Goal: Information Seeking & Learning: Check status

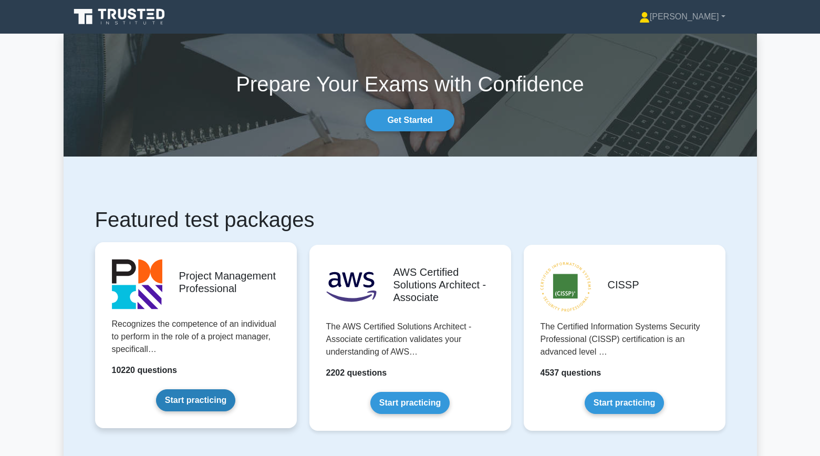
click at [210, 392] on link "Start practicing" at bounding box center [195, 400] width 79 height 22
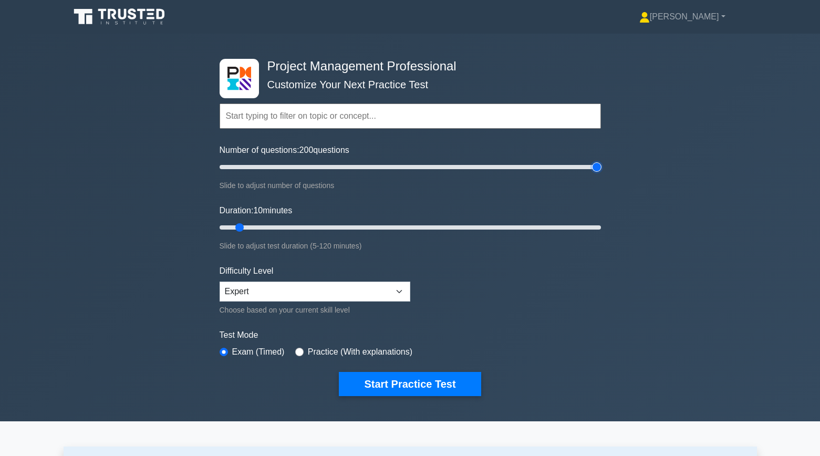
click at [601, 170] on input "Number of questions: 200 questions" at bounding box center [411, 167] width 382 height 13
drag, startPoint x: 601, startPoint y: 170, endPoint x: 553, endPoint y: 171, distance: 47.3
click at [554, 171] on input "Number of questions: 180 questions" at bounding box center [411, 167] width 382 height 13
type input "180"
click at [557, 167] on input "Number of questions: 175 questions" at bounding box center [411, 167] width 382 height 13
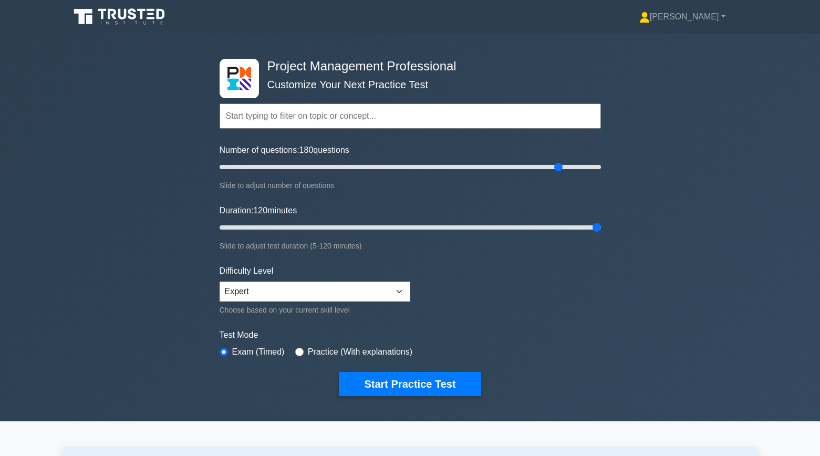
drag, startPoint x: 241, startPoint y: 228, endPoint x: 696, endPoint y: 257, distance: 455.5
type input "120"
click at [601, 234] on input "Duration: 120 minutes" at bounding box center [411, 227] width 382 height 13
click at [412, 385] on button "Start Practice Test" at bounding box center [410, 384] width 142 height 24
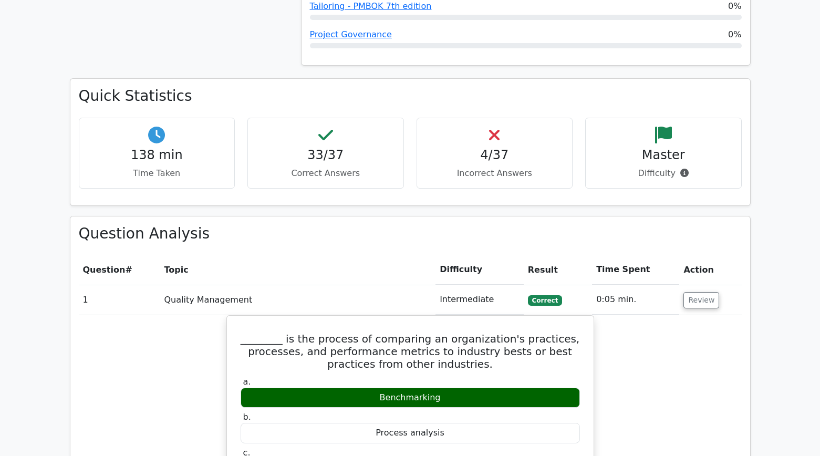
scroll to position [894, 0]
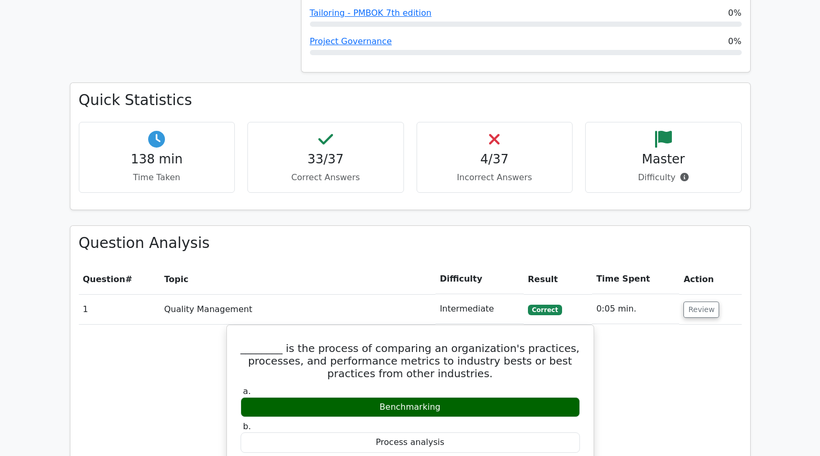
click at [492, 167] on h4 "4/37" at bounding box center [495, 159] width 139 height 15
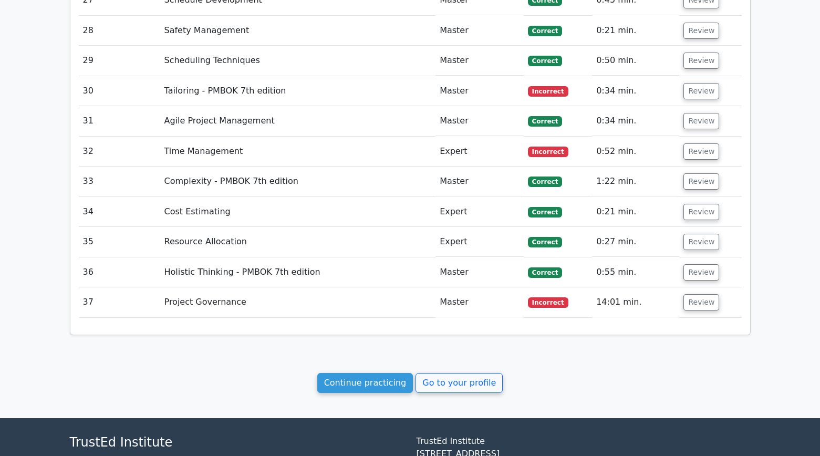
scroll to position [2647, 0]
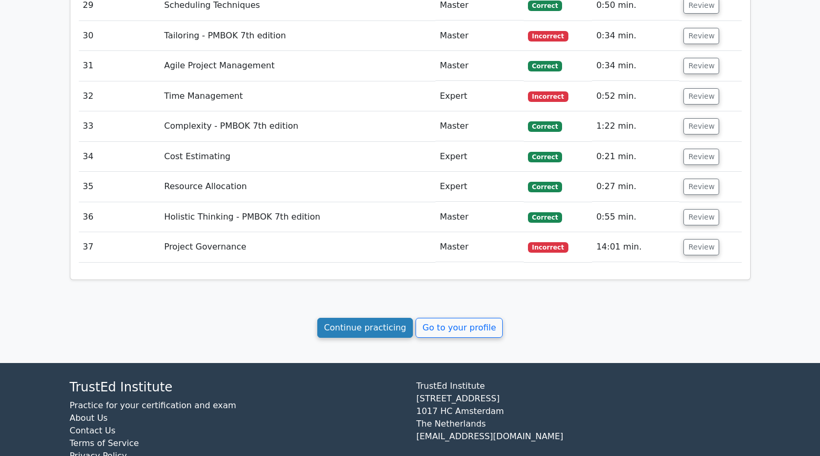
click at [347, 318] on link "Continue practicing" at bounding box center [365, 328] width 96 height 20
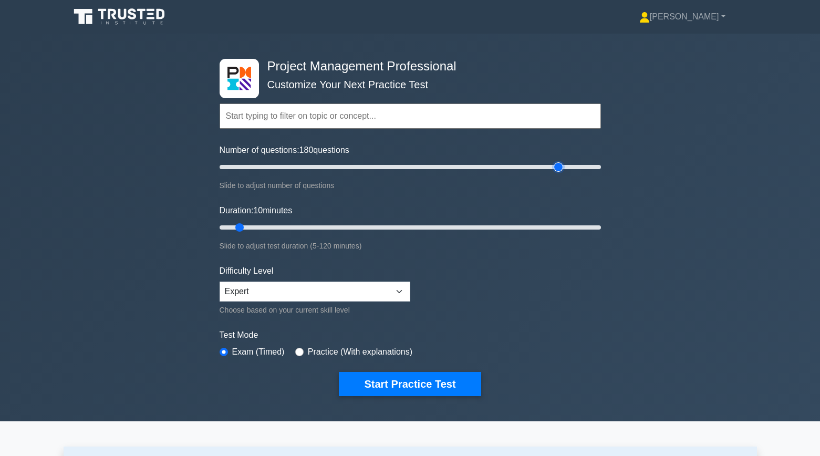
type input "180"
click at [555, 169] on input "Number of questions: 180 questions" at bounding box center [411, 167] width 382 height 13
type input "120"
click at [596, 226] on input "Duration: 120 minutes" at bounding box center [411, 227] width 382 height 13
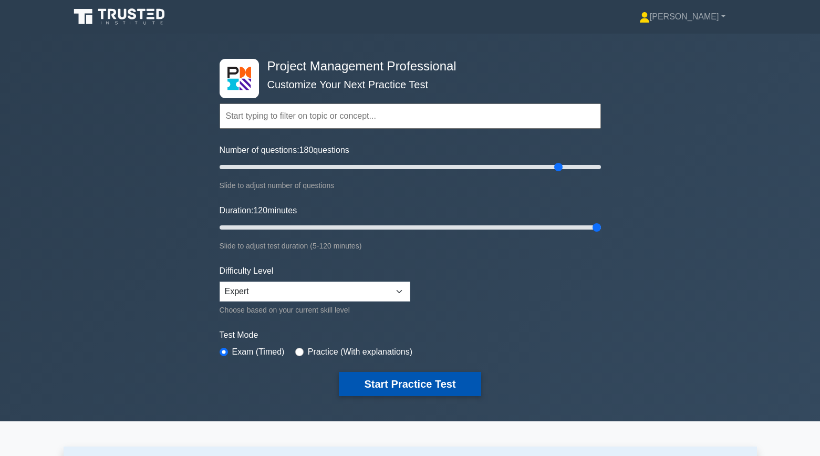
click at [421, 384] on button "Start Practice Test" at bounding box center [410, 384] width 142 height 24
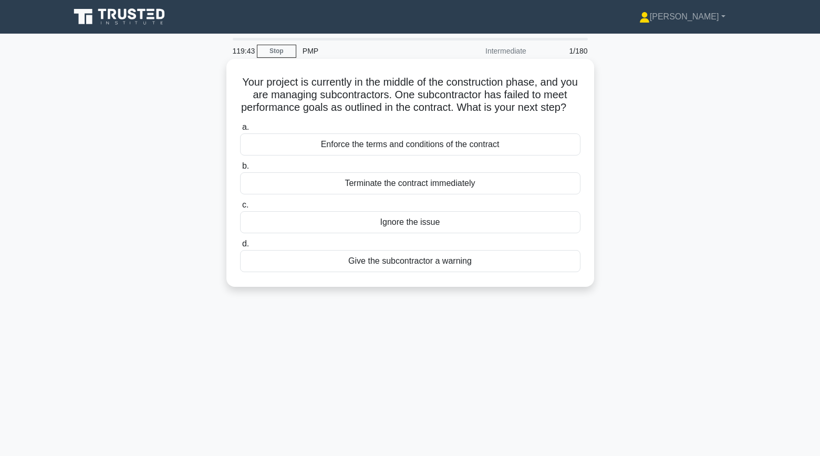
click at [379, 147] on div "Enforce the terms and conditions of the contract" at bounding box center [410, 144] width 341 height 22
click at [240, 131] on input "a. Enforce the terms and conditions of the contract" at bounding box center [240, 127] width 0 height 7
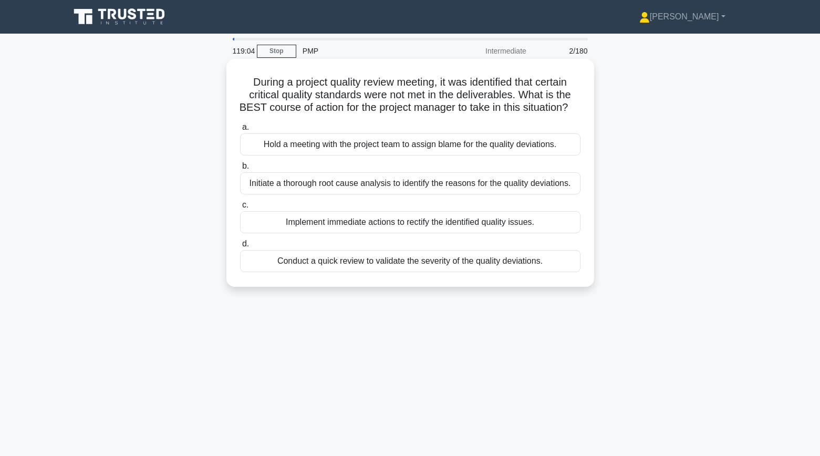
click at [355, 272] on div "Conduct a quick review to validate the severity of the quality deviations." at bounding box center [410, 261] width 341 height 22
click at [240, 248] on input "d. Conduct a quick review to validate the severity of the quality deviations." at bounding box center [240, 244] width 0 height 7
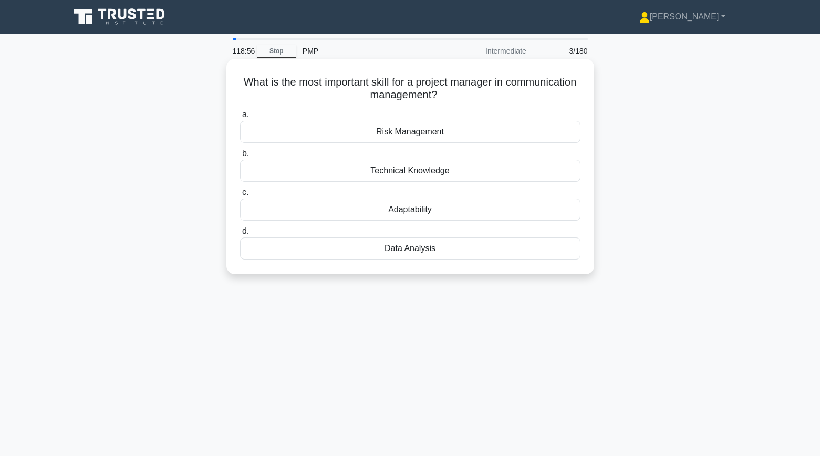
click at [302, 209] on div "Adaptability" at bounding box center [410, 210] width 341 height 22
click at [240, 196] on input "c. Adaptability" at bounding box center [240, 192] width 0 height 7
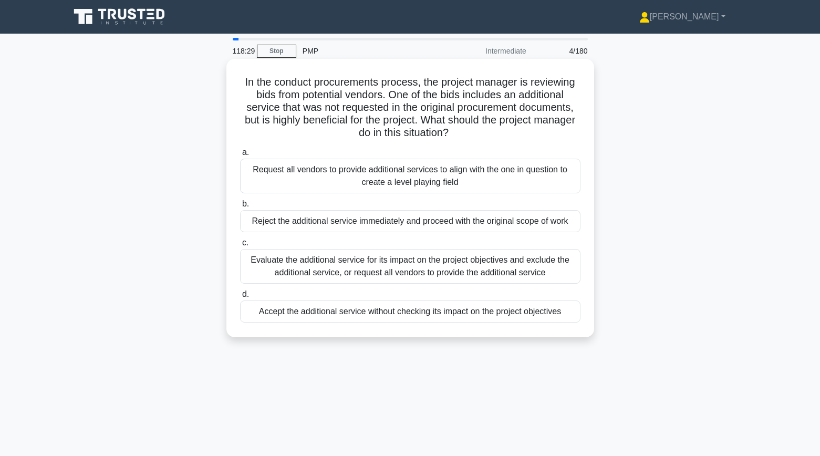
click at [346, 271] on div "Evaluate the additional service for its impact on the project objectives and ex…" at bounding box center [410, 266] width 341 height 35
click at [240, 246] on input "c. Evaluate the additional service for its impact on the project objectives and…" at bounding box center [240, 243] width 0 height 7
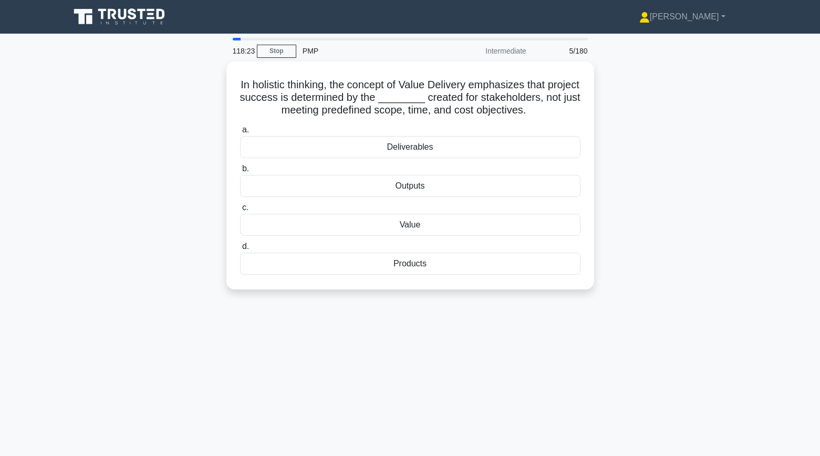
click at [176, 222] on div "In holistic thinking, the concept of Value Delivery emphasizes that project suc…" at bounding box center [411, 181] width 694 height 241
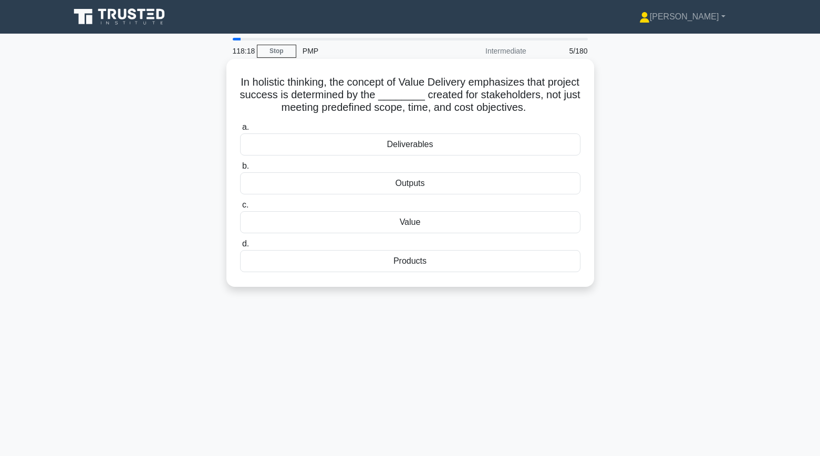
click at [283, 224] on div "Value" at bounding box center [410, 222] width 341 height 22
click at [240, 209] on input "c. Value" at bounding box center [240, 205] width 0 height 7
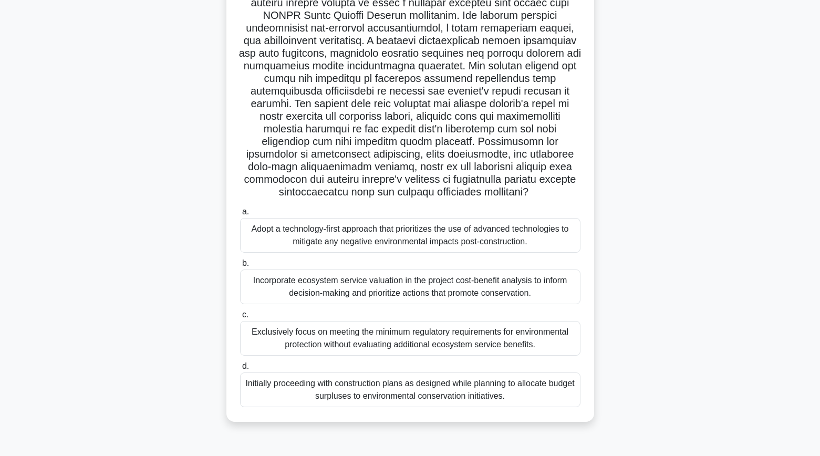
scroll to position [112, 0]
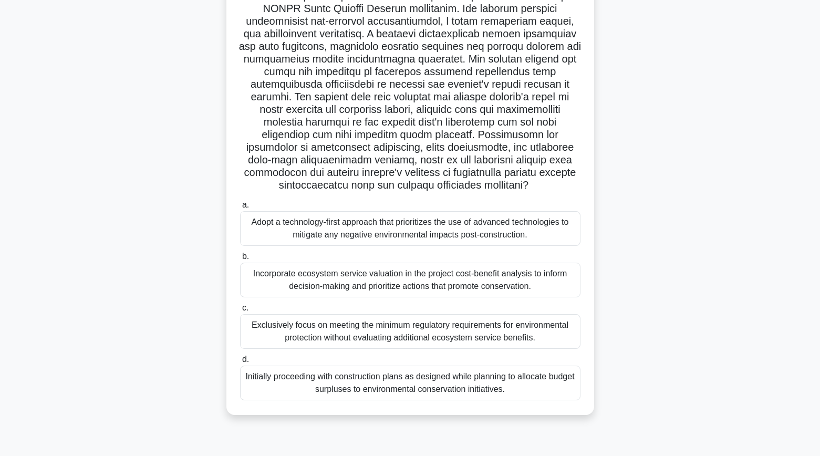
click at [304, 283] on div "Incorporate ecosystem service valuation in the project cost-benefit analysis to…" at bounding box center [410, 280] width 341 height 35
click at [240, 260] on input "b. Incorporate ecosystem service valuation in the project cost-benefit analysis…" at bounding box center [240, 256] width 0 height 7
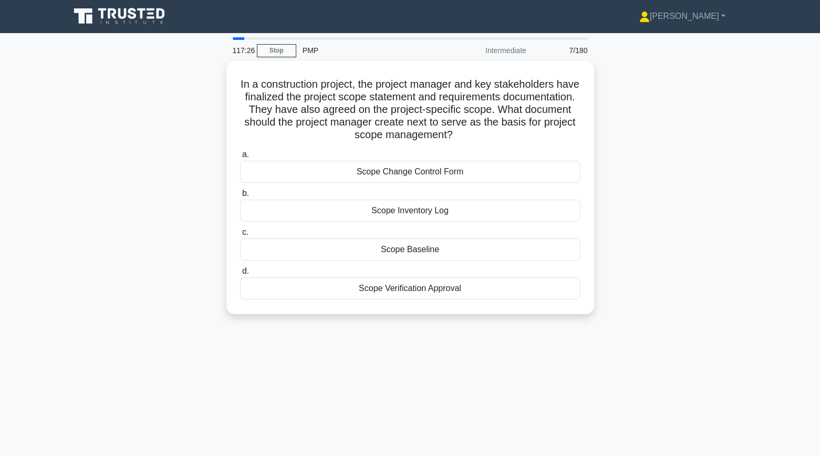
scroll to position [0, 0]
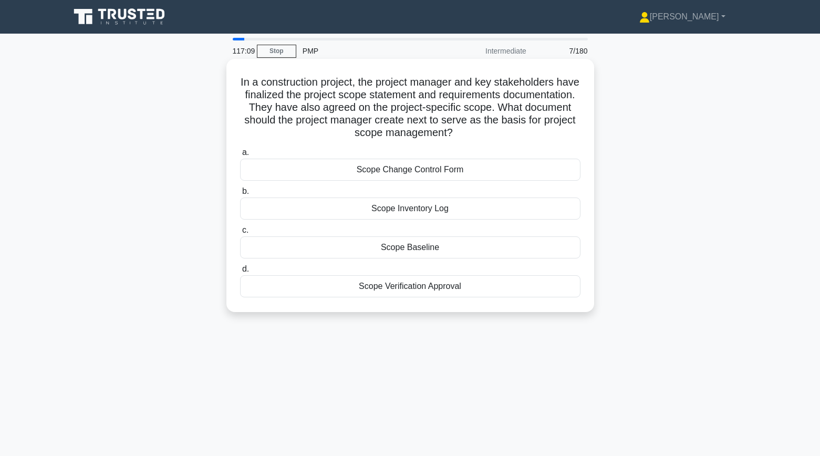
click at [288, 248] on div "Scope Baseline" at bounding box center [410, 247] width 341 height 22
click at [240, 234] on input "c. Scope Baseline" at bounding box center [240, 230] width 0 height 7
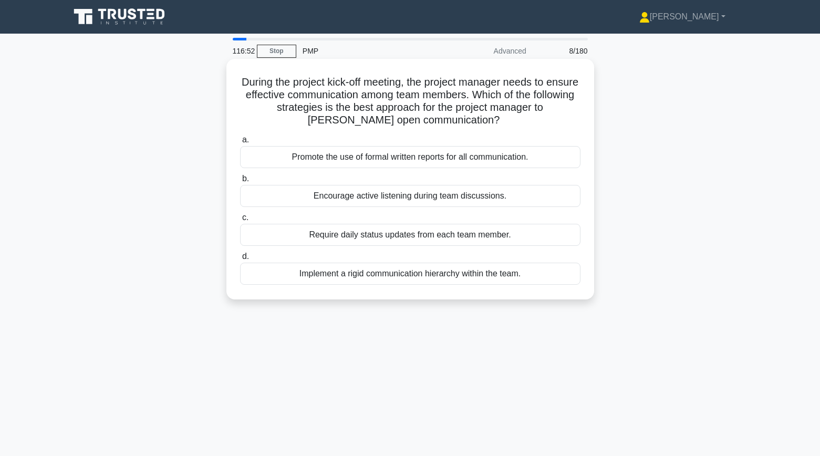
click at [284, 193] on div "Encourage active listening during team discussions." at bounding box center [410, 196] width 341 height 22
click at [240, 182] on input "b. Encourage active listening during team discussions." at bounding box center [240, 179] width 0 height 7
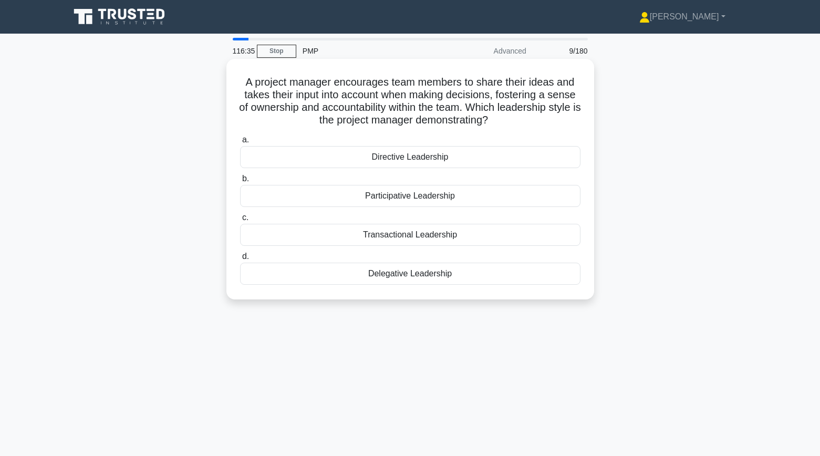
click at [253, 195] on div "Participative Leadership" at bounding box center [410, 196] width 341 height 22
click at [240, 182] on input "b. Participative Leadership" at bounding box center [240, 179] width 0 height 7
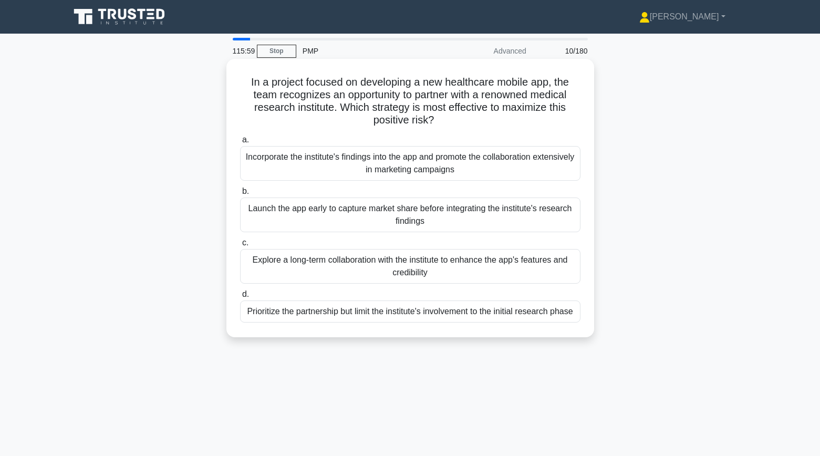
click at [266, 270] on div "Explore a long-term collaboration with the institute to enhance the app's featu…" at bounding box center [410, 266] width 341 height 35
click at [240, 246] on input "c. Explore a long-term collaboration with the institute to enhance the app's fe…" at bounding box center [240, 243] width 0 height 7
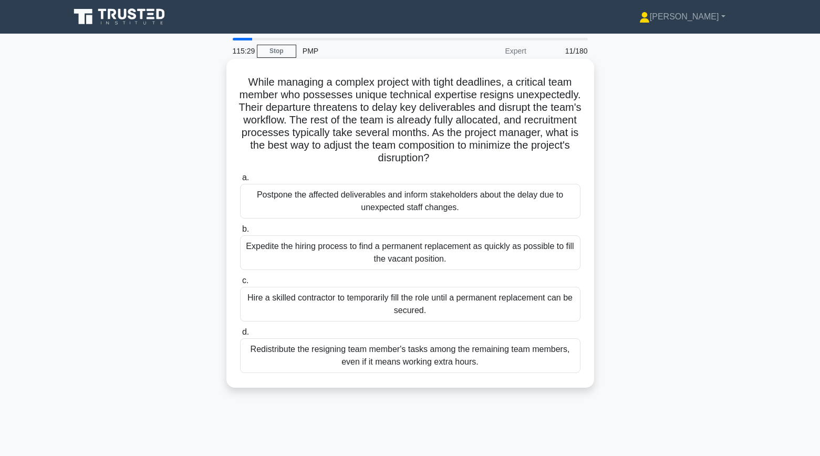
click at [283, 304] on div "Hire a skilled contractor to temporarily fill the role until a permanent replac…" at bounding box center [410, 304] width 341 height 35
click at [240, 284] on input "c. Hire a skilled contractor to temporarily fill the role until a permanent rep…" at bounding box center [240, 280] width 0 height 7
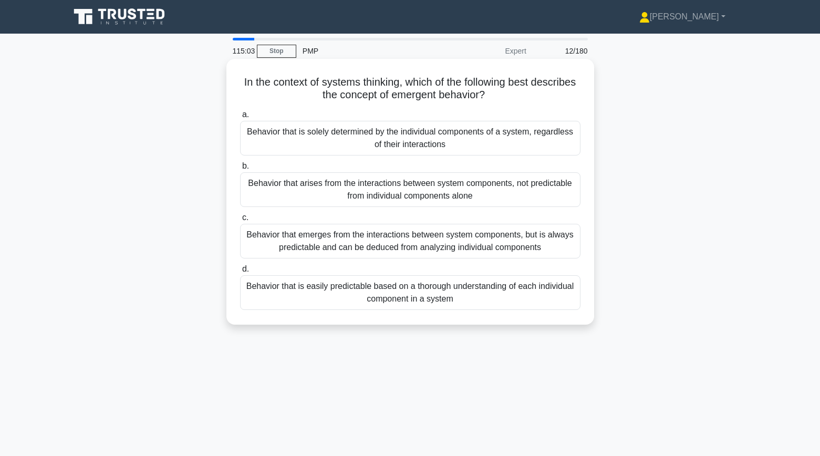
click at [264, 200] on div "Behavior that arises from the interactions between system components, not predi…" at bounding box center [410, 189] width 341 height 35
click at [240, 170] on input "b. Behavior that arises from the interactions between system components, not pr…" at bounding box center [240, 166] width 0 height 7
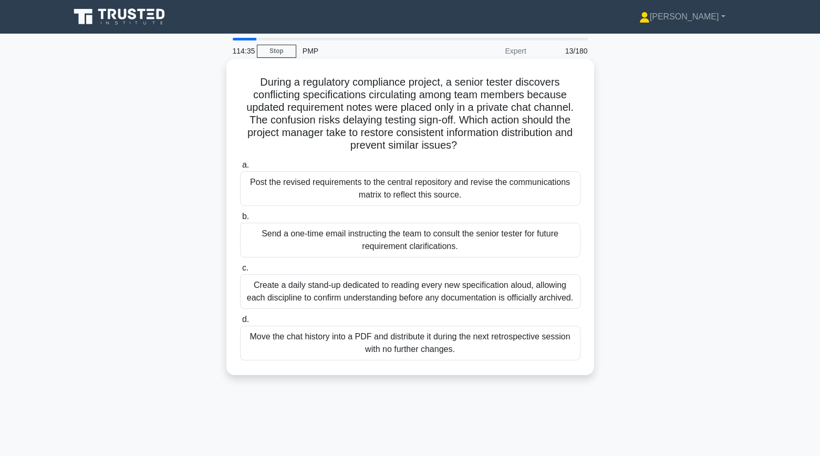
click at [252, 182] on div "Post the revised requirements to the central repository and revise the communic…" at bounding box center [410, 188] width 341 height 35
click at [240, 169] on input "a. Post the revised requirements to the central repository and revise the commu…" at bounding box center [240, 165] width 0 height 7
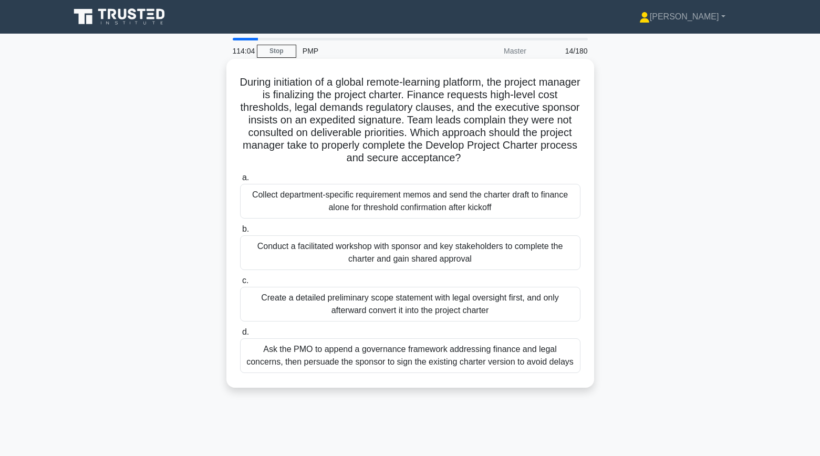
click at [282, 246] on div "Conduct a facilitated workshop with sponsor and key stakeholders to complete th…" at bounding box center [410, 252] width 341 height 35
click at [240, 233] on input "b. Conduct a facilitated workshop with sponsor and key stakeholders to complete…" at bounding box center [240, 229] width 0 height 7
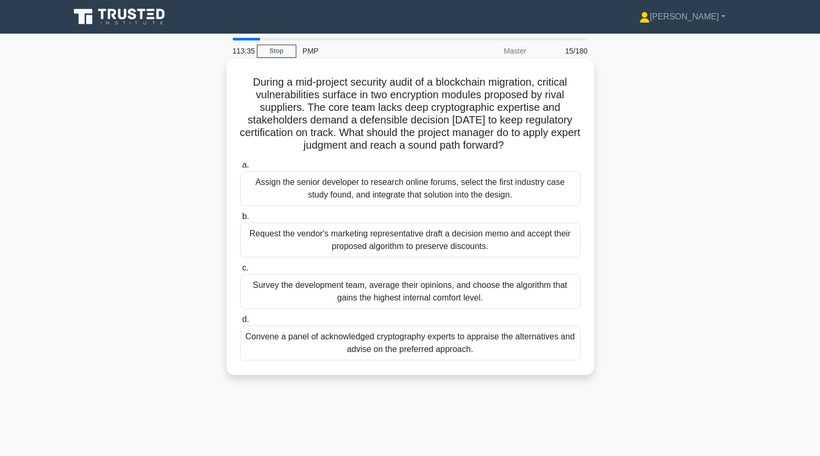
click at [280, 343] on div "Convene a panel of acknowledged cryptography experts to appraise the alternativ…" at bounding box center [410, 343] width 341 height 35
click at [240, 323] on input "d. Convene a panel of acknowledged cryptography experts to appraise the alterna…" at bounding box center [240, 319] width 0 height 7
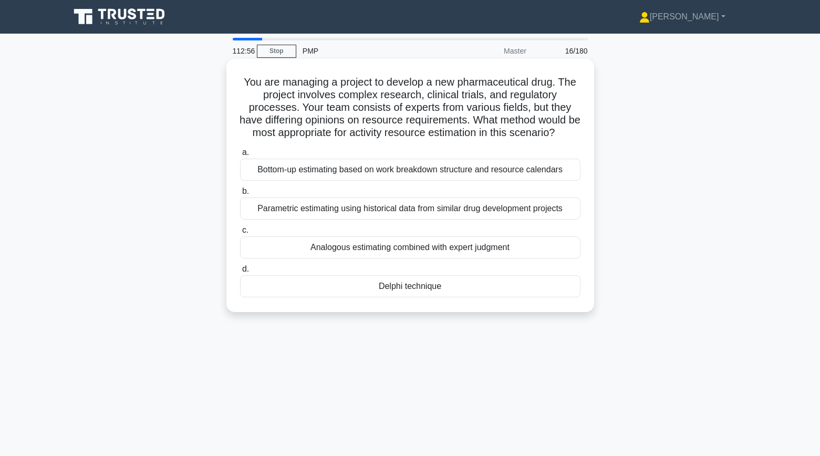
click at [253, 173] on div "Bottom-up estimating based on work breakdown structure and resource calendars" at bounding box center [410, 170] width 341 height 22
click at [240, 156] on input "a. Bottom-up estimating based on work breakdown structure and resource calendars" at bounding box center [240, 152] width 0 height 7
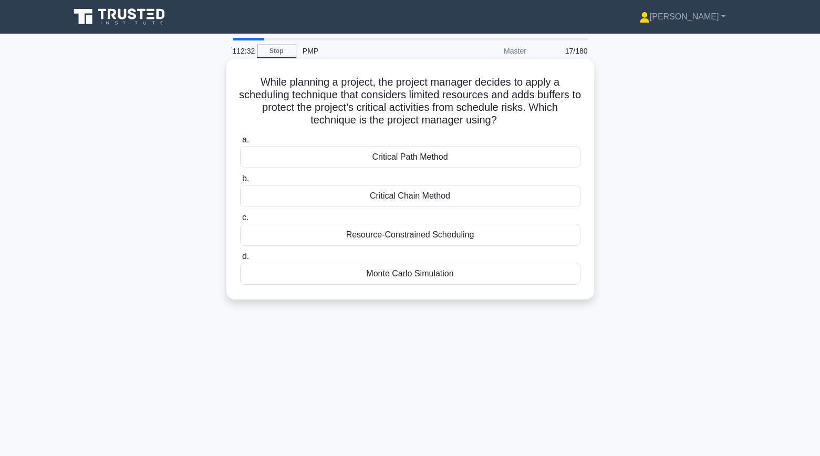
click at [289, 233] on div "Resource-Constrained Scheduling" at bounding box center [410, 235] width 341 height 22
click at [240, 221] on input "c. Resource-Constrained Scheduling" at bounding box center [240, 217] width 0 height 7
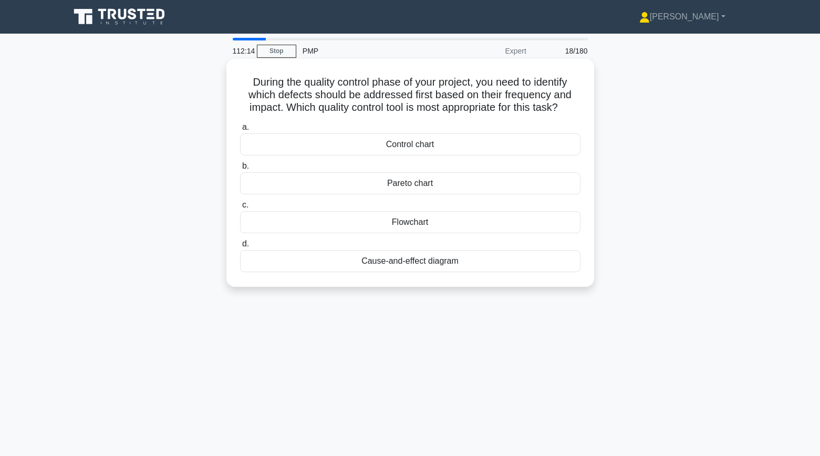
click at [294, 187] on div "Pareto chart" at bounding box center [410, 183] width 341 height 22
click at [240, 170] on input "b. Pareto chart" at bounding box center [240, 166] width 0 height 7
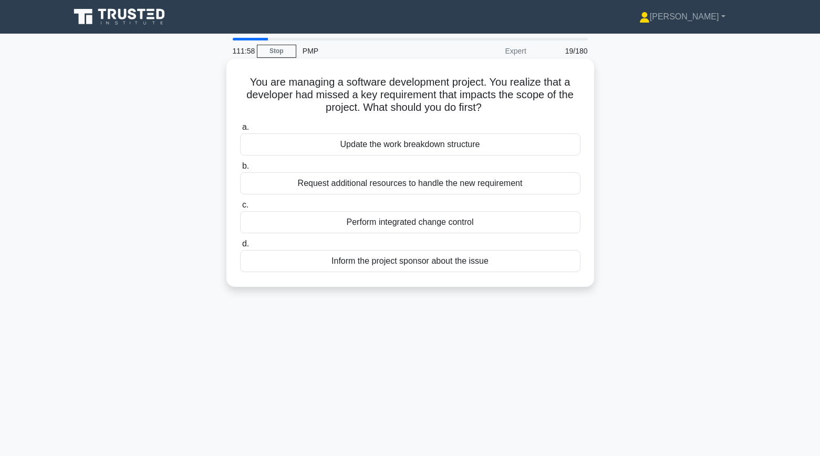
click at [320, 223] on div "Perform integrated change control" at bounding box center [410, 222] width 341 height 22
click at [240, 209] on input "c. Perform integrated change control" at bounding box center [240, 205] width 0 height 7
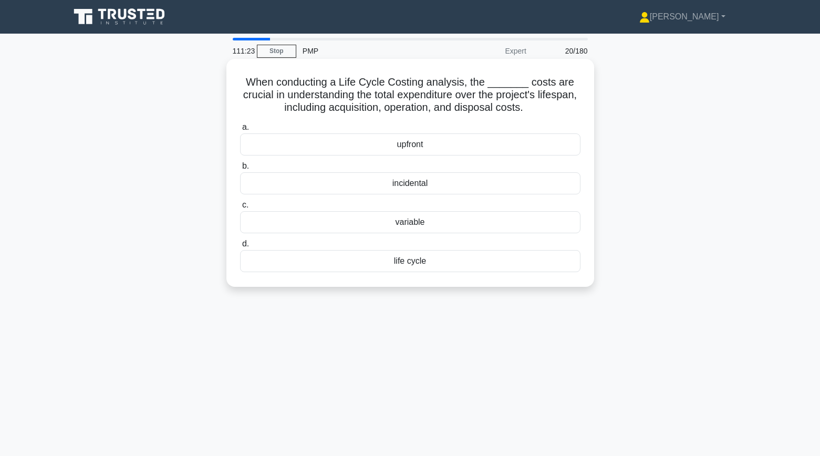
click at [360, 268] on div "life cycle" at bounding box center [410, 261] width 341 height 22
click at [240, 248] on input "d. life cycle" at bounding box center [240, 244] width 0 height 7
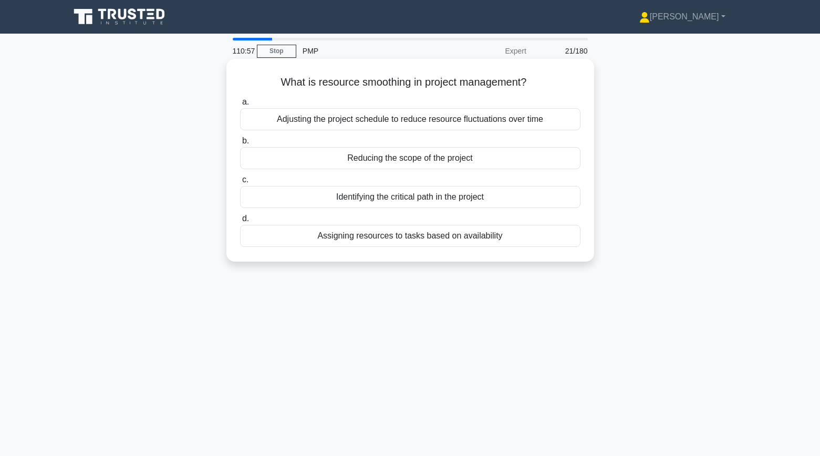
click at [315, 239] on div "Assigning resources to tasks based on availability" at bounding box center [410, 236] width 341 height 22
click at [240, 222] on input "d. Assigning resources to tasks based on availability" at bounding box center [240, 218] width 0 height 7
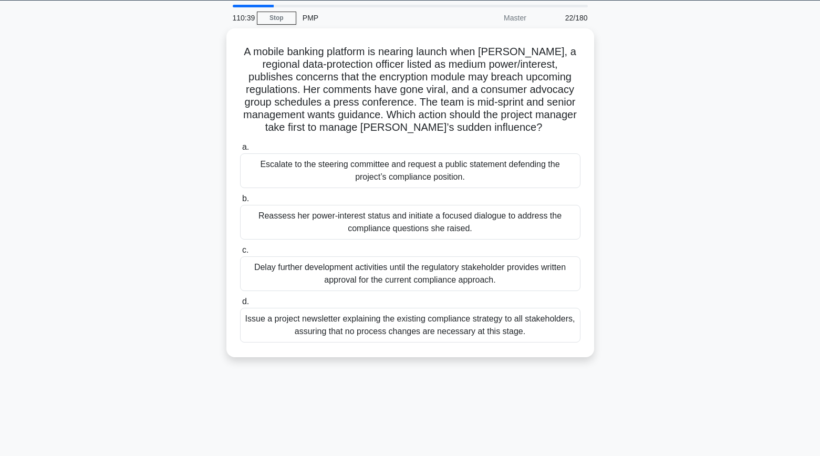
scroll to position [34, 0]
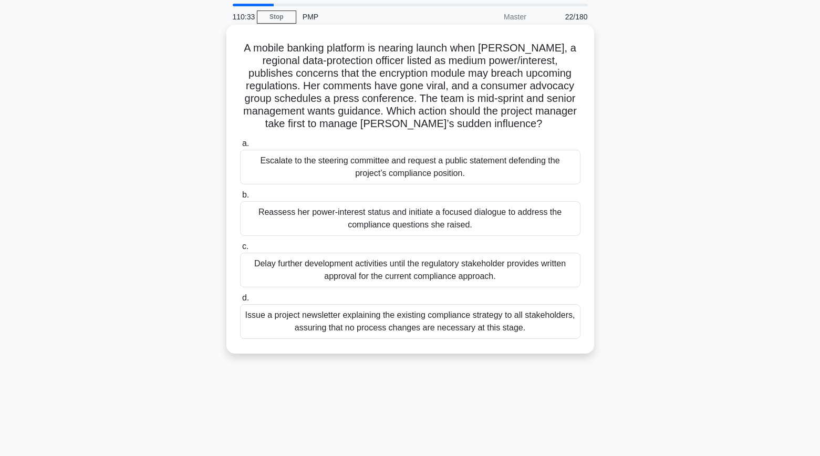
click at [250, 219] on div "Reassess her power-interest status and initiate a focused dialogue to address t…" at bounding box center [410, 218] width 341 height 35
click at [240, 199] on input "b. Reassess her power-interest status and initiate a focused dialogue to addres…" at bounding box center [240, 195] width 0 height 7
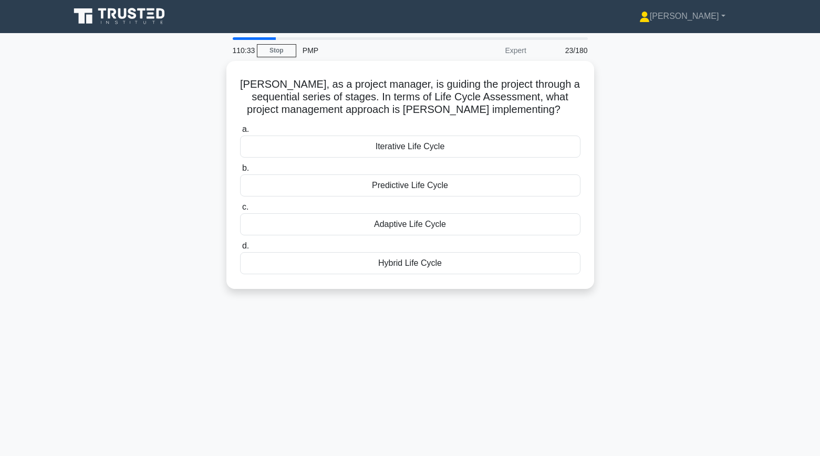
scroll to position [0, 0]
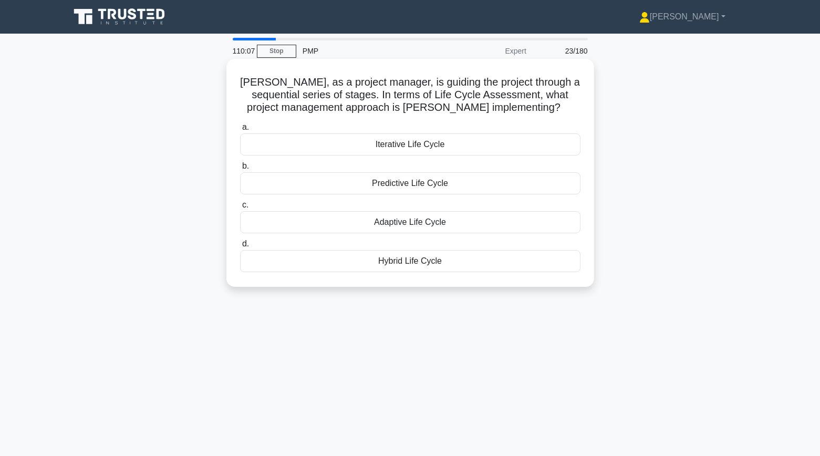
click at [397, 185] on div "Predictive Life Cycle" at bounding box center [410, 183] width 341 height 22
click at [240, 170] on input "b. Predictive Life Cycle" at bounding box center [240, 166] width 0 height 7
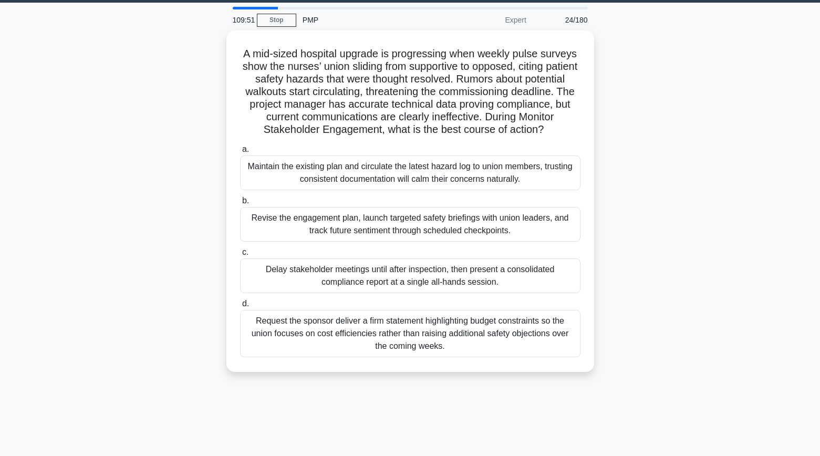
scroll to position [32, 0]
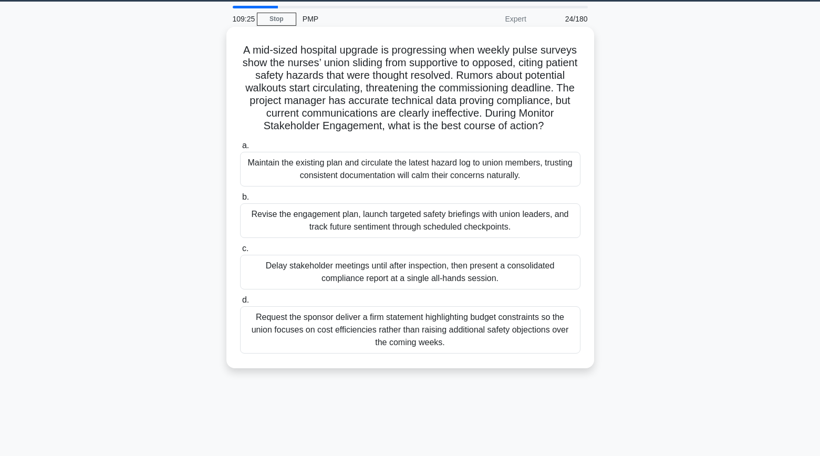
click at [265, 222] on div "Revise the engagement plan, launch targeted safety briefings with union leaders…" at bounding box center [410, 220] width 341 height 35
click at [240, 201] on input "b. Revise the engagement plan, launch targeted safety briefings with union lead…" at bounding box center [240, 197] width 0 height 7
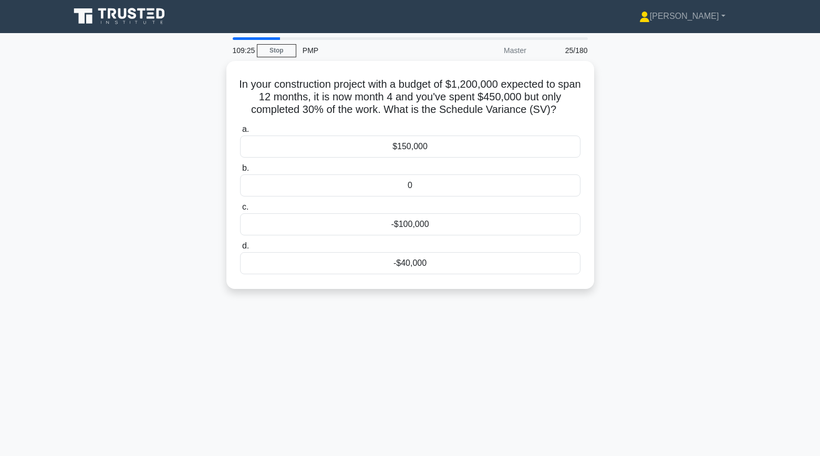
scroll to position [0, 0]
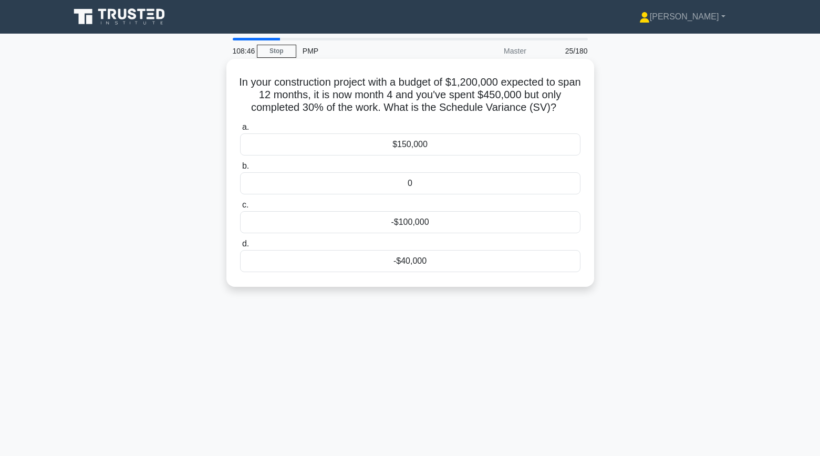
click at [444, 264] on div "-$40,000" at bounding box center [410, 261] width 341 height 22
click at [240, 248] on input "d. -$40,000" at bounding box center [240, 244] width 0 height 7
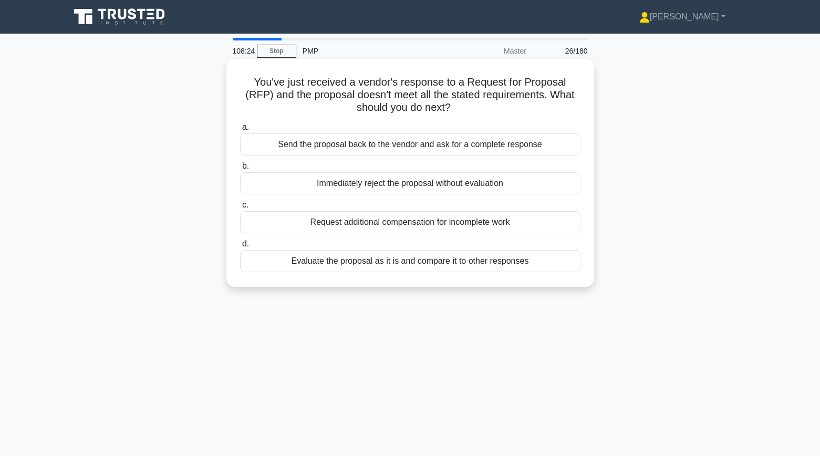
click at [348, 262] on div "Evaluate the proposal as it is and compare it to other responses" at bounding box center [410, 261] width 341 height 22
click at [240, 248] on input "d. Evaluate the proposal as it is and compare it to other responses" at bounding box center [240, 244] width 0 height 7
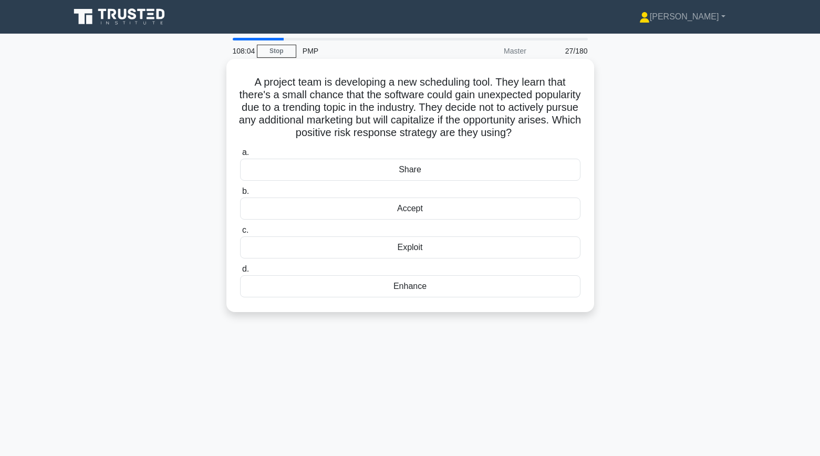
click at [398, 287] on div "Enhance" at bounding box center [410, 286] width 341 height 22
click at [240, 273] on input "d. Enhance" at bounding box center [240, 269] width 0 height 7
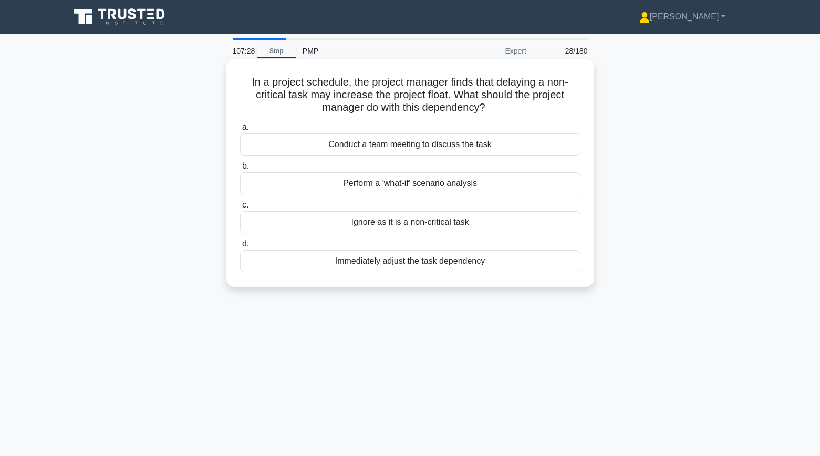
click at [352, 188] on div "Perform a 'what-if' scenario analysis" at bounding box center [410, 183] width 341 height 22
click at [240, 170] on input "b. Perform a 'what-if' scenario analysis" at bounding box center [240, 166] width 0 height 7
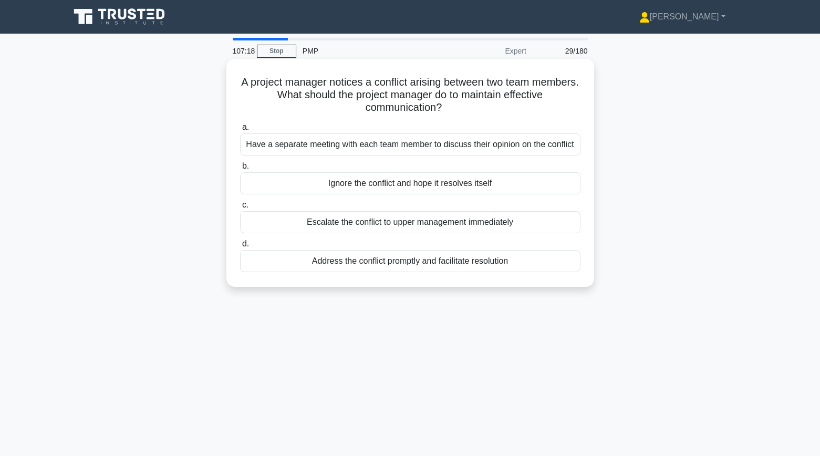
click at [368, 264] on div "Address the conflict promptly and facilitate resolution" at bounding box center [410, 261] width 341 height 22
click at [240, 248] on input "d. Address the conflict promptly and facilitate resolution" at bounding box center [240, 244] width 0 height 7
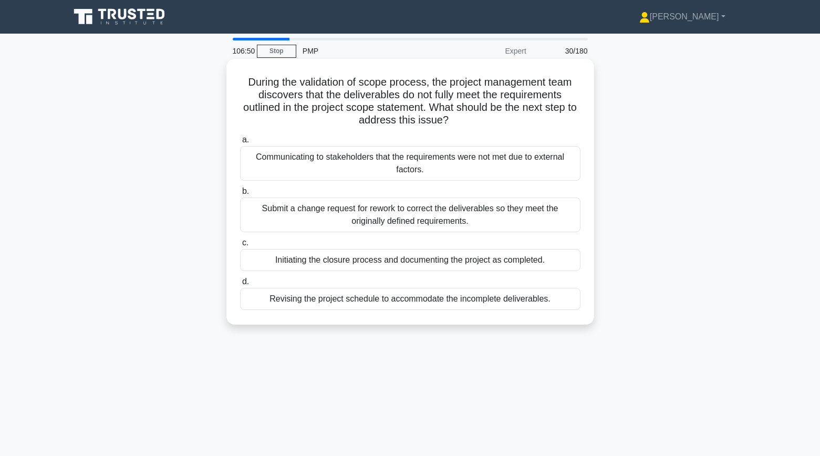
click at [267, 213] on div "Submit a change request for rework to correct the deliverables so they meet the…" at bounding box center [410, 215] width 341 height 35
click at [240, 195] on input "b. Submit a change request for rework to correct the deliverables so they meet …" at bounding box center [240, 191] width 0 height 7
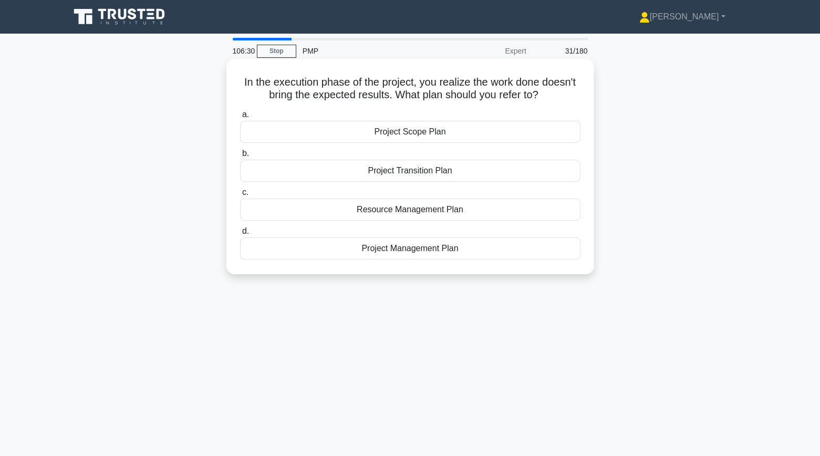
click at [314, 251] on div "Project Management Plan" at bounding box center [410, 249] width 341 height 22
click at [240, 235] on input "d. Project Management Plan" at bounding box center [240, 231] width 0 height 7
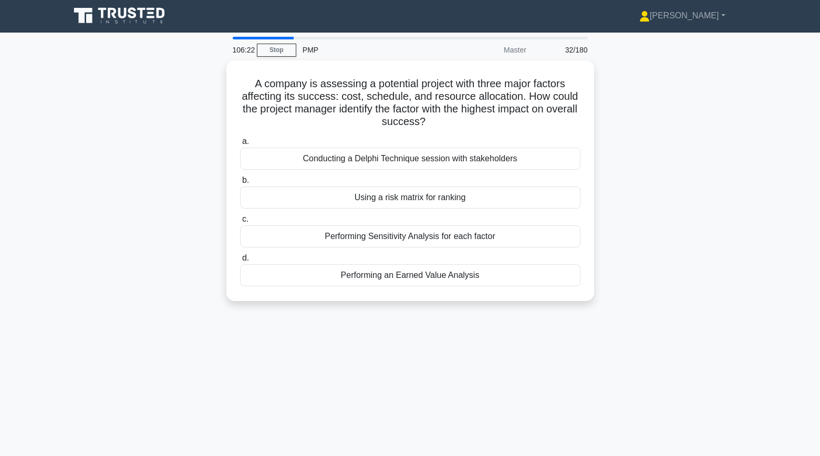
scroll to position [1, 0]
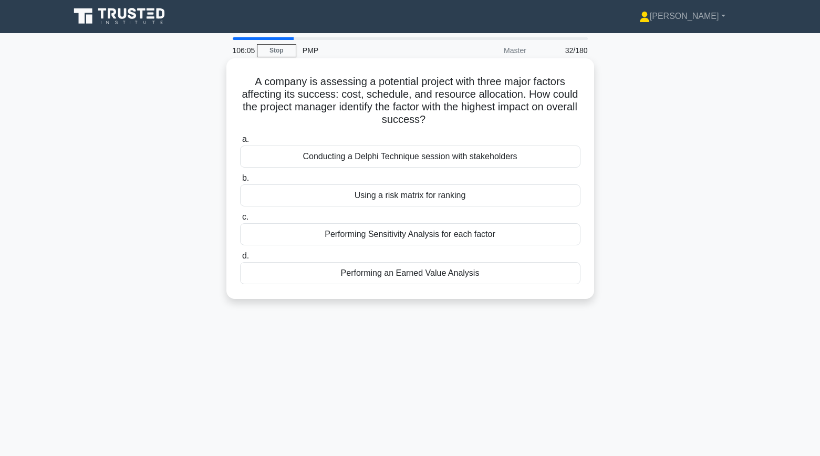
click at [261, 235] on div "Performing Sensitivity Analysis for each factor" at bounding box center [410, 234] width 341 height 22
click at [240, 221] on input "c. Performing Sensitivity Analysis for each factor" at bounding box center [240, 217] width 0 height 7
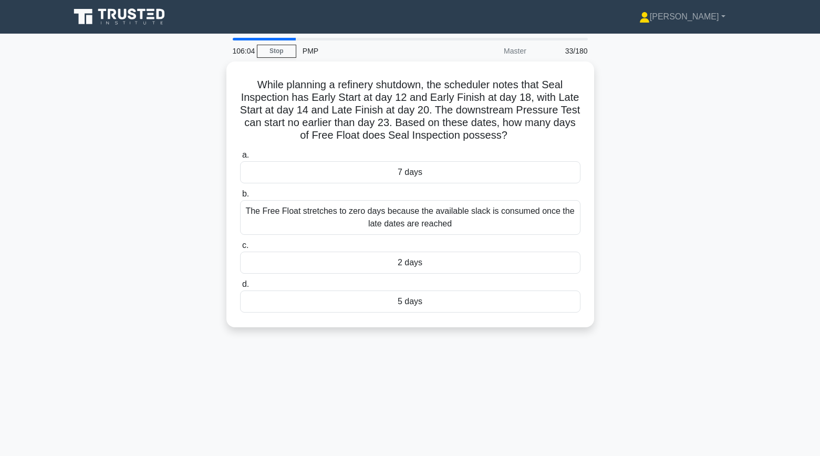
scroll to position [0, 0]
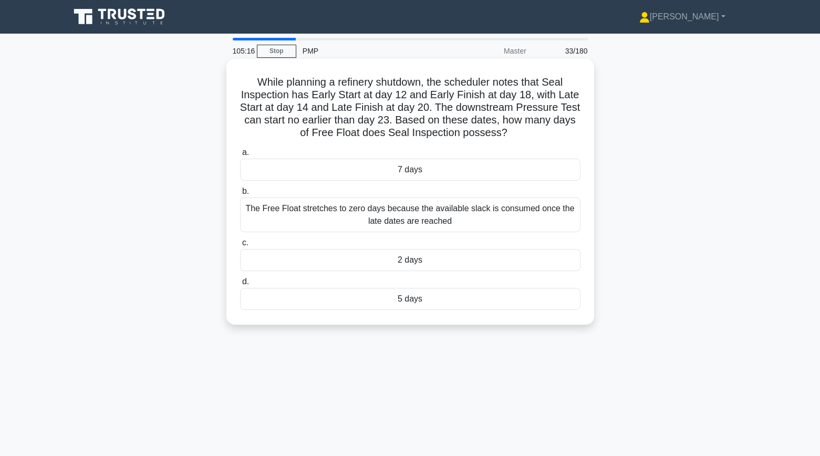
click at [322, 303] on div "5 days" at bounding box center [410, 299] width 341 height 22
click at [240, 285] on input "d. 5 days" at bounding box center [240, 282] width 0 height 7
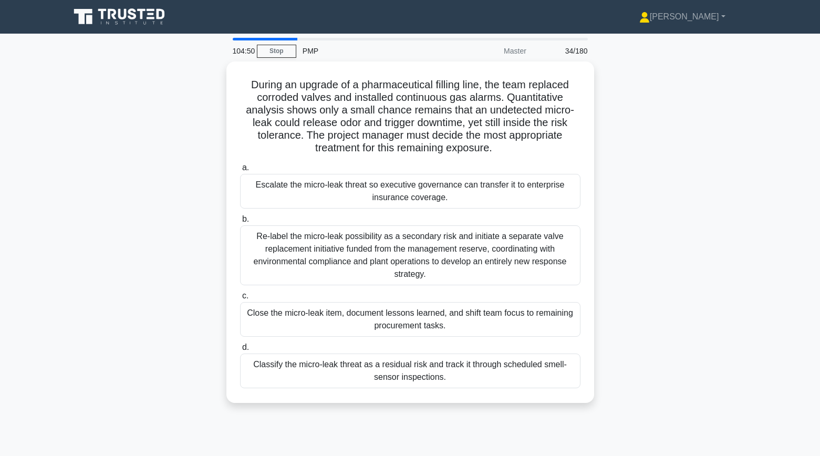
click at [198, 236] on div "During an upgrade of a pharmaceutical filling line, the team replaced corroded …" at bounding box center [411, 238] width 694 height 354
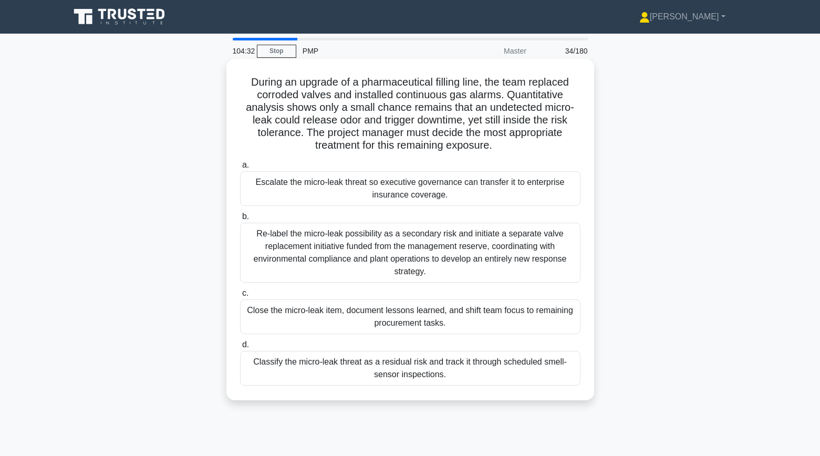
click at [344, 376] on div "Classify the micro-leak threat as a residual risk and track it through schedule…" at bounding box center [410, 368] width 341 height 35
click at [240, 348] on input "d. Classify the micro-leak threat as a residual risk and track it through sched…" at bounding box center [240, 345] width 0 height 7
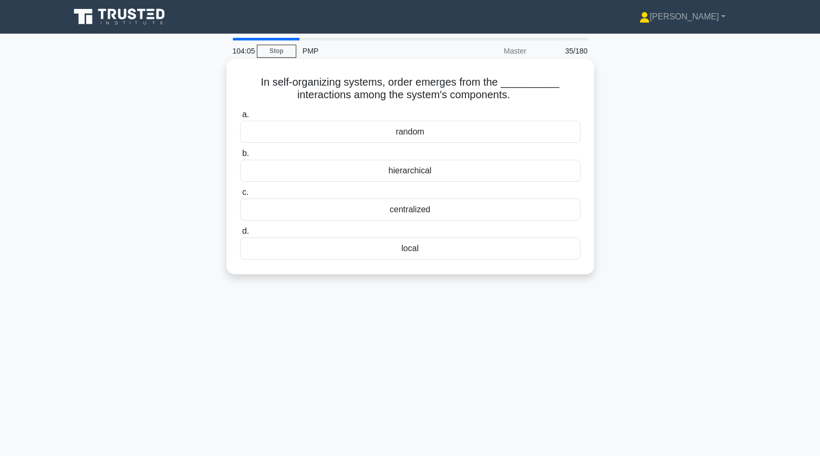
click at [290, 133] on div "random" at bounding box center [410, 132] width 341 height 22
click at [240, 118] on input "a. random" at bounding box center [240, 114] width 0 height 7
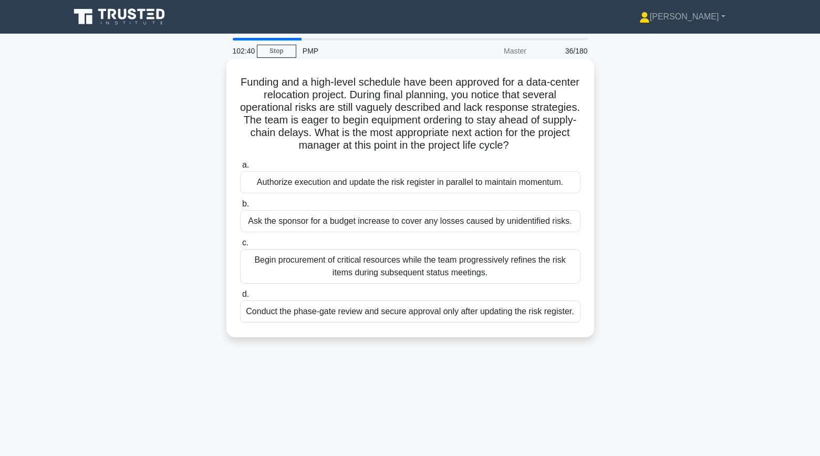
click at [346, 317] on div "Conduct the phase-gate review and secure approval only after updating the risk …" at bounding box center [410, 312] width 341 height 22
click at [240, 298] on input "d. Conduct the phase-gate review and secure approval only after updating the ri…" at bounding box center [240, 294] width 0 height 7
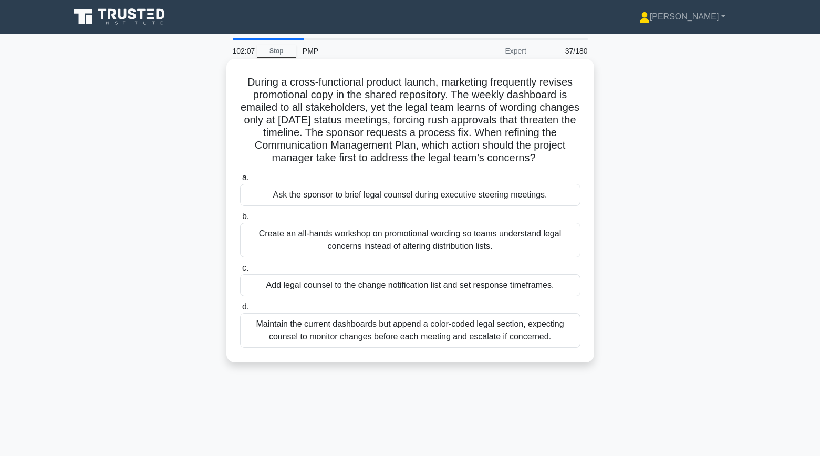
click at [263, 288] on div "Add legal counsel to the change notification list and set response timeframes." at bounding box center [410, 285] width 341 height 22
click at [240, 272] on input "c. Add legal counsel to the change notification list and set response timeframe…" at bounding box center [240, 268] width 0 height 7
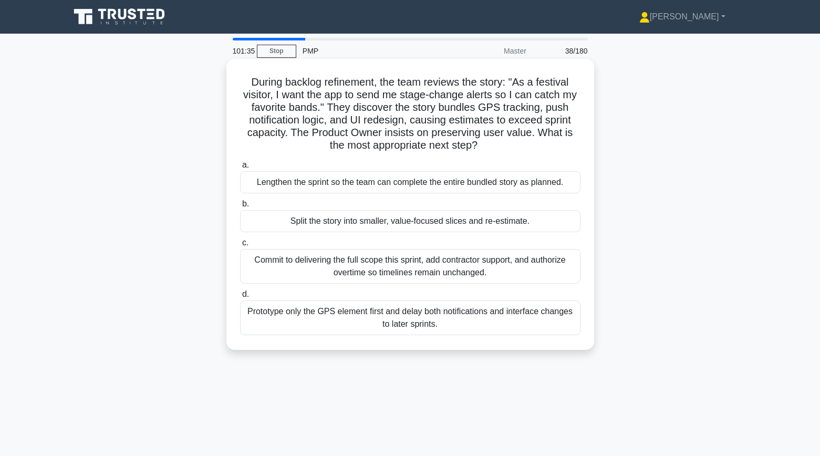
click at [250, 220] on div "Split the story into smaller, value-focused slices and re-estimate." at bounding box center [410, 221] width 341 height 22
click at [240, 208] on input "b. Split the story into smaller, value-focused slices and re-estimate." at bounding box center [240, 204] width 0 height 7
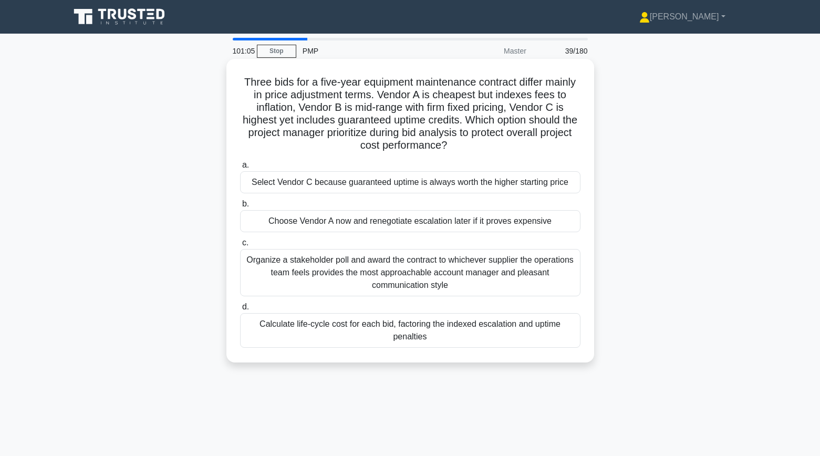
click at [264, 332] on div "Calculate life-cycle cost for each bid, factoring the indexed escalation and up…" at bounding box center [410, 330] width 341 height 35
click at [240, 311] on input "d. Calculate life-cycle cost for each bid, factoring the indexed escalation and…" at bounding box center [240, 307] width 0 height 7
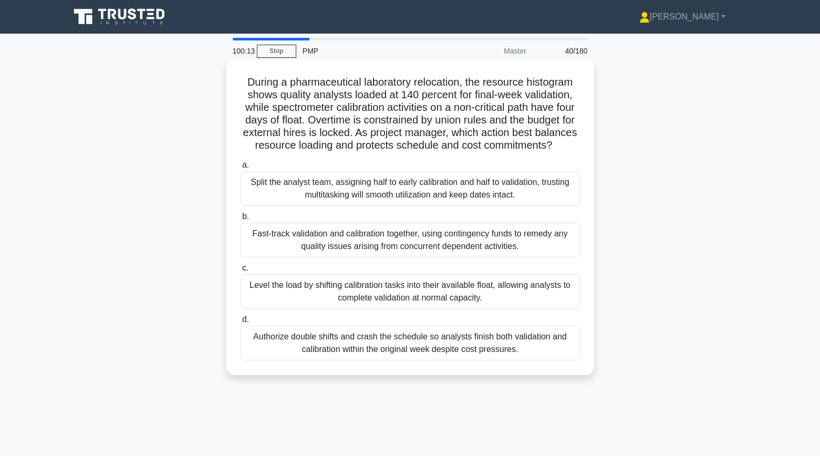
click at [268, 278] on div "Level the load by shifting calibration tasks into their available float, allowi…" at bounding box center [410, 291] width 341 height 35
click at [240, 272] on input "c. Level the load by shifting calibration tasks into their available float, all…" at bounding box center [240, 268] width 0 height 7
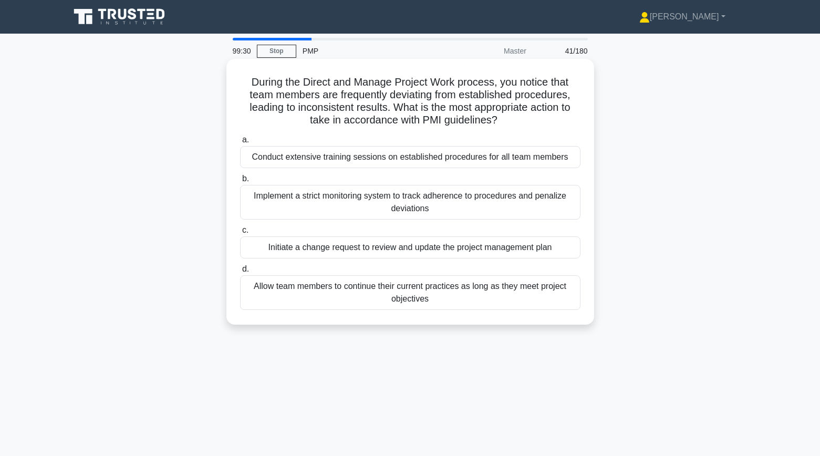
click at [281, 158] on div "Conduct extensive training sessions on established procedures for all team memb…" at bounding box center [410, 157] width 341 height 22
click at [240, 143] on input "a. Conduct extensive training sessions on established procedures for all team m…" at bounding box center [240, 140] width 0 height 7
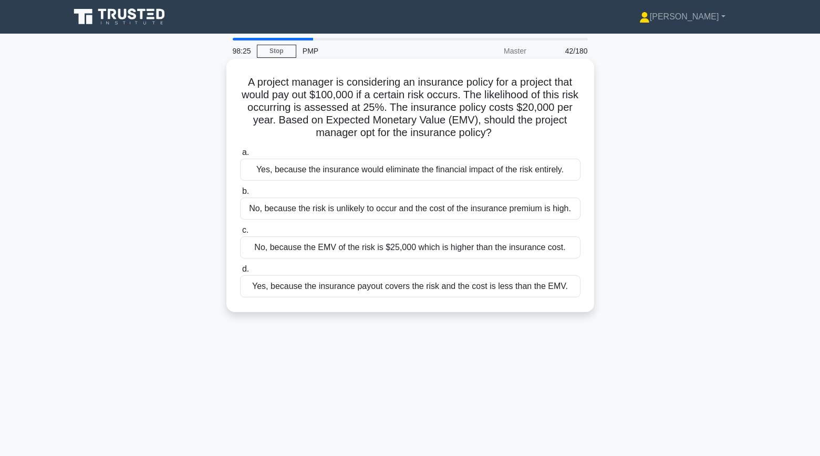
click at [272, 288] on div "Yes, because the insurance payout covers the risk and the cost is less than the…" at bounding box center [410, 286] width 341 height 22
click at [240, 273] on input "d. Yes, because the insurance payout covers the risk and the cost is less than …" at bounding box center [240, 269] width 0 height 7
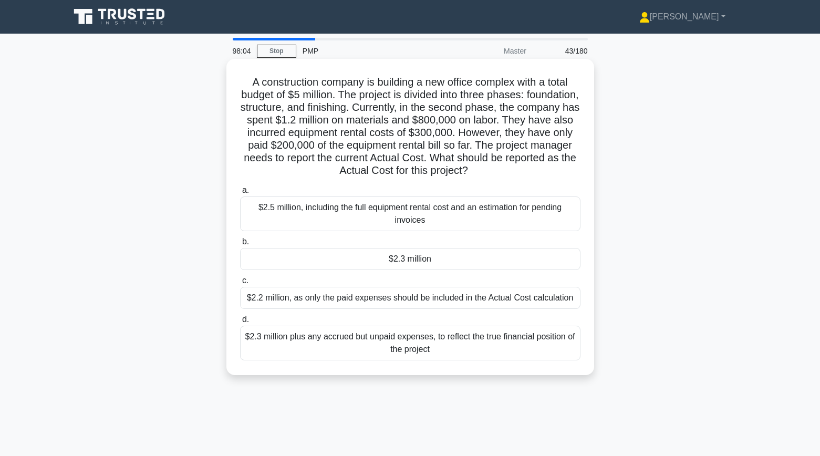
click at [255, 300] on div "$2.2 million, as only the paid expenses should be included in the Actual Cost c…" at bounding box center [410, 298] width 341 height 22
click at [240, 284] on input "c. $2.2 million, as only the paid expenses should be included in the Actual Cos…" at bounding box center [240, 280] width 0 height 7
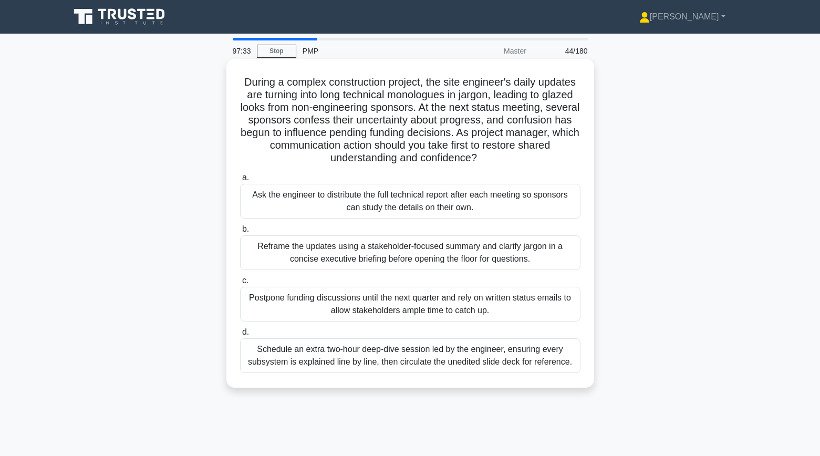
click at [267, 257] on div "Reframe the updates using a stakeholder-focused summary and clarify jargon in a…" at bounding box center [410, 252] width 341 height 35
click at [240, 233] on input "b. Reframe the updates using a stakeholder-focused summary and clarify jargon i…" at bounding box center [240, 229] width 0 height 7
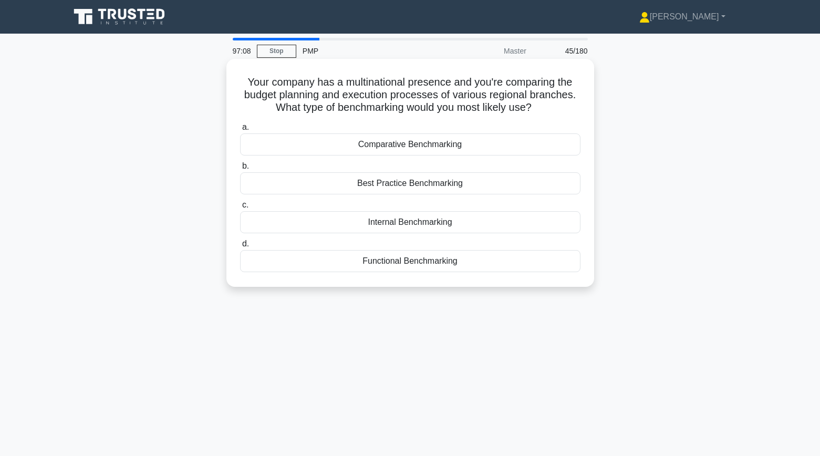
click at [297, 221] on div "Internal Benchmarking" at bounding box center [410, 222] width 341 height 22
click at [240, 209] on input "c. Internal Benchmarking" at bounding box center [240, 205] width 0 height 7
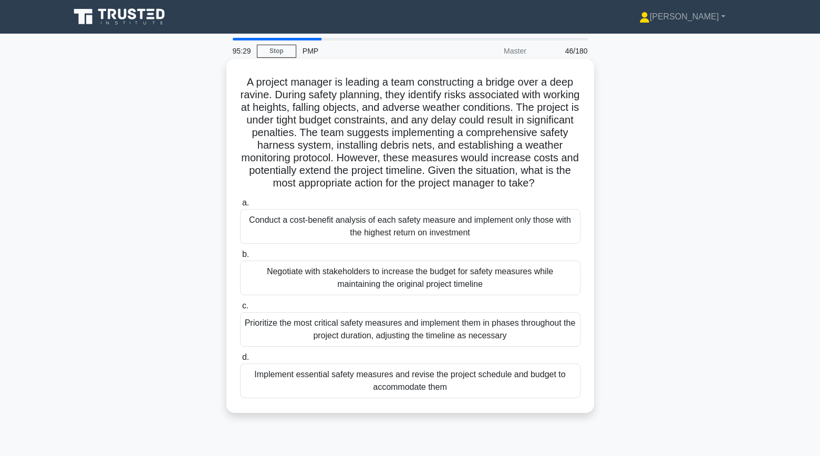
click at [291, 290] on div "Negotiate with stakeholders to increase the budget for safety measures while ma…" at bounding box center [410, 278] width 341 height 35
click at [240, 258] on input "b. Negotiate with stakeholders to increase the budget for safety measures while…" at bounding box center [240, 254] width 0 height 7
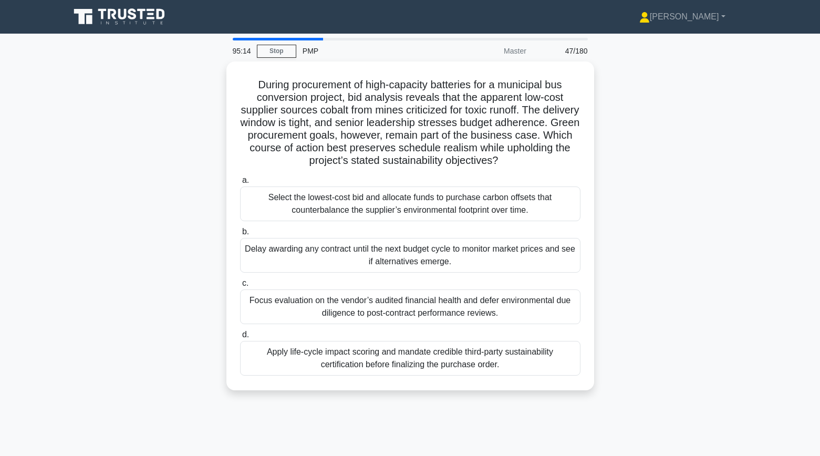
click at [214, 246] on div "During procurement of high-capacity batteries for a municipal bus conversion pr…" at bounding box center [411, 232] width 694 height 342
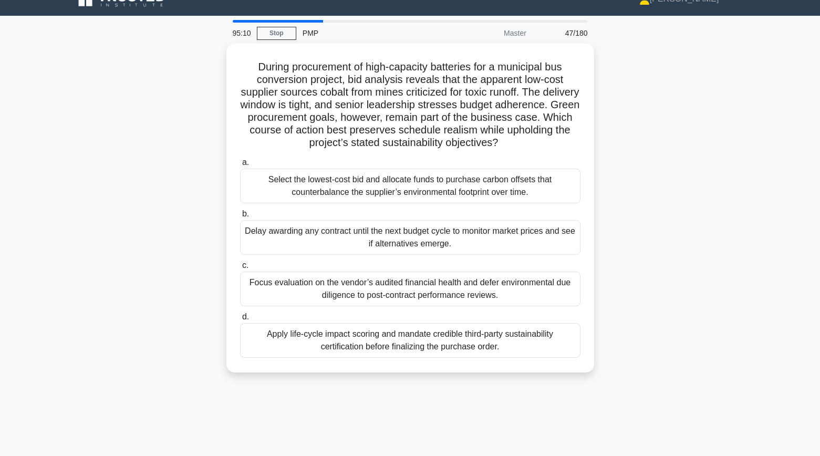
scroll to position [22, 0]
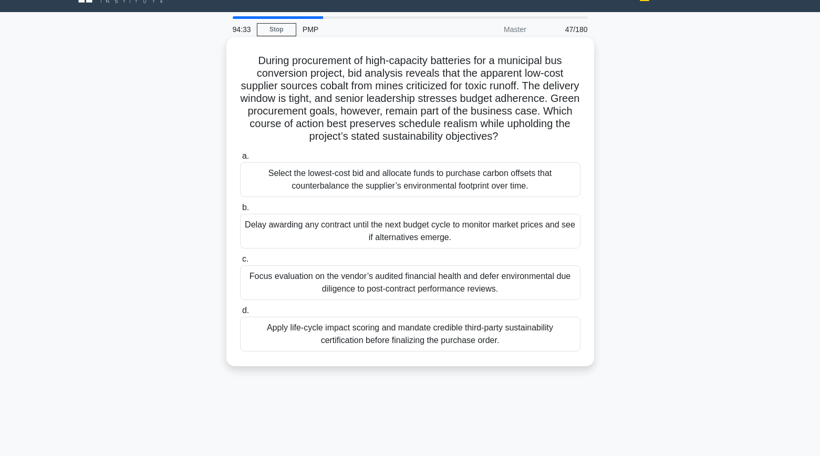
click at [259, 336] on div "Apply life-cycle impact scoring and mandate credible third-party sustainability…" at bounding box center [410, 334] width 341 height 35
click at [240, 314] on input "d. Apply life-cycle impact scoring and mandate credible third-party sustainabil…" at bounding box center [240, 310] width 0 height 7
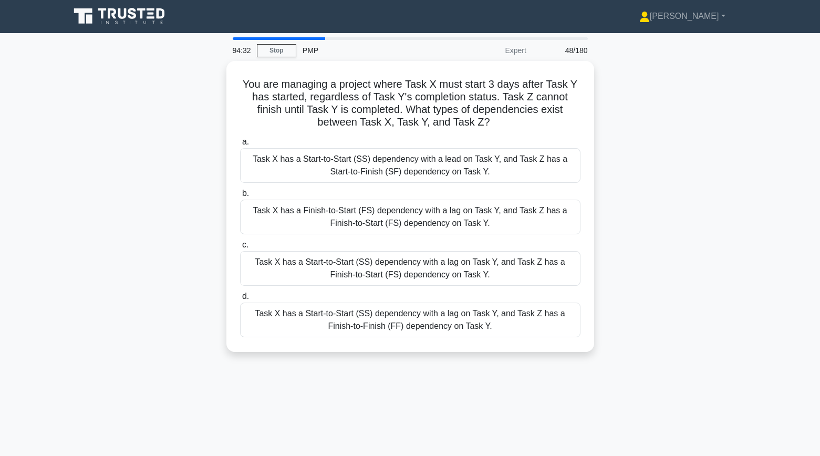
scroll to position [0, 0]
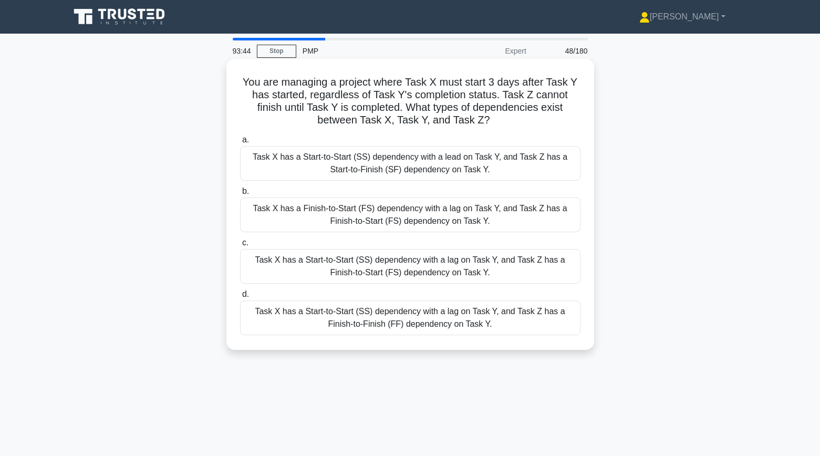
click at [261, 322] on div "Task X has a Start-to-Start (SS) dependency with a lag on Task Y, and Task Z ha…" at bounding box center [410, 318] width 341 height 35
click at [240, 298] on input "d. Task X has a Start-to-Start (SS) dependency with a lag on Task Y, and Task Z…" at bounding box center [240, 294] width 0 height 7
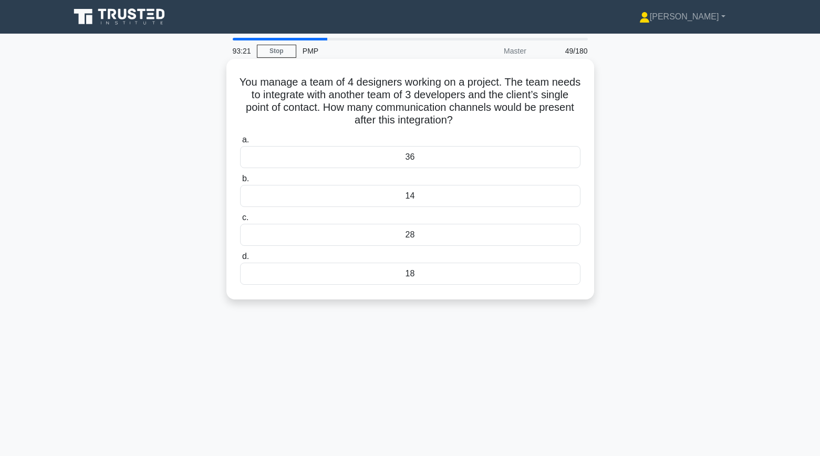
click at [303, 160] on div "36" at bounding box center [410, 157] width 341 height 22
click at [240, 143] on input "a. 36" at bounding box center [240, 140] width 0 height 7
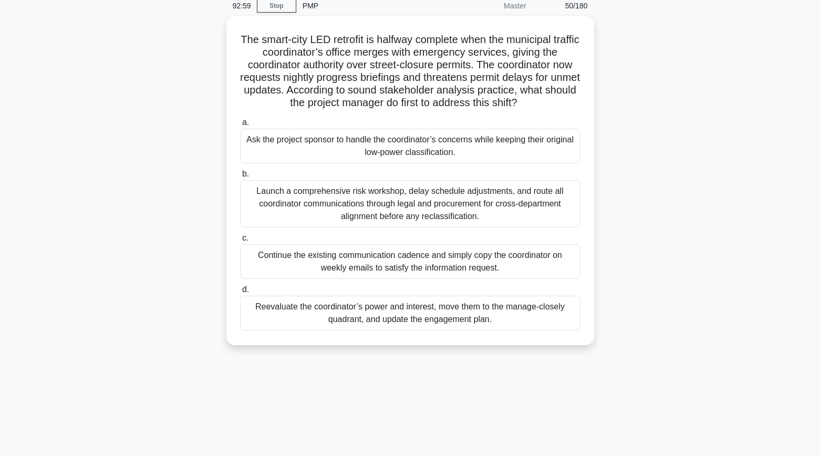
scroll to position [47, 0]
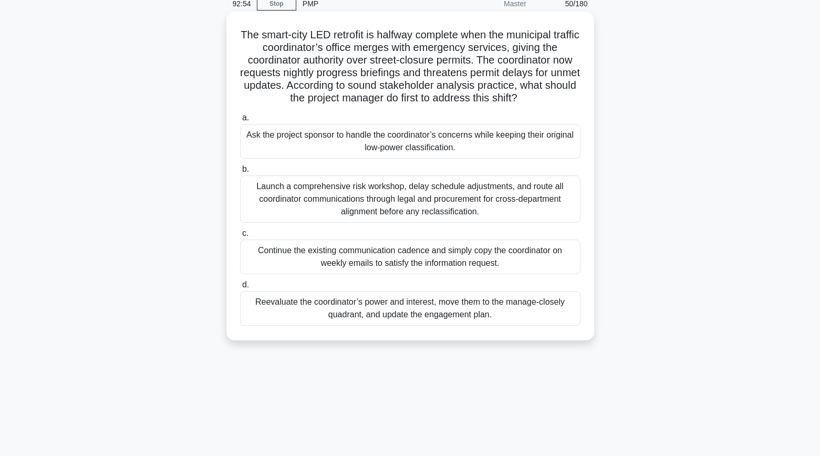
click at [270, 311] on div "Reevaluate the coordinator’s power and interest, move them to the manage-closel…" at bounding box center [410, 308] width 341 height 35
click at [240, 288] on input "d. Reevaluate the coordinator’s power and interest, move them to the manage-clo…" at bounding box center [240, 285] width 0 height 7
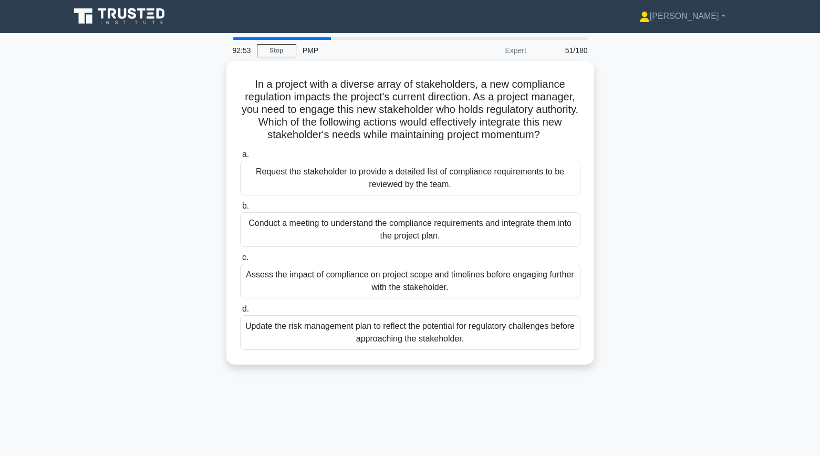
scroll to position [0, 0]
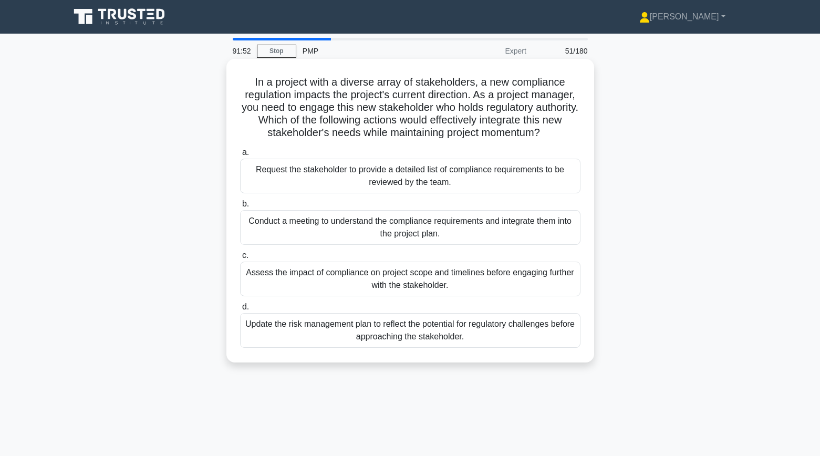
click at [272, 225] on div "Conduct a meeting to understand the compliance requirements and integrate them …" at bounding box center [410, 227] width 341 height 35
click at [240, 208] on input "b. Conduct a meeting to understand the compliance requirements and integrate th…" at bounding box center [240, 204] width 0 height 7
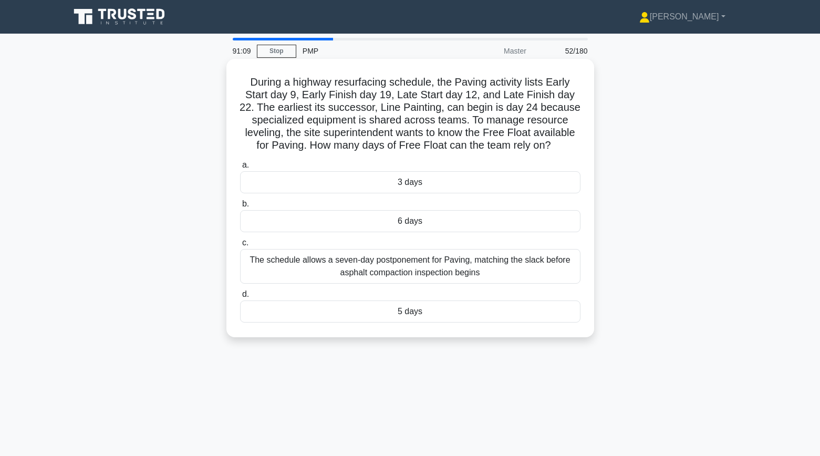
click at [362, 315] on div "5 days" at bounding box center [410, 312] width 341 height 22
click at [240, 298] on input "d. 5 days" at bounding box center [240, 294] width 0 height 7
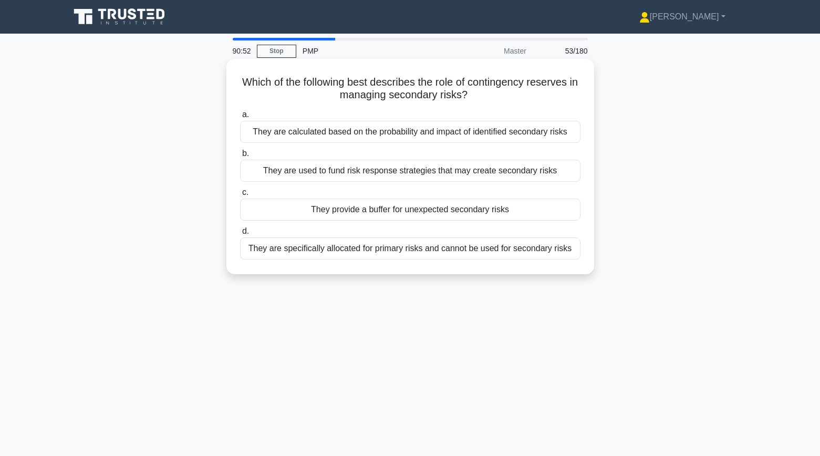
click at [302, 210] on div "They provide a buffer for unexpected secondary risks" at bounding box center [410, 210] width 341 height 22
click at [240, 196] on input "c. They provide a buffer for unexpected secondary risks" at bounding box center [240, 192] width 0 height 7
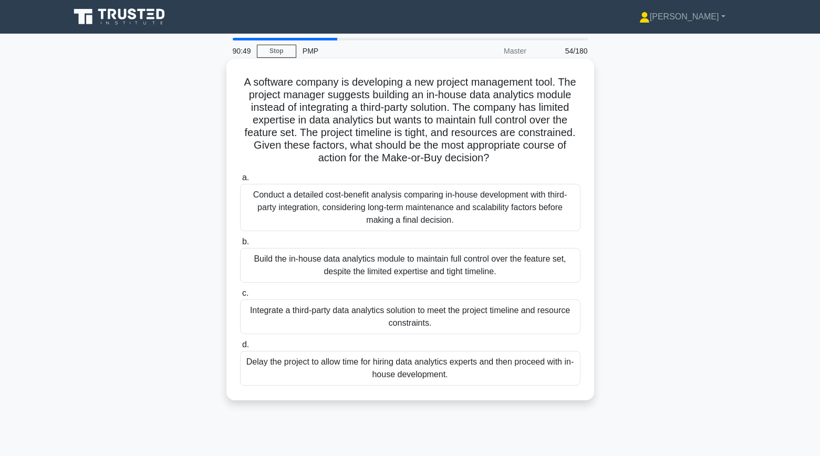
click at [271, 208] on div "Conduct a detailed cost-benefit analysis comparing in-house development with th…" at bounding box center [410, 207] width 341 height 47
click at [240, 181] on input "a. Conduct a detailed cost-benefit analysis comparing in-house development with…" at bounding box center [240, 177] width 0 height 7
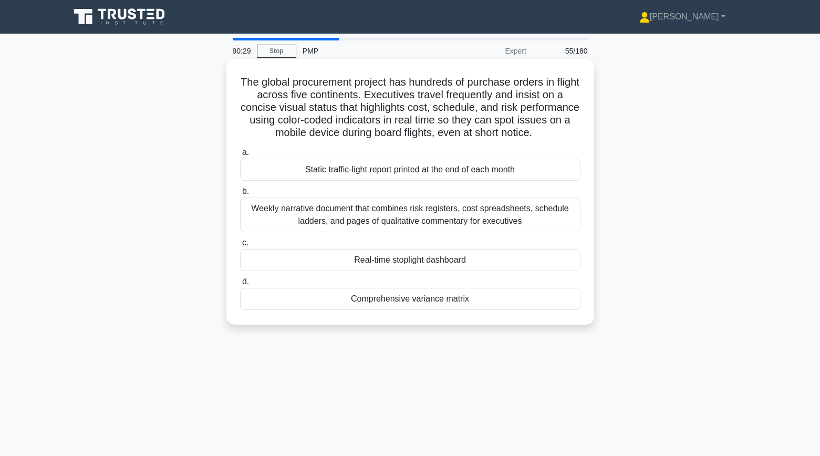
click at [272, 259] on div "Real-time stoplight dashboard" at bounding box center [410, 260] width 341 height 22
click at [240, 246] on input "c. Real-time stoplight dashboard" at bounding box center [240, 243] width 0 height 7
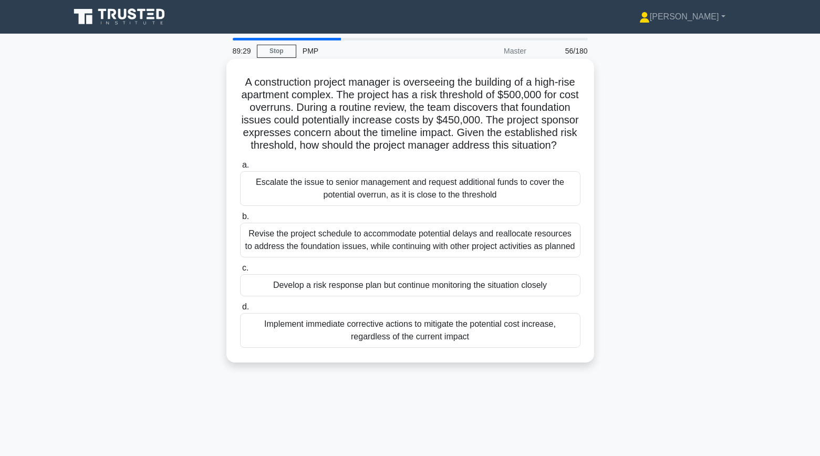
click at [264, 249] on div "Revise the project schedule to accommodate potential delays and reallocate reso…" at bounding box center [410, 240] width 341 height 35
click at [240, 220] on input "b. Revise the project schedule to accommodate potential delays and reallocate r…" at bounding box center [240, 216] width 0 height 7
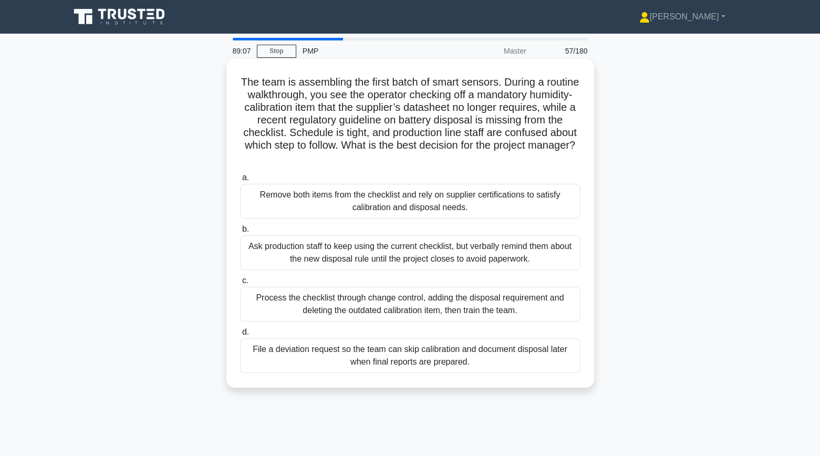
click at [276, 302] on div "Process the checklist through change control, adding the disposal requirement a…" at bounding box center [410, 304] width 341 height 35
click at [240, 284] on input "c. Process the checklist through change control, adding the disposal requiremen…" at bounding box center [240, 280] width 0 height 7
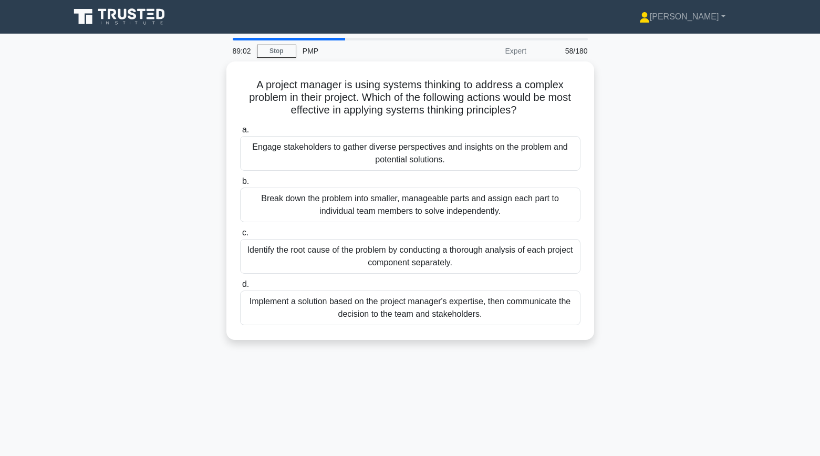
click at [214, 271] on div "A project manager is using systems thinking to address a complex problem in the…" at bounding box center [411, 206] width 694 height 291
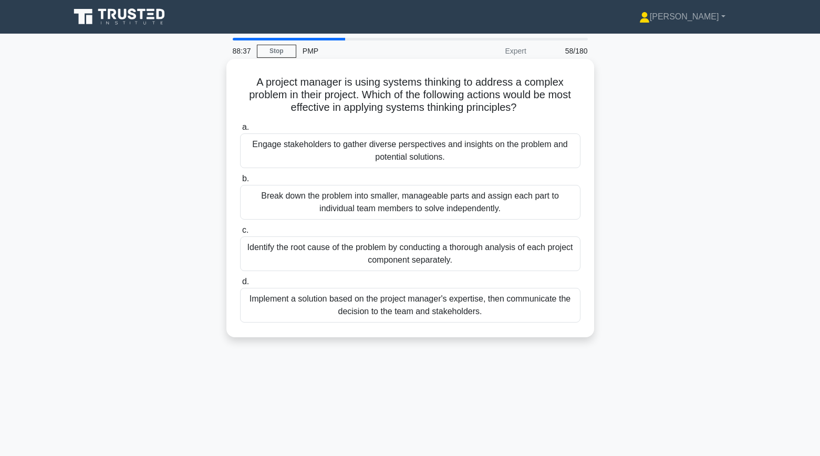
click at [259, 153] on div "Engage stakeholders to gather diverse perspectives and insights on the problem …" at bounding box center [410, 150] width 341 height 35
click at [240, 131] on input "a. Engage stakeholders to gather diverse perspectives and insights on the probl…" at bounding box center [240, 127] width 0 height 7
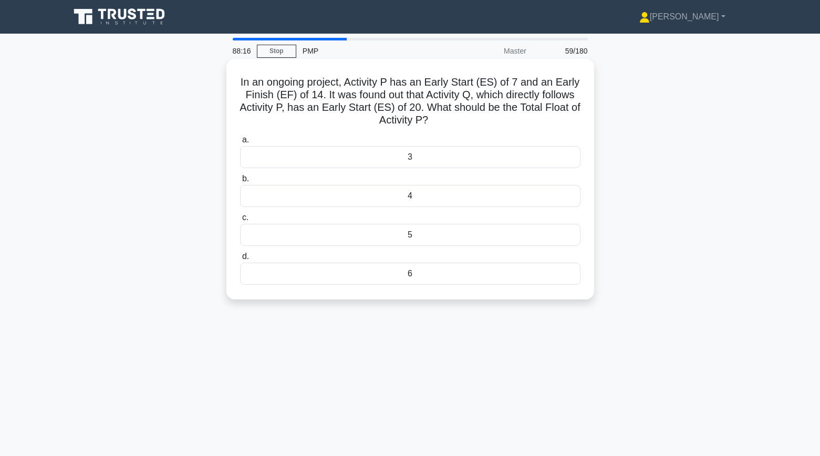
click at [295, 280] on div "6" at bounding box center [410, 274] width 341 height 22
click at [240, 260] on input "d. 6" at bounding box center [240, 256] width 0 height 7
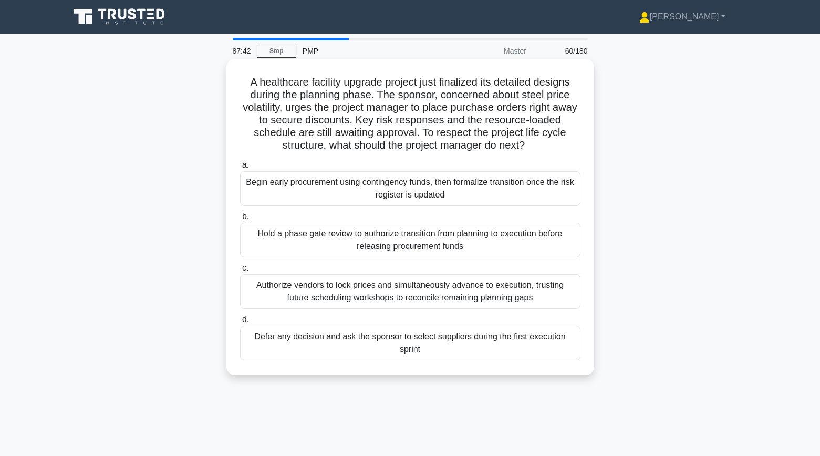
click at [268, 242] on div "Hold a phase gate review to authorize transition from planning to execution bef…" at bounding box center [410, 240] width 341 height 35
click at [240, 220] on input "b. Hold a phase gate review to authorize transition from planning to execution …" at bounding box center [240, 216] width 0 height 7
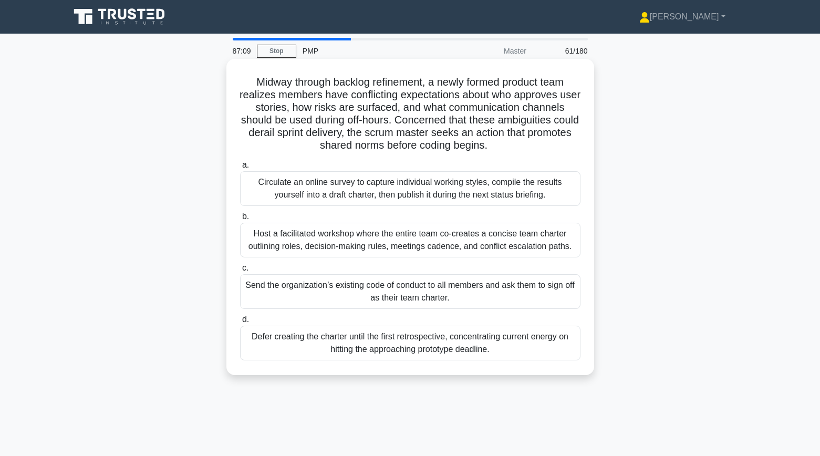
click at [262, 244] on div "Host a facilitated workshop where the entire team co-creates a concise team cha…" at bounding box center [410, 240] width 341 height 35
click at [240, 220] on input "b. Host a facilitated workshop where the entire team co-creates a concise team …" at bounding box center [240, 216] width 0 height 7
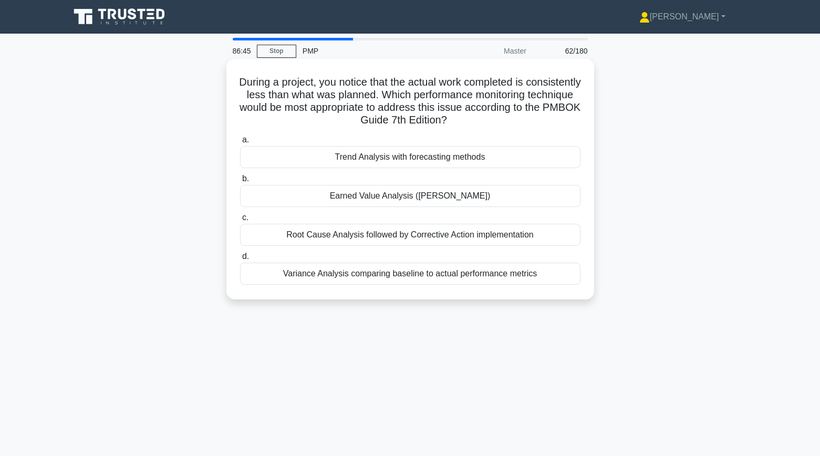
click at [265, 235] on div "Root Cause Analysis followed by Corrective Action implementation" at bounding box center [410, 235] width 341 height 22
click at [240, 221] on input "c. Root Cause Analysis followed by Corrective Action implementation" at bounding box center [240, 217] width 0 height 7
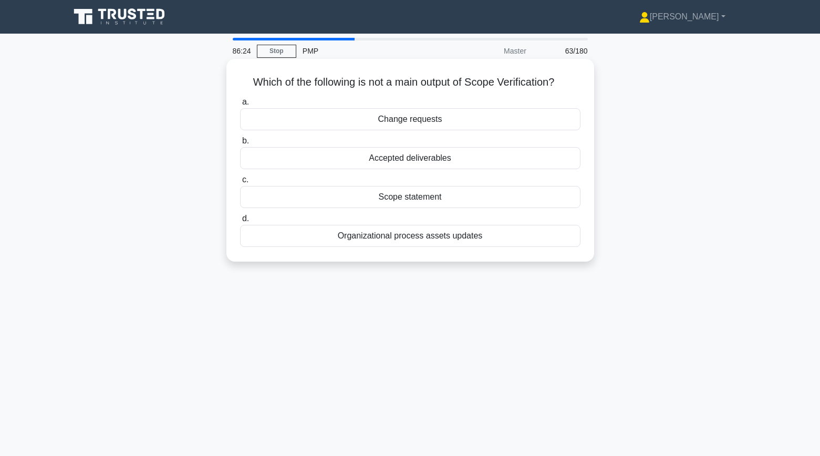
click at [385, 200] on div "Scope statement" at bounding box center [410, 197] width 341 height 22
click at [240, 183] on input "c. Scope statement" at bounding box center [240, 180] width 0 height 7
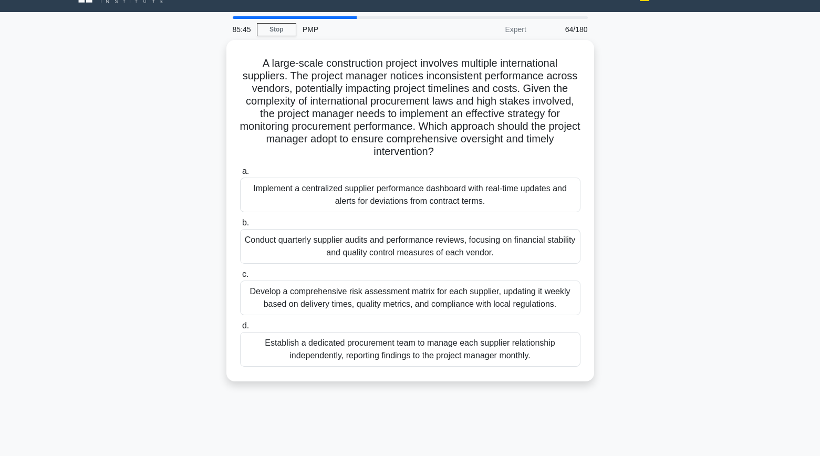
scroll to position [14, 0]
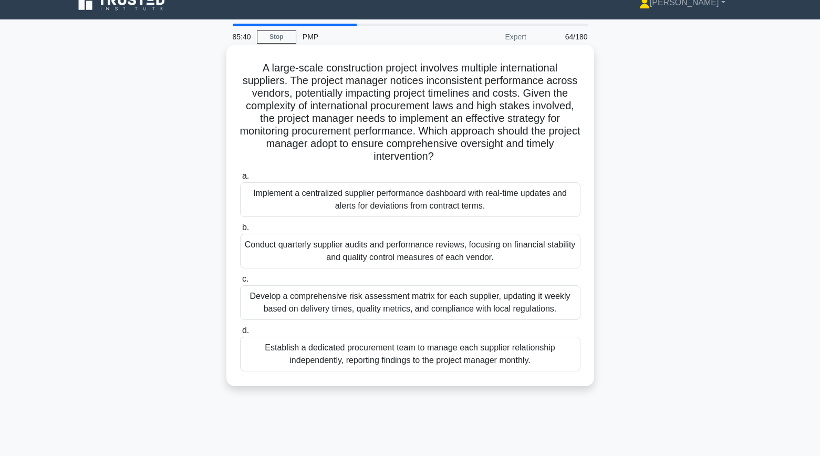
click at [285, 202] on div "Implement a centralized supplier performance dashboard with real-time updates a…" at bounding box center [410, 199] width 341 height 35
click at [240, 180] on input "a. Implement a centralized supplier performance dashboard with real-time update…" at bounding box center [240, 176] width 0 height 7
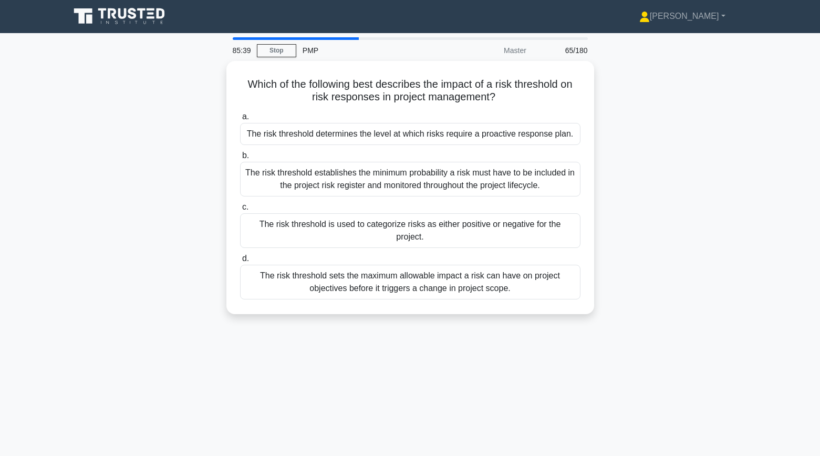
scroll to position [0, 0]
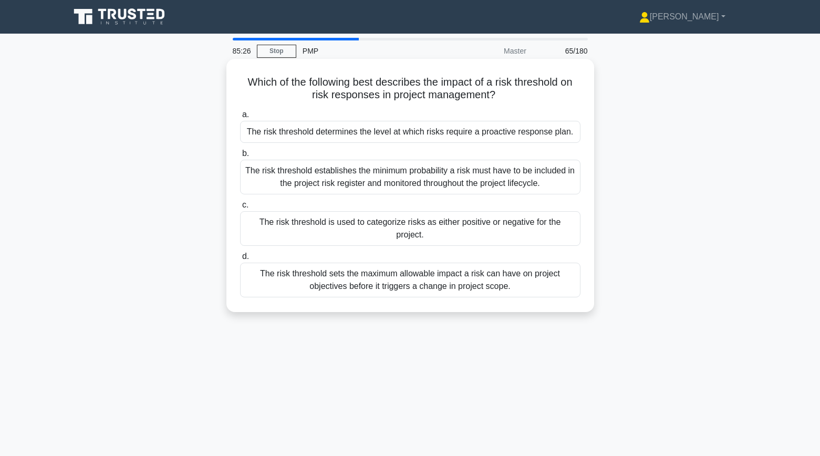
click at [295, 281] on div "The risk threshold sets the maximum allowable impact a risk can have on project…" at bounding box center [410, 280] width 341 height 35
click at [240, 260] on input "d. The risk threshold sets the maximum allowable impact a risk can have on proj…" at bounding box center [240, 256] width 0 height 7
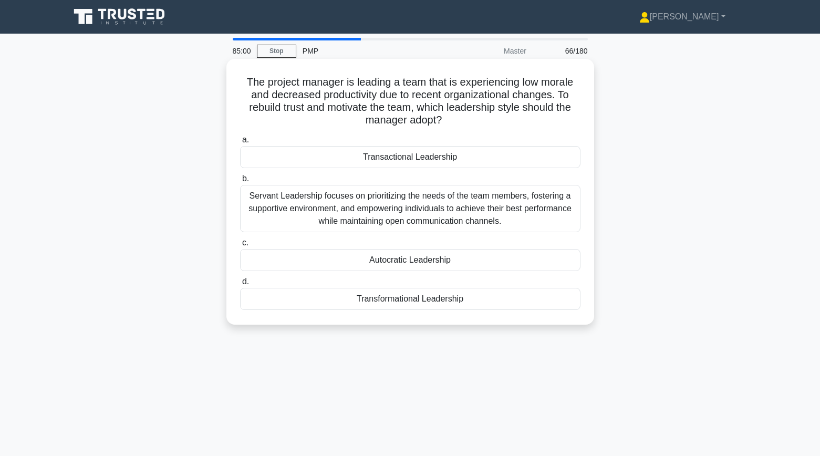
click at [260, 219] on div "Servant Leadership focuses on prioritizing the needs of the team members, foste…" at bounding box center [410, 208] width 341 height 47
click at [240, 182] on input "b. Servant Leadership focuses on prioritizing the needs of the team members, fo…" at bounding box center [240, 179] width 0 height 7
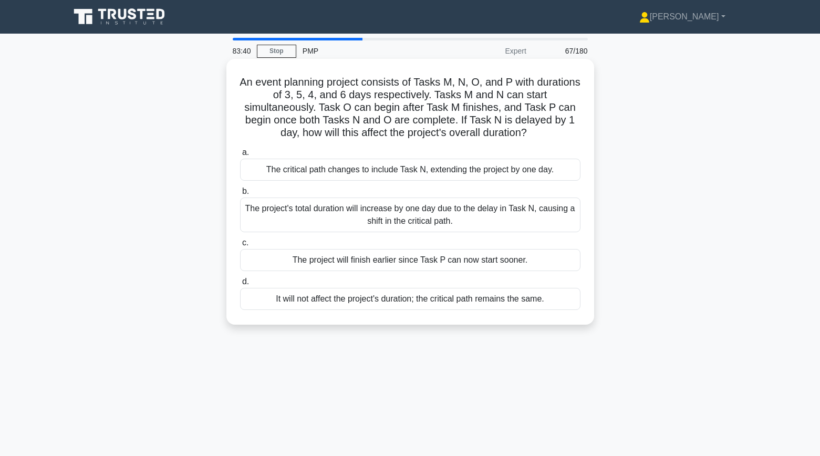
click at [349, 305] on div "It will not affect the project's duration; the critical path remains the same." at bounding box center [410, 299] width 341 height 22
click at [240, 285] on input "d. It will not affect the project's duration; the critical path remains the sam…" at bounding box center [240, 282] width 0 height 7
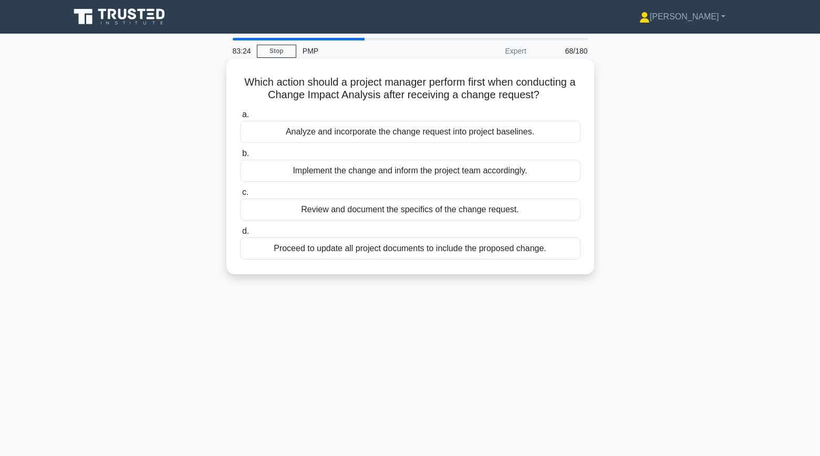
click at [303, 209] on div "Review and document the specifics of the change request." at bounding box center [410, 210] width 341 height 22
click at [240, 196] on input "c. Review and document the specifics of the change request." at bounding box center [240, 192] width 0 height 7
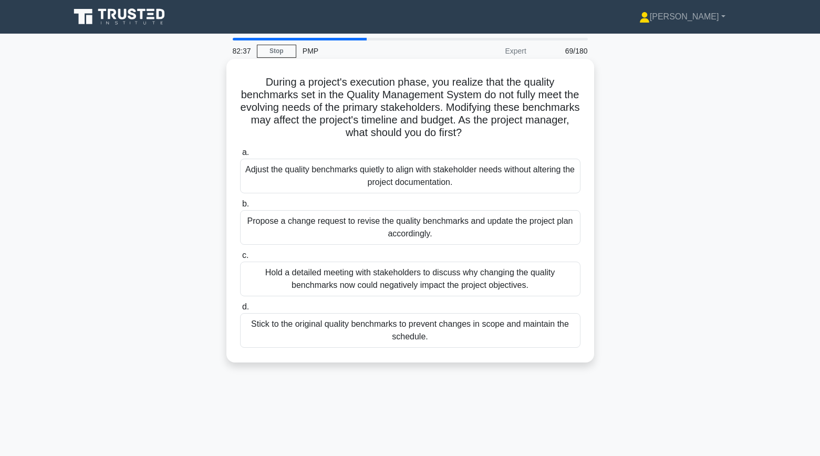
click at [259, 226] on div "Propose a change request to revise the quality benchmarks and update the projec…" at bounding box center [410, 227] width 341 height 35
click at [240, 208] on input "b. Propose a change request to revise the quality benchmarks and update the pro…" at bounding box center [240, 204] width 0 height 7
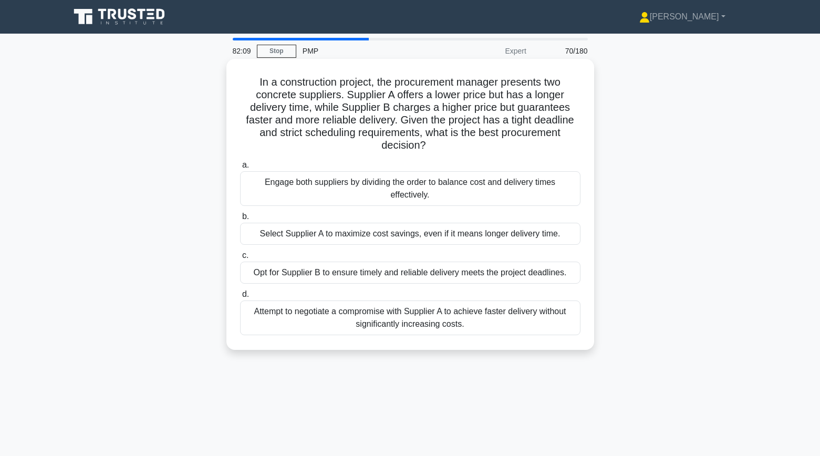
click at [310, 323] on div "Attempt to negotiate a compromise with Supplier A to achieve faster delivery wi…" at bounding box center [410, 318] width 341 height 35
click at [240, 298] on input "d. Attempt to negotiate a compromise with Supplier A to achieve faster delivery…" at bounding box center [240, 294] width 0 height 7
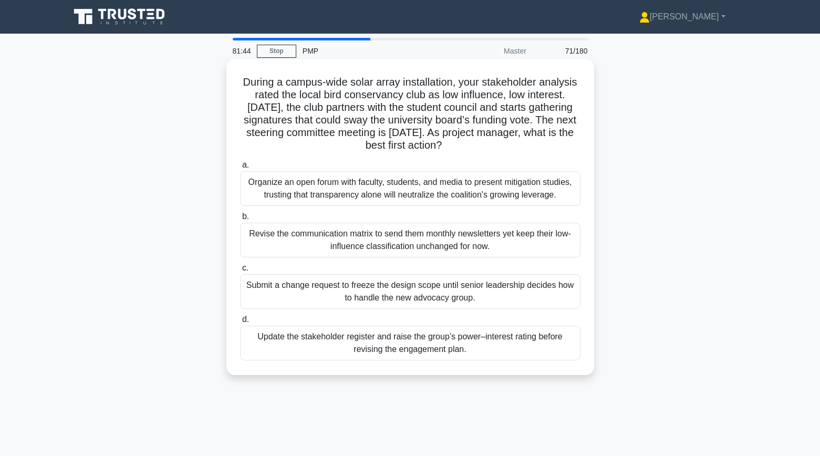
click at [266, 351] on div "Update the stakeholder register and raise the group’s power–interest rating bef…" at bounding box center [410, 343] width 341 height 35
click at [240, 323] on input "d. Update the stakeholder register and raise the group’s power–interest rating …" at bounding box center [240, 319] width 0 height 7
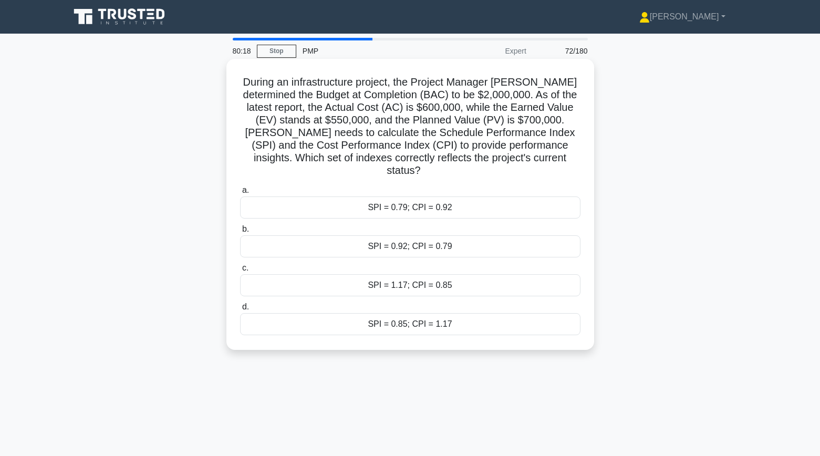
click at [334, 235] on div "SPI = 0.92; CPI = 0.79" at bounding box center [410, 246] width 341 height 22
click at [240, 233] on input "b. SPI = 0.92; CPI = 0.79" at bounding box center [240, 229] width 0 height 7
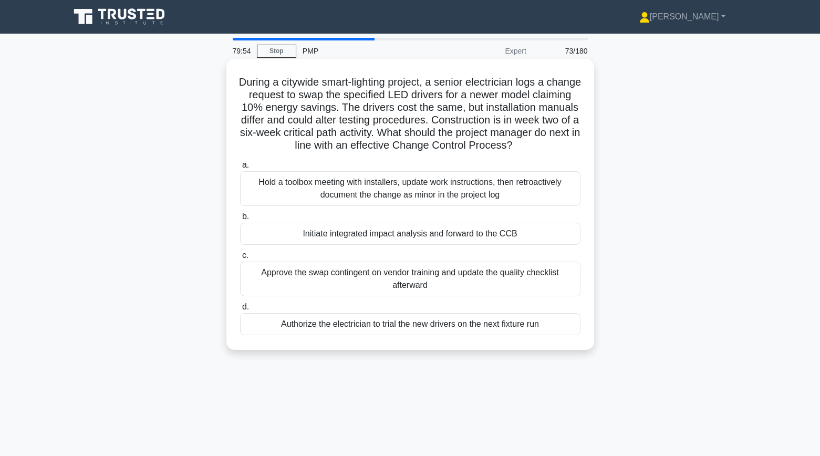
click at [322, 232] on div "Initiate integrated impact analysis and forward to the CCB" at bounding box center [410, 234] width 341 height 22
click at [240, 220] on input "b. Initiate integrated impact analysis and forward to the CCB" at bounding box center [240, 216] width 0 height 7
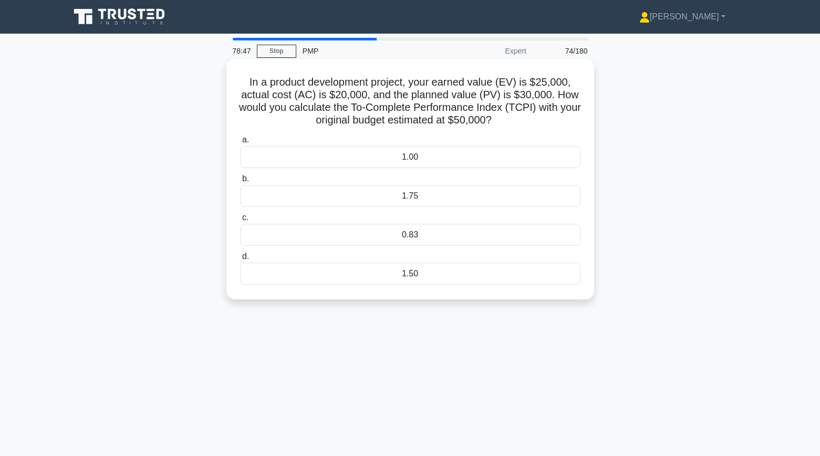
click at [446, 275] on div "1.50" at bounding box center [410, 274] width 341 height 22
click at [240, 260] on input "d. 1.50" at bounding box center [240, 256] width 0 height 7
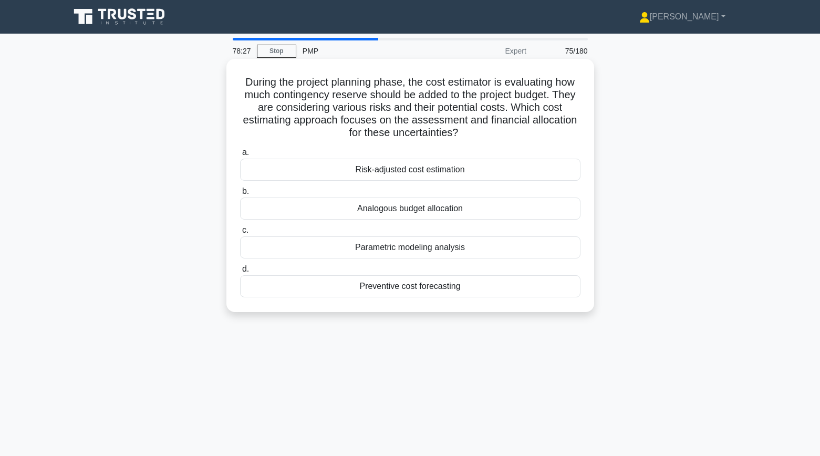
click at [294, 173] on div "Risk-adjusted cost estimation" at bounding box center [410, 170] width 341 height 22
click at [240, 156] on input "a. Risk-adjusted cost estimation" at bounding box center [240, 152] width 0 height 7
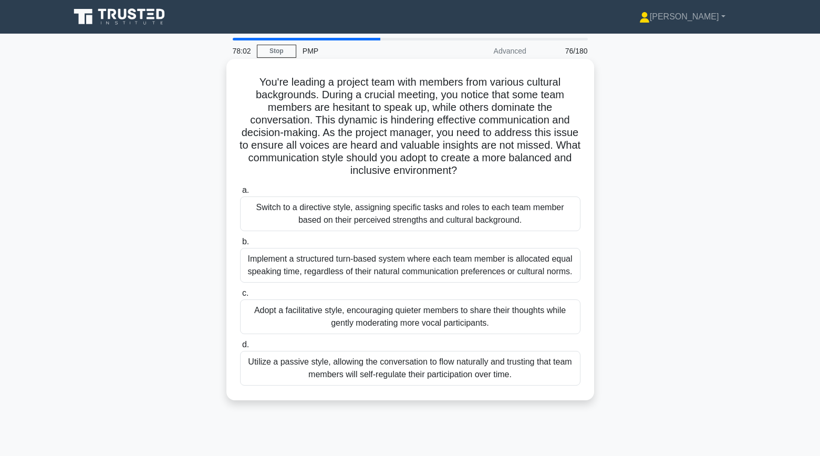
click at [289, 305] on div "Adopt a facilitative style, encouraging quieter members to share their thoughts…" at bounding box center [410, 317] width 341 height 35
click at [240, 297] on input "c. Adopt a facilitative style, encouraging quieter members to share their thoug…" at bounding box center [240, 293] width 0 height 7
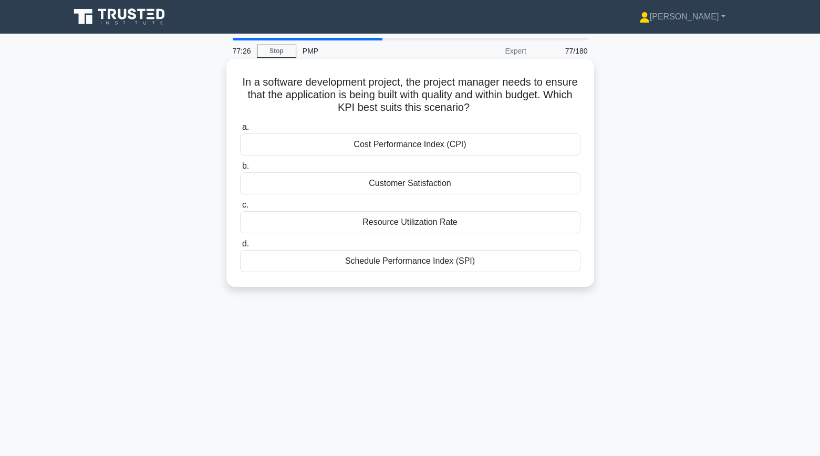
click at [310, 149] on div "Cost Performance Index (CPI)" at bounding box center [410, 144] width 341 height 22
click at [240, 131] on input "a. Cost Performance Index (CPI)" at bounding box center [240, 127] width 0 height 7
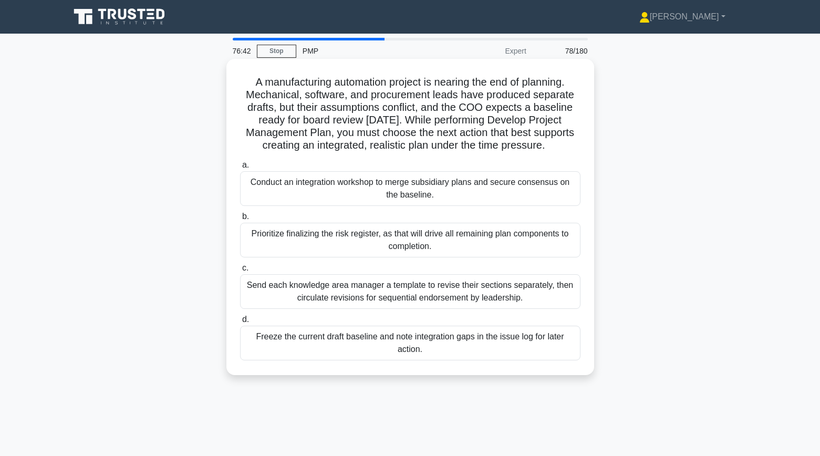
click at [253, 192] on div "Conduct an integration workshop to merge subsidiary plans and secure consensus …" at bounding box center [410, 188] width 341 height 35
click at [240, 169] on input "a. Conduct an integration workshop to merge subsidiary plans and secure consens…" at bounding box center [240, 165] width 0 height 7
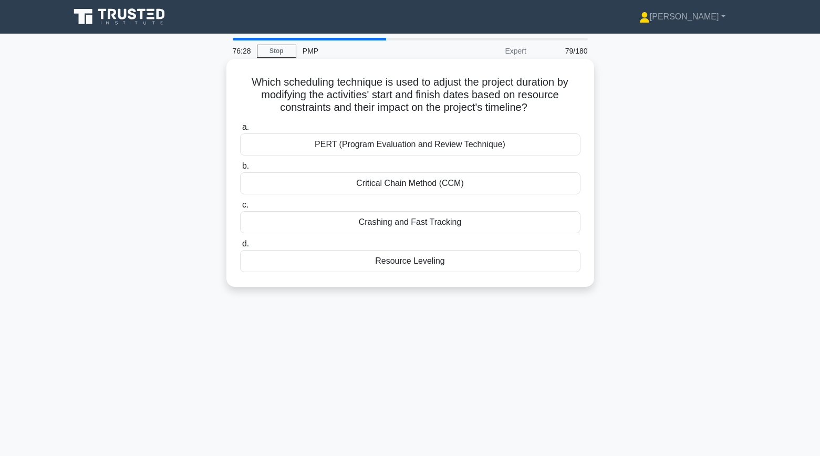
click at [267, 266] on div "Resource Leveling" at bounding box center [410, 261] width 341 height 22
click at [240, 248] on input "d. Resource Leveling" at bounding box center [240, 244] width 0 height 7
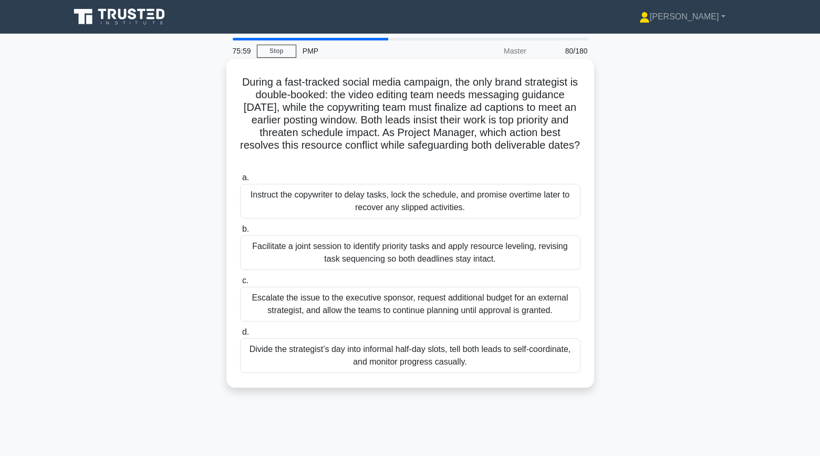
click at [253, 240] on div "Facilitate a joint session to identify priority tasks and apply resource leveli…" at bounding box center [410, 252] width 341 height 35
click at [240, 233] on input "b. Facilitate a joint session to identify priority tasks and apply resource lev…" at bounding box center [240, 229] width 0 height 7
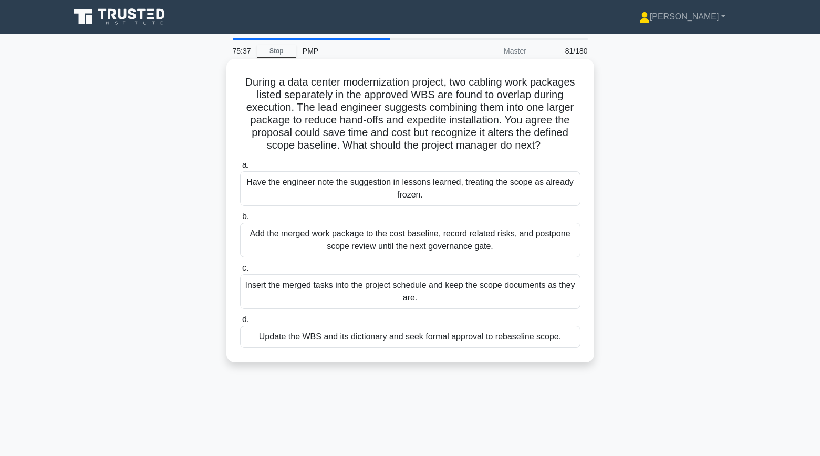
click at [309, 340] on div "Update the WBS and its dictionary and seek formal approval to rebaseline scope." at bounding box center [410, 337] width 341 height 22
click at [240, 323] on input "d. Update the WBS and its dictionary and seek formal approval to rebaseline sco…" at bounding box center [240, 319] width 0 height 7
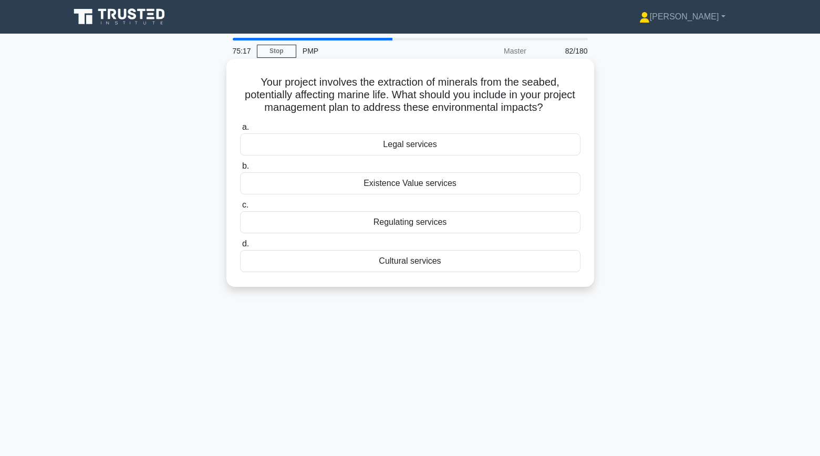
click at [290, 187] on div "Existence Value services" at bounding box center [410, 183] width 341 height 22
click at [240, 170] on input "b. Existence Value services" at bounding box center [240, 166] width 0 height 7
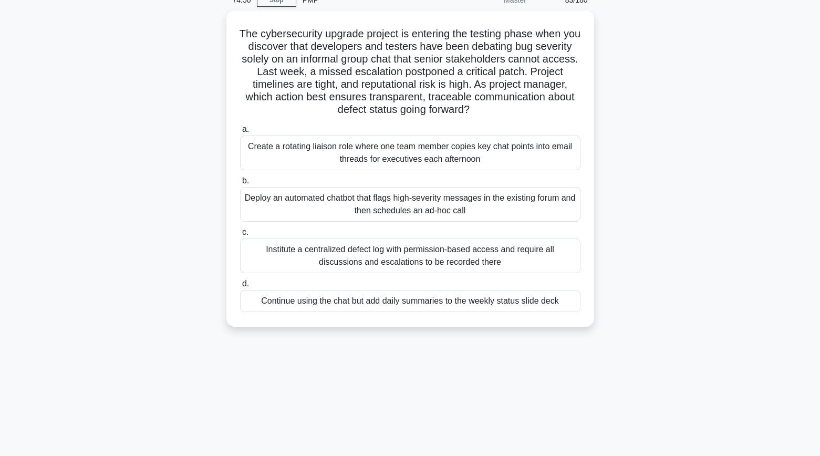
scroll to position [56, 0]
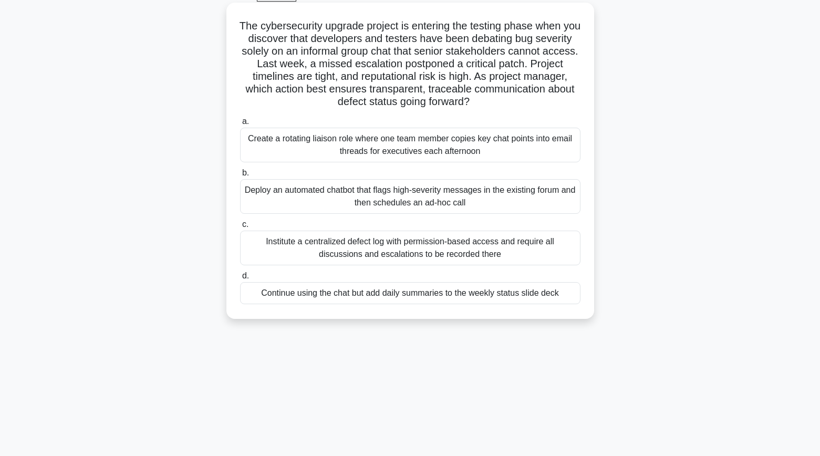
click at [262, 245] on div "Institute a centralized defect log with permission-based access and require all…" at bounding box center [410, 248] width 341 height 35
click at [240, 228] on input "c. Institute a centralized defect log with permission-based access and require …" at bounding box center [240, 224] width 0 height 7
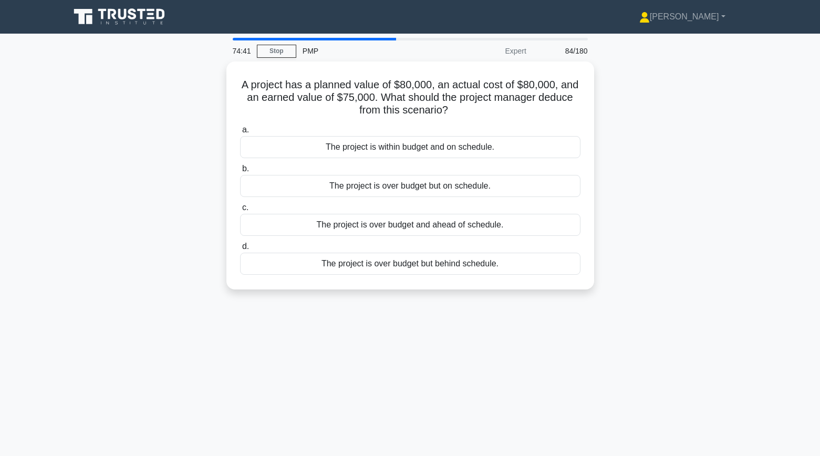
scroll to position [0, 0]
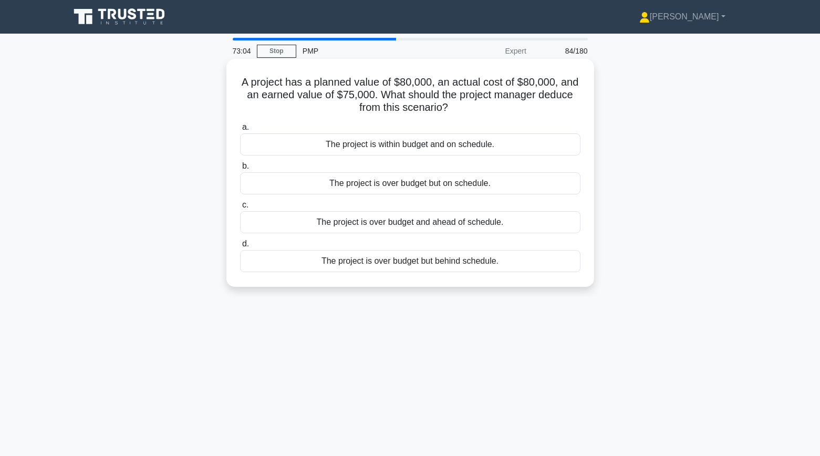
click at [405, 189] on div "The project is over budget but on schedule." at bounding box center [410, 183] width 341 height 22
click at [240, 170] on input "b. The project is over budget but on schedule." at bounding box center [240, 166] width 0 height 7
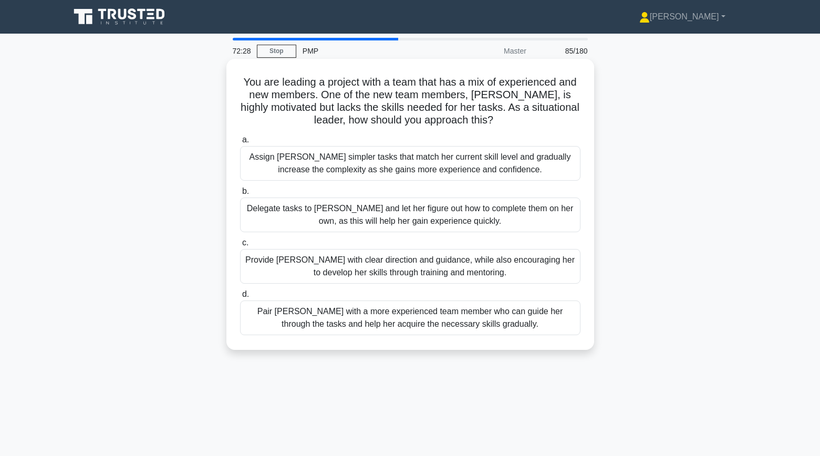
click at [261, 267] on div "Provide Sarah with clear direction and guidance, while also encouraging her to …" at bounding box center [410, 266] width 341 height 35
click at [240, 246] on input "c. Provide Sarah with clear direction and guidance, while also encouraging her …" at bounding box center [240, 243] width 0 height 7
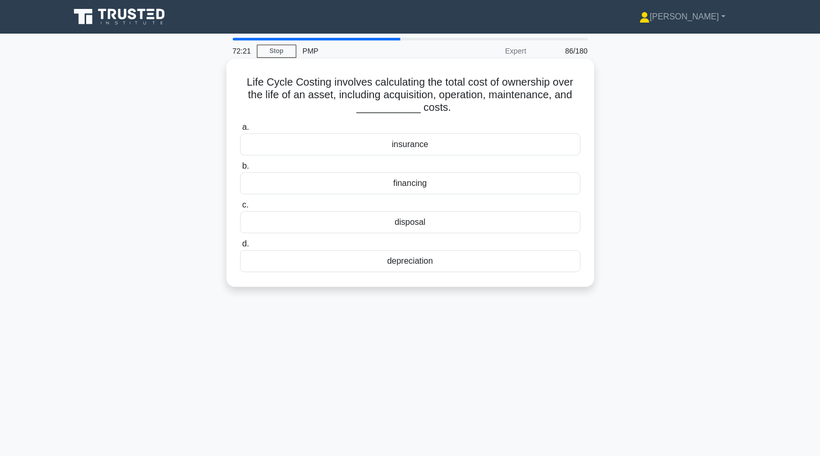
click at [327, 226] on div "disposal" at bounding box center [410, 222] width 341 height 22
click at [240, 209] on input "c. disposal" at bounding box center [240, 205] width 0 height 7
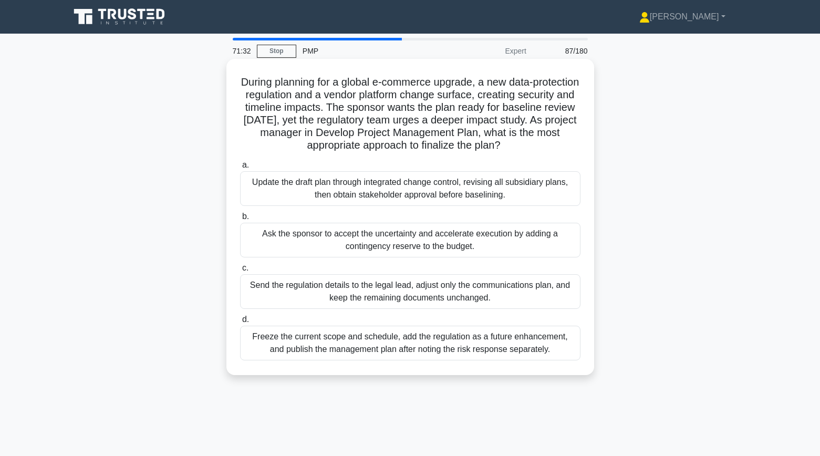
click at [295, 193] on div "Update the draft plan through integrated change control, revising all subsidiar…" at bounding box center [410, 188] width 341 height 35
click at [240, 169] on input "a. Update the draft plan through integrated change control, revising all subsid…" at bounding box center [240, 165] width 0 height 7
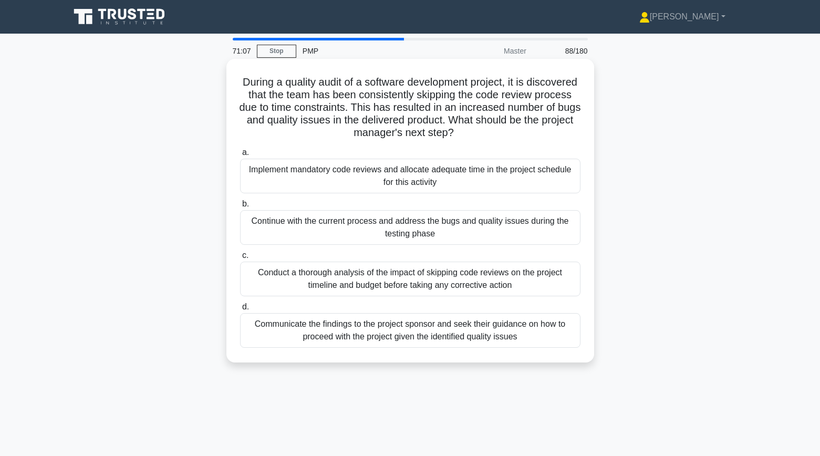
click at [259, 181] on div "Implement mandatory code reviews and allocate adequate time in the project sche…" at bounding box center [410, 176] width 341 height 35
click at [240, 156] on input "a. Implement mandatory code reviews and allocate adequate time in the project s…" at bounding box center [240, 152] width 0 height 7
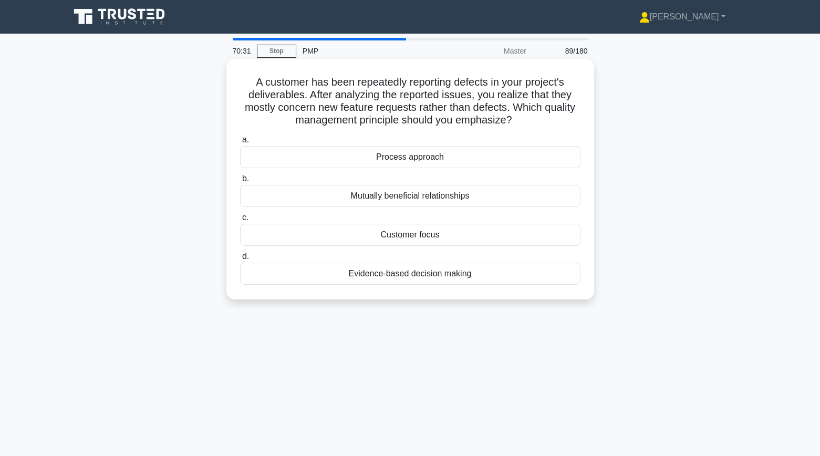
click at [281, 163] on div "Process approach" at bounding box center [410, 157] width 341 height 22
click at [240, 143] on input "a. Process approach" at bounding box center [240, 140] width 0 height 7
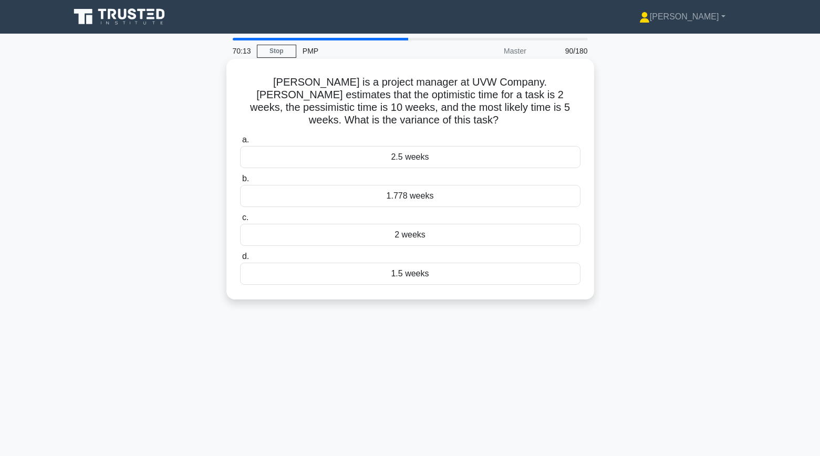
click at [306, 151] on div "2.5 weeks" at bounding box center [410, 157] width 341 height 22
click at [240, 143] on input "a. 2.5 weeks" at bounding box center [240, 140] width 0 height 7
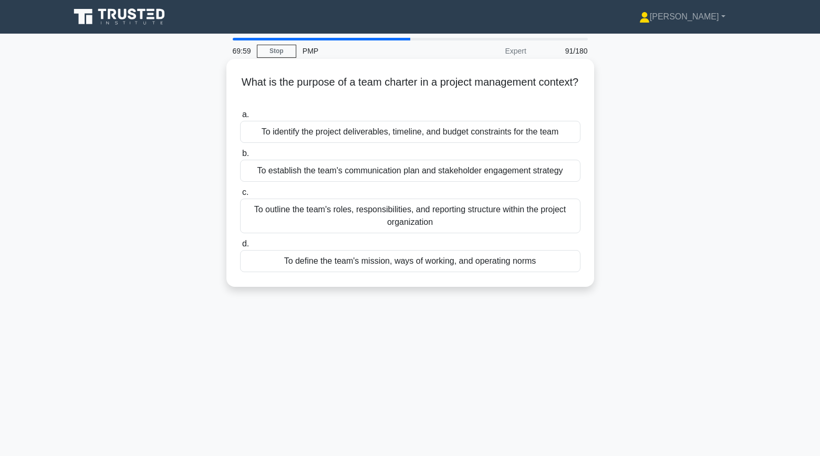
click at [282, 267] on div "To define the team's mission, ways of working, and operating norms" at bounding box center [410, 261] width 341 height 22
click at [240, 248] on input "d. To define the team's mission, ways of working, and operating norms" at bounding box center [240, 244] width 0 height 7
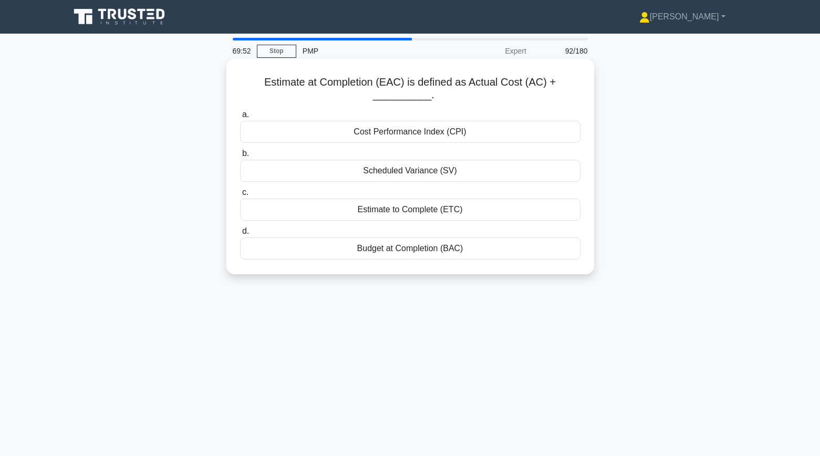
click at [270, 216] on div "Estimate to Complete (ETC)" at bounding box center [410, 210] width 341 height 22
click at [240, 196] on input "c. Estimate to Complete (ETC)" at bounding box center [240, 192] width 0 height 7
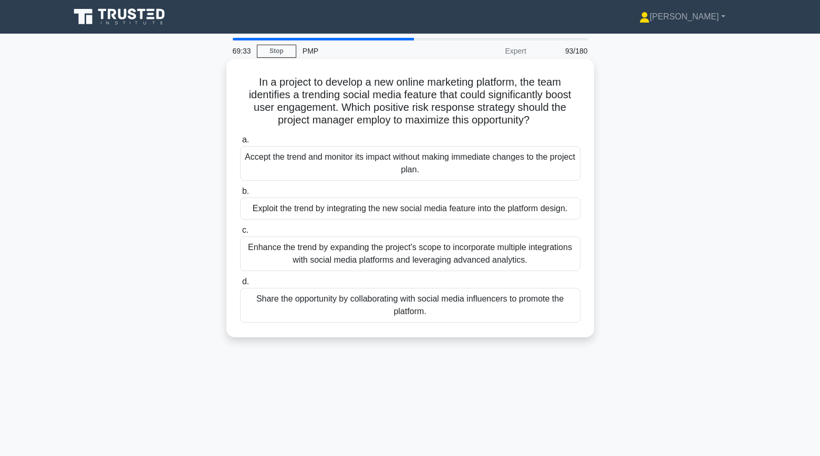
click at [257, 211] on div "Exploit the trend by integrating the new social media feature into the platform…" at bounding box center [410, 209] width 341 height 22
click at [240, 195] on input "b. Exploit the trend by integrating the new social media feature into the platf…" at bounding box center [240, 191] width 0 height 7
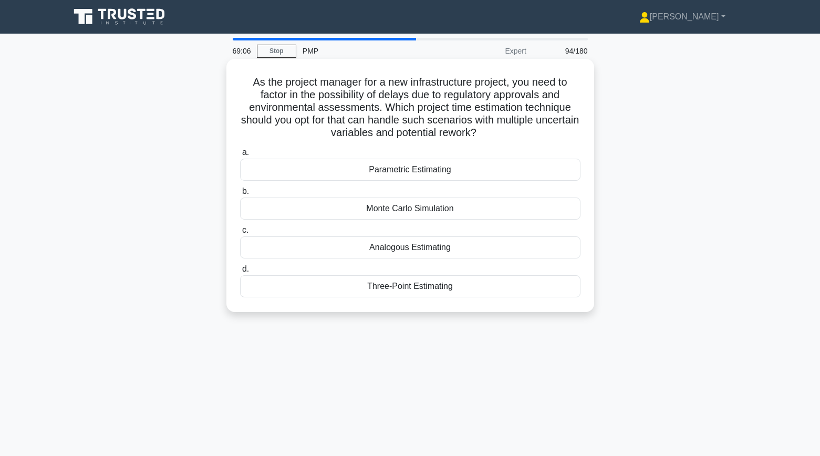
click at [375, 210] on div "Monte Carlo Simulation" at bounding box center [410, 209] width 341 height 22
click at [240, 195] on input "b. Monte Carlo Simulation" at bounding box center [240, 191] width 0 height 7
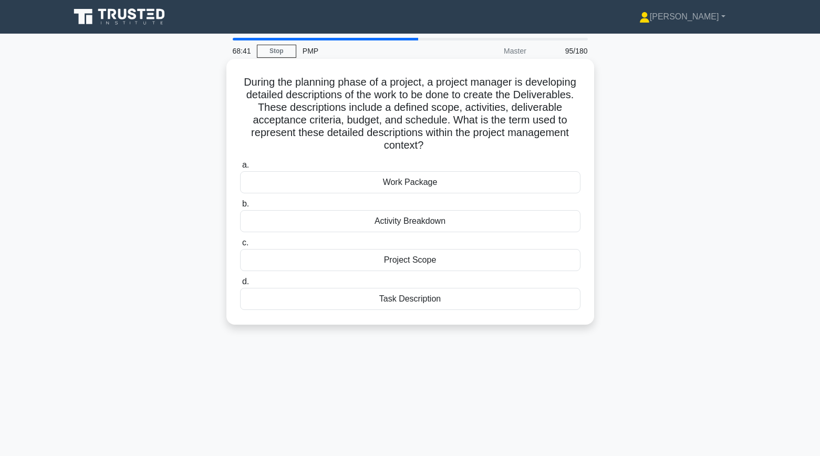
click at [396, 185] on div "Work Package" at bounding box center [410, 182] width 341 height 22
click at [240, 169] on input "a. Work Package" at bounding box center [240, 165] width 0 height 7
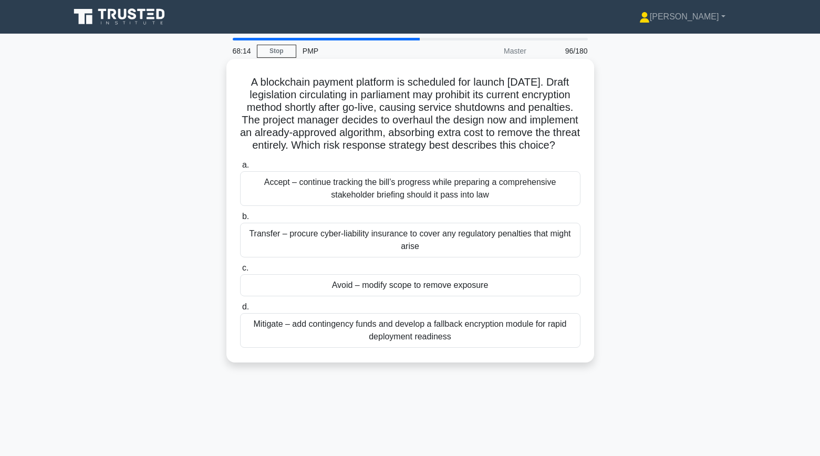
click at [311, 296] on div "Avoid – modify scope to remove exposure" at bounding box center [410, 285] width 341 height 22
click at [240, 272] on input "c. Avoid – modify scope to remove exposure" at bounding box center [240, 268] width 0 height 7
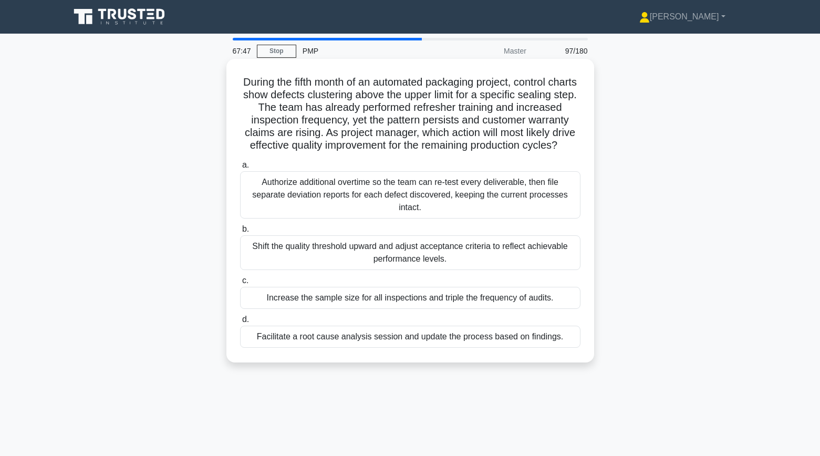
click at [280, 340] on div "Facilitate a root cause analysis session and update the process based on findin…" at bounding box center [410, 337] width 341 height 22
click at [240, 323] on input "d. Facilitate a root cause analysis session and update the process based on fin…" at bounding box center [240, 319] width 0 height 7
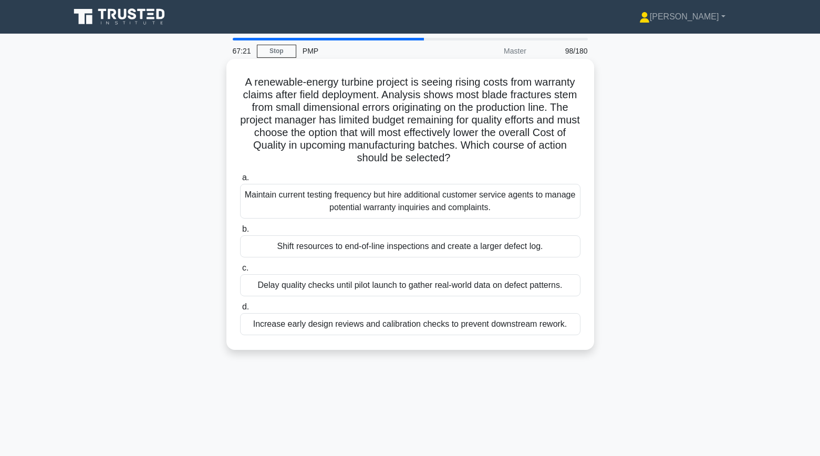
click at [275, 322] on div "Increase early design reviews and calibration checks to prevent downstream rewo…" at bounding box center [410, 324] width 341 height 22
click at [240, 311] on input "d. Increase early design reviews and calibration checks to prevent downstream r…" at bounding box center [240, 307] width 0 height 7
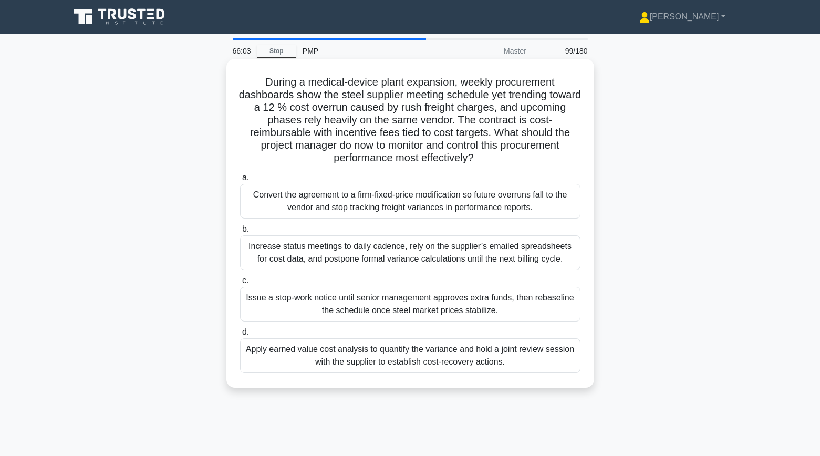
click at [252, 353] on div "Apply earned value cost analysis to quantify the variance and hold a joint revi…" at bounding box center [410, 355] width 341 height 35
click at [240, 336] on input "d. Apply earned value cost analysis to quantify the variance and hold a joint r…" at bounding box center [240, 332] width 0 height 7
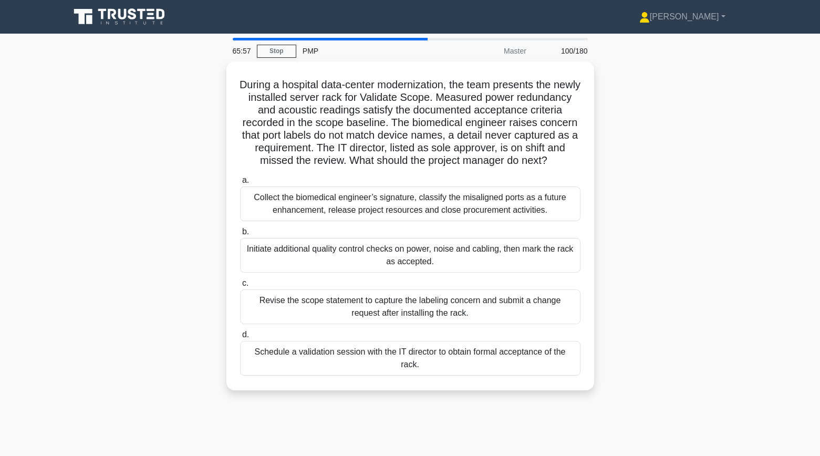
click at [169, 310] on div "During a hospital data-center modernization, the team presents the newly instal…" at bounding box center [411, 232] width 694 height 342
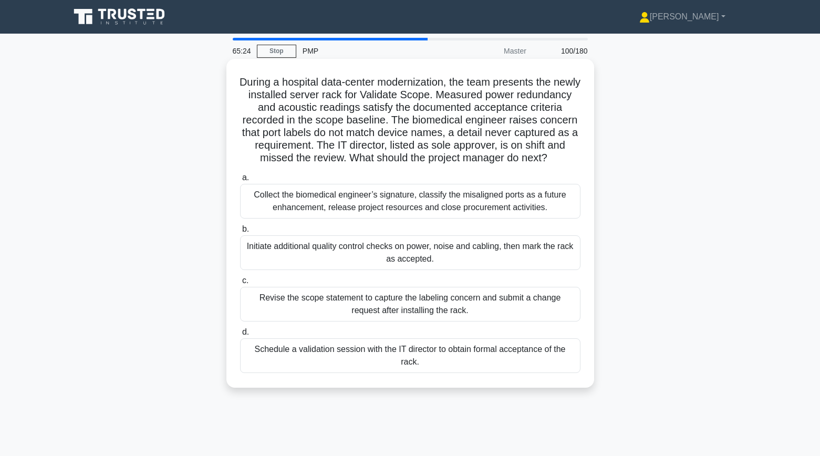
click at [314, 373] on div "Schedule a validation session with the IT director to obtain formal acceptance …" at bounding box center [410, 355] width 341 height 35
click at [240, 336] on input "d. Schedule a validation session with the IT director to obtain formal acceptan…" at bounding box center [240, 332] width 0 height 7
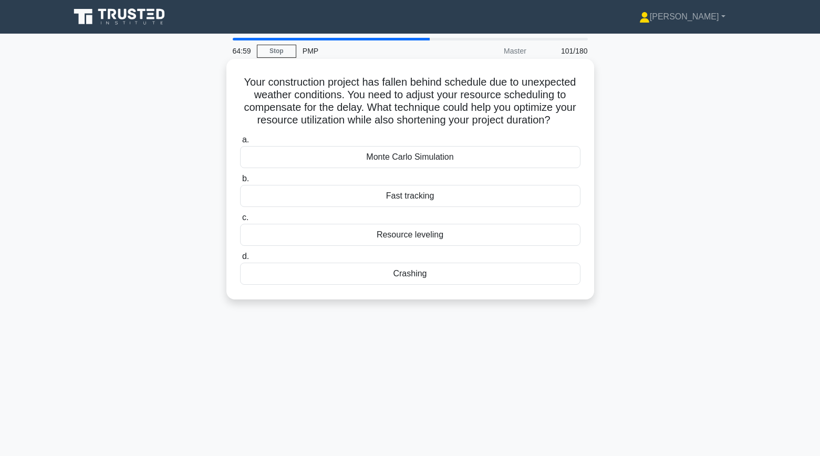
click at [345, 198] on div "Fast tracking" at bounding box center [410, 196] width 341 height 22
click at [240, 182] on input "b. Fast tracking" at bounding box center [240, 179] width 0 height 7
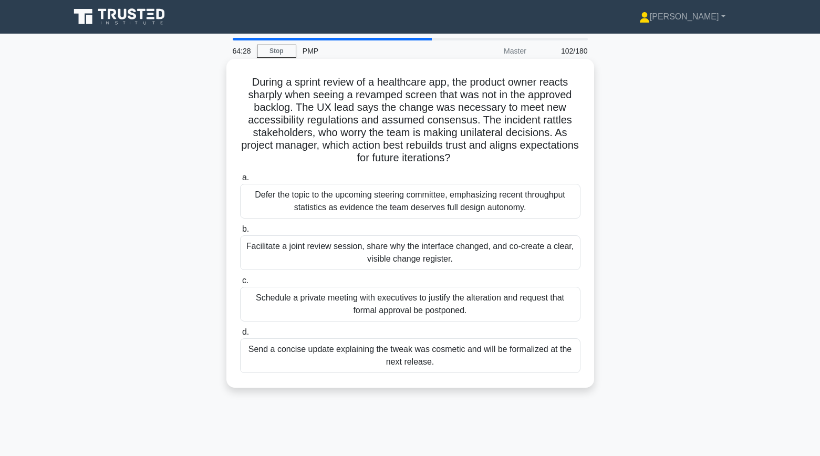
click at [269, 245] on div "Facilitate a joint review session, share why the interface changed, and co-crea…" at bounding box center [410, 252] width 341 height 35
click at [240, 233] on input "b. Facilitate a joint review session, share why the interface changed, and co-c…" at bounding box center [240, 229] width 0 height 7
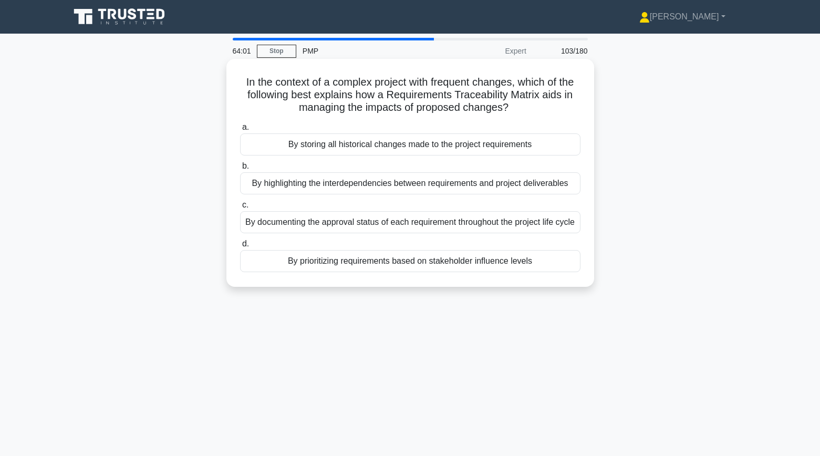
click at [253, 146] on div "By storing all historical changes made to the project requirements" at bounding box center [410, 144] width 341 height 22
click at [240, 131] on input "a. By storing all historical changes made to the project requirements" at bounding box center [240, 127] width 0 height 7
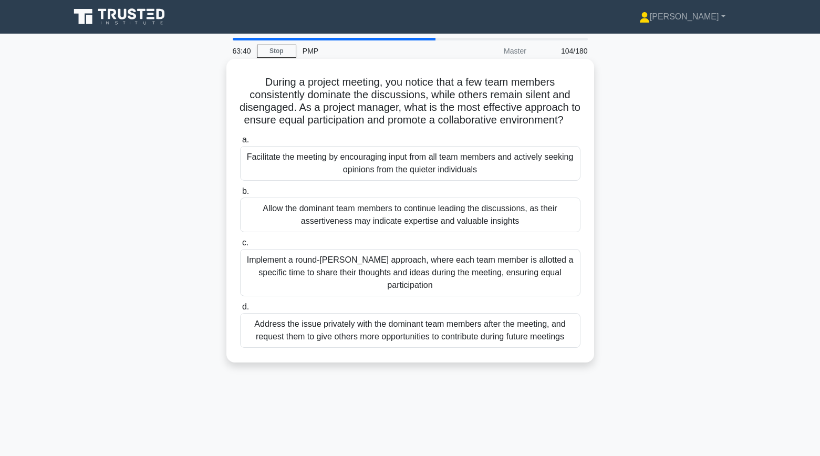
click at [276, 159] on div "Facilitate the meeting by encouraging input from all team members and actively …" at bounding box center [410, 163] width 341 height 35
click at [240, 143] on input "a. Facilitate the meeting by encouraging input from all team members and active…" at bounding box center [240, 140] width 0 height 7
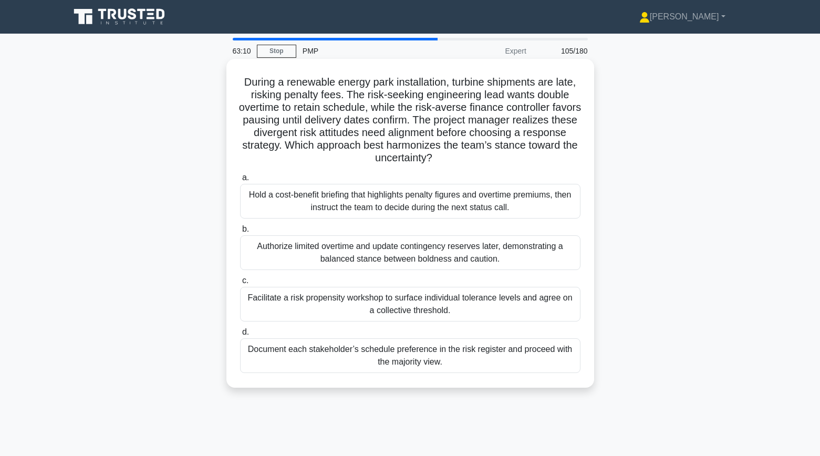
click at [284, 310] on div "Facilitate a risk propensity workshop to surface individual tolerance levels an…" at bounding box center [410, 304] width 341 height 35
click at [240, 284] on input "c. Facilitate a risk propensity workshop to surface individual tolerance levels…" at bounding box center [240, 280] width 0 height 7
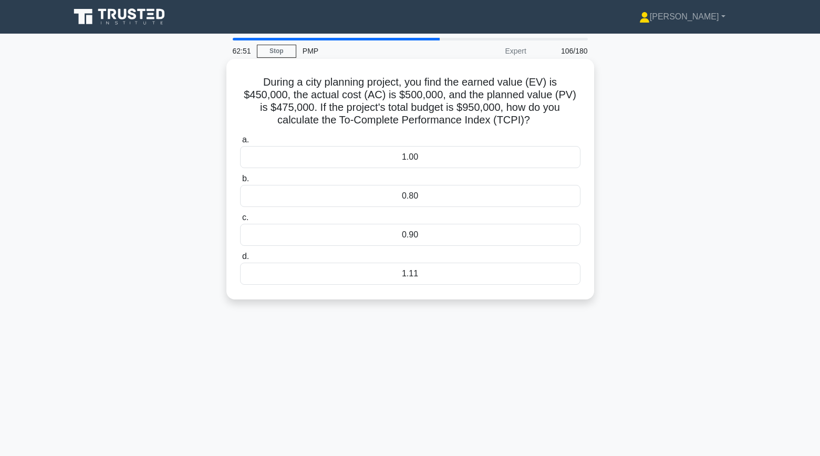
click at [294, 278] on div "1.11" at bounding box center [410, 274] width 341 height 22
click at [240, 260] on input "d. 1.11" at bounding box center [240, 256] width 0 height 7
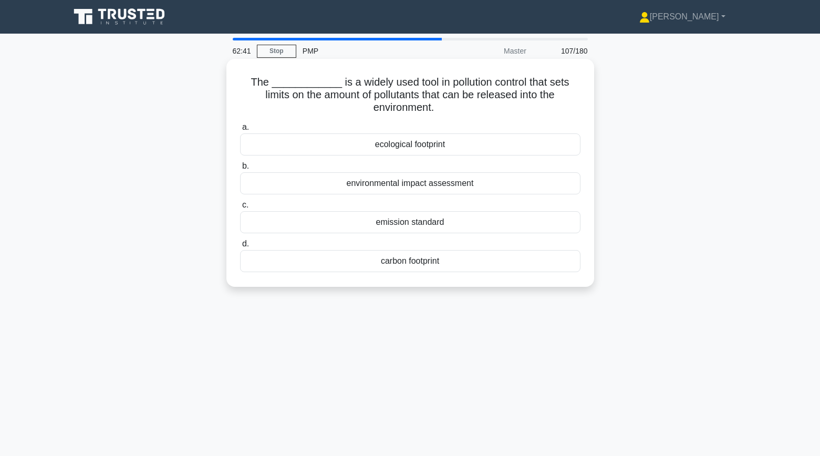
click at [317, 222] on div "emission standard" at bounding box center [410, 222] width 341 height 22
click at [240, 209] on input "c. emission standard" at bounding box center [240, 205] width 0 height 7
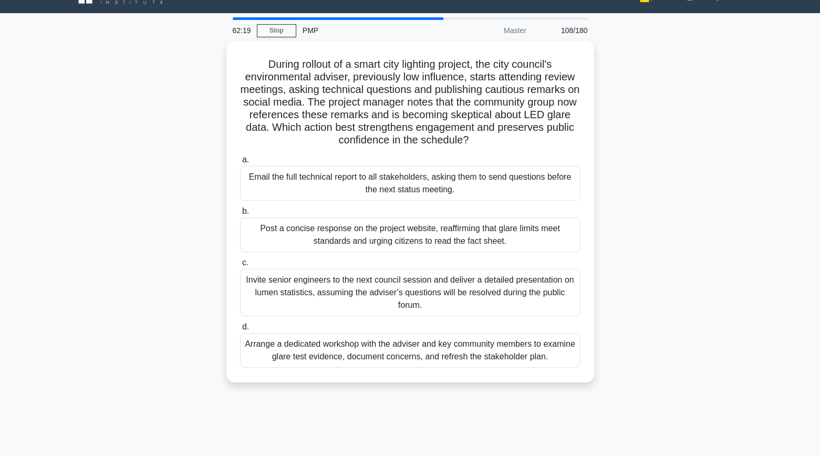
scroll to position [30, 0]
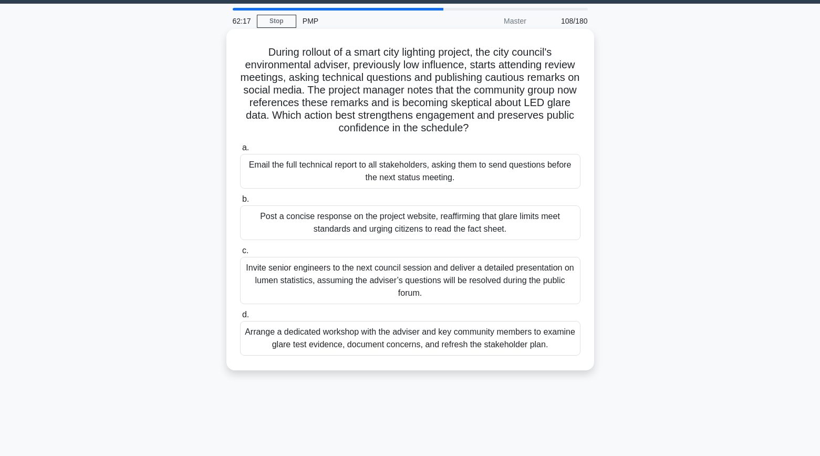
click at [324, 340] on div "Arrange a dedicated workshop with the adviser and key community members to exam…" at bounding box center [410, 338] width 341 height 35
click at [240, 318] on input "d. Arrange a dedicated workshop with the adviser and key community members to e…" at bounding box center [240, 315] width 0 height 7
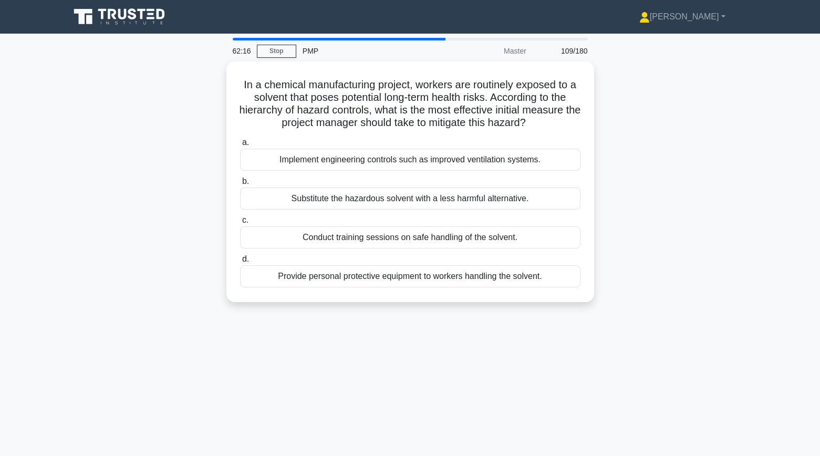
scroll to position [0, 0]
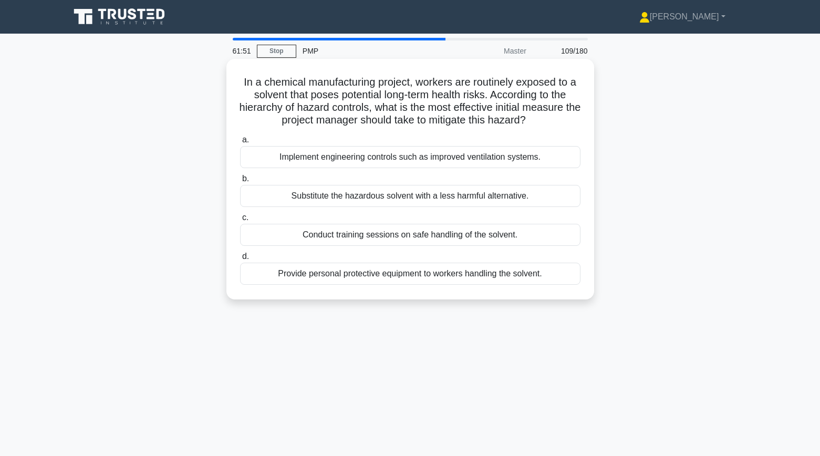
click at [418, 276] on div "Provide personal protective equipment to workers handling the solvent." at bounding box center [410, 274] width 341 height 22
click at [240, 260] on input "d. Provide personal protective equipment to workers handling the solvent." at bounding box center [240, 256] width 0 height 7
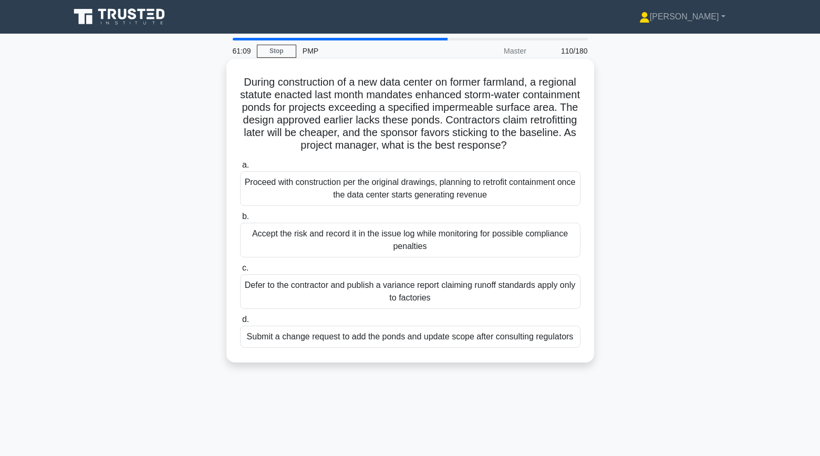
click at [287, 339] on div "Submit a change request to add the ponds and update scope after consulting regu…" at bounding box center [410, 337] width 341 height 22
click at [240, 323] on input "d. Submit a change request to add the ponds and update scope after consulting r…" at bounding box center [240, 319] width 0 height 7
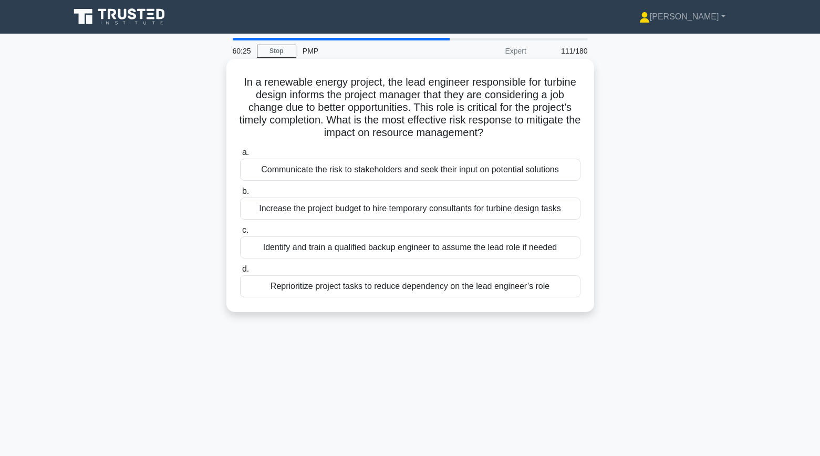
click at [279, 250] on div "Identify and train a qualified backup engineer to assume the lead role if needed" at bounding box center [410, 247] width 341 height 22
click at [240, 234] on input "c. Identify and train a qualified backup engineer to assume the lead role if ne…" at bounding box center [240, 230] width 0 height 7
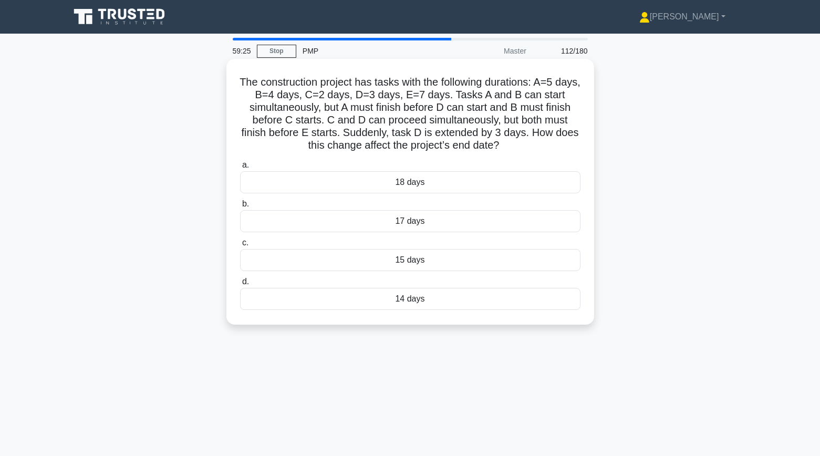
click at [352, 188] on div "18 days" at bounding box center [410, 182] width 341 height 22
click at [240, 169] on input "a. 18 days" at bounding box center [240, 165] width 0 height 7
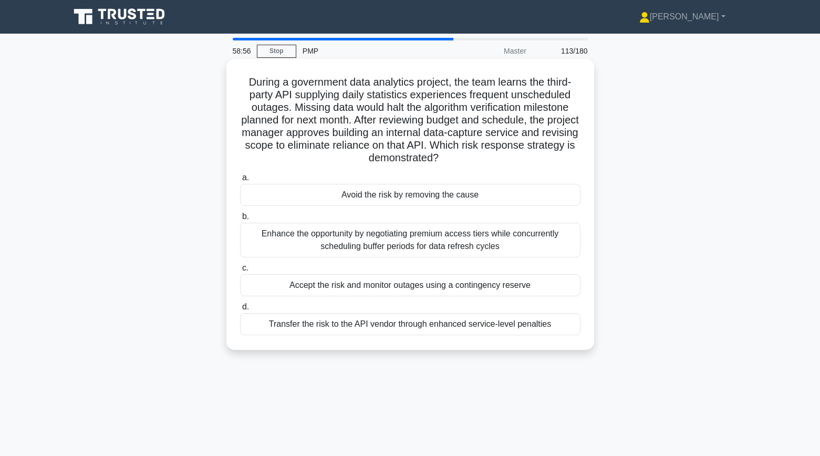
click at [302, 202] on div "Avoid the risk by removing the cause" at bounding box center [410, 195] width 341 height 22
click at [240, 181] on input "a. Avoid the risk by removing the cause" at bounding box center [240, 177] width 0 height 7
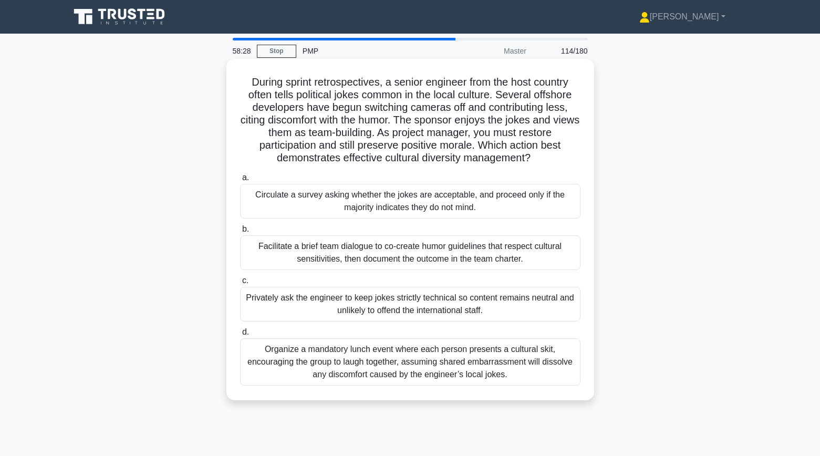
click at [255, 260] on div "Facilitate a brief team dialogue to co-create humor guidelines that respect cul…" at bounding box center [410, 252] width 341 height 35
click at [240, 233] on input "b. Facilitate a brief team dialogue to co-create humor guidelines that respect …" at bounding box center [240, 229] width 0 height 7
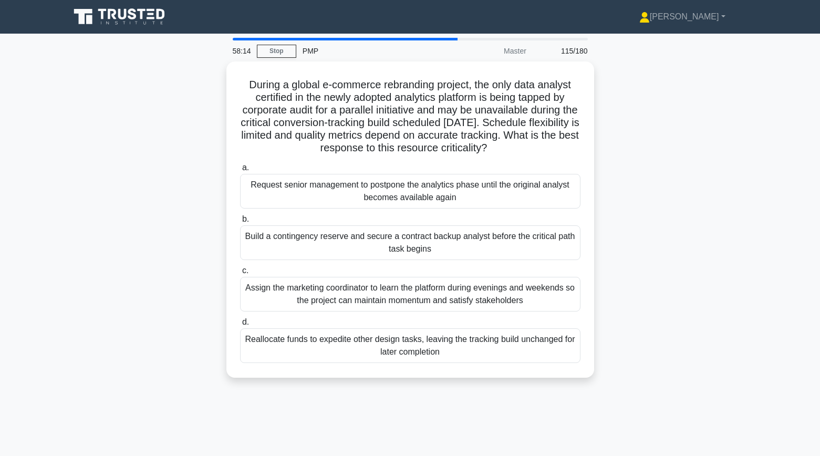
click at [190, 239] on div "During a global e-commerce rebranding project, the only data analyst certified …" at bounding box center [411, 225] width 694 height 329
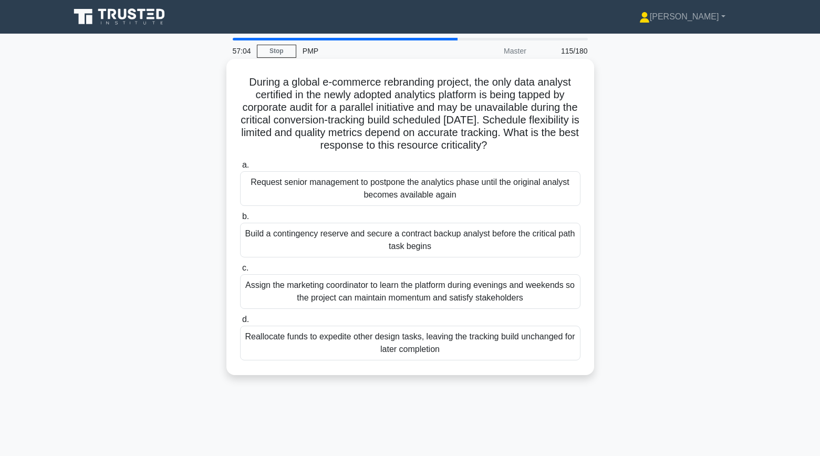
click at [270, 342] on div "Reallocate funds to expedite other design tasks, leaving the tracking build unc…" at bounding box center [410, 343] width 341 height 35
click at [240, 323] on input "d. Reallocate funds to expedite other design tasks, leaving the tracking build …" at bounding box center [240, 319] width 0 height 7
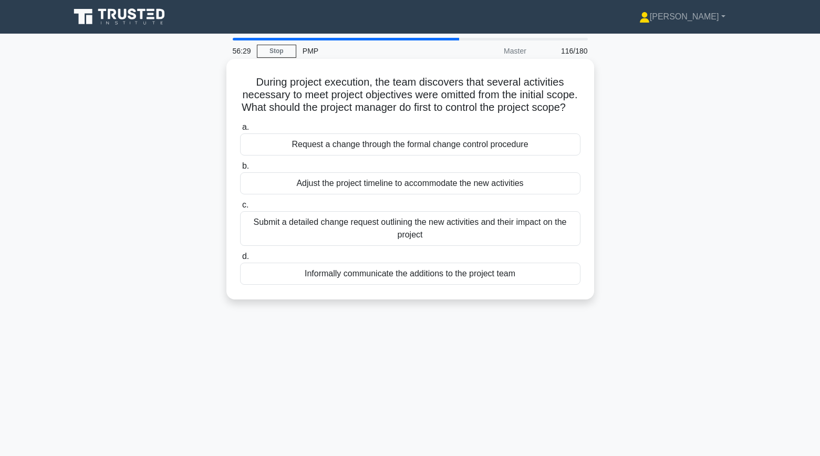
click at [262, 246] on div "Submit a detailed change request outlining the new activities and their impact …" at bounding box center [410, 228] width 341 height 35
click at [240, 209] on input "c. Submit a detailed change request outlining the new activities and their impa…" at bounding box center [240, 205] width 0 height 7
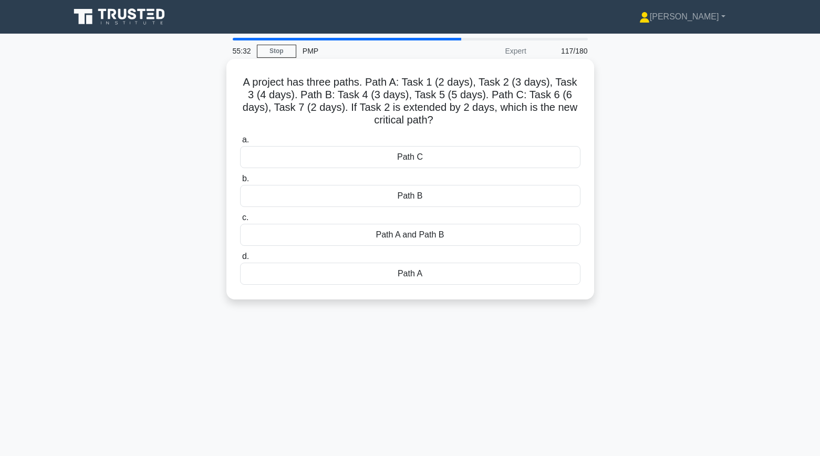
click at [412, 273] on div "Path A" at bounding box center [410, 274] width 341 height 22
click at [240, 260] on input "d. Path A" at bounding box center [240, 256] width 0 height 7
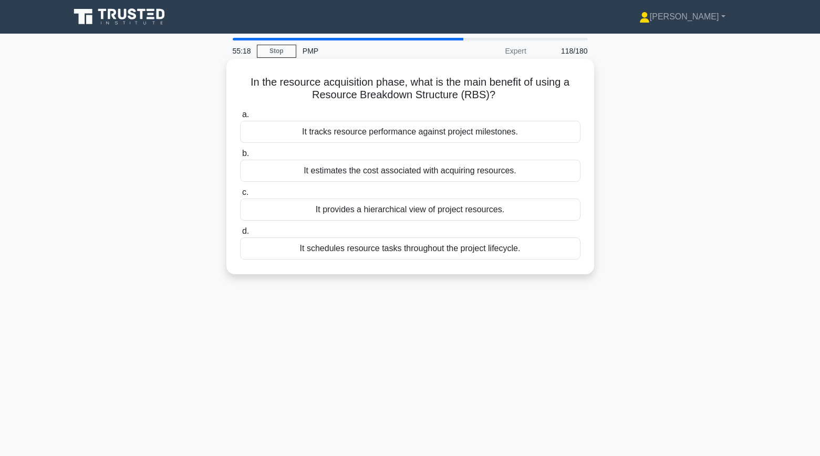
click at [291, 215] on div "It provides a hierarchical view of project resources." at bounding box center [410, 210] width 341 height 22
click at [240, 196] on input "c. It provides a hierarchical view of project resources." at bounding box center [240, 192] width 0 height 7
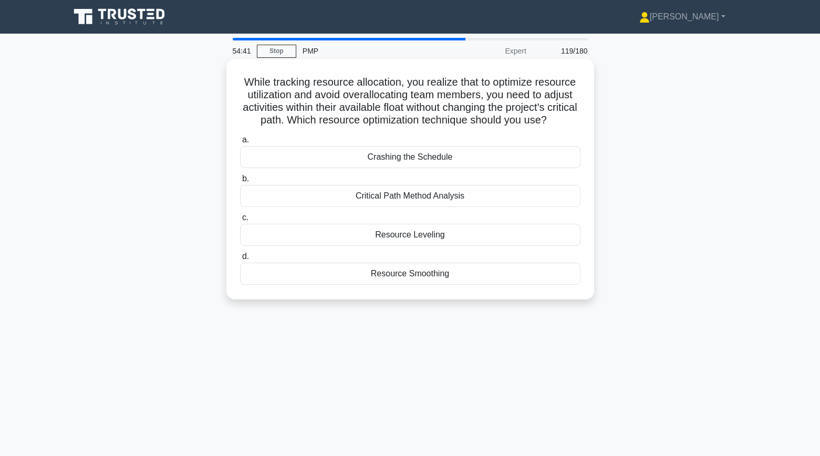
click at [388, 277] on div "Resource Smoothing" at bounding box center [410, 274] width 341 height 22
click at [240, 260] on input "d. Resource Smoothing" at bounding box center [240, 256] width 0 height 7
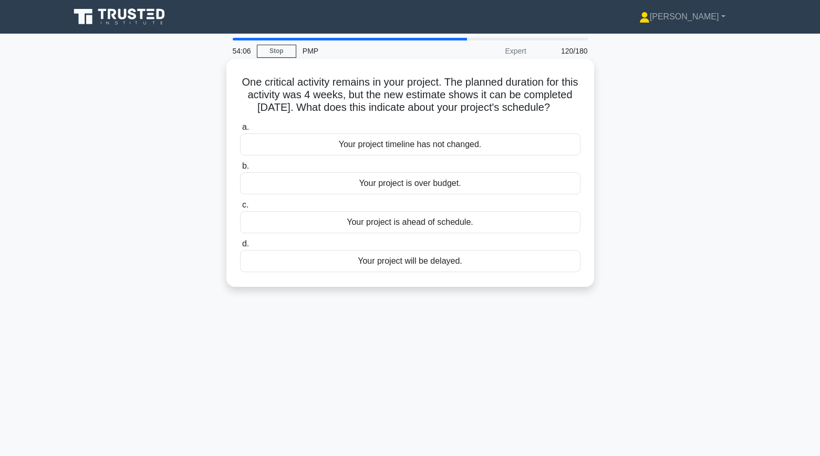
click at [319, 222] on div "Your project is ahead of schedule." at bounding box center [410, 222] width 341 height 22
click at [240, 209] on input "c. Your project is ahead of schedule." at bounding box center [240, 205] width 0 height 7
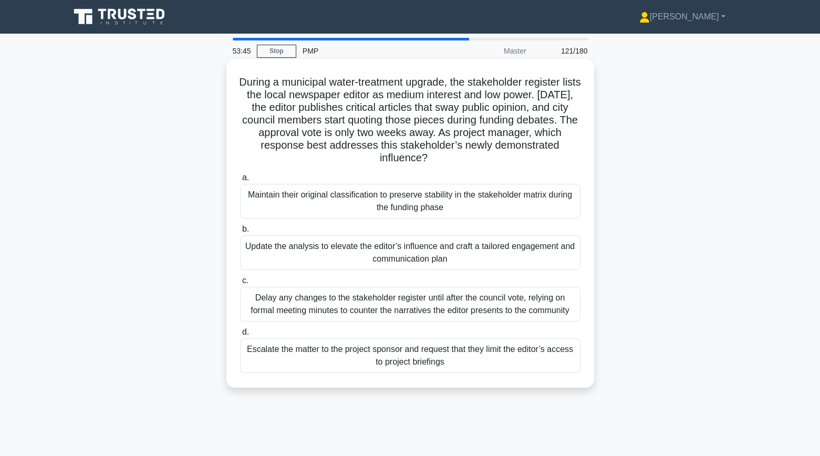
click at [260, 245] on div "Update the analysis to elevate the editor’s influence and craft a tailored enga…" at bounding box center [410, 252] width 341 height 35
click at [240, 233] on input "b. Update the analysis to elevate the editor’s influence and craft a tailored e…" at bounding box center [240, 229] width 0 height 7
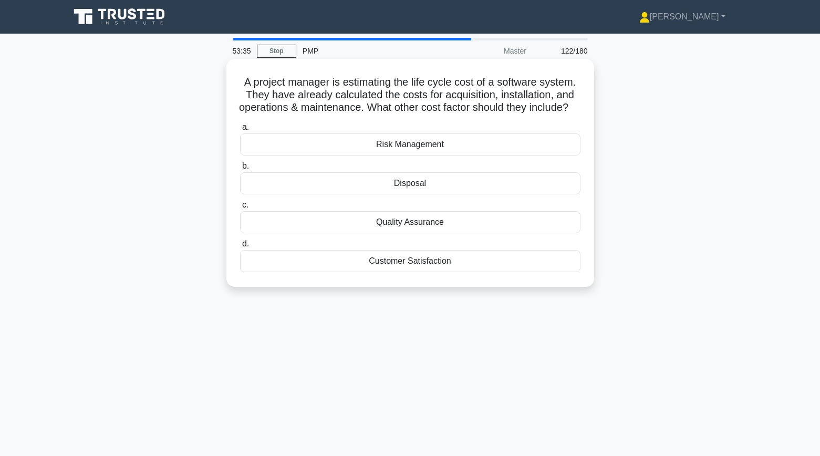
click at [361, 191] on div "Disposal" at bounding box center [410, 183] width 341 height 22
click at [240, 170] on input "b. Disposal" at bounding box center [240, 166] width 0 height 7
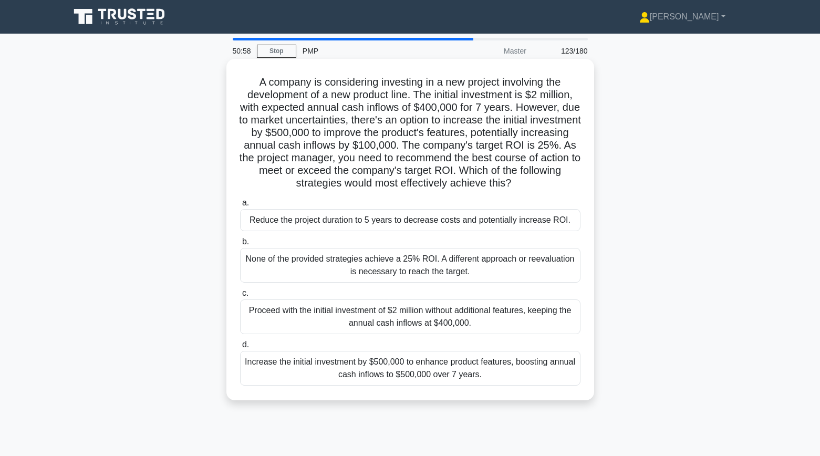
click at [322, 321] on div "Proceed with the initial investment of $2 million without additional features, …" at bounding box center [410, 317] width 341 height 35
click at [240, 297] on input "c. Proceed with the initial investment of $2 million without additional feature…" at bounding box center [240, 293] width 0 height 7
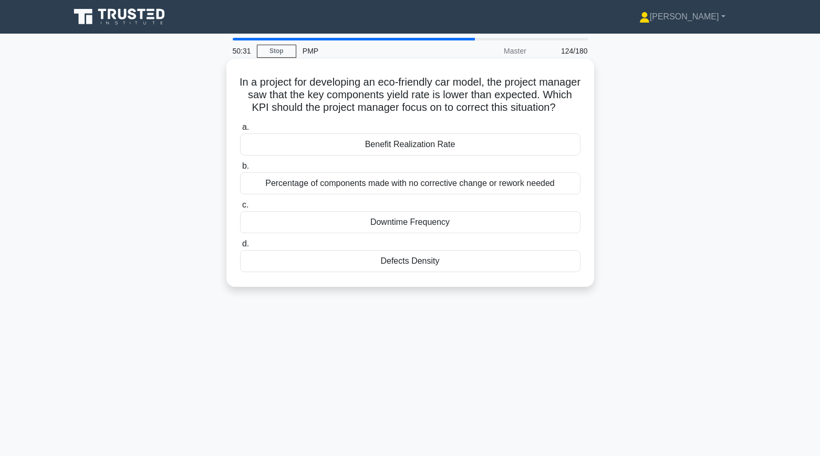
click at [298, 194] on div "Percentage of components made with no corrective change or rework needed" at bounding box center [410, 183] width 341 height 22
click at [240, 170] on input "b. Percentage of components made with no corrective change or rework needed" at bounding box center [240, 166] width 0 height 7
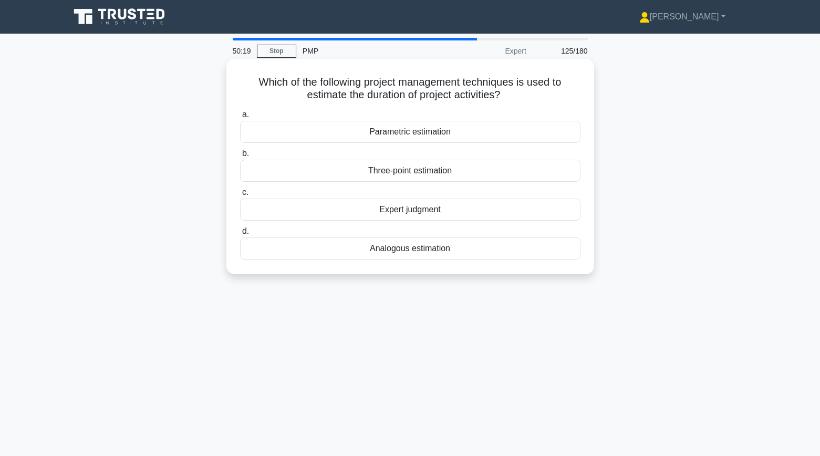
click at [272, 175] on div "Three-point estimation" at bounding box center [410, 171] width 341 height 22
click at [240, 157] on input "b. Three-point estimation" at bounding box center [240, 153] width 0 height 7
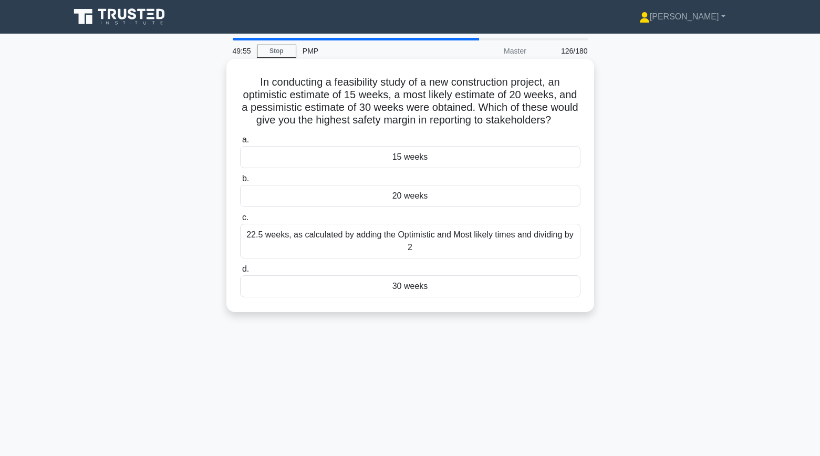
click at [360, 291] on div "30 weeks" at bounding box center [410, 286] width 341 height 22
click at [240, 273] on input "d. 30 weeks" at bounding box center [240, 269] width 0 height 7
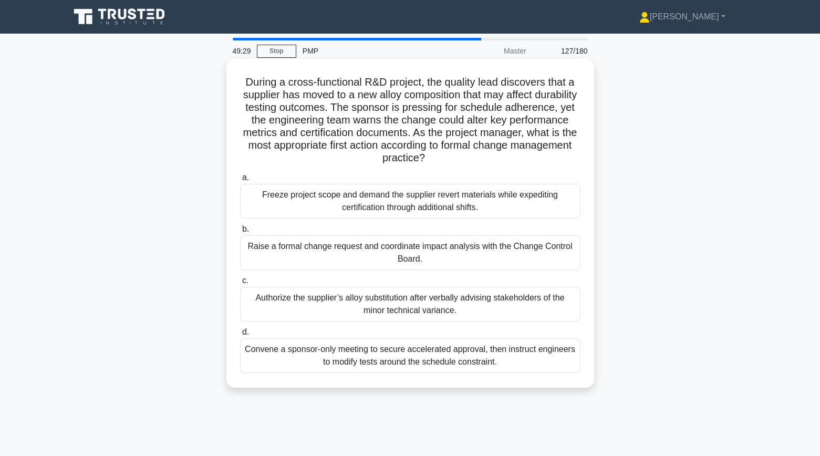
click at [259, 248] on div "Raise a formal change request and coordinate impact analysis with the Change Co…" at bounding box center [410, 252] width 341 height 35
click at [240, 233] on input "b. Raise a formal change request and coordinate impact analysis with the Change…" at bounding box center [240, 229] width 0 height 7
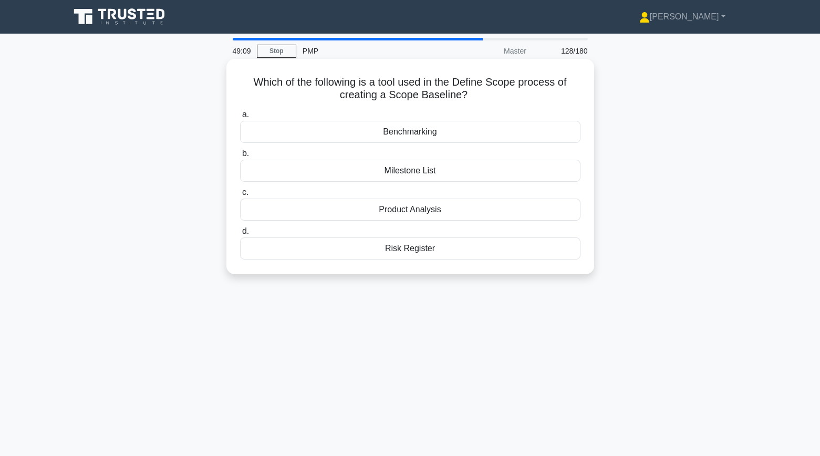
click at [275, 131] on div "Benchmarking" at bounding box center [410, 132] width 341 height 22
click at [240, 118] on input "a. Benchmarking" at bounding box center [240, 114] width 0 height 7
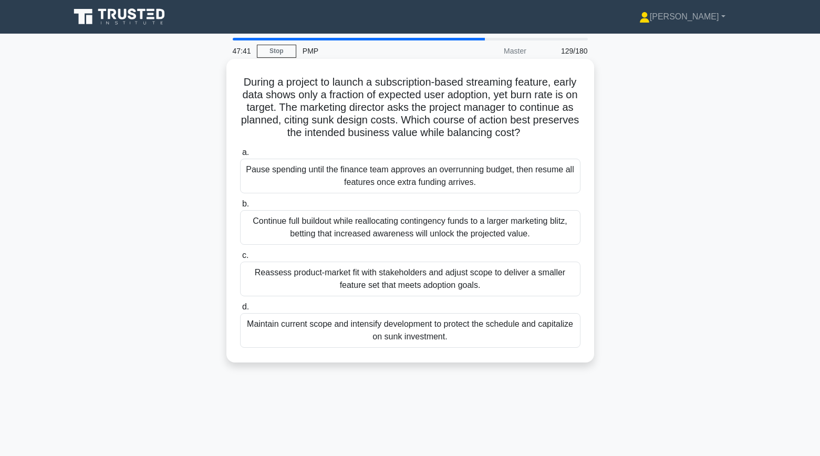
click at [277, 278] on div "Reassess product-market fit with stakeholders and adjust scope to deliver a sma…" at bounding box center [410, 279] width 341 height 35
click at [240, 259] on input "c. Reassess product-market fit with stakeholders and adjust scope to deliver a …" at bounding box center [240, 255] width 0 height 7
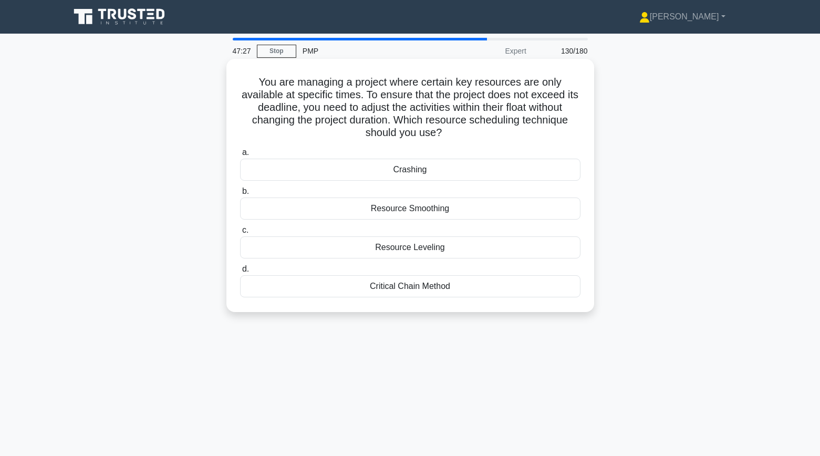
click at [277, 248] on div "Resource Leveling" at bounding box center [410, 247] width 341 height 22
click at [240, 234] on input "c. Resource Leveling" at bounding box center [240, 230] width 0 height 7
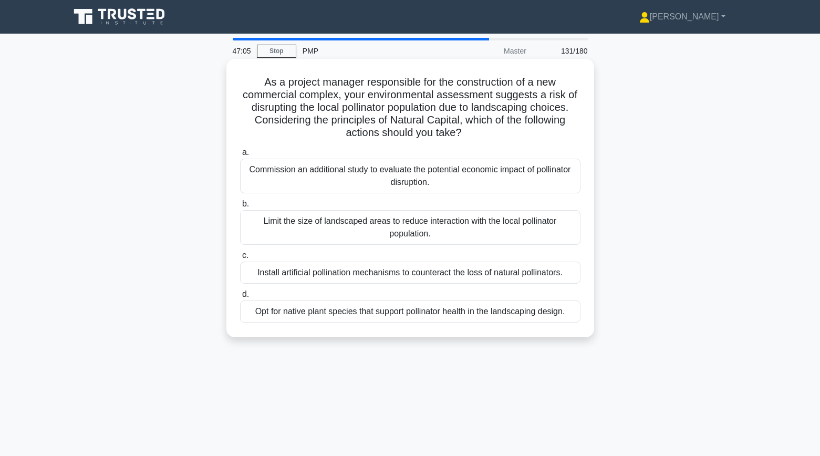
click at [330, 310] on div "Opt for native plant species that support pollinator health in the landscaping …" at bounding box center [410, 312] width 341 height 22
click at [240, 298] on input "d. Opt for native plant species that support pollinator health in the landscapi…" at bounding box center [240, 294] width 0 height 7
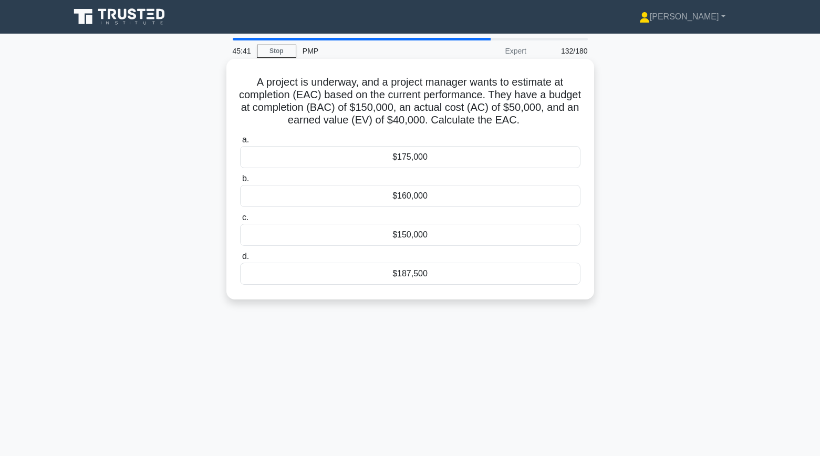
click at [410, 160] on div "$175,000" at bounding box center [410, 157] width 341 height 22
click at [240, 143] on input "a. $175,000" at bounding box center [240, 140] width 0 height 7
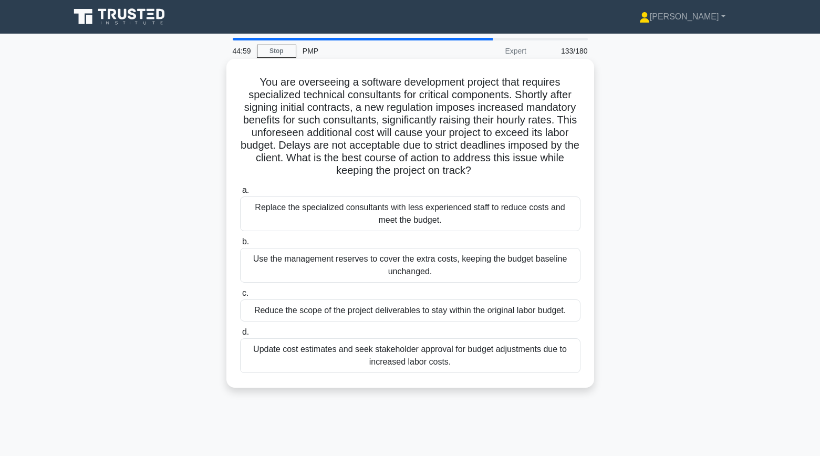
click at [294, 272] on div "Use the management reserves to cover the extra costs, keeping the budget baseli…" at bounding box center [410, 265] width 341 height 35
click at [240, 245] on input "b. Use the management reserves to cover the extra costs, keeping the budget bas…" at bounding box center [240, 242] width 0 height 7
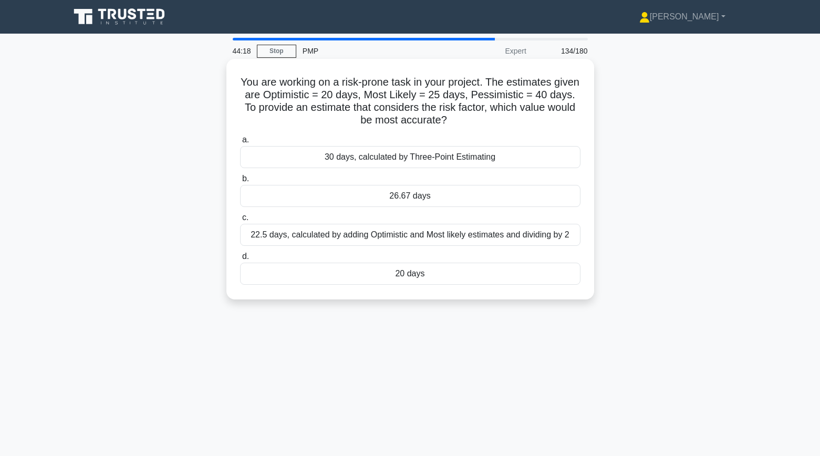
click at [267, 202] on div "26.67 days" at bounding box center [410, 196] width 341 height 22
click at [240, 182] on input "b. 26.67 days" at bounding box center [240, 179] width 0 height 7
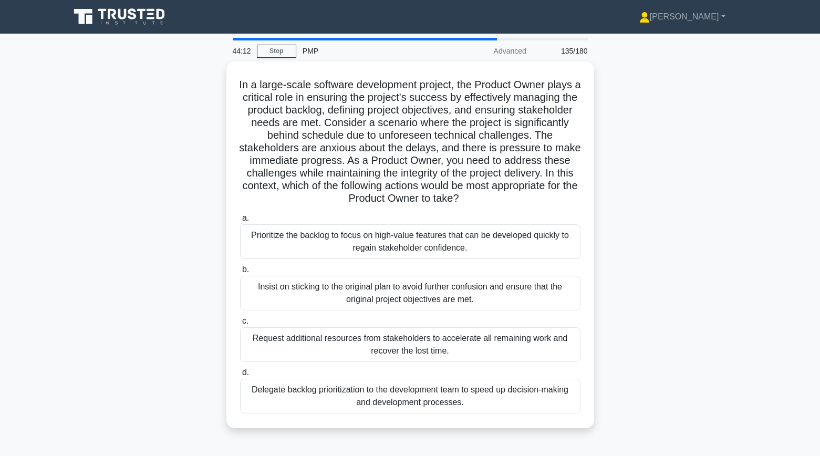
click at [170, 207] on div "In a large-scale software development project, the Product Owner plays a critic…" at bounding box center [411, 250] width 694 height 379
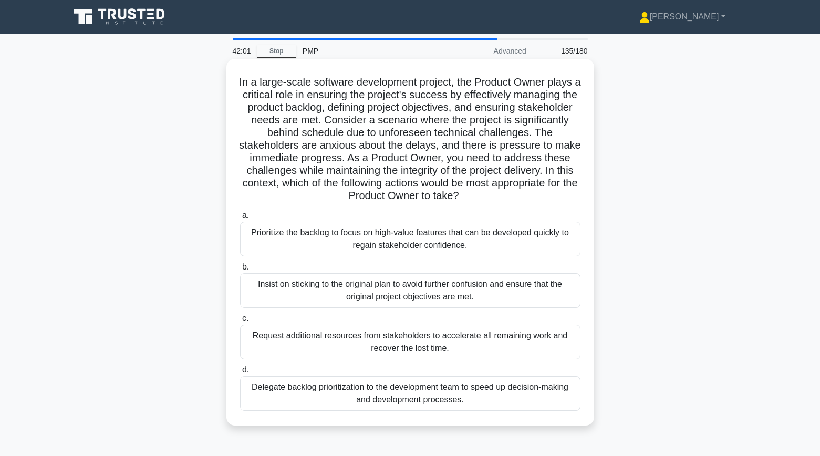
click at [288, 236] on div "Prioritize the backlog to focus on high-value features that can be developed qu…" at bounding box center [410, 239] width 341 height 35
click at [240, 219] on input "a. Prioritize the backlog to focus on high-value features that can be developed…" at bounding box center [240, 215] width 0 height 7
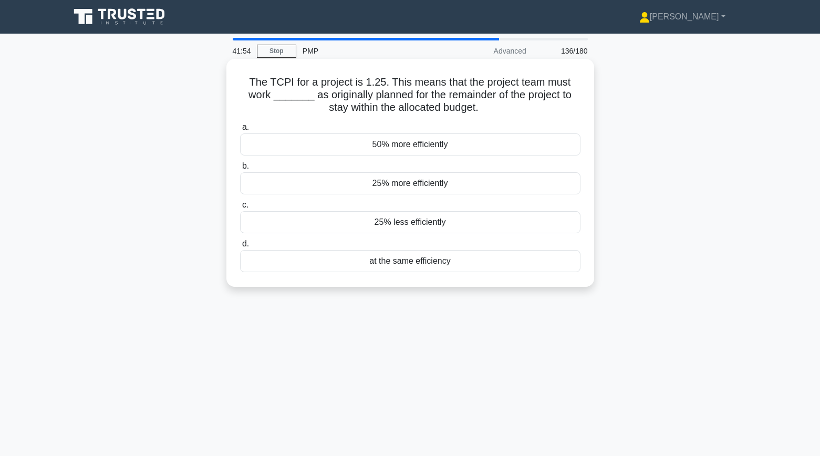
click at [269, 183] on div "25% more efficiently" at bounding box center [410, 183] width 341 height 22
click at [240, 170] on input "b. 25% more efficiently" at bounding box center [240, 166] width 0 height 7
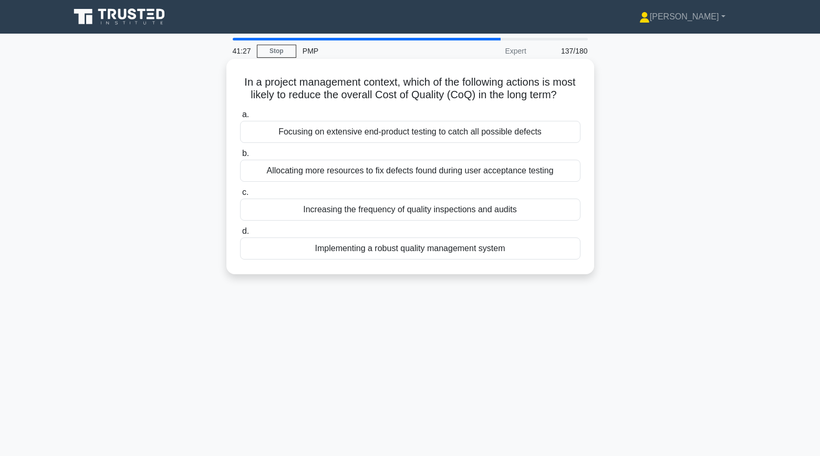
click at [322, 252] on div "Implementing a robust quality management system" at bounding box center [410, 249] width 341 height 22
click at [240, 235] on input "d. Implementing a robust quality management system" at bounding box center [240, 231] width 0 height 7
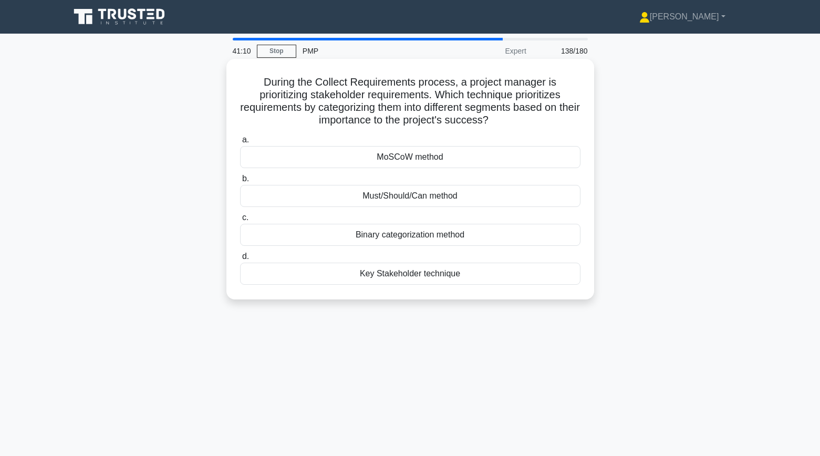
click at [284, 158] on div "MoSCoW method" at bounding box center [410, 157] width 341 height 22
click at [240, 143] on input "a. MoSCoW method" at bounding box center [240, 140] width 0 height 7
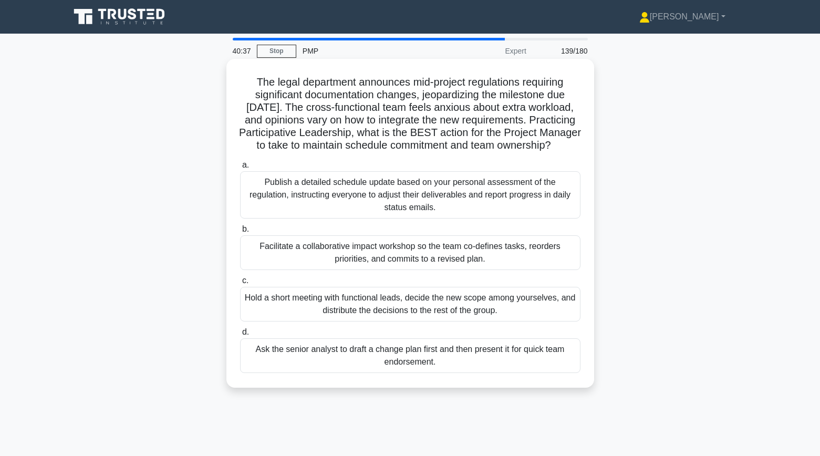
click at [267, 250] on div "Facilitate a collaborative impact workshop so the team co-defines tasks, reorde…" at bounding box center [410, 252] width 341 height 35
click at [240, 233] on input "b. Facilitate a collaborative impact workshop so the team co-defines tasks, reo…" at bounding box center [240, 229] width 0 height 7
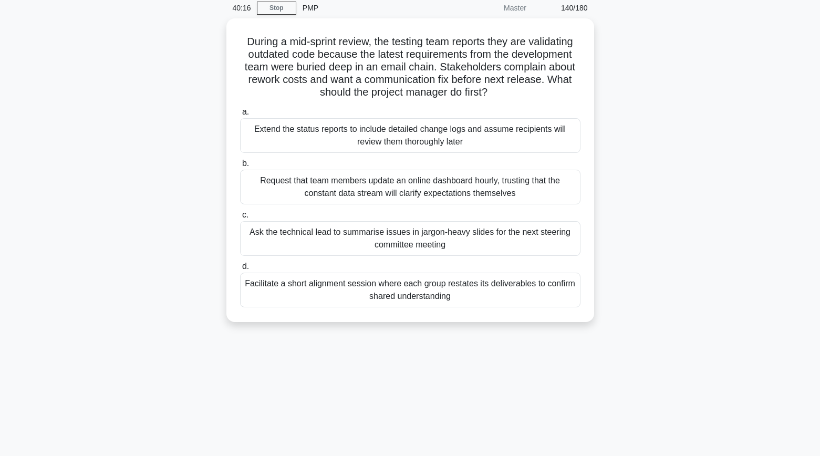
scroll to position [57, 0]
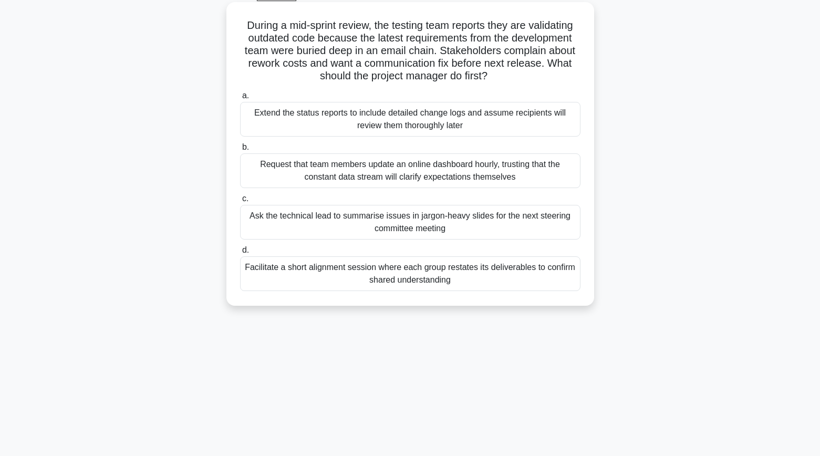
click at [250, 272] on div "Facilitate a short alignment session where each group restates its deliverables…" at bounding box center [410, 273] width 341 height 35
click at [240, 254] on input "d. Facilitate a short alignment session where each group restates its deliverab…" at bounding box center [240, 250] width 0 height 7
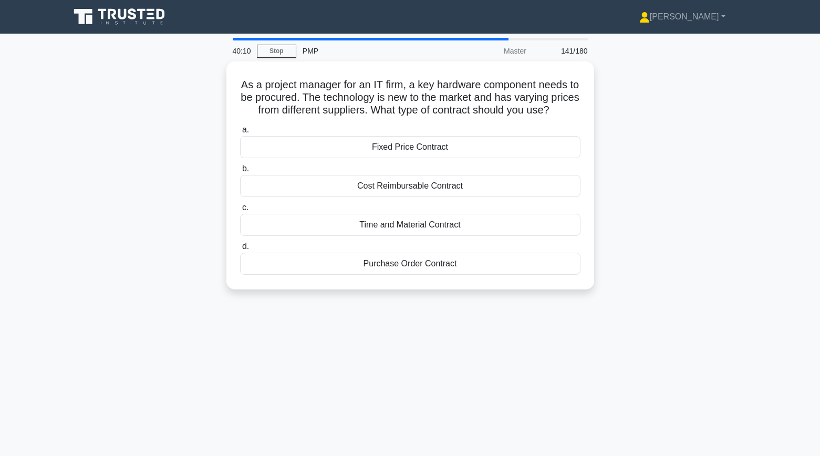
scroll to position [0, 0]
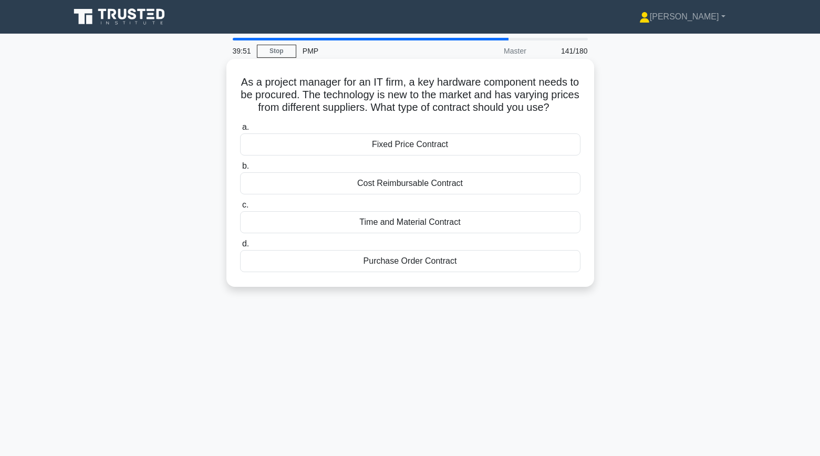
click at [322, 265] on div "Purchase Order Contract" at bounding box center [410, 261] width 341 height 22
click at [240, 248] on input "d. Purchase Order Contract" at bounding box center [240, 244] width 0 height 7
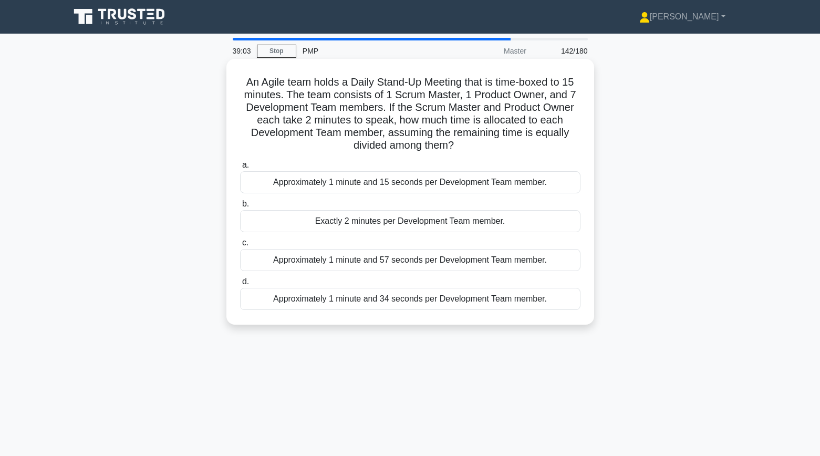
click at [282, 301] on div "Approximately 1 minute and 34 seconds per Development Team member." at bounding box center [410, 299] width 341 height 22
click at [240, 285] on input "d. Approximately 1 minute and 34 seconds per Development Team member." at bounding box center [240, 282] width 0 height 7
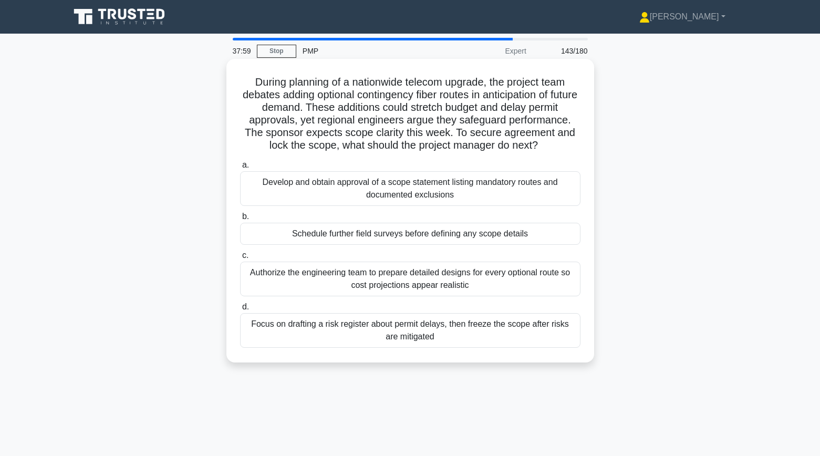
click at [247, 194] on div "Develop and obtain approval of a scope statement listing mandatory routes and d…" at bounding box center [410, 188] width 341 height 35
click at [240, 169] on input "a. Develop and obtain approval of a scope statement listing mandatory routes an…" at bounding box center [240, 165] width 0 height 7
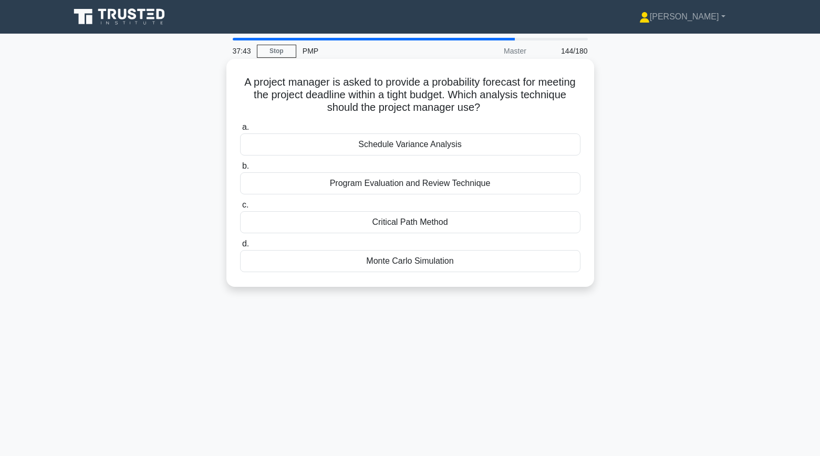
click at [371, 264] on div "Monte Carlo Simulation" at bounding box center [410, 261] width 341 height 22
click at [240, 248] on input "d. Monte Carlo Simulation" at bounding box center [240, 244] width 0 height 7
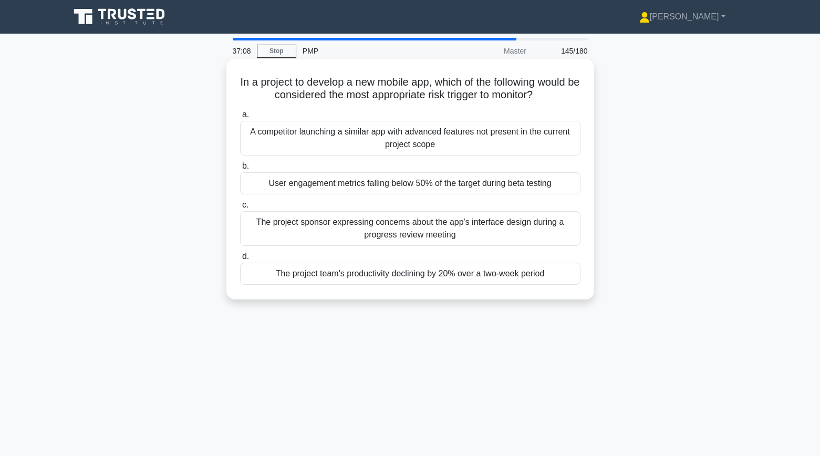
click at [269, 140] on div "A competitor launching a similar app with advanced features not present in the …" at bounding box center [410, 138] width 341 height 35
click at [240, 118] on input "a. A competitor launching a similar app with advanced features not present in t…" at bounding box center [240, 114] width 0 height 7
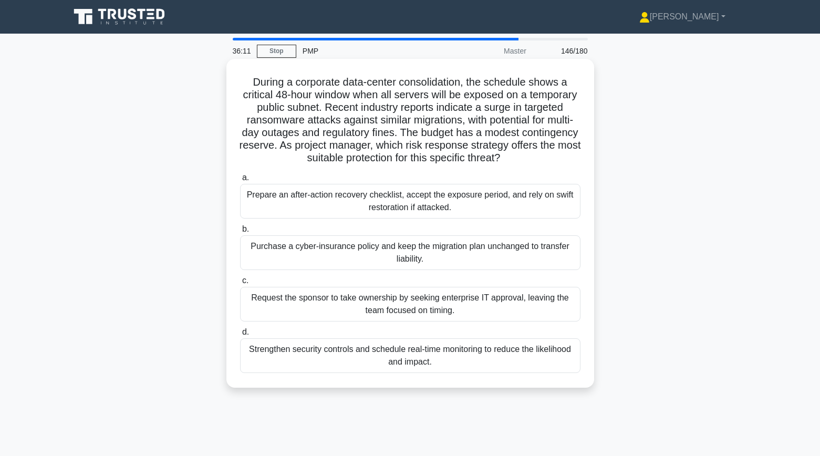
click at [270, 352] on div "Strengthen security controls and schedule real-time monitoring to reduce the li…" at bounding box center [410, 355] width 341 height 35
click at [240, 336] on input "d. Strengthen security controls and schedule real-time monitoring to reduce the…" at bounding box center [240, 332] width 0 height 7
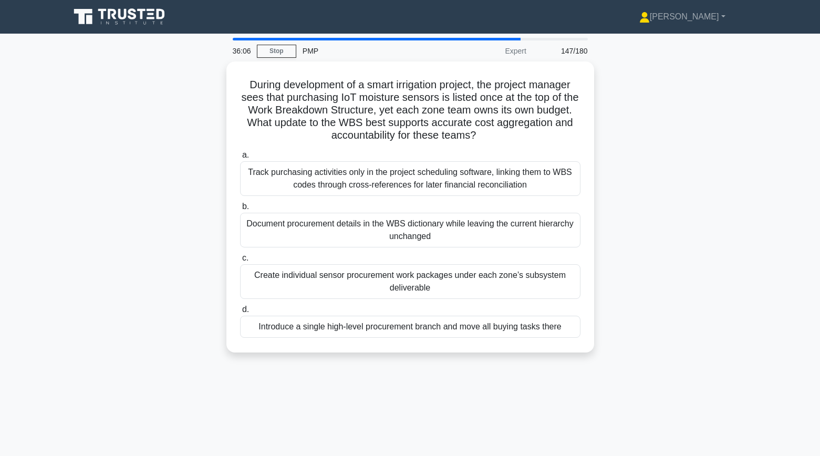
click at [203, 274] on div "During development of a smart irrigation project, the project manager sees that…" at bounding box center [411, 213] width 694 height 304
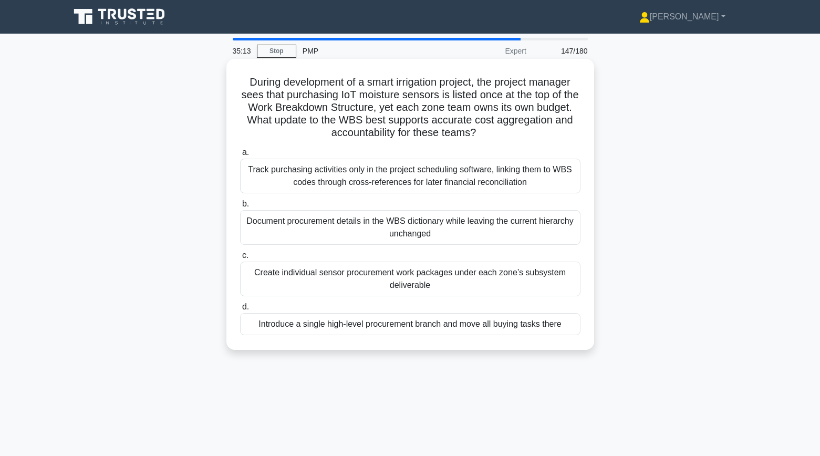
click at [304, 232] on div "Document procurement details in the WBS dictionary while leaving the current hi…" at bounding box center [410, 227] width 341 height 35
click at [240, 208] on input "b. Document procurement details in the WBS dictionary while leaving the current…" at bounding box center [240, 204] width 0 height 7
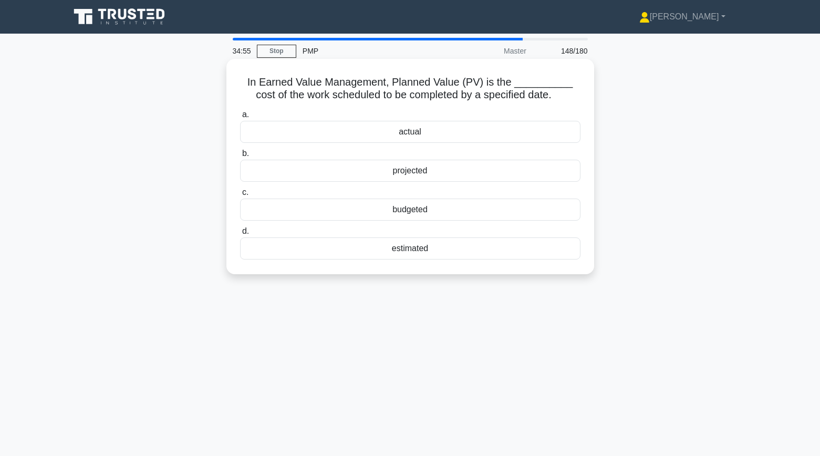
click at [293, 173] on div "projected" at bounding box center [410, 171] width 341 height 22
click at [240, 157] on input "b. projected" at bounding box center [240, 153] width 0 height 7
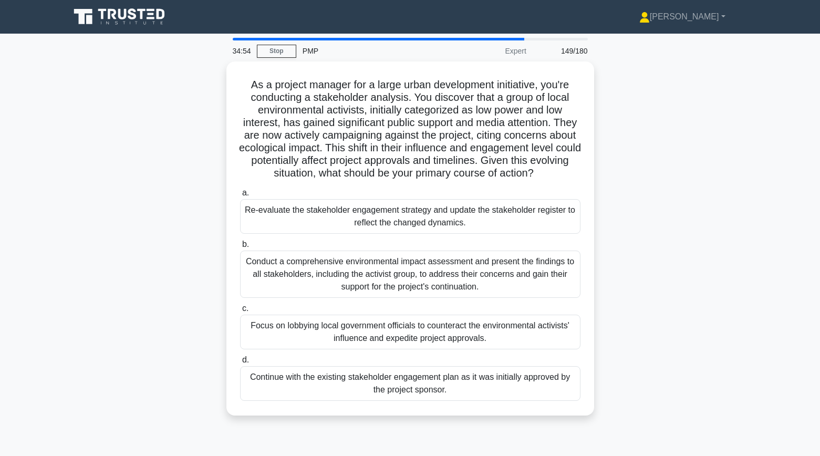
click at [215, 158] on div "As a project manager for a large urban development initiative, you're conductin…" at bounding box center [411, 244] width 694 height 367
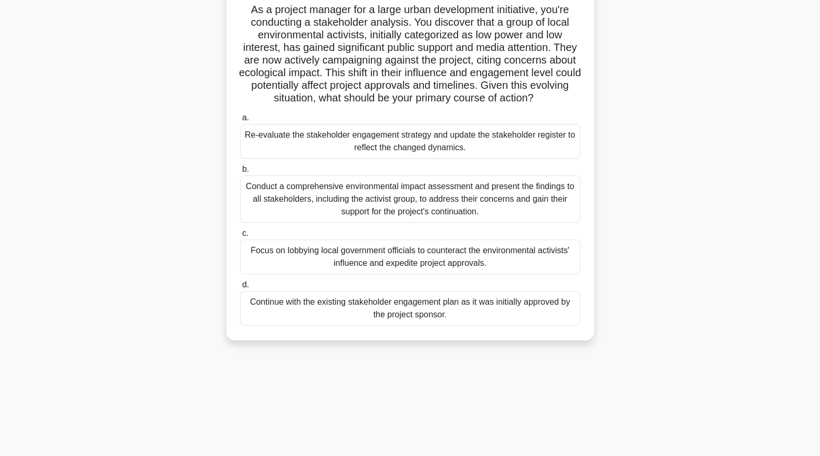
scroll to position [79, 0]
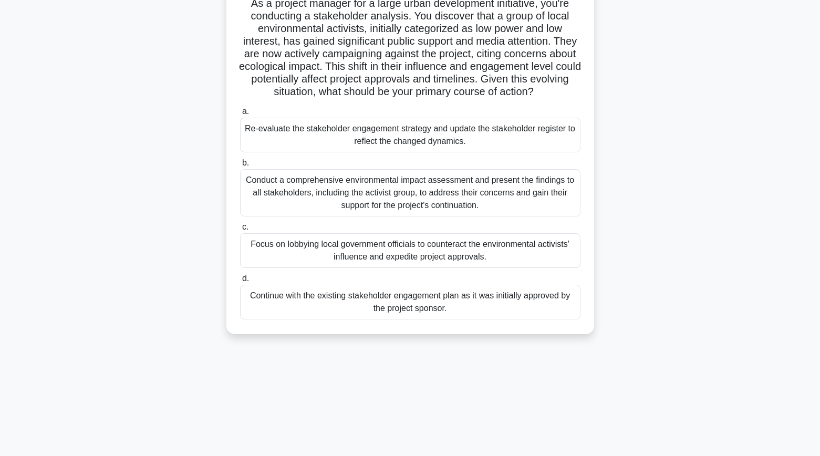
click at [252, 136] on div "Re-evaluate the stakeholder engagement strategy and update the stakeholder regi…" at bounding box center [410, 135] width 341 height 35
click at [240, 115] on input "a. Re-evaluate the stakeholder engagement strategy and update the stakeholder r…" at bounding box center [240, 111] width 0 height 7
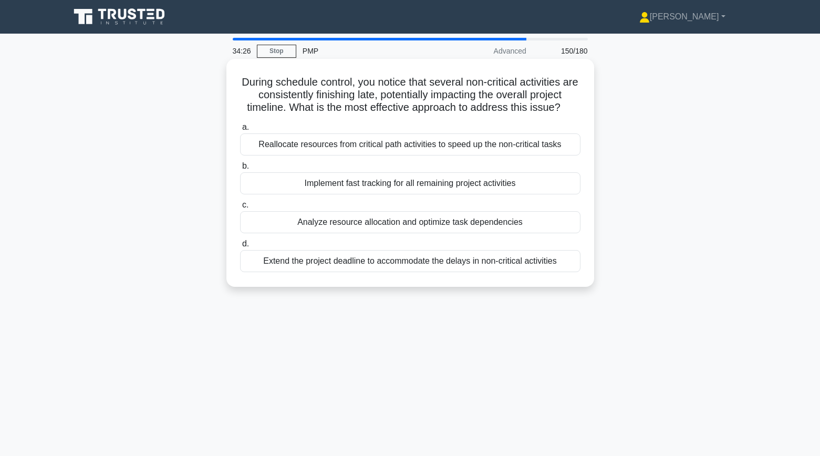
scroll to position [0, 0]
click at [267, 221] on div "Analyze resource allocation and optimize task dependencies" at bounding box center [410, 222] width 341 height 22
click at [240, 209] on input "c. Analyze resource allocation and optimize task dependencies" at bounding box center [240, 205] width 0 height 7
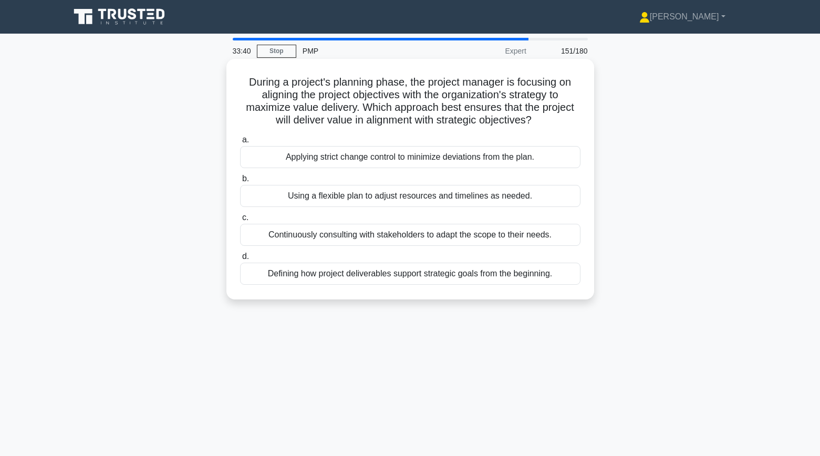
click at [288, 272] on div "Defining how project deliverables support strategic goals from the beginning." at bounding box center [410, 274] width 341 height 22
click at [240, 260] on input "d. Defining how project deliverables support strategic goals from the beginning." at bounding box center [240, 256] width 0 height 7
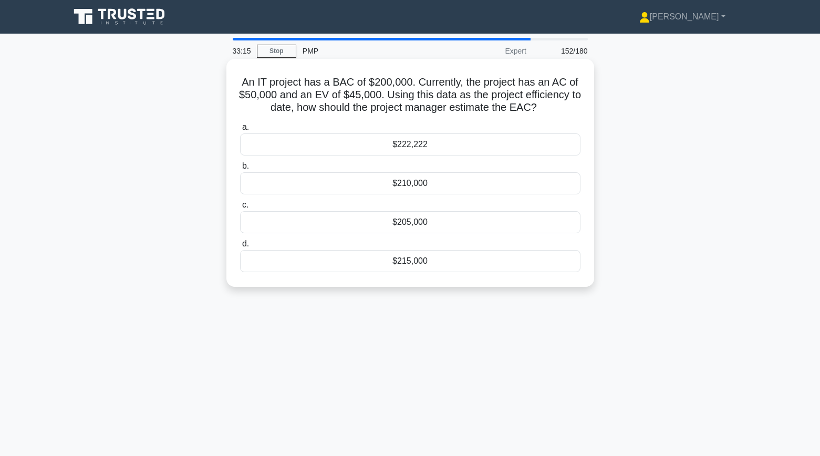
click at [346, 260] on div "$215,000" at bounding box center [410, 261] width 341 height 22
click at [240, 248] on input "d. $215,000" at bounding box center [240, 244] width 0 height 7
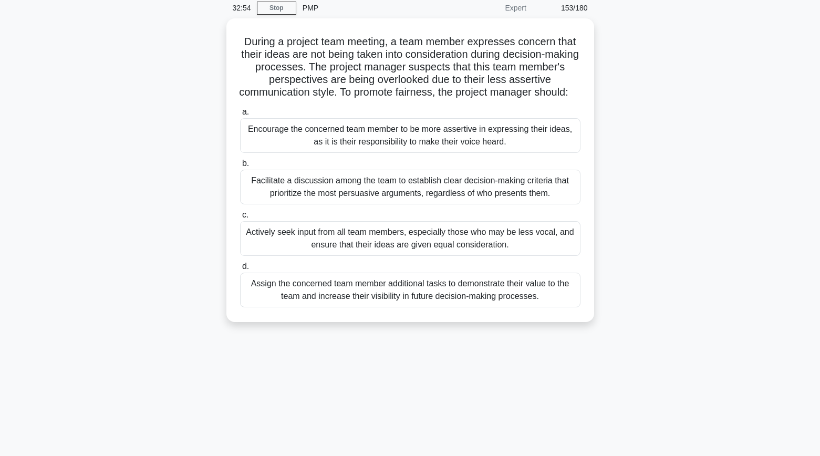
scroll to position [47, 0]
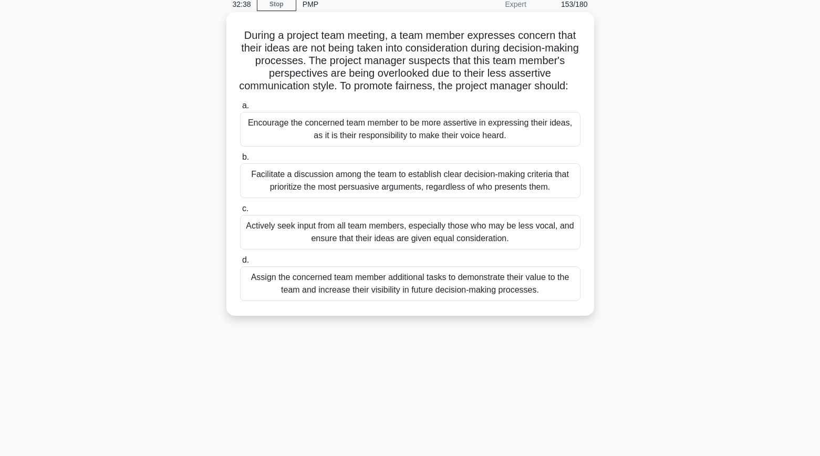
click at [263, 246] on div "Actively seek input from all team members, especially those who may be less voc…" at bounding box center [410, 232] width 341 height 35
click at [240, 212] on input "c. Actively seek input from all team members, especially those who may be less …" at bounding box center [240, 208] width 0 height 7
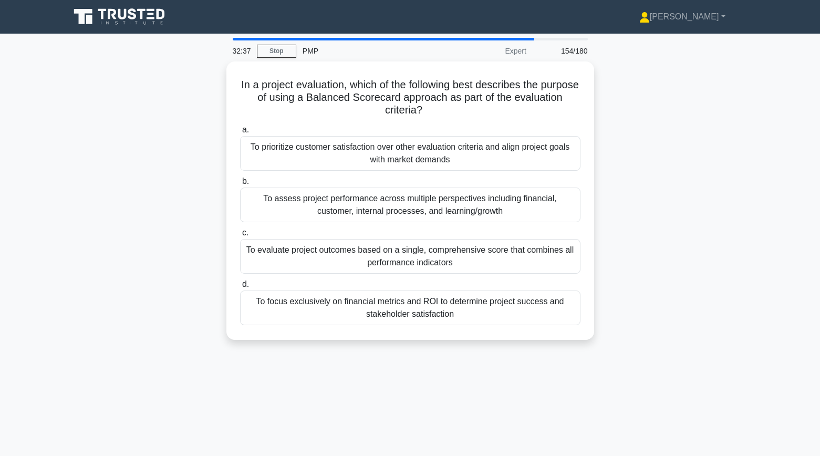
scroll to position [0, 0]
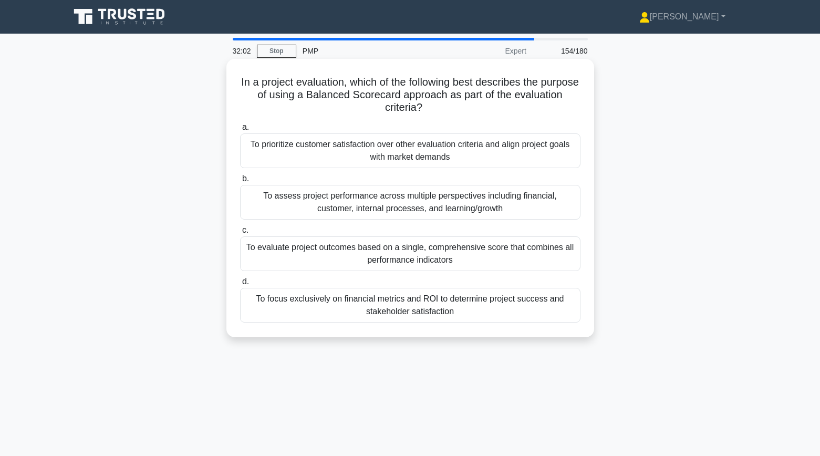
click at [250, 206] on div "To assess project performance across multiple perspectives including financial,…" at bounding box center [410, 202] width 341 height 35
click at [240, 182] on input "b. To assess project performance across multiple perspectives including financi…" at bounding box center [240, 179] width 0 height 7
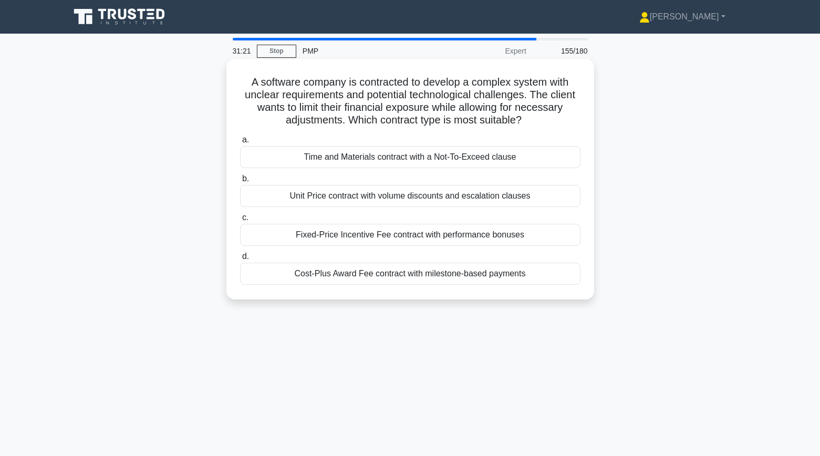
click at [548, 274] on div "Cost-Plus Award Fee contract with milestone-based payments" at bounding box center [410, 274] width 341 height 22
click at [240, 260] on input "d. Cost-Plus Award Fee contract with milestone-based payments" at bounding box center [240, 256] width 0 height 7
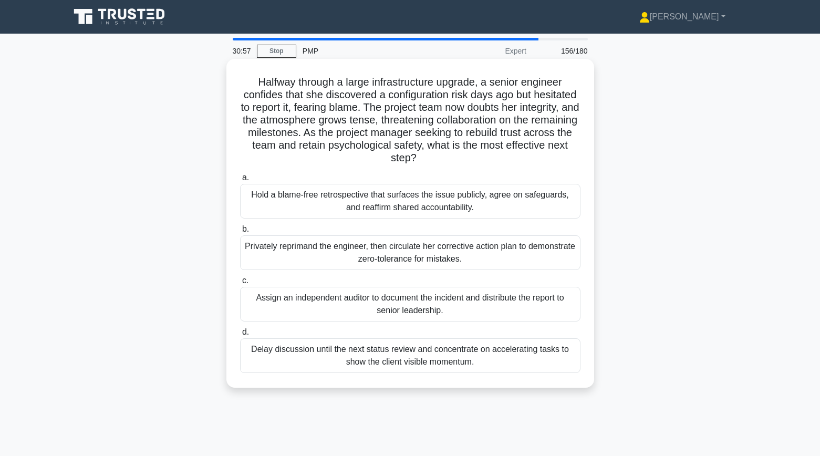
click at [256, 203] on div "Hold a blame-free retrospective that surfaces the issue publicly, agree on safe…" at bounding box center [410, 201] width 341 height 35
click at [240, 181] on input "a. Hold a blame-free retrospective that surfaces the issue publicly, agree on s…" at bounding box center [240, 177] width 0 height 7
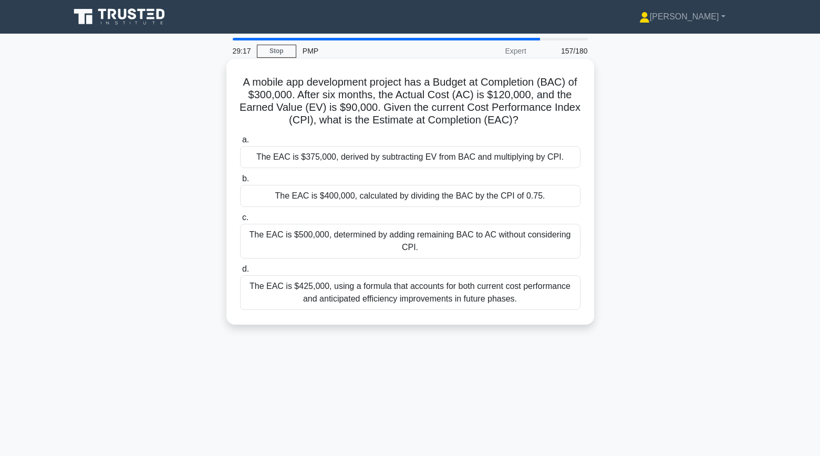
click at [260, 199] on div "The EAC is $400,000, calculated by dividing the BAC by the CPI of 0.75." at bounding box center [410, 196] width 341 height 22
click at [240, 182] on input "b. The EAC is $400,000, calculated by dividing the BAC by the CPI of 0.75." at bounding box center [240, 179] width 0 height 7
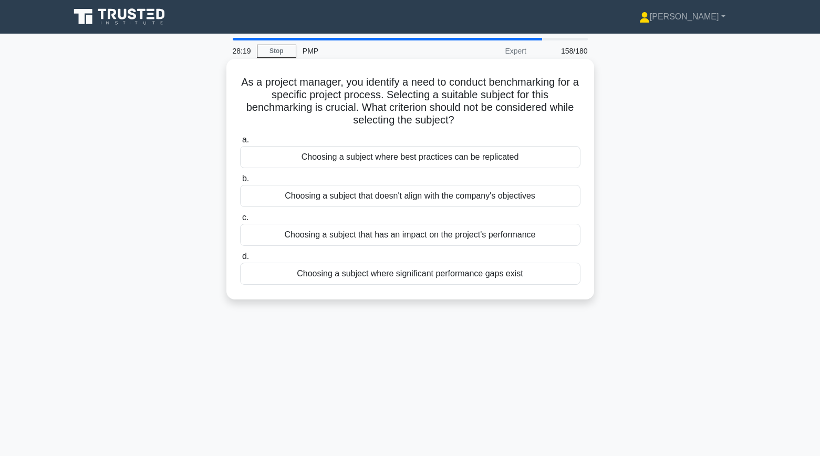
click at [388, 198] on div "Choosing a subject that doesn't align with the company's objectives" at bounding box center [410, 196] width 341 height 22
click at [240, 182] on input "b. Choosing a subject that doesn't align with the company's objectives" at bounding box center [240, 179] width 0 height 7
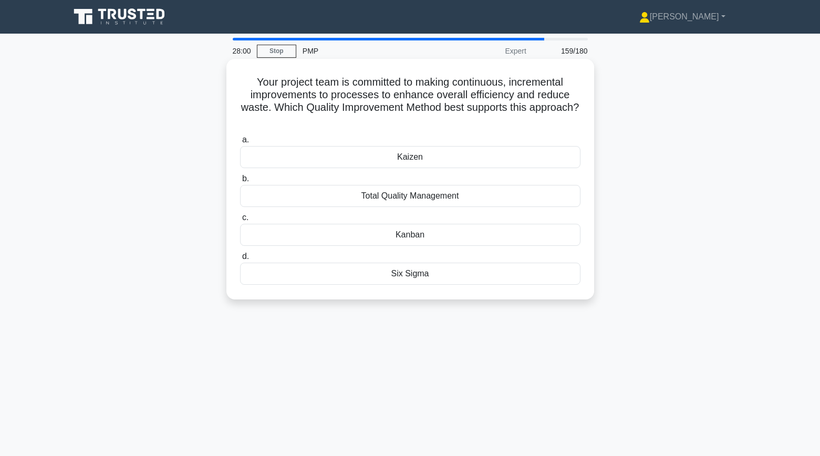
click at [354, 158] on div "Kaizen" at bounding box center [410, 157] width 341 height 22
click at [240, 143] on input "a. Kaizen" at bounding box center [240, 140] width 0 height 7
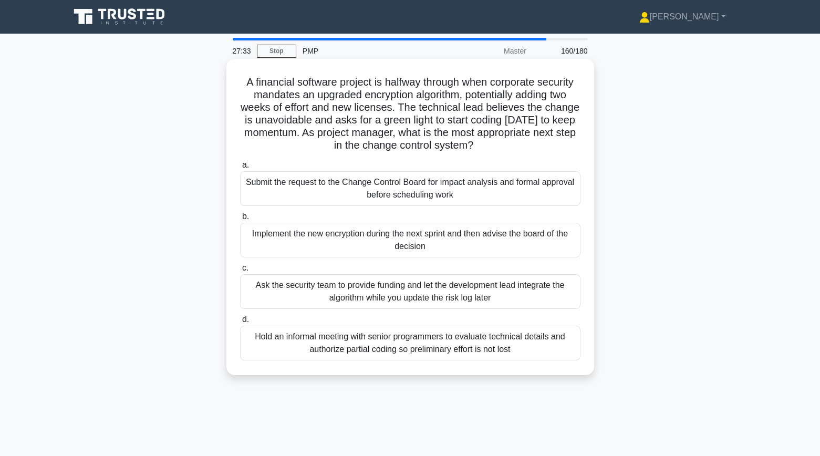
click at [254, 194] on div "Submit the request to the Change Control Board for impact analysis and formal a…" at bounding box center [410, 188] width 341 height 35
click at [240, 169] on input "a. Submit the request to the Change Control Board for impact analysis and forma…" at bounding box center [240, 165] width 0 height 7
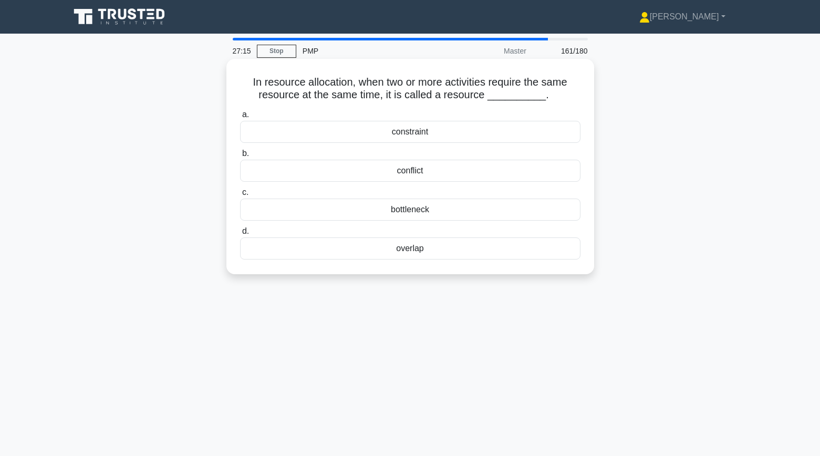
click at [423, 253] on div "overlap" at bounding box center [410, 249] width 341 height 22
click at [240, 235] on input "d. overlap" at bounding box center [240, 231] width 0 height 7
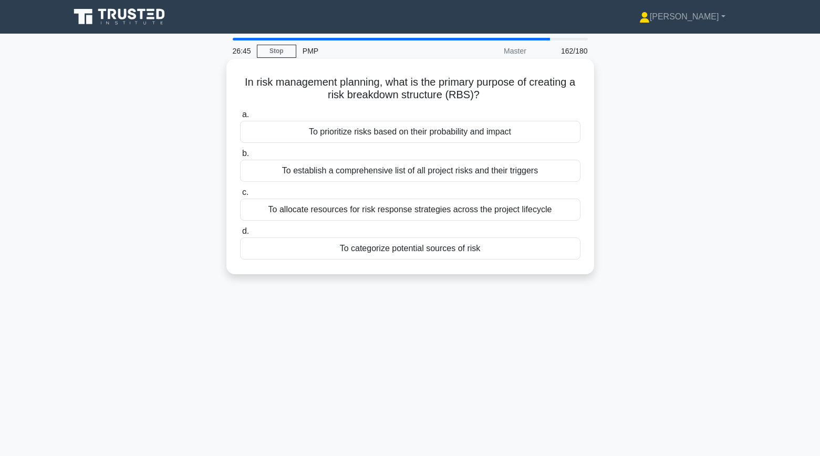
click at [385, 253] on div "To categorize potential sources of risk" at bounding box center [410, 249] width 341 height 22
click at [240, 235] on input "d. To categorize potential sources of risk" at bounding box center [240, 231] width 0 height 7
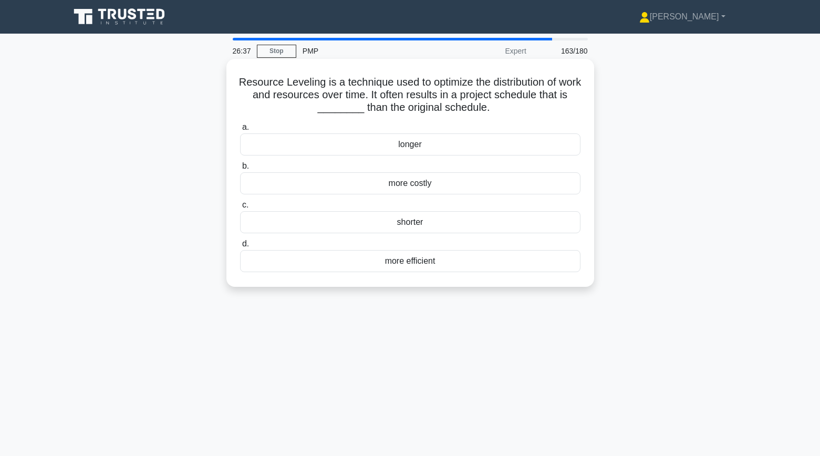
click at [413, 262] on div "more efficient" at bounding box center [410, 261] width 341 height 22
click at [240, 248] on input "d. more efficient" at bounding box center [240, 244] width 0 height 7
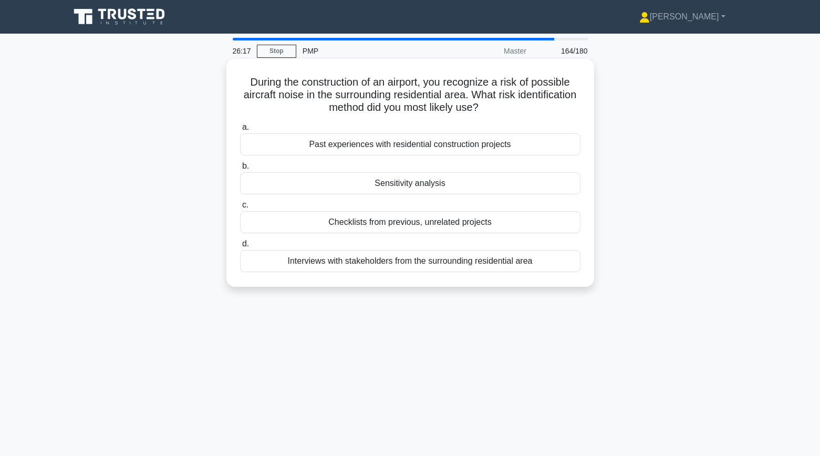
click at [386, 263] on div "Interviews with stakeholders from the surrounding residential area" at bounding box center [410, 261] width 341 height 22
click at [240, 248] on input "d. Interviews with stakeholders from the surrounding residential area" at bounding box center [240, 244] width 0 height 7
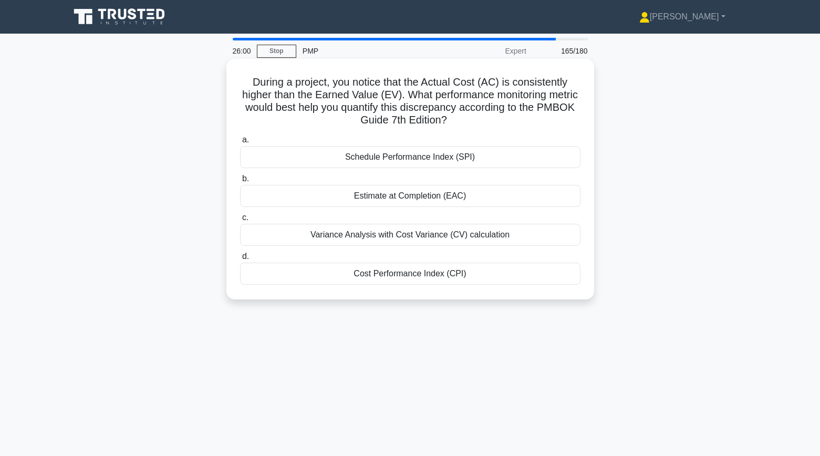
click at [365, 275] on div "Cost Performance Index (CPI)" at bounding box center [410, 274] width 341 height 22
click at [240, 260] on input "d. Cost Performance Index (CPI)" at bounding box center [240, 256] width 0 height 7
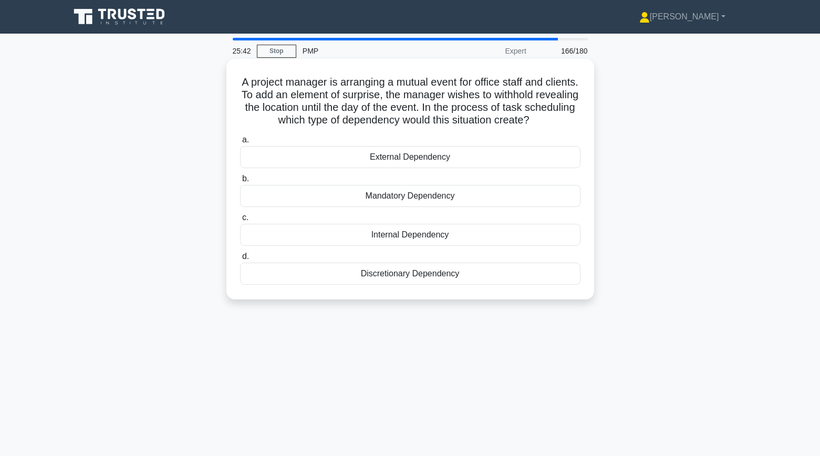
click at [410, 277] on div "Discretionary Dependency" at bounding box center [410, 274] width 341 height 22
click at [240, 260] on input "d. Discretionary Dependency" at bounding box center [240, 256] width 0 height 7
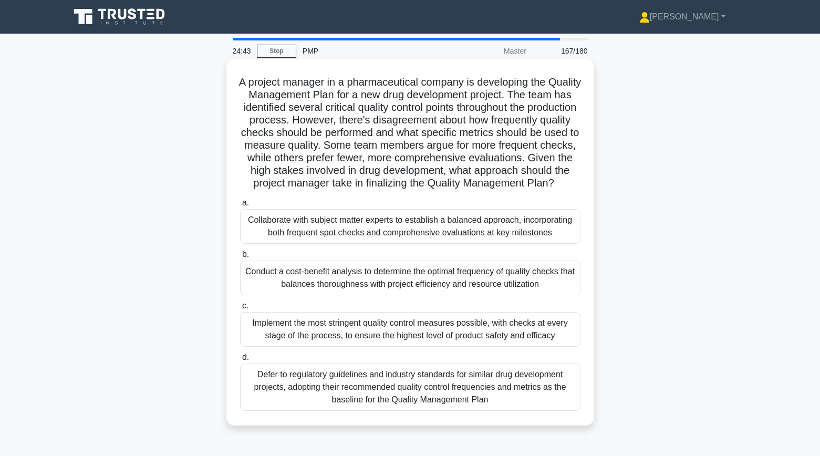
click at [290, 397] on div "Defer to regulatory guidelines and industry standards for similar drug developm…" at bounding box center [410, 387] width 341 height 47
click at [240, 361] on input "d. Defer to regulatory guidelines and industry standards for similar drug devel…" at bounding box center [240, 357] width 0 height 7
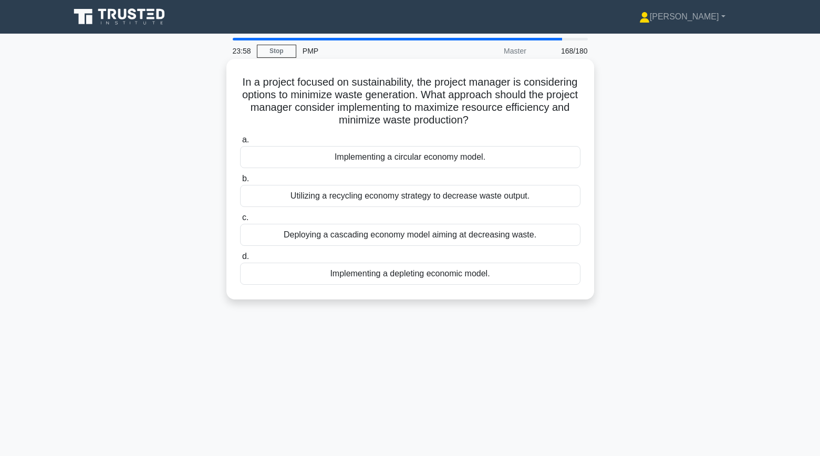
click at [385, 197] on div "Utilizing a recycling economy strategy to decrease waste output." at bounding box center [410, 196] width 341 height 22
click at [240, 182] on input "b. Utilizing a recycling economy strategy to decrease waste output." at bounding box center [240, 179] width 0 height 7
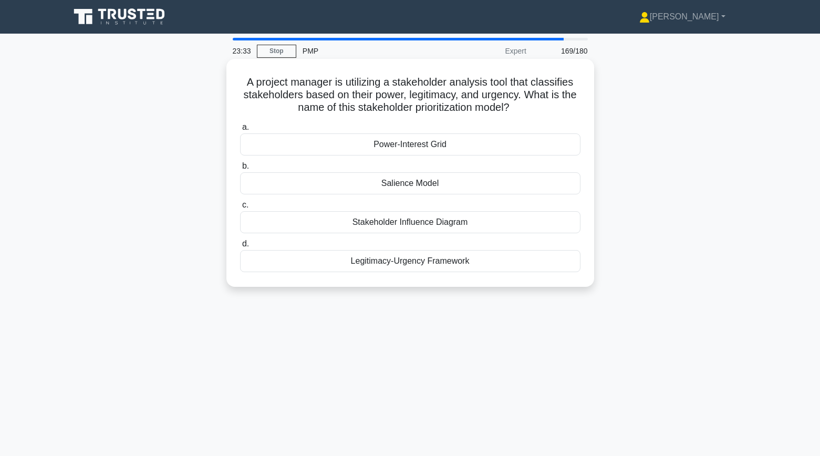
click at [389, 186] on div "Salience Model" at bounding box center [410, 183] width 341 height 22
click at [240, 170] on input "b. Salience Model" at bounding box center [240, 166] width 0 height 7
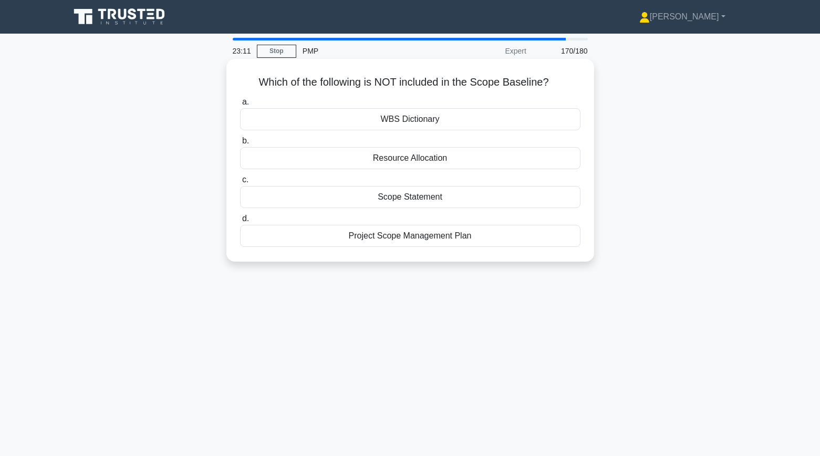
click at [427, 241] on div "Project Scope Management Plan" at bounding box center [410, 236] width 341 height 22
click at [240, 222] on input "d. Project Scope Management Plan" at bounding box center [240, 218] width 0 height 7
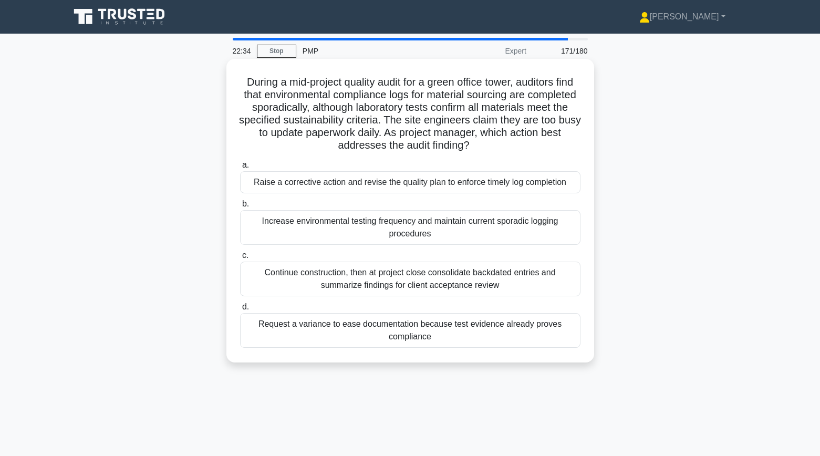
click at [327, 332] on div "Request a variance to ease documentation because test evidence already proves c…" at bounding box center [410, 330] width 341 height 35
click at [240, 311] on input "d. Request a variance to ease documentation because test evidence already prove…" at bounding box center [240, 307] width 0 height 7
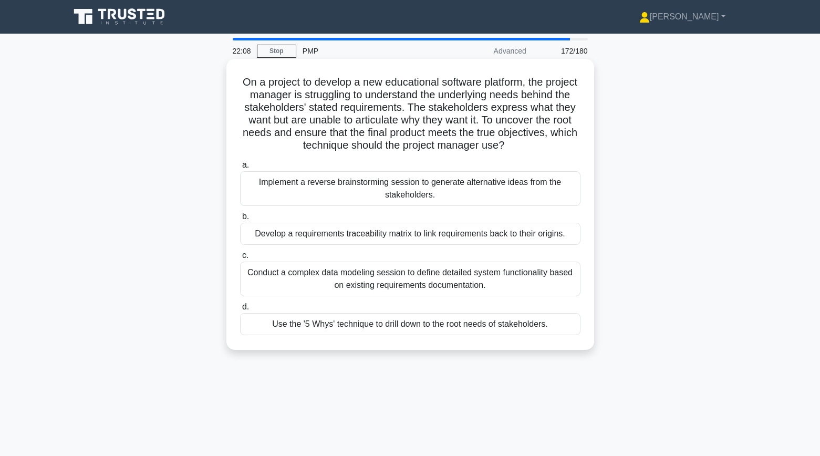
click at [314, 323] on div "Use the '5 Whys' technique to drill down to the root needs of stakeholders." at bounding box center [410, 324] width 341 height 22
click at [240, 311] on input "d. Use the '5 Whys' technique to drill down to the root needs of stakeholders." at bounding box center [240, 307] width 0 height 7
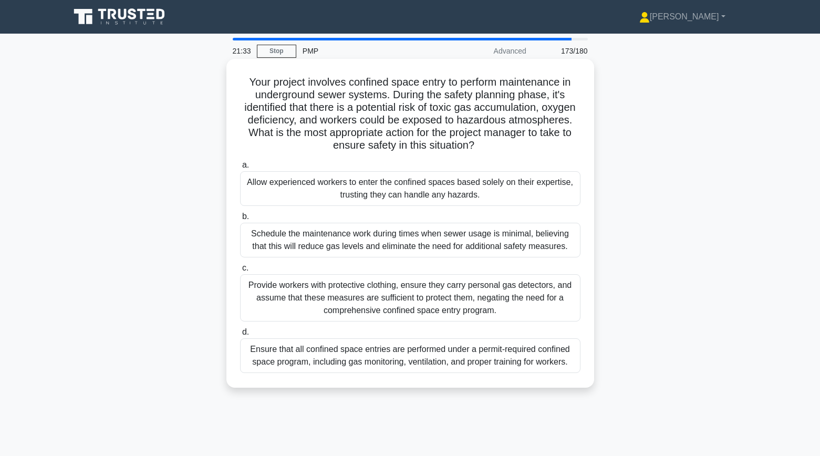
click at [324, 354] on div "Ensure that all confined space entries are performed under a permit-required co…" at bounding box center [410, 355] width 341 height 35
click at [240, 336] on input "d. Ensure that all confined space entries are performed under a permit-required…" at bounding box center [240, 332] width 0 height 7
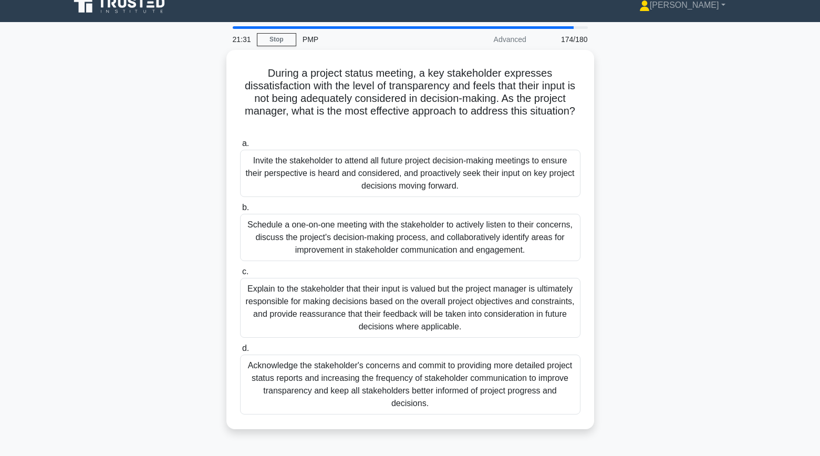
scroll to position [17, 0]
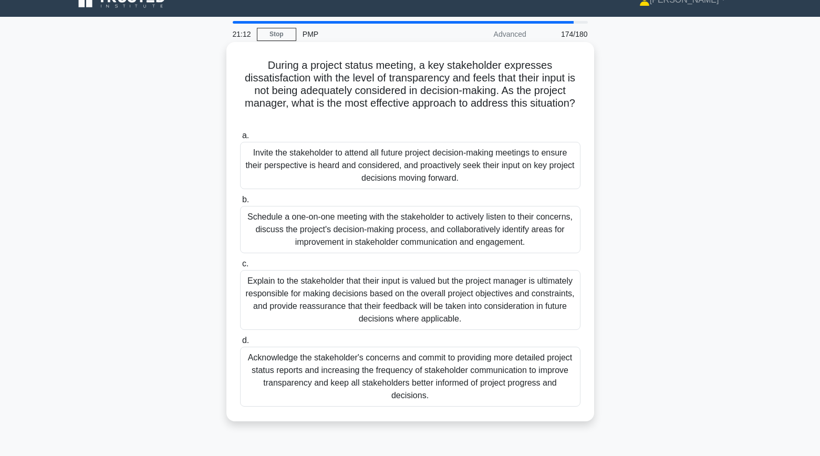
click at [260, 231] on div "Schedule a one-on-one meeting with the stakeholder to actively listen to their …" at bounding box center [410, 229] width 341 height 47
click at [240, 203] on input "b. Schedule a one-on-one meeting with the stakeholder to actively listen to the…" at bounding box center [240, 200] width 0 height 7
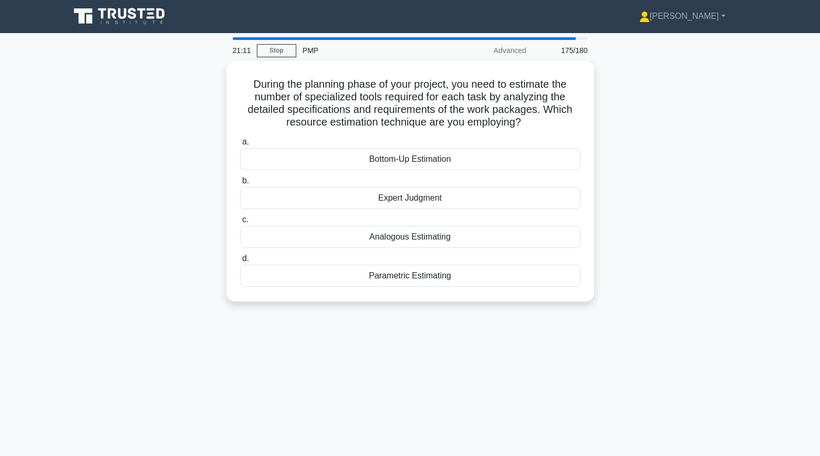
scroll to position [0, 0]
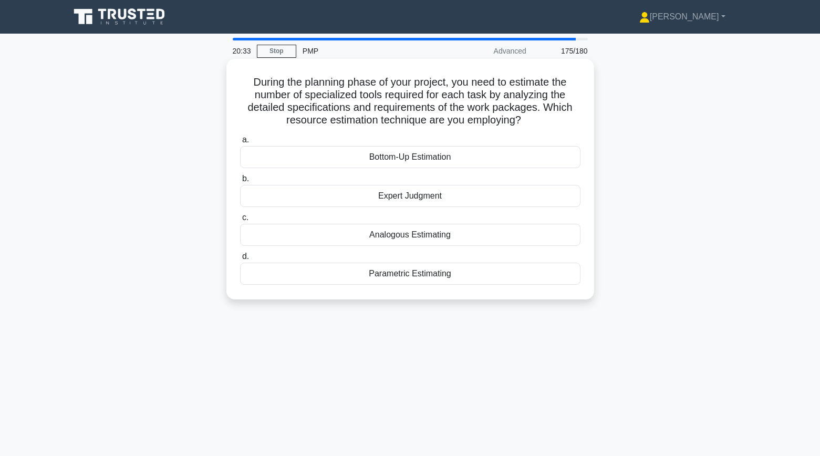
click at [292, 156] on div "Bottom-Up Estimation" at bounding box center [410, 157] width 341 height 22
click at [240, 143] on input "a. Bottom-Up Estimation" at bounding box center [240, 140] width 0 height 7
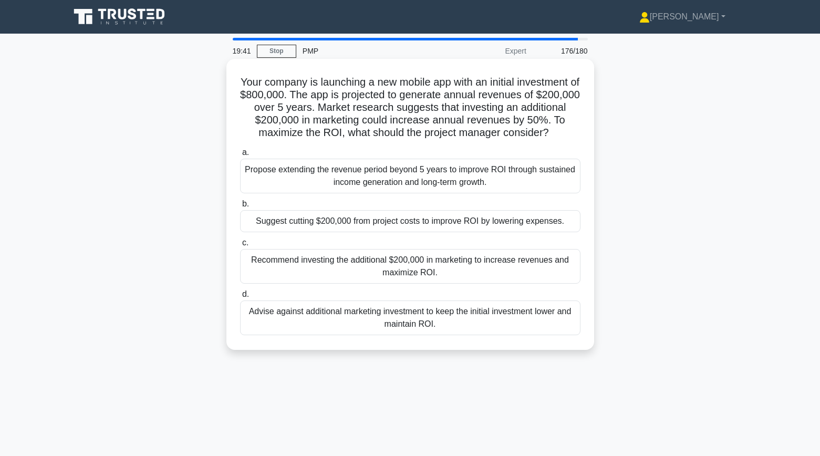
click at [284, 273] on div "Recommend investing the additional $200,000 in marketing to increase revenues a…" at bounding box center [410, 266] width 341 height 35
click at [240, 246] on input "c. Recommend investing the additional $200,000 in marketing to increase revenue…" at bounding box center [240, 243] width 0 height 7
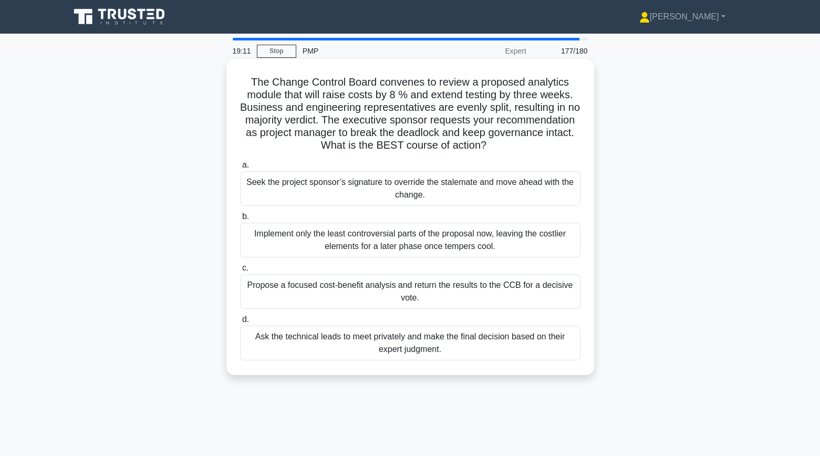
click at [277, 301] on div "Propose a focused cost-benefit analysis and return the results to the CCB for a…" at bounding box center [410, 291] width 341 height 35
click at [240, 272] on input "c. Propose a focused cost-benefit analysis and return the results to the CCB fo…" at bounding box center [240, 268] width 0 height 7
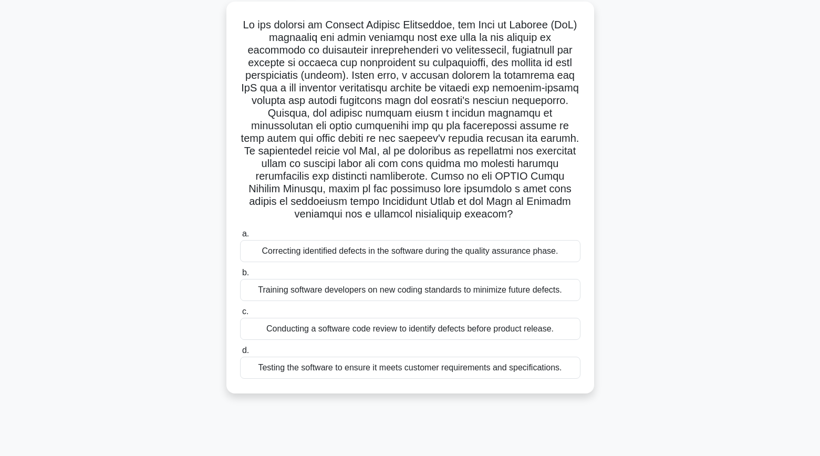
scroll to position [61, 0]
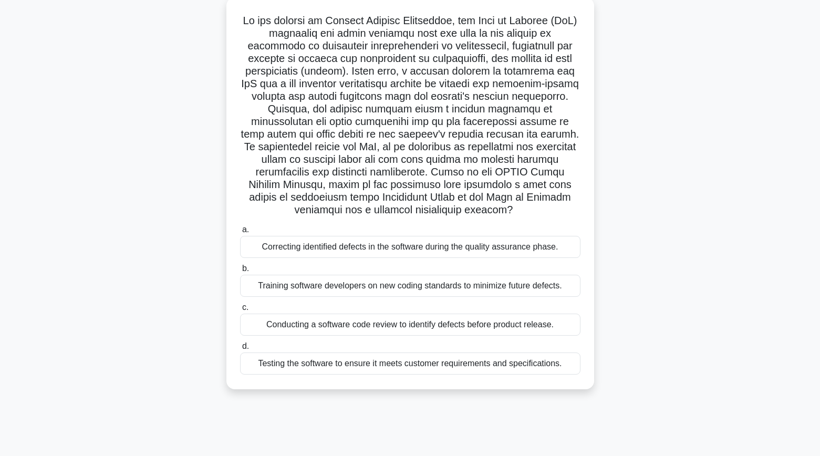
click at [273, 285] on div "Training software developers on new coding standards to minimize future defects." at bounding box center [410, 286] width 341 height 22
click at [240, 272] on input "b. Training software developers on new coding standards to minimize future defe…" at bounding box center [240, 268] width 0 height 7
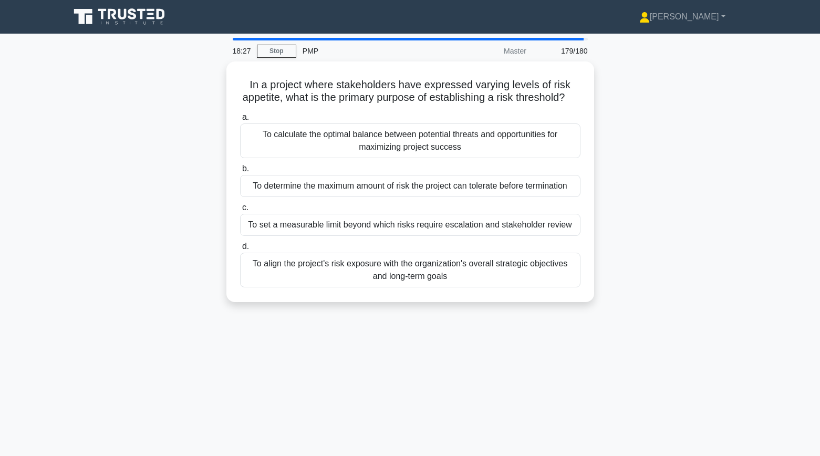
scroll to position [0, 0]
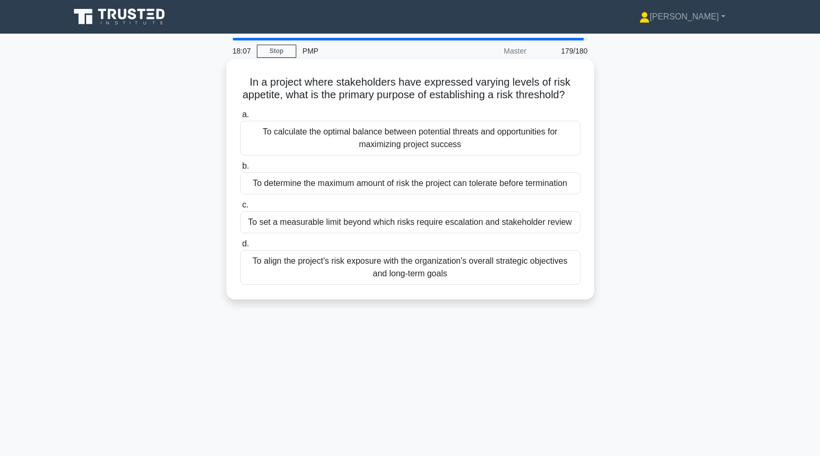
click at [266, 226] on div "To set a measurable limit beyond which risks require escalation and stakeholder…" at bounding box center [410, 222] width 341 height 22
click at [240, 209] on input "c. To set a measurable limit beyond which risks require escalation and stakehol…" at bounding box center [240, 205] width 0 height 7
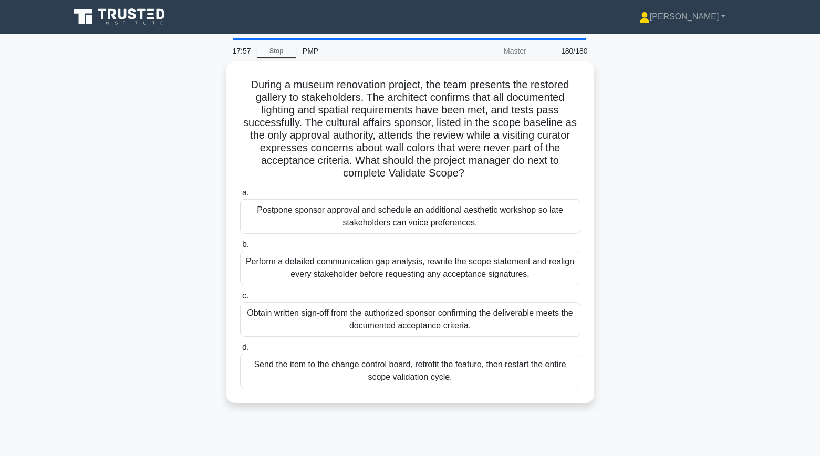
click at [205, 224] on div "During a museum renovation project, the team presents the restored gallery to s…" at bounding box center [411, 238] width 694 height 354
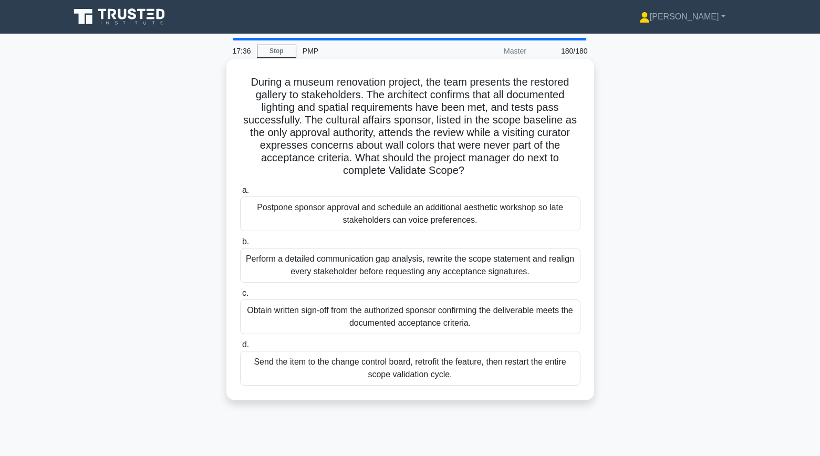
click at [291, 320] on div "Obtain written sign-off from the authorized sponsor confirming the deliverable …" at bounding box center [410, 317] width 341 height 35
click at [240, 297] on input "c. Obtain written sign-off from the authorized sponsor confirming the deliverab…" at bounding box center [240, 293] width 0 height 7
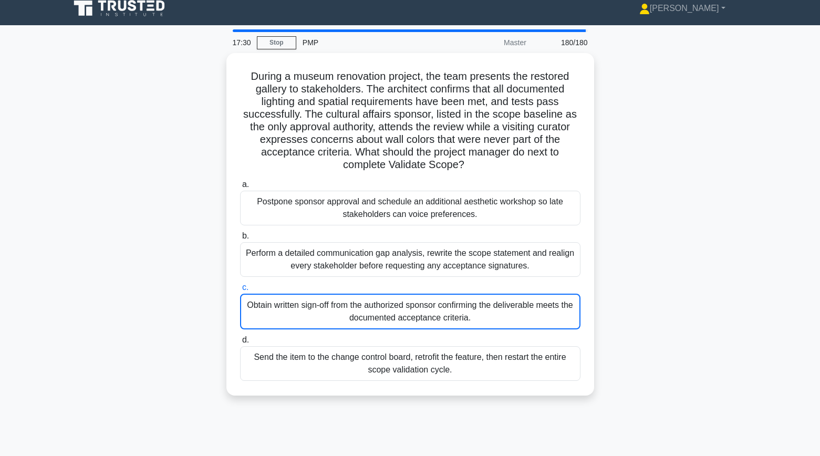
scroll to position [9, 0]
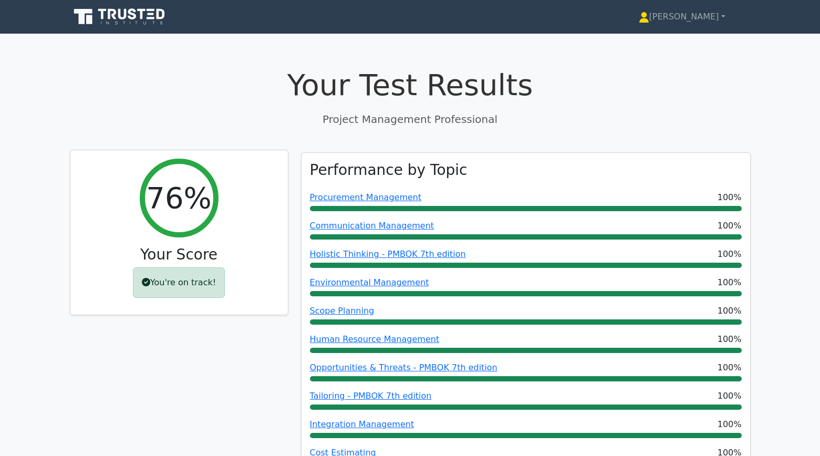
click at [181, 280] on div "You're on track!" at bounding box center [179, 282] width 92 height 30
click at [175, 208] on h2 "76%" at bounding box center [178, 197] width 65 height 35
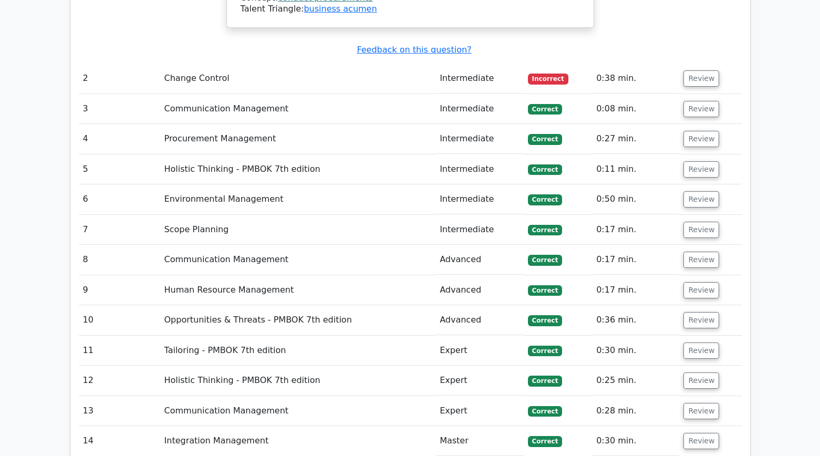
scroll to position [1966, 0]
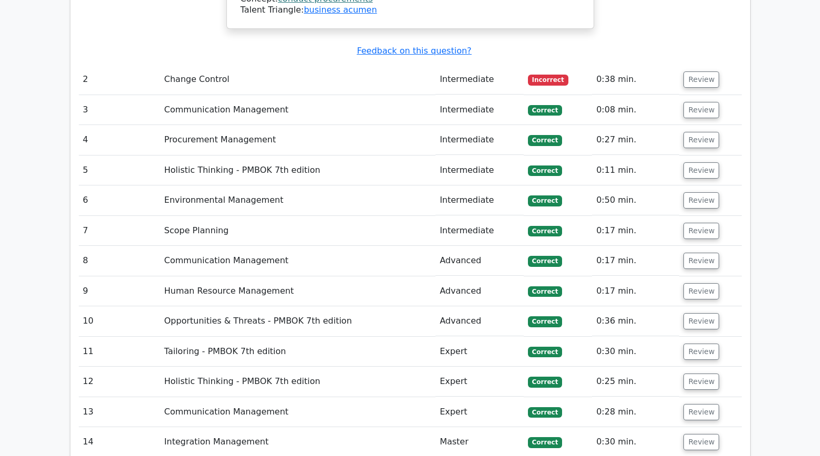
click at [189, 65] on td "Change Control" at bounding box center [298, 80] width 276 height 30
click at [706, 65] on td "Review" at bounding box center [710, 80] width 62 height 30
click at [697, 71] on button "Review" at bounding box center [702, 79] width 36 height 16
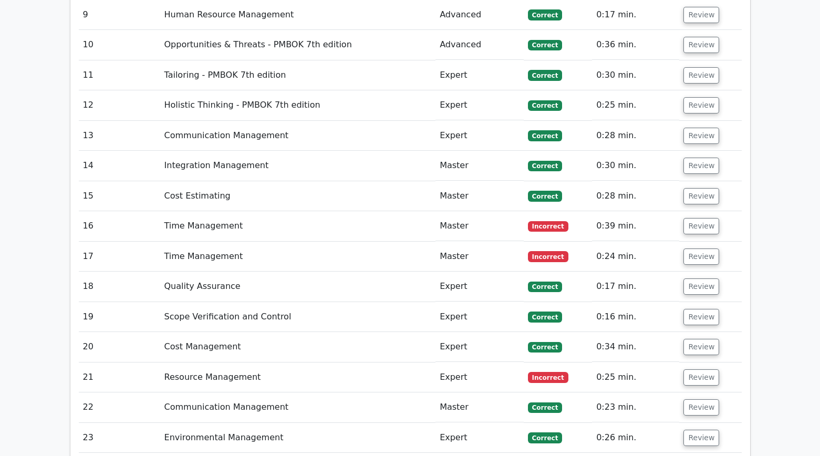
scroll to position [2783, 0]
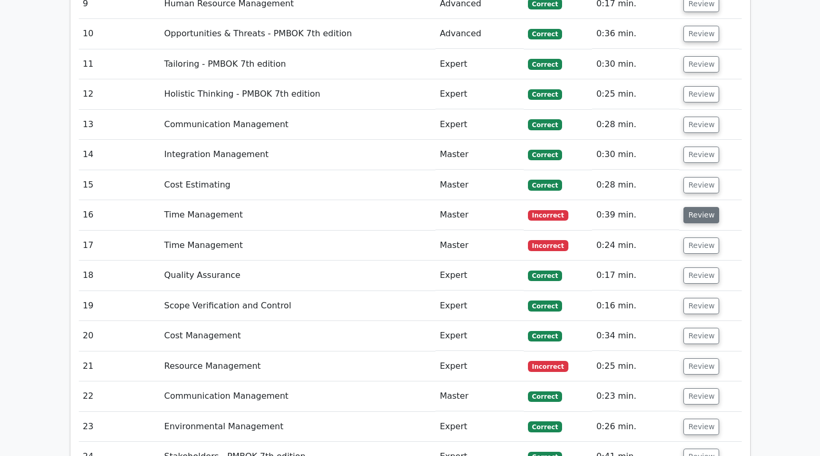
click at [706, 207] on button "Review" at bounding box center [702, 215] width 36 height 16
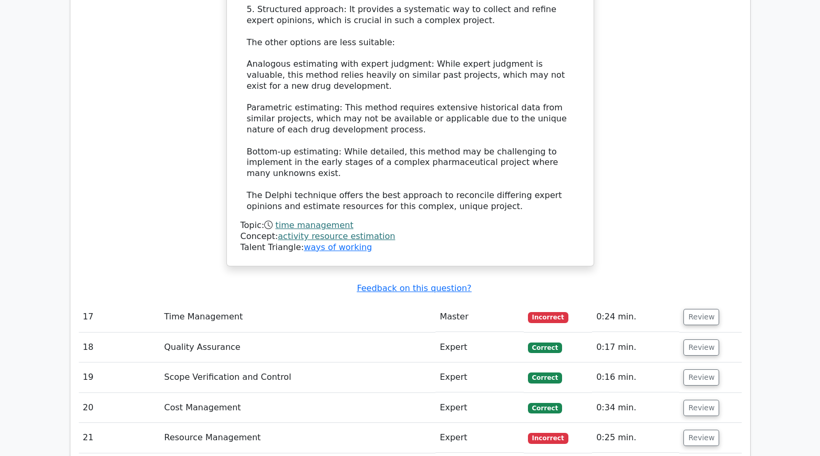
scroll to position [3476, 0]
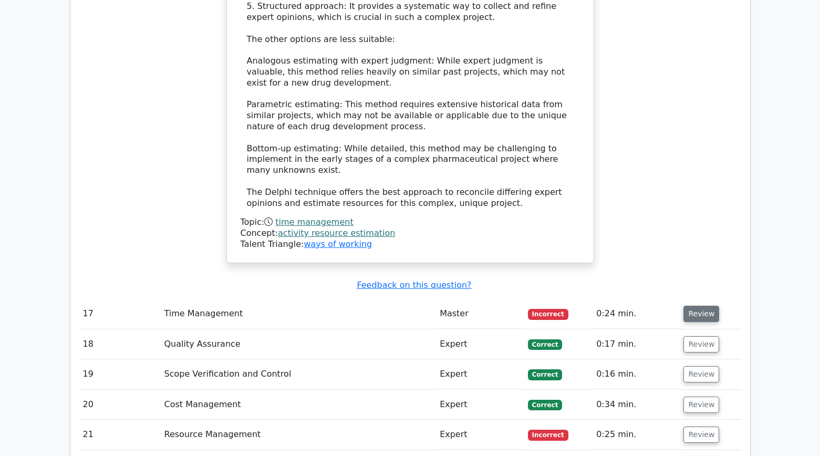
click at [704, 306] on button "Review" at bounding box center [702, 314] width 36 height 16
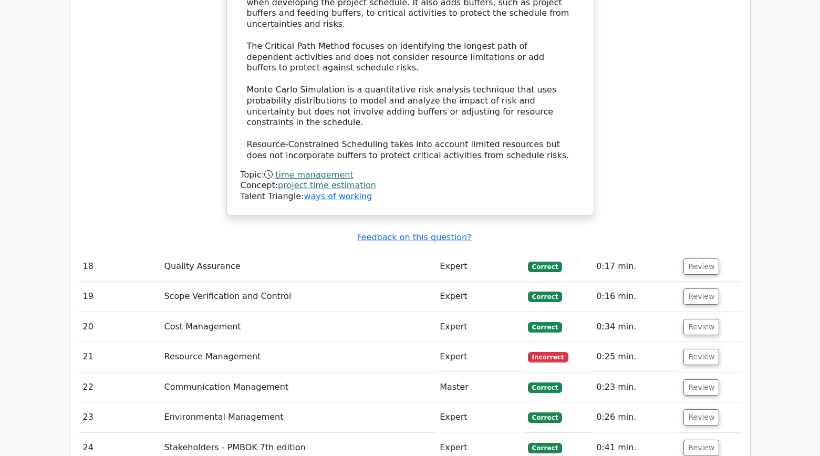
scroll to position [4086, 0]
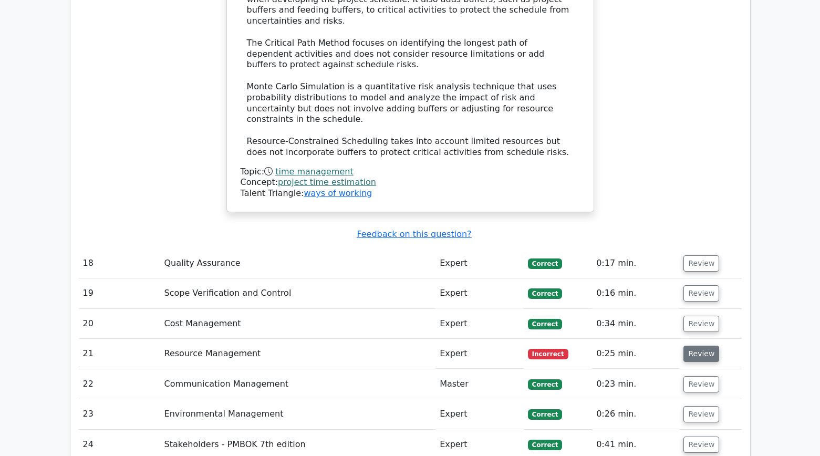
click at [695, 346] on button "Review" at bounding box center [702, 354] width 36 height 16
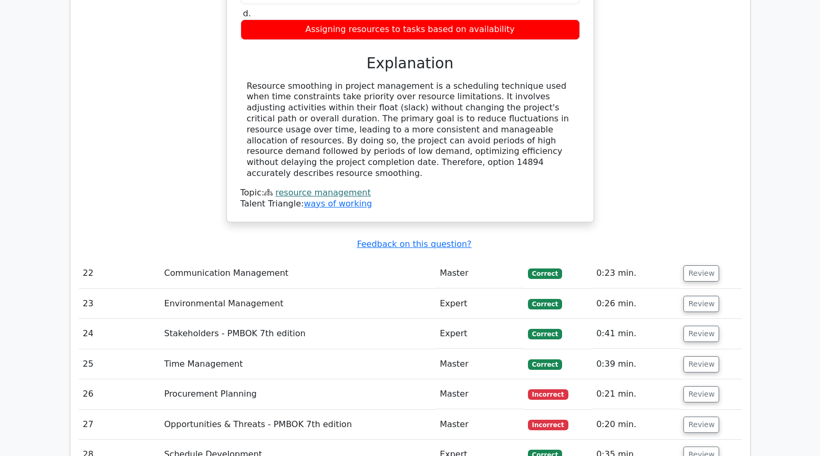
scroll to position [4604, 0]
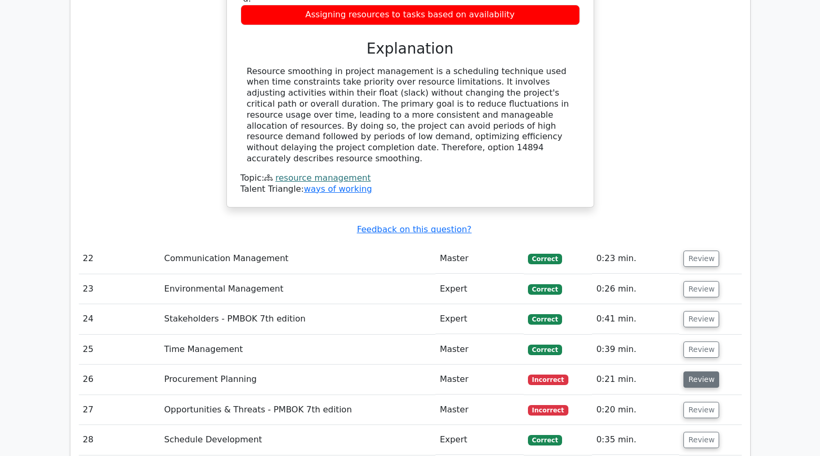
click at [706, 372] on button "Review" at bounding box center [702, 380] width 36 height 16
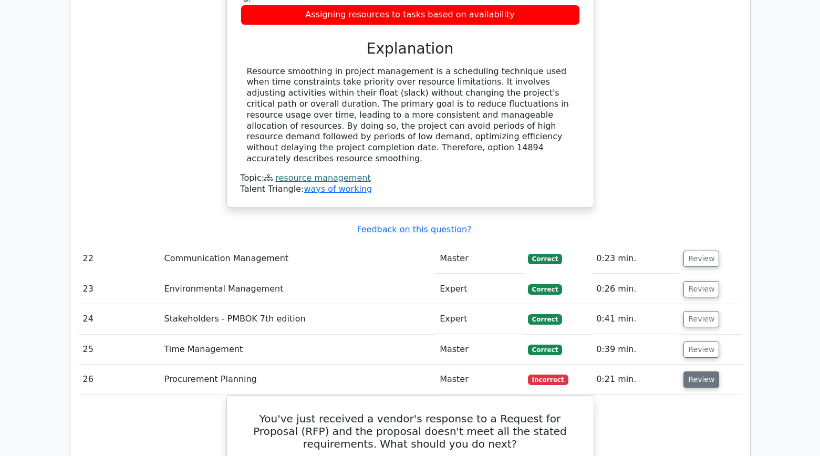
click at [693, 372] on button "Review" at bounding box center [702, 380] width 36 height 16
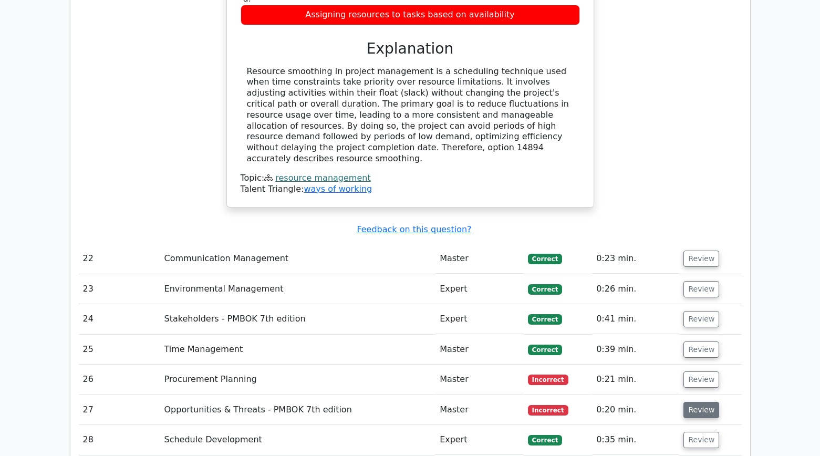
click at [698, 402] on button "Review" at bounding box center [702, 410] width 36 height 16
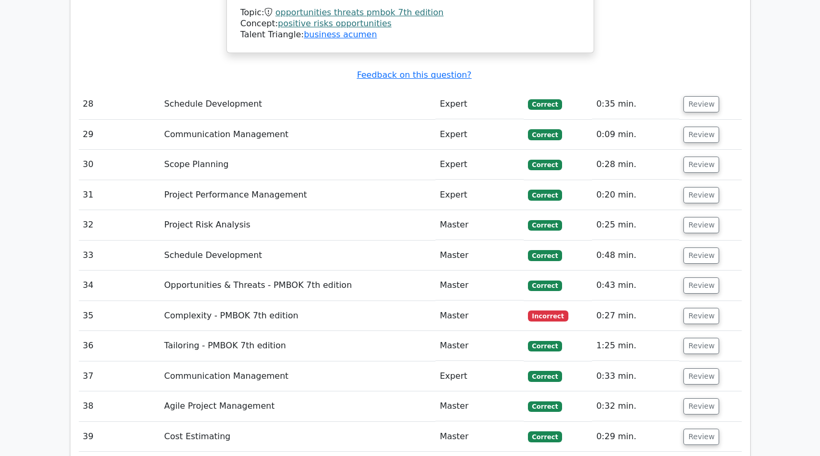
scroll to position [5498, 0]
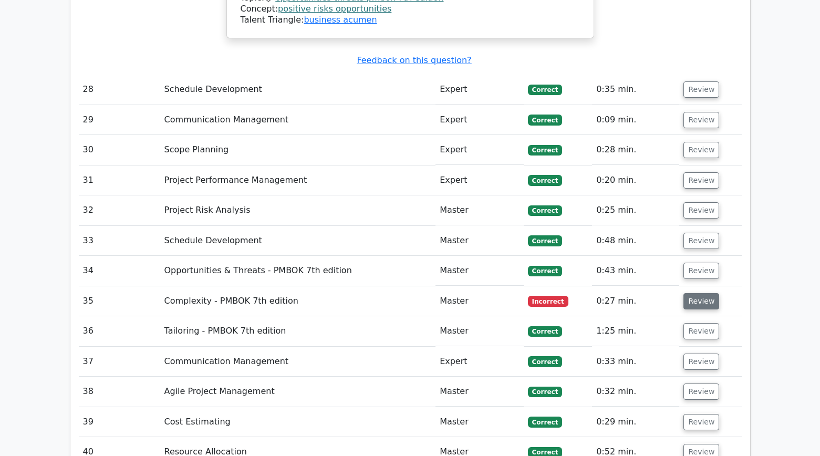
click at [714, 293] on button "Review" at bounding box center [702, 301] width 36 height 16
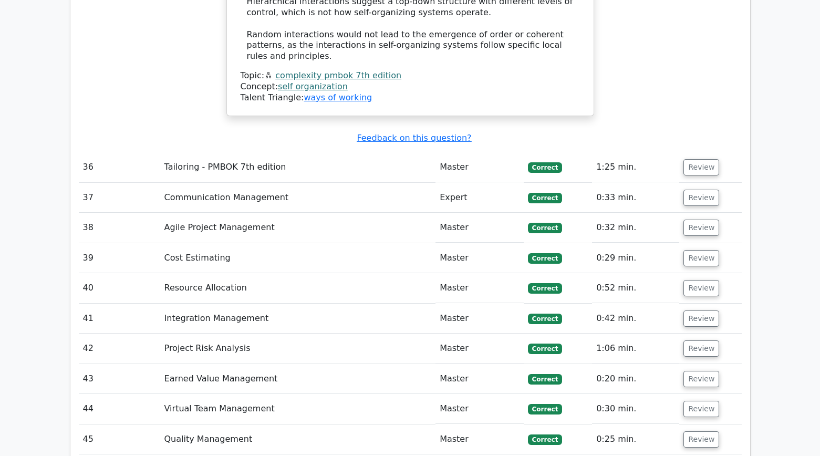
scroll to position [6145, 0]
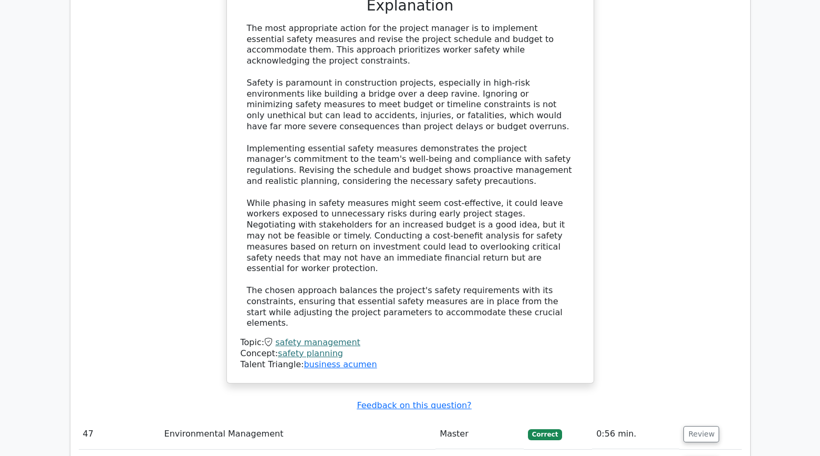
scroll to position [7007, 0]
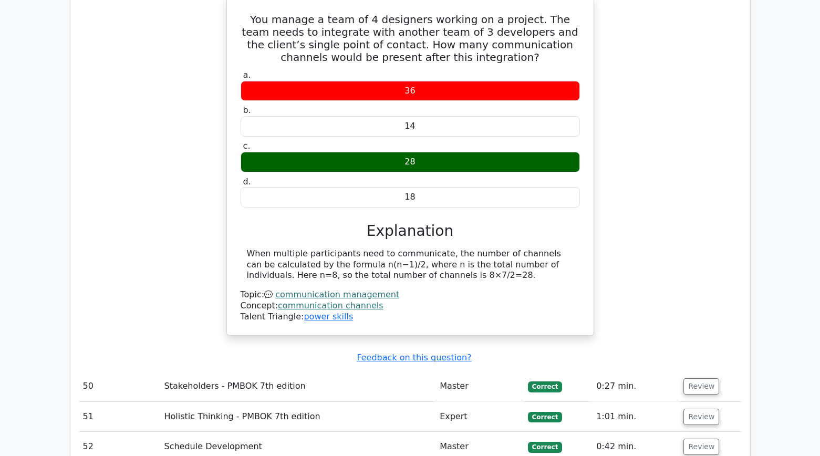
scroll to position [7528, 0]
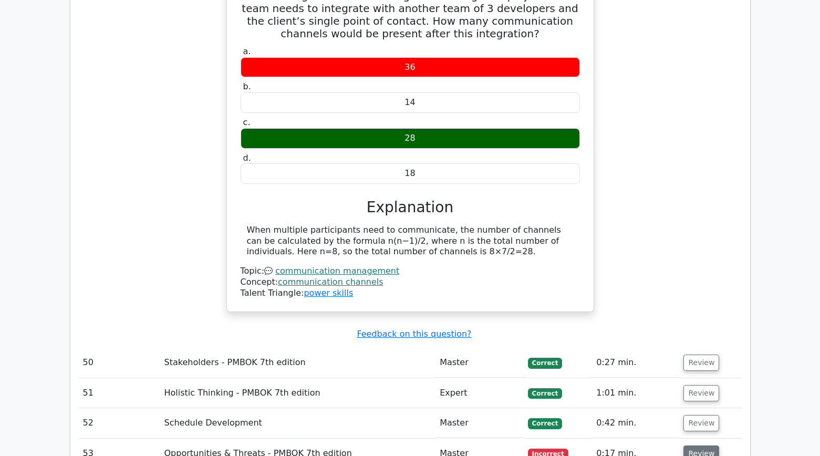
click at [699, 446] on button "Review" at bounding box center [702, 454] width 36 height 16
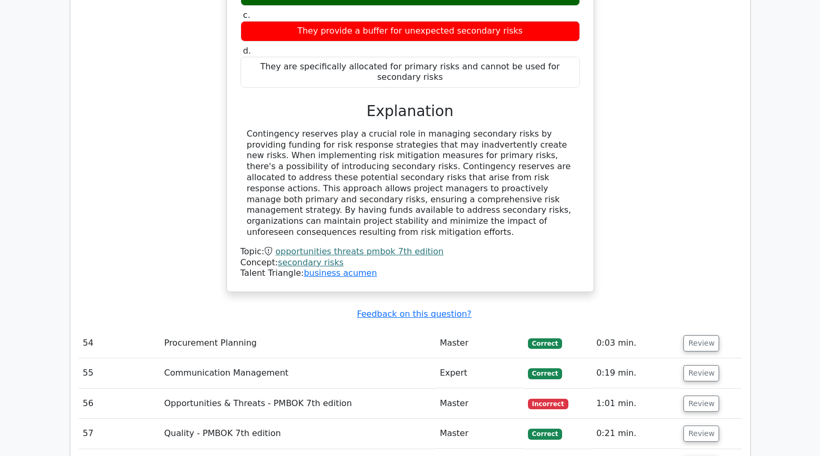
scroll to position [8144, 0]
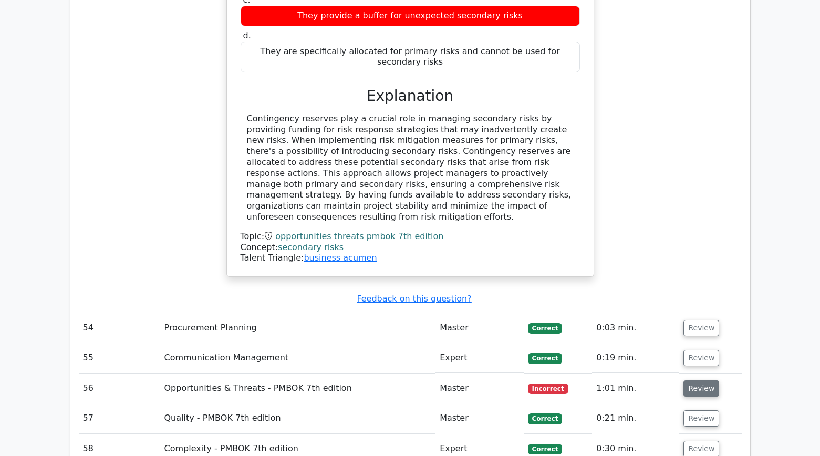
click at [706, 380] on button "Review" at bounding box center [702, 388] width 36 height 16
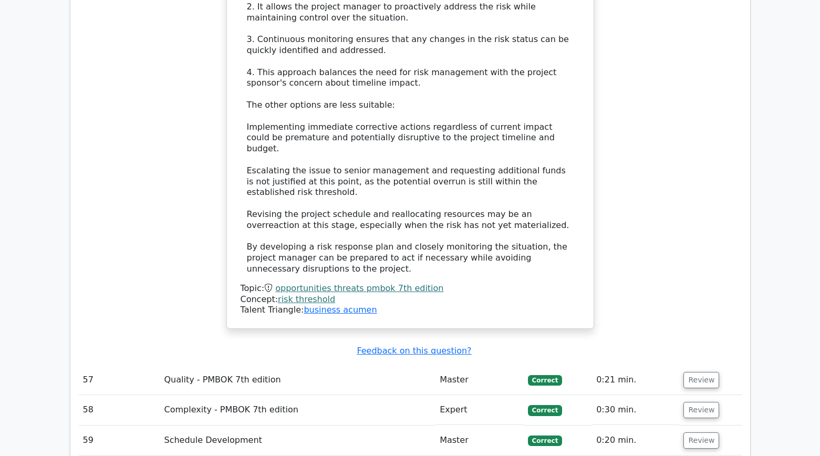
scroll to position [8998, 0]
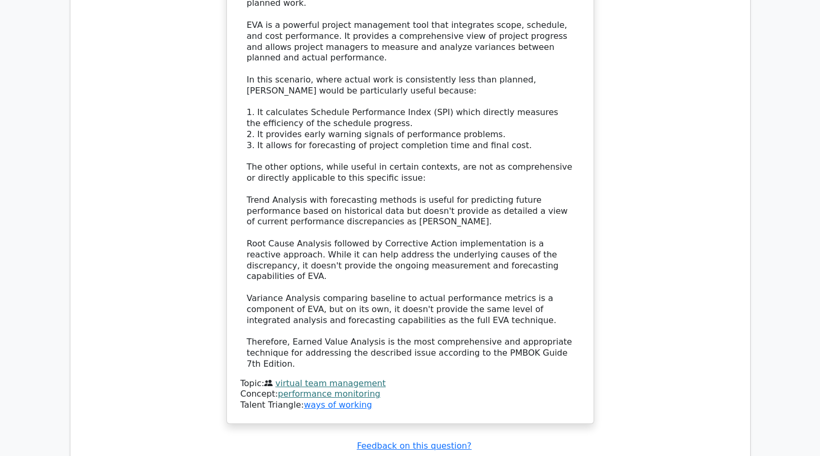
scroll to position [9818, 0]
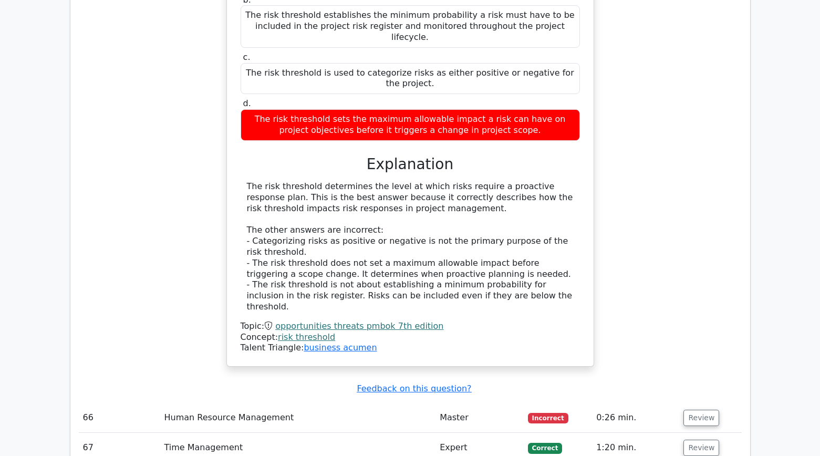
scroll to position [10513, 0]
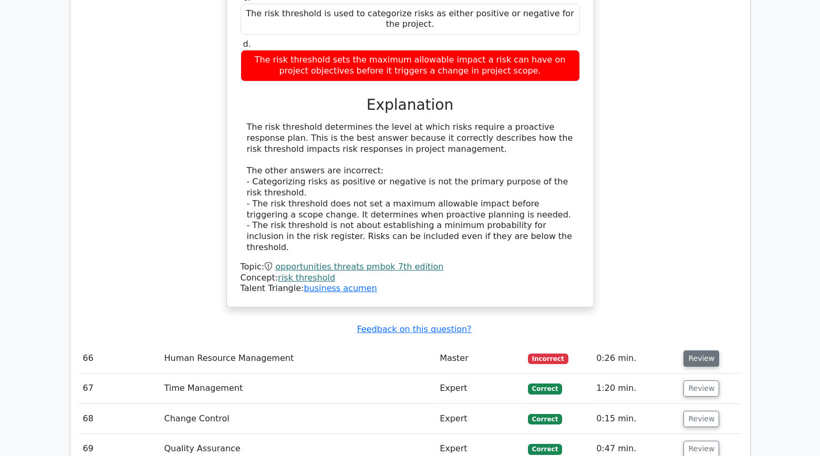
click at [690, 351] on button "Review" at bounding box center [702, 359] width 36 height 16
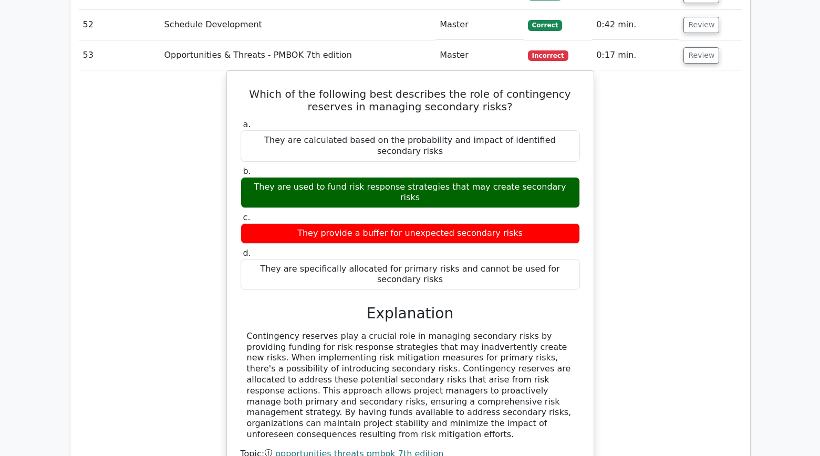
scroll to position [0, 0]
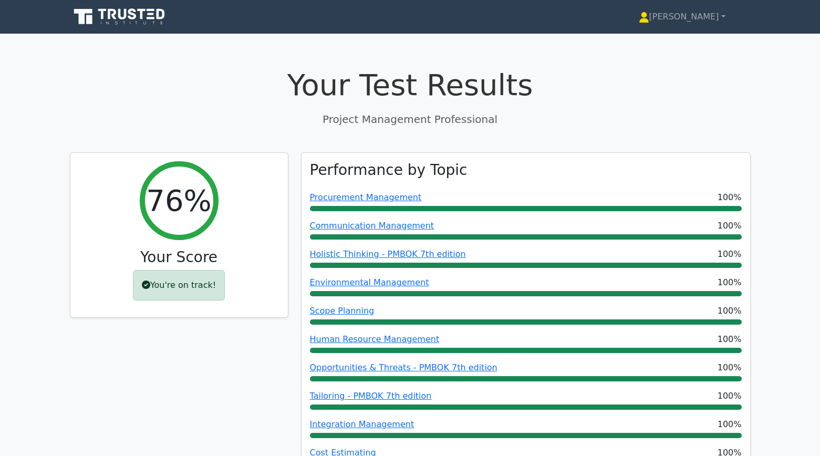
click at [154, 9] on icon at bounding box center [120, 17] width 101 height 20
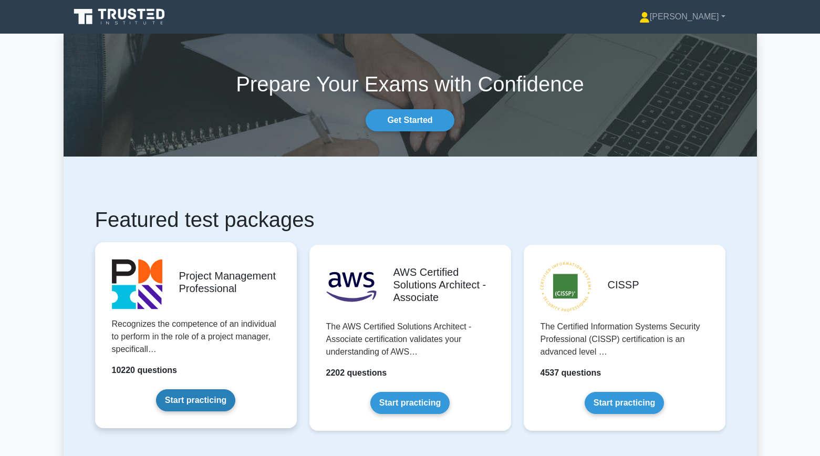
click at [187, 402] on link "Start practicing" at bounding box center [195, 400] width 79 height 22
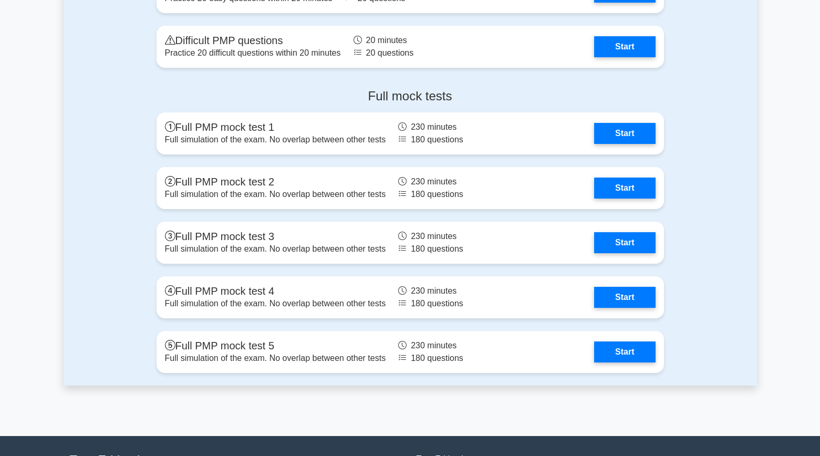
scroll to position [3525, 0]
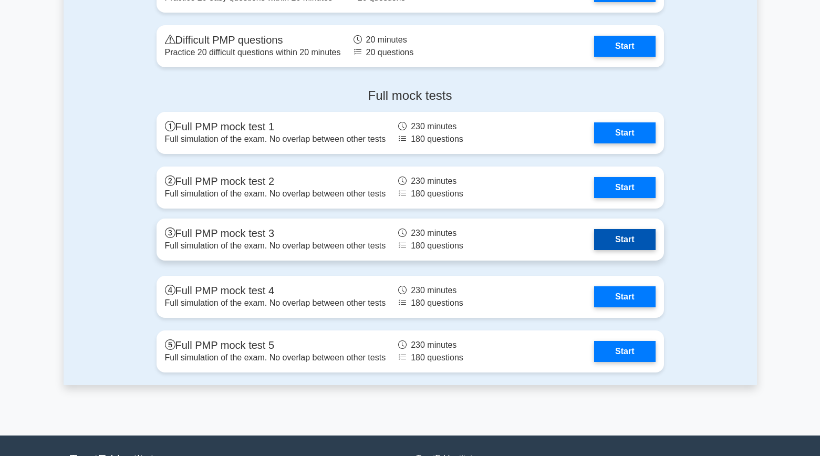
click at [615, 234] on link "Start" at bounding box center [624, 239] width 61 height 21
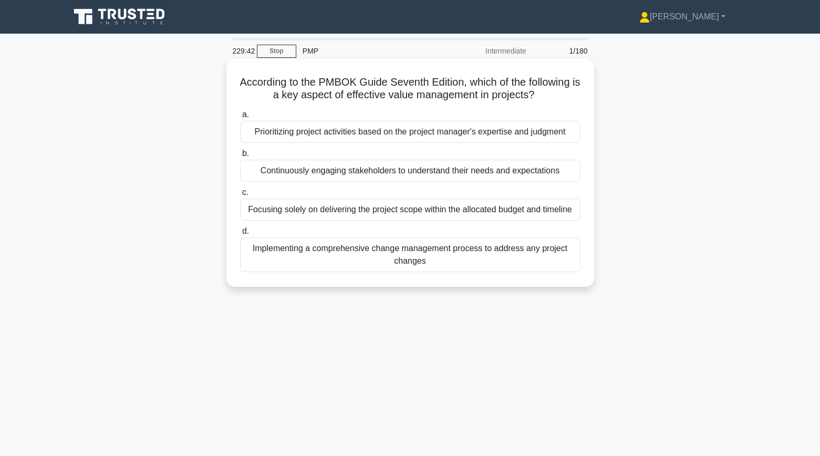
click at [397, 172] on div "Continuously engaging stakeholders to understand their needs and expectations" at bounding box center [410, 171] width 341 height 22
click at [240, 157] on input "b. Continuously engaging stakeholders to understand their needs and expectations" at bounding box center [240, 153] width 0 height 7
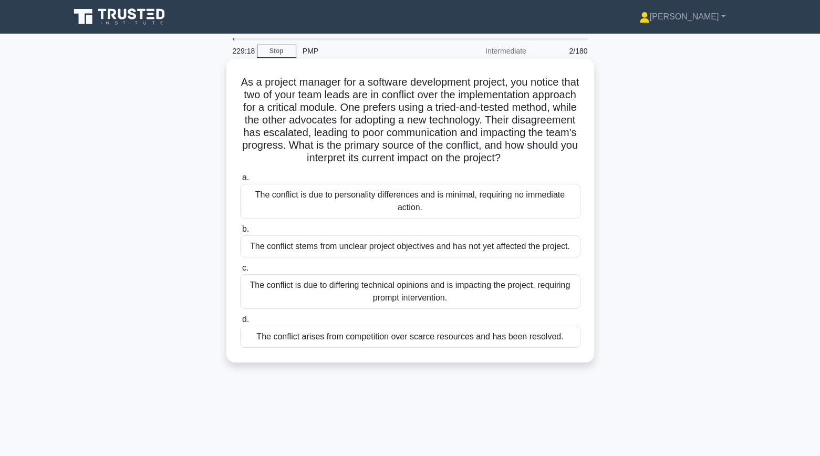
click at [278, 294] on div "The conflict is due to differing technical opinions and is impacting the projec…" at bounding box center [410, 291] width 341 height 35
click at [240, 272] on input "c. The conflict is due to differing technical opinions and is impacting the pro…" at bounding box center [240, 268] width 0 height 7
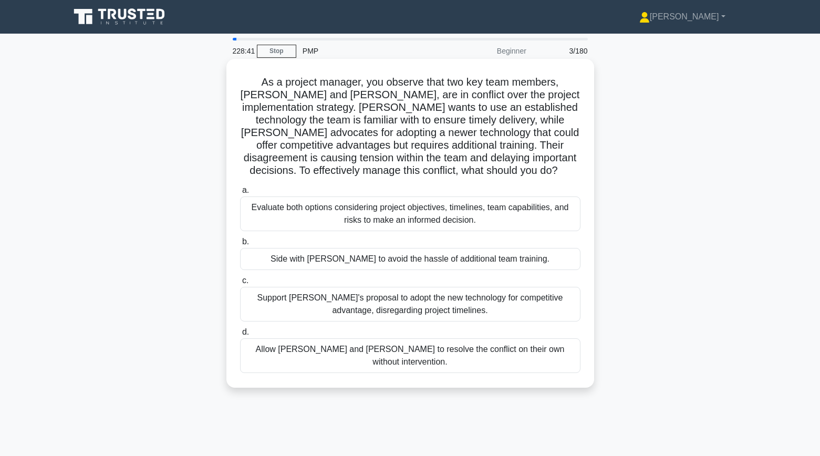
click at [277, 210] on div "Evaluate both options considering project objectives, timelines, team capabilit…" at bounding box center [410, 214] width 341 height 35
click at [240, 194] on input "a. Evaluate both options considering project objectives, timelines, team capabi…" at bounding box center [240, 190] width 0 height 7
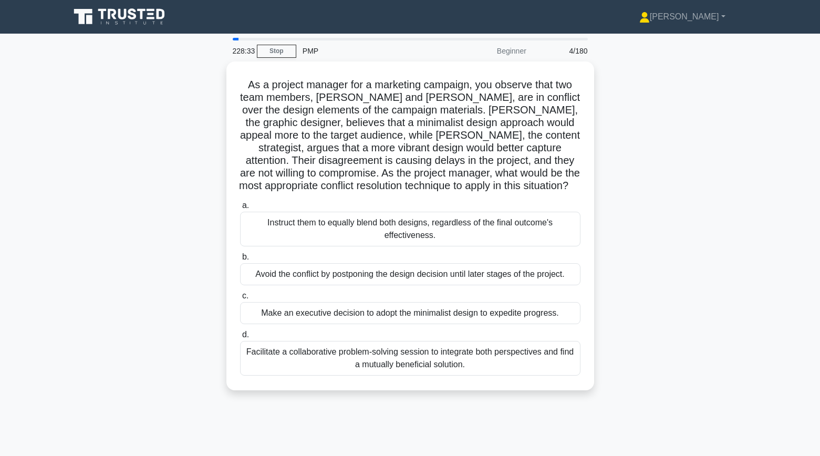
click at [137, 21] on icon at bounding box center [120, 17] width 101 height 20
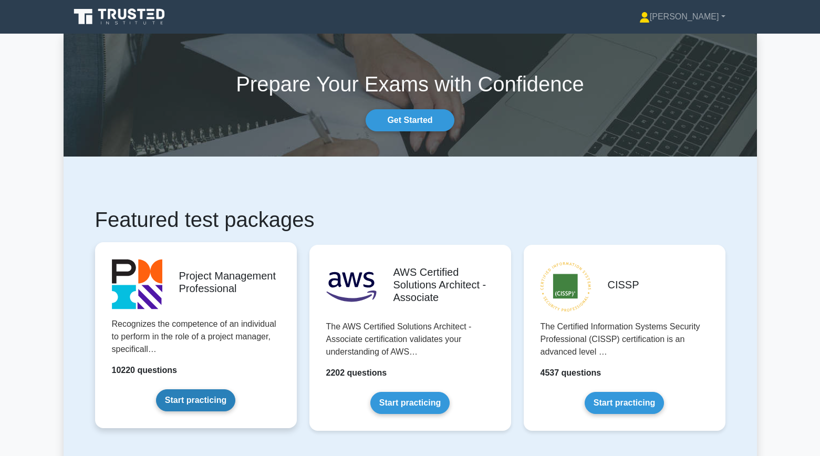
click at [190, 395] on link "Start practicing" at bounding box center [195, 400] width 79 height 22
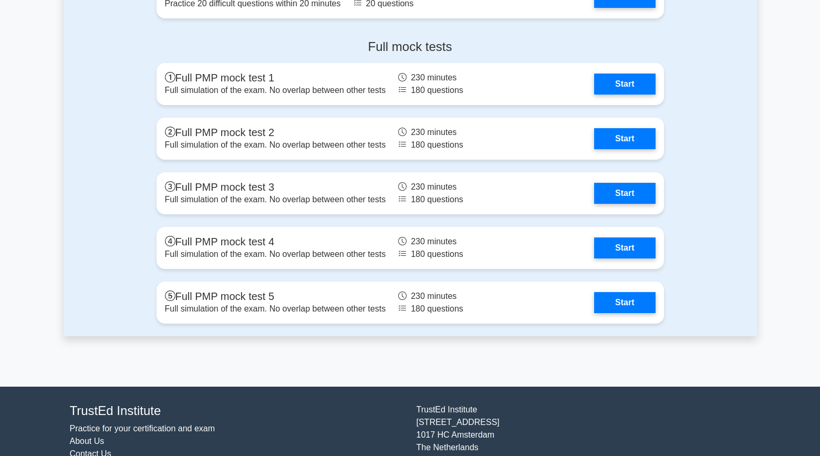
scroll to position [3571, 0]
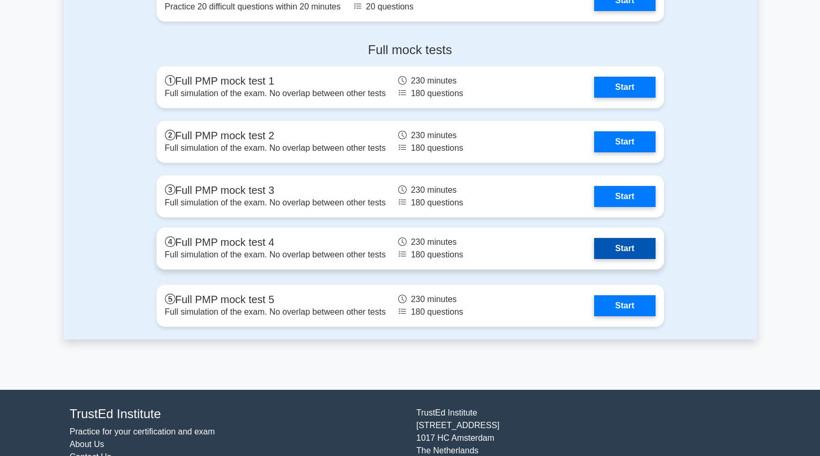
click at [615, 250] on link "Start" at bounding box center [624, 248] width 61 height 21
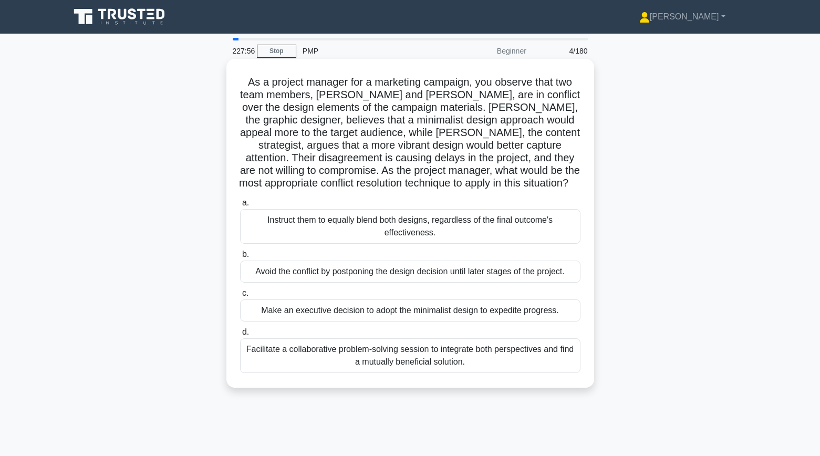
click at [301, 354] on div "Facilitate a collaborative problem-solving session to integrate both perspectiv…" at bounding box center [410, 355] width 341 height 35
click at [240, 336] on input "d. Facilitate a collaborative problem-solving session to integrate both perspec…" at bounding box center [240, 332] width 0 height 7
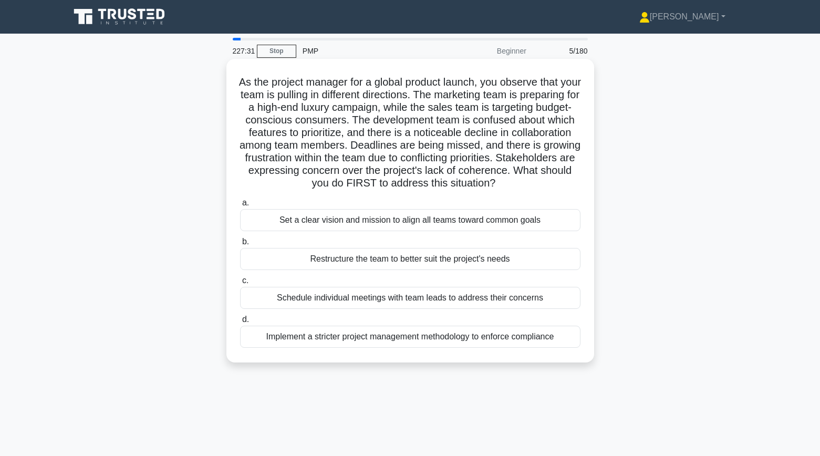
click at [284, 231] on div "Set a clear vision and mission to align all teams toward common goals" at bounding box center [410, 220] width 341 height 22
click at [240, 207] on input "a. Set a clear vision and mission to align all teams toward common goals" at bounding box center [240, 203] width 0 height 7
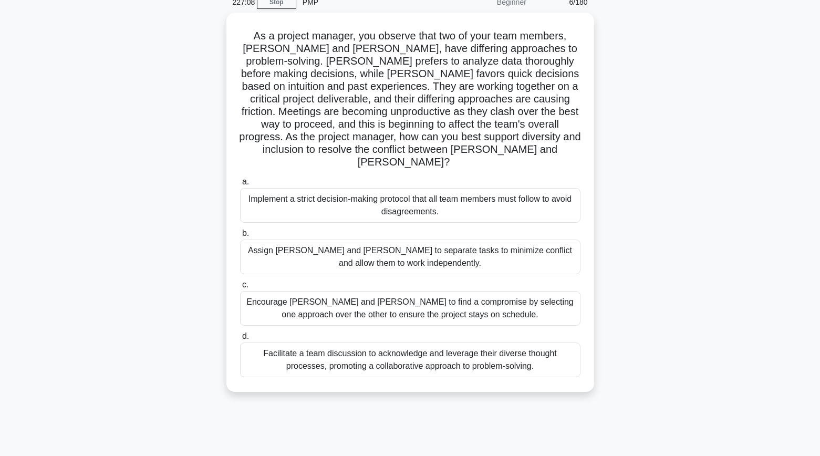
scroll to position [53, 0]
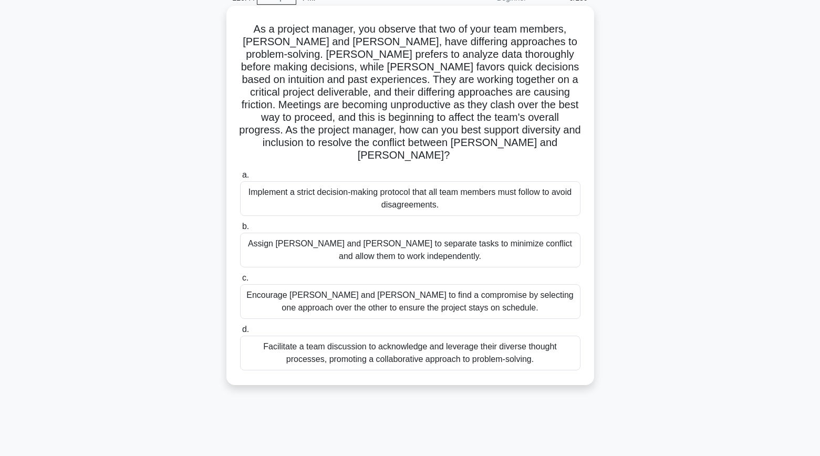
click at [290, 337] on div "Facilitate a team discussion to acknowledge and leverage their diverse thought …" at bounding box center [410, 353] width 341 height 35
click at [240, 333] on input "d. Facilitate a team discussion to acknowledge and leverage their diverse thoug…" at bounding box center [240, 329] width 0 height 7
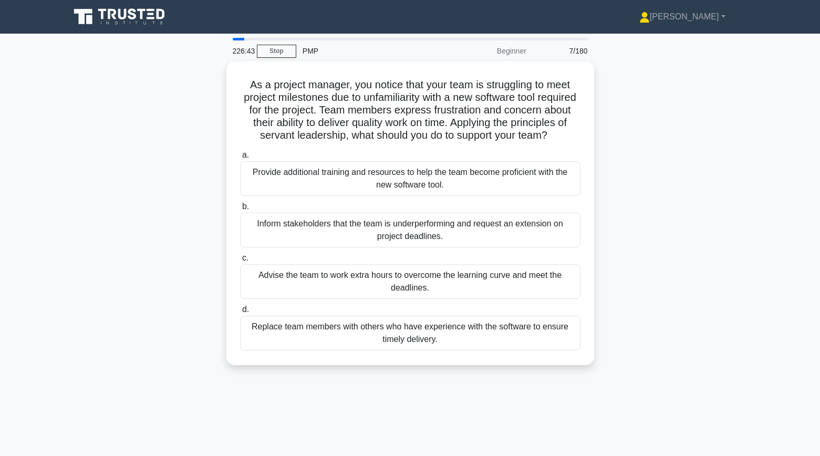
scroll to position [0, 0]
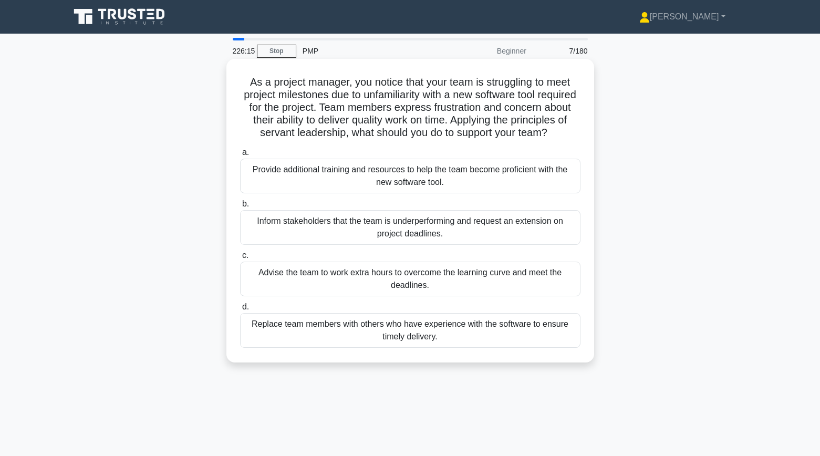
click at [267, 183] on div "Provide additional training and resources to help the team become proficient wi…" at bounding box center [410, 176] width 341 height 35
click at [240, 156] on input "a. Provide additional training and resources to help the team become proficient…" at bounding box center [240, 152] width 0 height 7
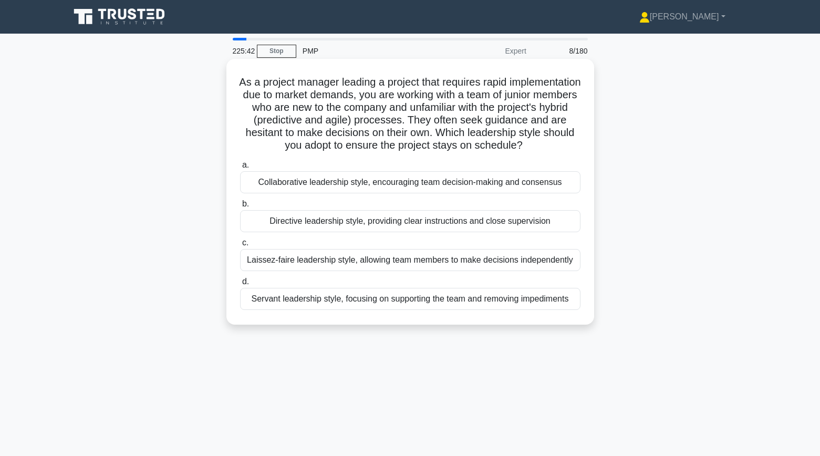
click at [293, 231] on div "Directive leadership style, providing clear instructions and close supervision" at bounding box center [410, 221] width 341 height 22
click at [240, 208] on input "b. Directive leadership style, providing clear instructions and close supervisi…" at bounding box center [240, 204] width 0 height 7
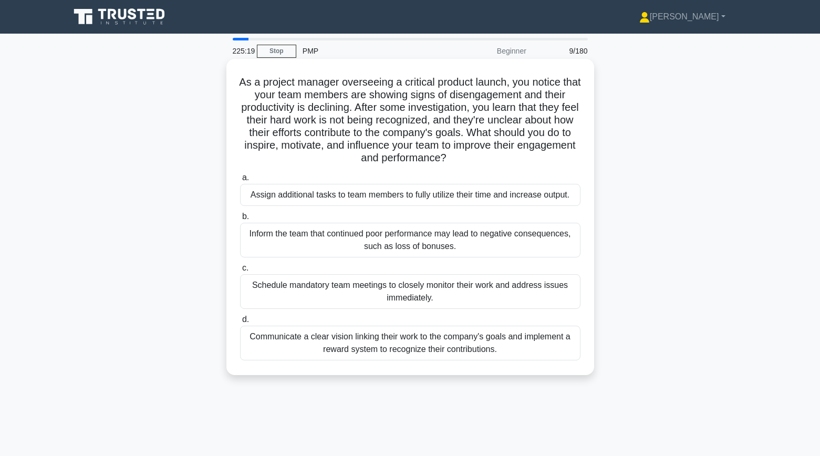
click at [252, 348] on div "Communicate a clear vision linking their work to the company's goals and implem…" at bounding box center [410, 343] width 341 height 35
click at [240, 323] on input "d. Communicate a clear vision linking their work to the company's goals and imp…" at bounding box center [240, 319] width 0 height 7
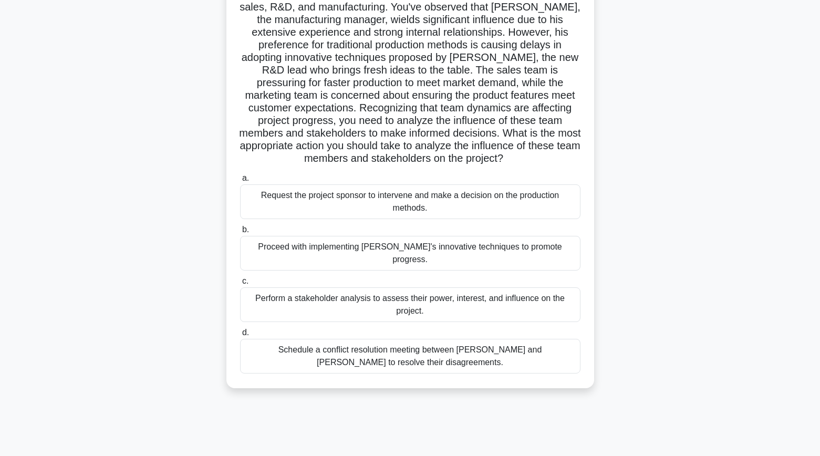
scroll to position [112, 0]
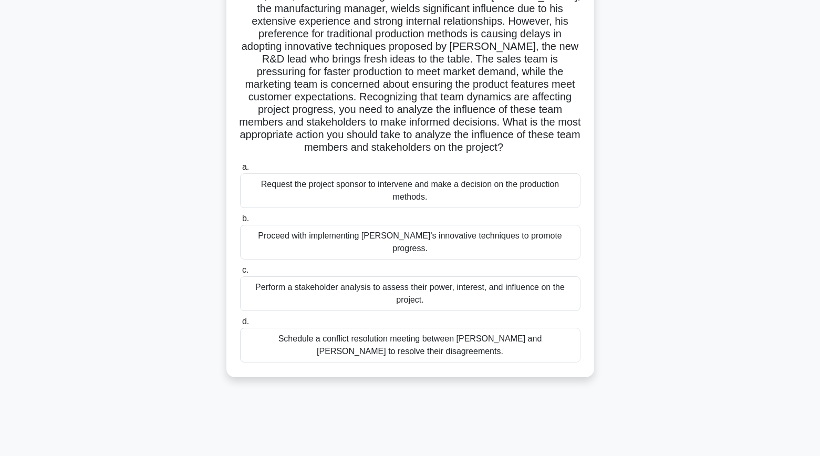
click at [273, 293] on div "Perform a stakeholder analysis to assess their power, interest, and influence o…" at bounding box center [410, 293] width 341 height 35
click at [240, 274] on input "c. Perform a stakeholder analysis to assess their power, interest, and influenc…" at bounding box center [240, 270] width 0 height 7
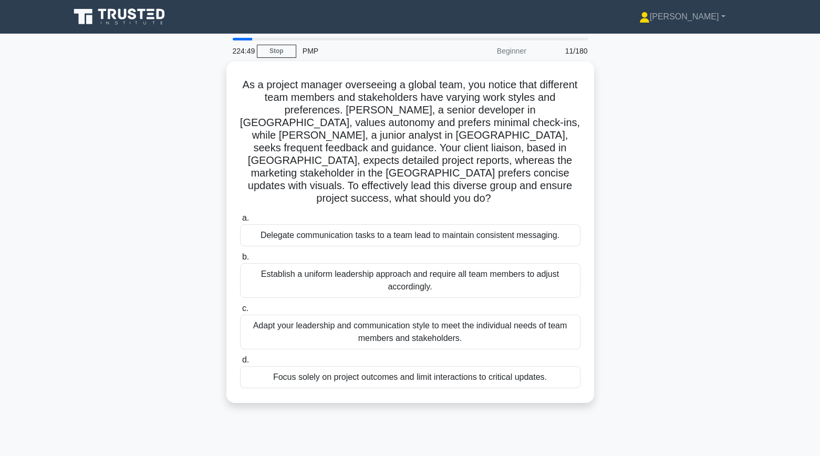
scroll to position [0, 0]
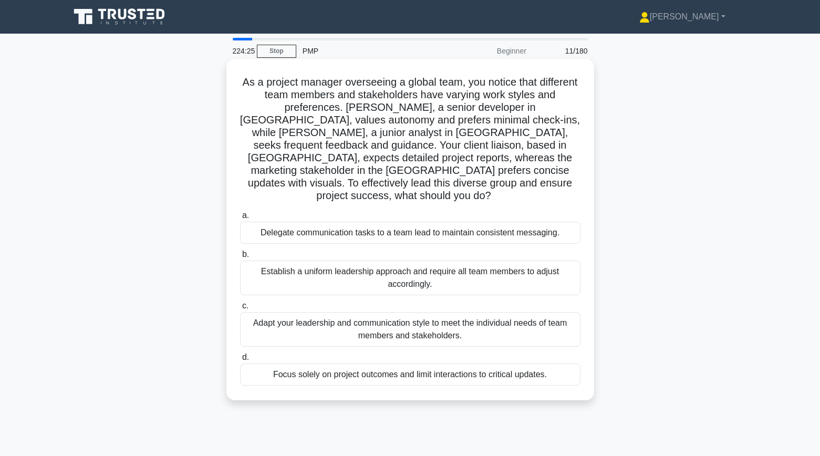
click at [285, 312] on div "Adapt your leadership and communication style to meet the individual needs of t…" at bounding box center [410, 329] width 341 height 35
click at [240, 305] on input "c. Adapt your leadership and communication style to meet the individual needs o…" at bounding box center [240, 306] width 0 height 7
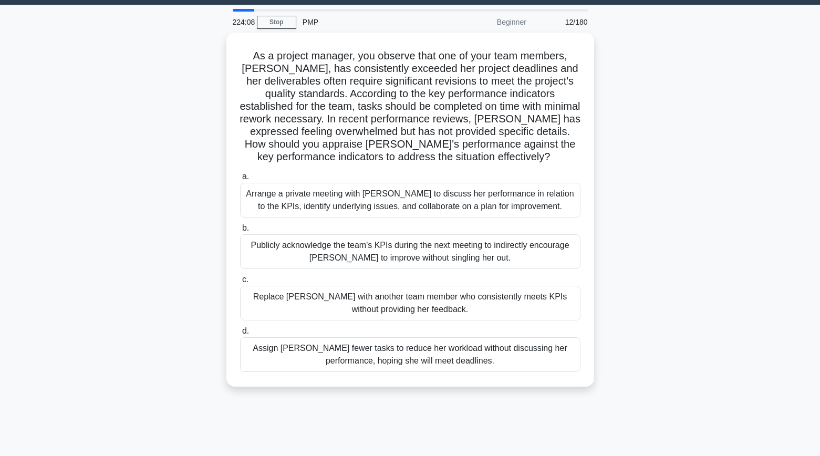
scroll to position [38, 0]
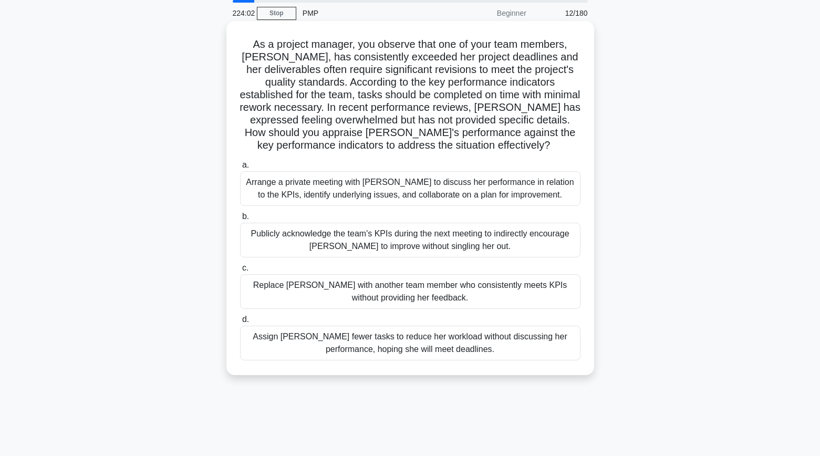
click at [273, 181] on div "Arrange a private meeting with Emma to discuss her performance in relation to t…" at bounding box center [410, 188] width 341 height 35
click at [240, 169] on input "a. Arrange a private meeting with Emma to discuss her performance in relation t…" at bounding box center [240, 165] width 0 height 7
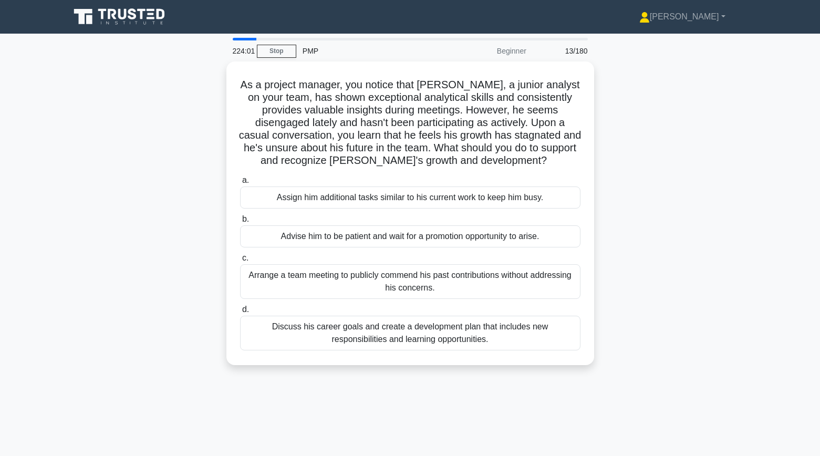
scroll to position [0, 0]
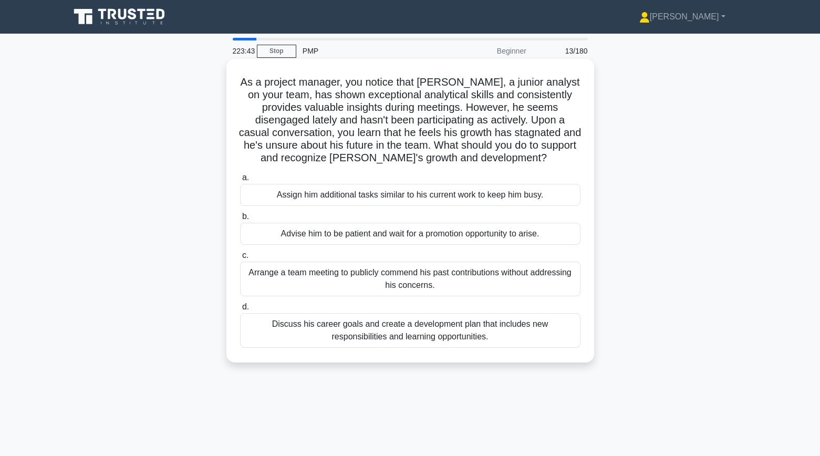
click at [282, 325] on div "Discuss his career goals and create a development plan that includes new respon…" at bounding box center [410, 330] width 341 height 35
click at [240, 311] on input "d. Discuss his career goals and create a development plan that includes new res…" at bounding box center [240, 307] width 0 height 7
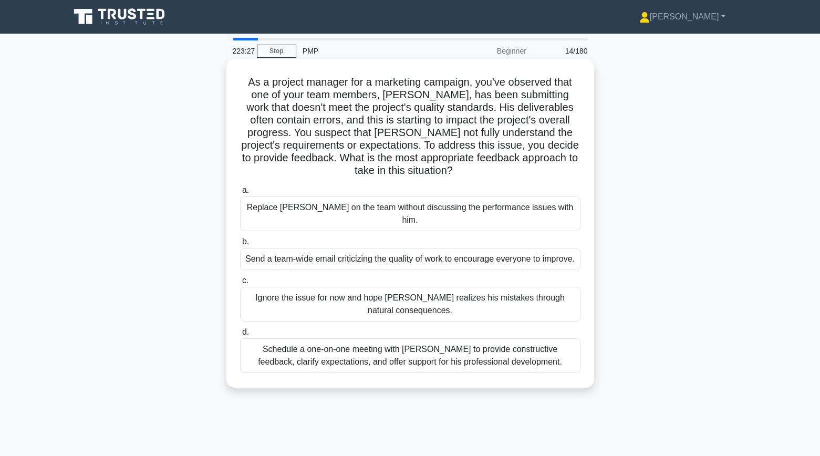
click at [288, 363] on div "Schedule a one-on-one meeting with Kevin to provide constructive feedback, clar…" at bounding box center [410, 355] width 341 height 35
click at [240, 336] on input "d. Schedule a one-on-one meeting with Kevin to provide constructive feedback, c…" at bounding box center [240, 332] width 0 height 7
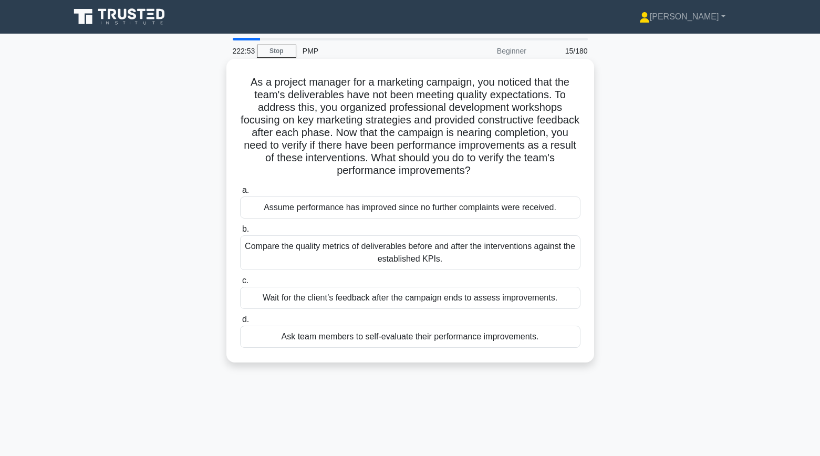
click at [254, 265] on div "Compare the quality metrics of deliverables before and after the interventions …" at bounding box center [410, 252] width 341 height 35
click at [240, 233] on input "b. Compare the quality metrics of deliverables before and after the interventio…" at bounding box center [240, 229] width 0 height 7
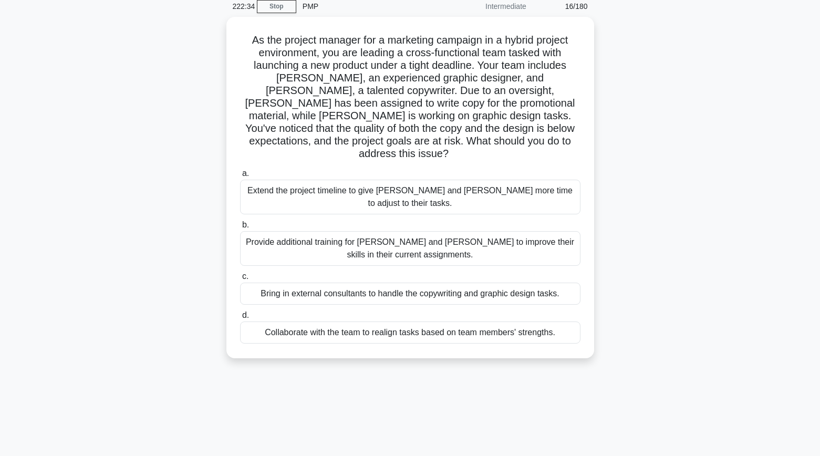
scroll to position [47, 0]
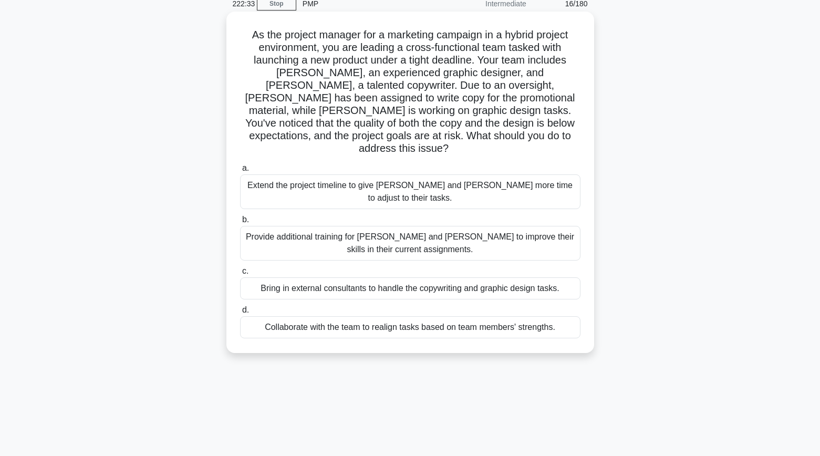
click at [249, 316] on div "Collaborate with the team to realign tasks based on team members' strengths." at bounding box center [410, 327] width 341 height 22
click at [240, 307] on input "d. Collaborate with the team to realign tasks based on team members' strengths." at bounding box center [240, 310] width 0 height 7
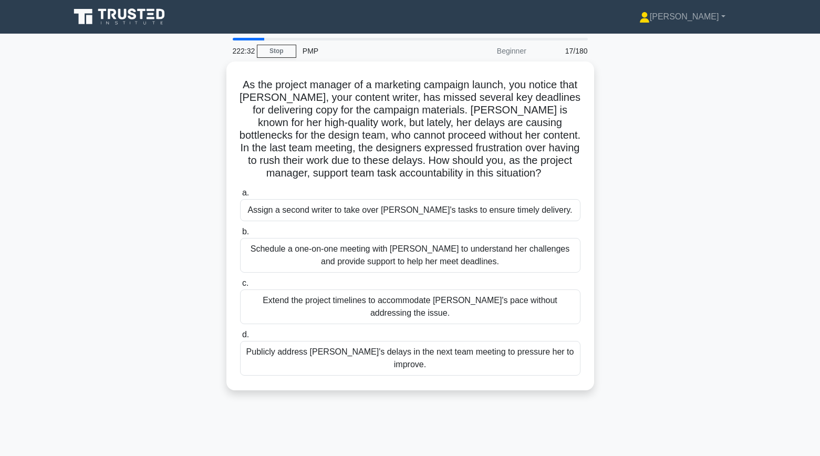
scroll to position [0, 0]
click at [183, 198] on div "As the project manager of a marketing campaign launch, you notice that Emily, y…" at bounding box center [411, 232] width 694 height 342
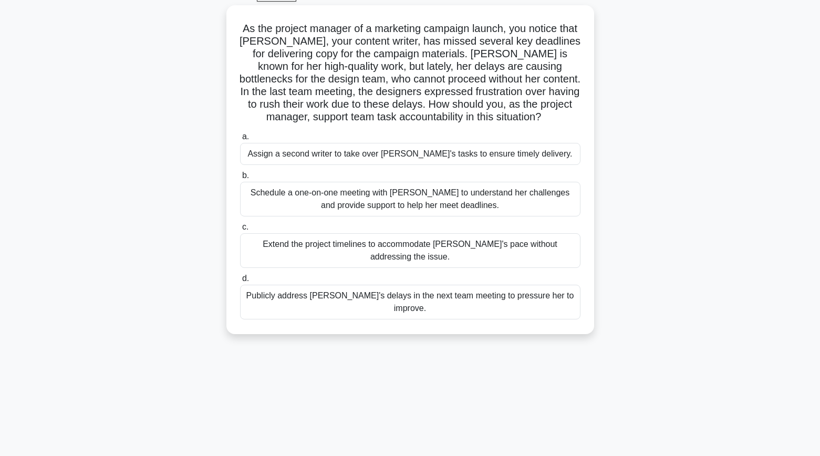
scroll to position [58, 0]
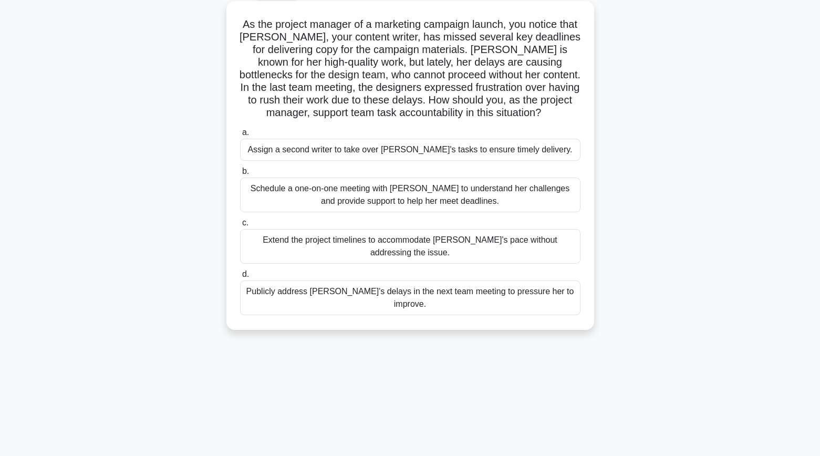
click at [257, 212] on div "Schedule a one-on-one meeting with Emily to understand her challenges and provi…" at bounding box center [410, 195] width 341 height 35
click at [240, 175] on input "b. Schedule a one-on-one meeting with Emily to understand her challenges and pr…" at bounding box center [240, 171] width 0 height 7
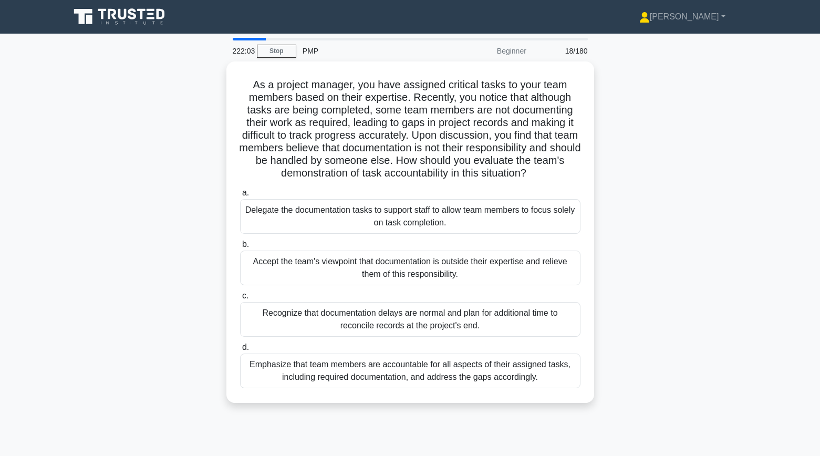
scroll to position [0, 0]
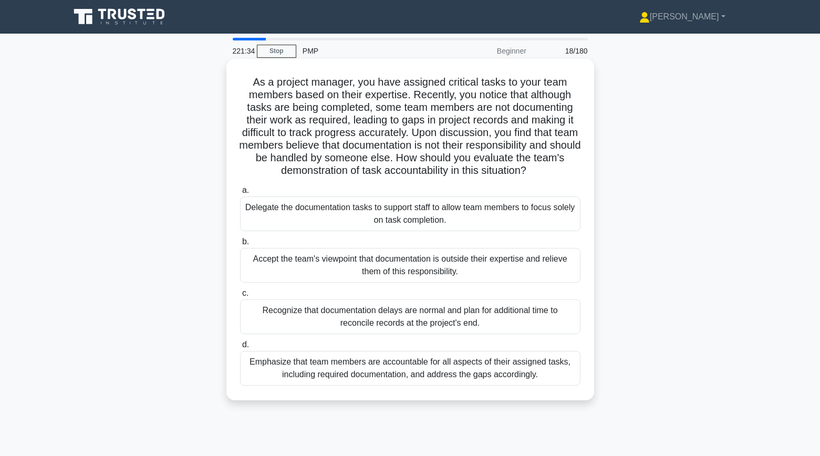
click at [264, 374] on div "Emphasize that team members are accountable for all aspects of their assigned t…" at bounding box center [410, 368] width 341 height 35
click at [240, 348] on input "d. Emphasize that team members are accountable for all aspects of their assigne…" at bounding box center [240, 345] width 0 height 7
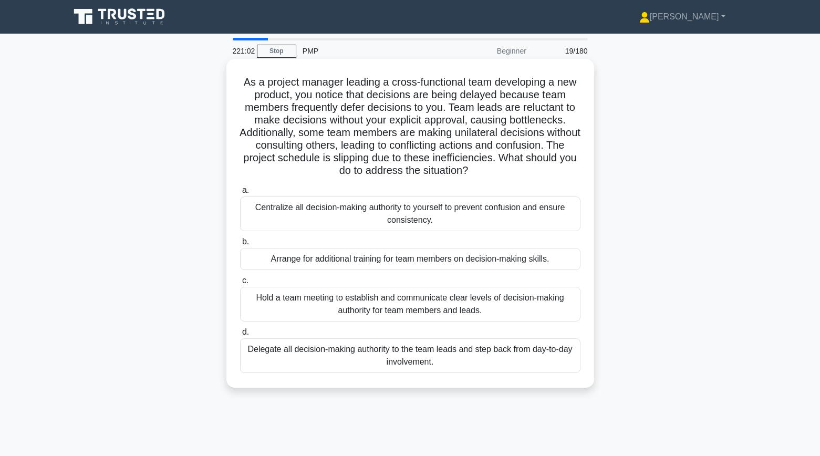
click at [272, 304] on div "Hold a team meeting to establish and communicate clear levels of decision-makin…" at bounding box center [410, 304] width 341 height 35
click at [240, 284] on input "c. Hold a team meeting to establish and communicate clear levels of decision-ma…" at bounding box center [240, 280] width 0 height 7
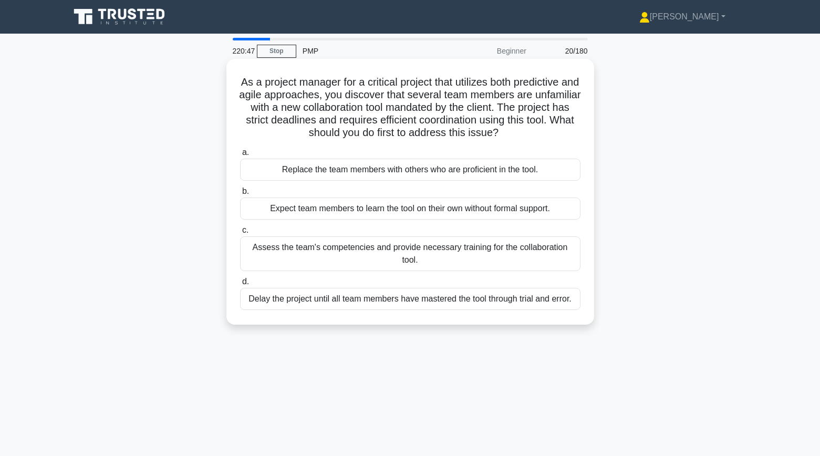
click at [283, 254] on div "Assess the team's competencies and provide necessary training for the collabora…" at bounding box center [410, 253] width 341 height 35
click at [240, 234] on input "c. Assess the team's competencies and provide necessary training for the collab…" at bounding box center [240, 230] width 0 height 7
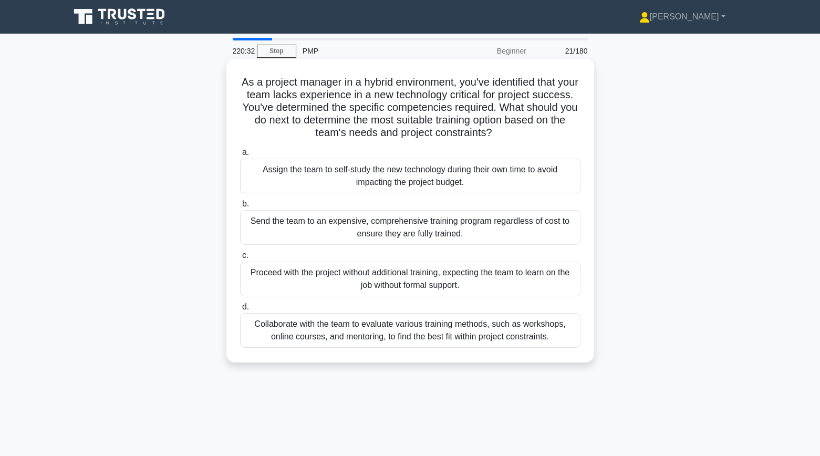
click at [251, 338] on div "Collaborate with the team to evaluate various training methods, such as worksho…" at bounding box center [410, 330] width 341 height 35
click at [240, 311] on input "d. Collaborate with the team to evaluate various training methods, such as work…" at bounding box center [240, 307] width 0 height 7
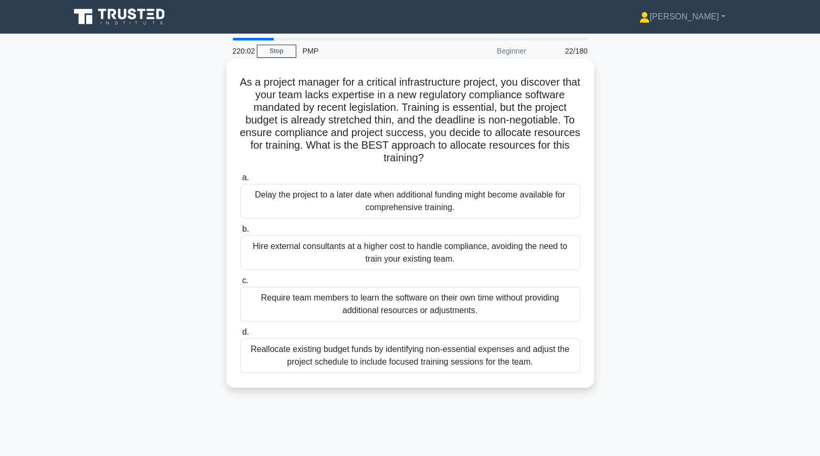
click at [269, 353] on div "Reallocate existing budget funds by identifying non-essential expenses and adju…" at bounding box center [410, 355] width 341 height 35
click at [240, 336] on input "d. Reallocate existing budget funds by identifying non-essential expenses and a…" at bounding box center [240, 332] width 0 height 7
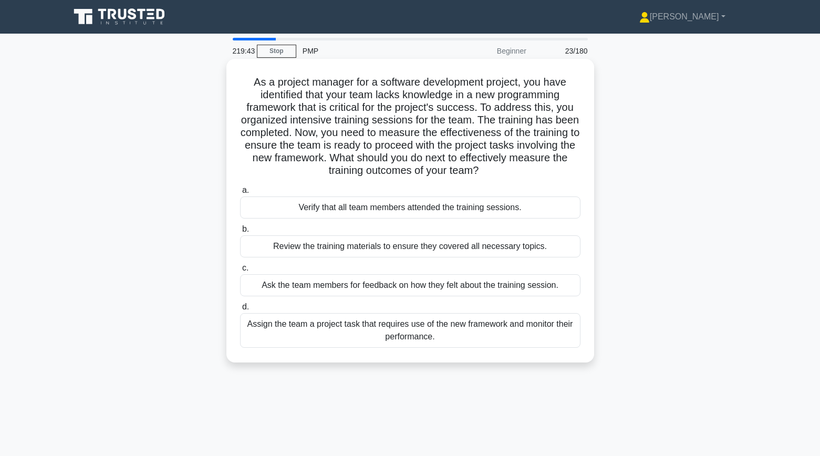
click at [288, 335] on div "Assign the team a project task that requires use of the new framework and monit…" at bounding box center [410, 330] width 341 height 35
click at [240, 311] on input "d. Assign the team a project task that requires use of the new framework and mo…" at bounding box center [240, 307] width 0 height 7
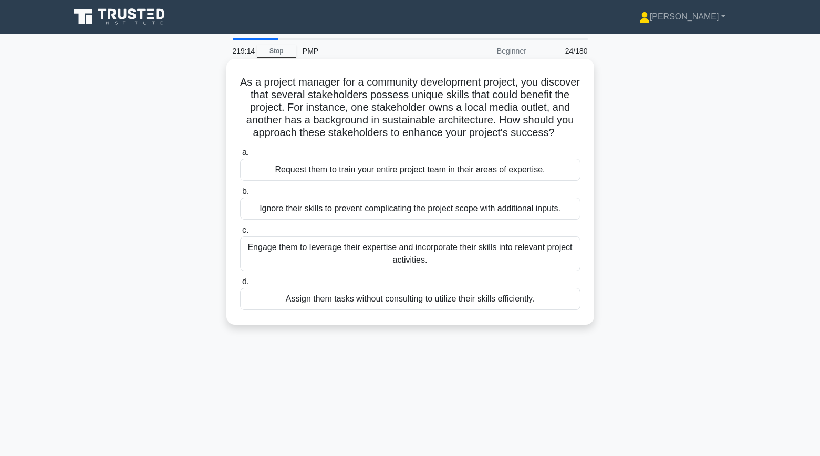
click at [304, 256] on div "Engage them to leverage their expertise and incorporate their skills into relev…" at bounding box center [410, 253] width 341 height 35
click at [240, 234] on input "c. Engage them to leverage their expertise and incorporate their skills into re…" at bounding box center [240, 230] width 0 height 7
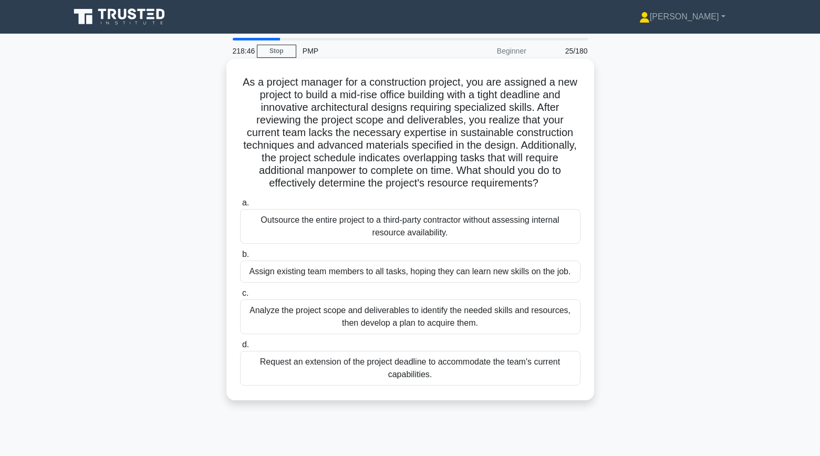
click at [247, 315] on div "Analyze the project scope and deliverables to identify the needed skills and re…" at bounding box center [410, 317] width 341 height 35
click at [240, 297] on input "c. Analyze the project scope and deliverables to identify the needed skills and…" at bounding box center [240, 293] width 0 height 7
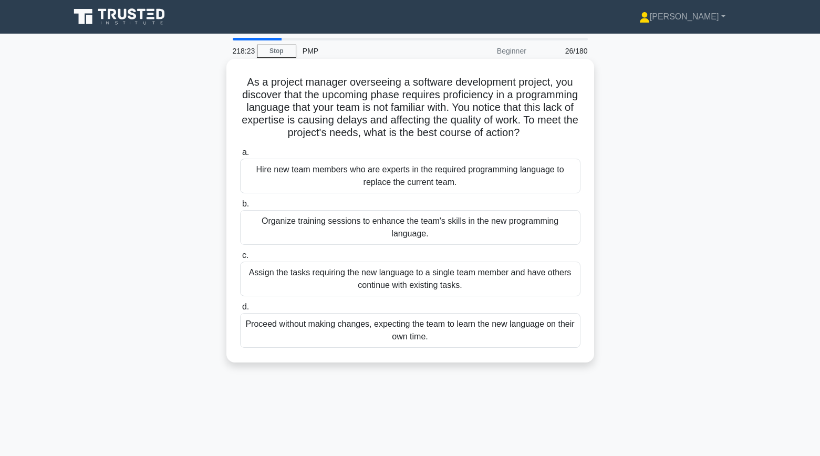
click at [261, 238] on div "Organize training sessions to enhance the team's skills in the new programming …" at bounding box center [410, 227] width 341 height 35
click at [240, 208] on input "b. Organize training sessions to enhance the team's skills in the new programmi…" at bounding box center [240, 204] width 0 height 7
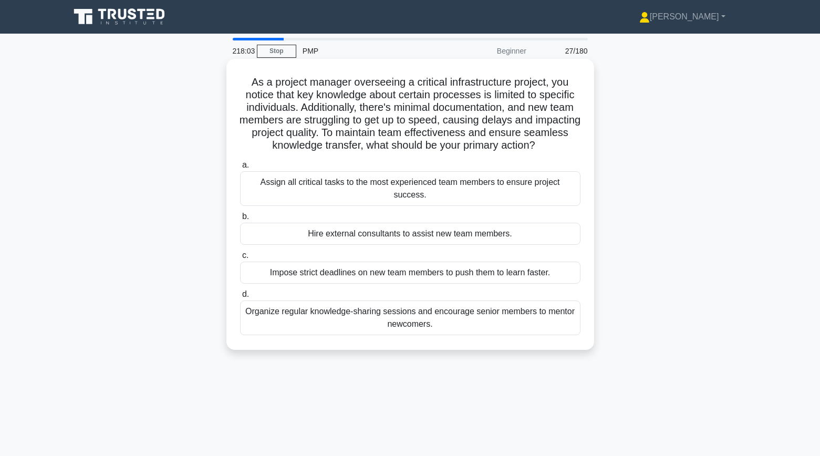
click at [276, 315] on div "Organize regular knowledge-sharing sessions and encourage senior members to men…" at bounding box center [410, 318] width 341 height 35
click at [240, 298] on input "d. Organize regular knowledge-sharing sessions and encourage senior members to …" at bounding box center [240, 294] width 0 height 7
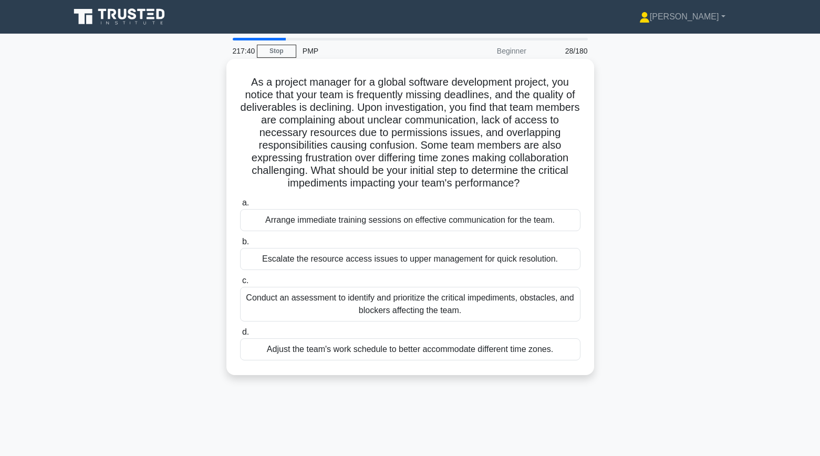
click at [276, 307] on div "Conduct an assessment to identify and prioritize the critical impediments, obst…" at bounding box center [410, 304] width 341 height 35
click at [240, 284] on input "c. Conduct an assessment to identify and prioritize the critical impediments, o…" at bounding box center [240, 280] width 0 height 7
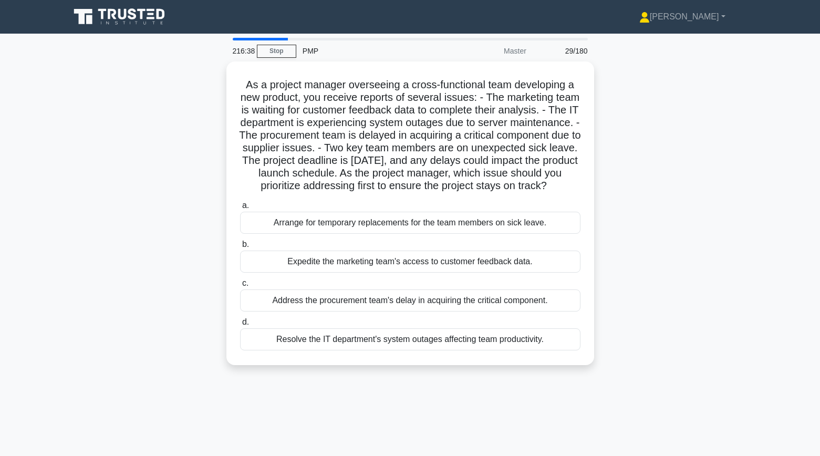
click at [204, 294] on div "As a project manager overseeing a cross-functional team developing a new produc…" at bounding box center [411, 219] width 694 height 316
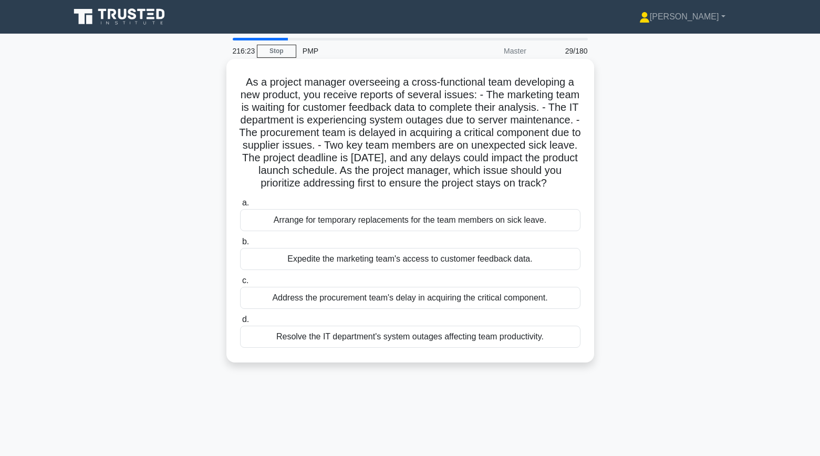
click at [288, 301] on div "Address the procurement team's delay in acquiring the critical component." at bounding box center [410, 298] width 341 height 22
click at [240, 284] on input "c. Address the procurement team's delay in acquiring the critical component." at bounding box center [240, 280] width 0 height 7
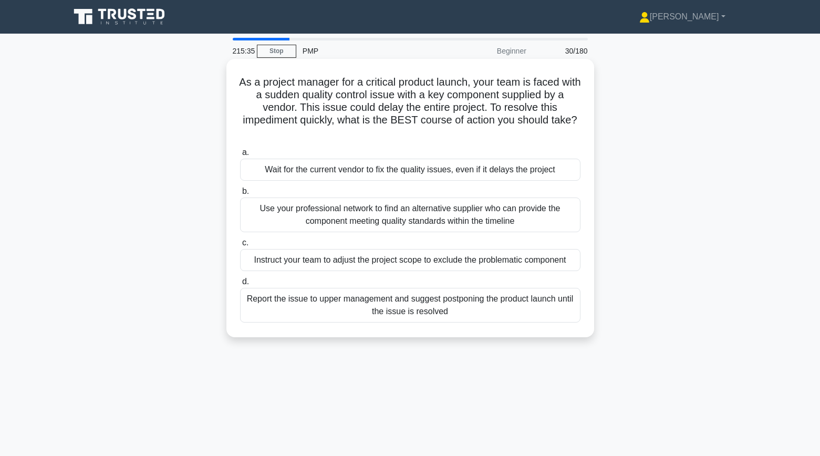
click at [265, 208] on div "Use your professional network to find an alternative supplier who can provide t…" at bounding box center [410, 215] width 341 height 35
click at [240, 195] on input "b. Use your professional network to find an alternative supplier who can provid…" at bounding box center [240, 191] width 0 height 7
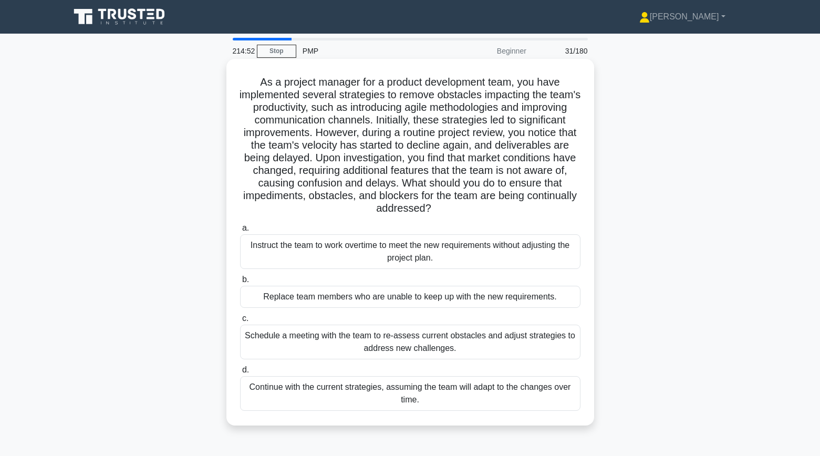
click at [259, 339] on div "Schedule a meeting with the team to re-assess current obstacles and adjust stra…" at bounding box center [410, 342] width 341 height 35
click at [240, 322] on input "c. Schedule a meeting with the team to re-assess current obstacles and adjust s…" at bounding box center [240, 318] width 0 height 7
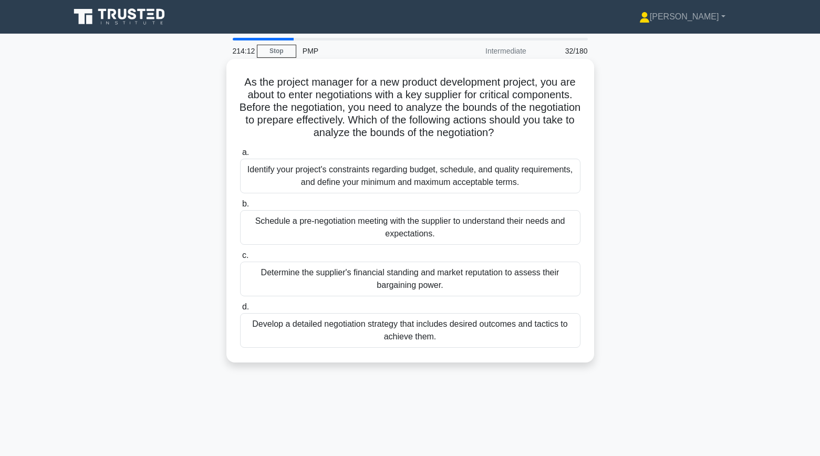
click at [265, 172] on div "Identify your project's constraints regarding budget, schedule, and quality req…" at bounding box center [410, 176] width 341 height 35
click at [240, 156] on input "a. Identify your project's constraints regarding budget, schedule, and quality …" at bounding box center [240, 152] width 0 height 7
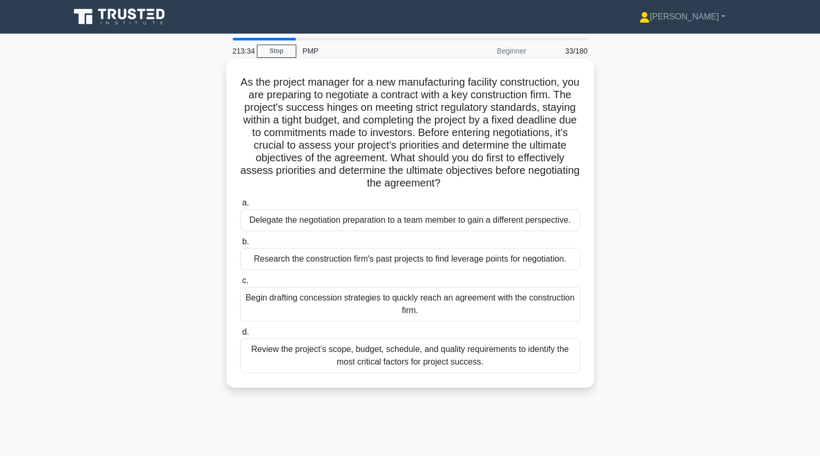
click at [282, 348] on div "Review the project’s scope, budget, schedule, and quality requirements to ident…" at bounding box center [410, 355] width 341 height 35
click at [240, 336] on input "d. Review the project’s scope, budget, schedule, and quality requirements to id…" at bounding box center [240, 332] width 0 height 7
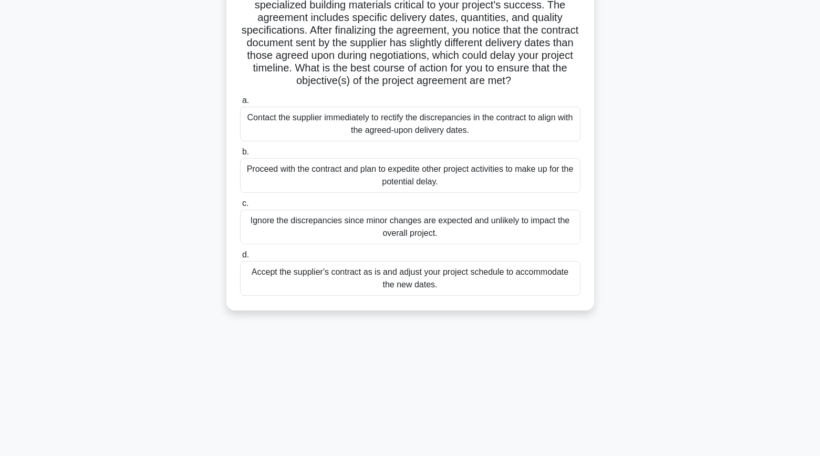
scroll to position [112, 0]
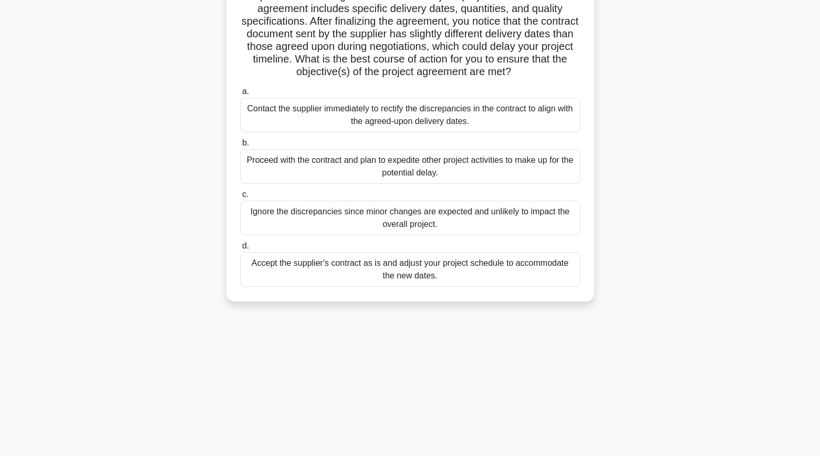
click at [271, 112] on div "Contact the supplier immediately to rectify the discrepancies in the contract t…" at bounding box center [410, 115] width 341 height 35
click at [240, 95] on input "a. Contact the supplier immediately to rectify the discrepancies in the contrac…" at bounding box center [240, 91] width 0 height 7
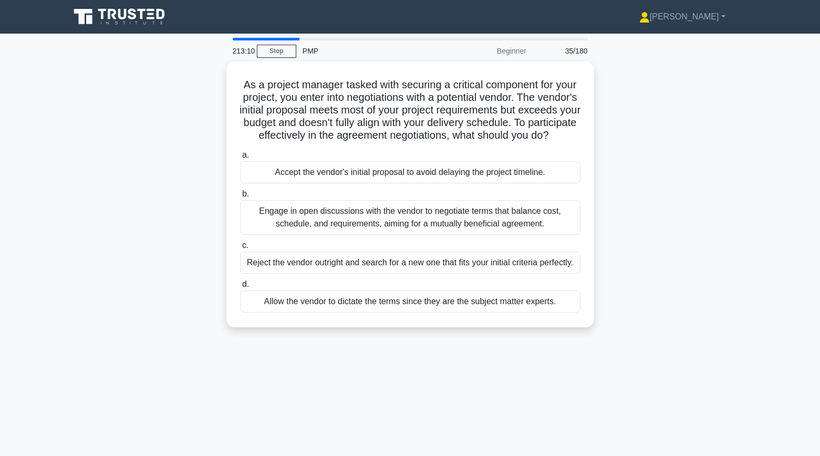
scroll to position [0, 0]
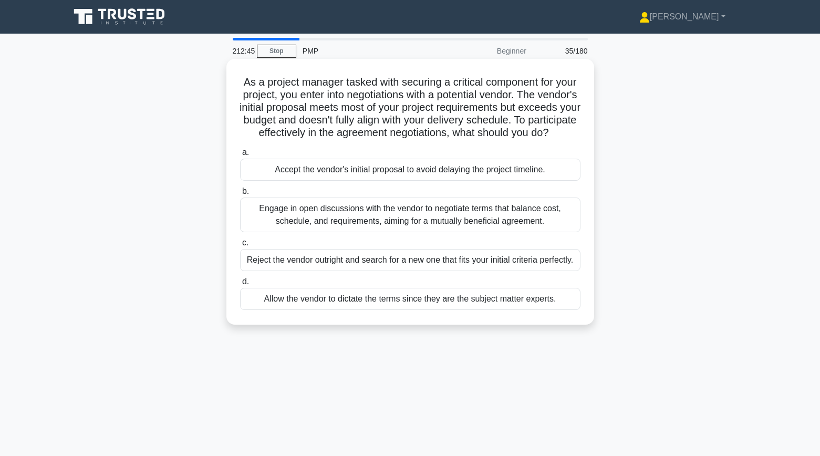
click at [278, 229] on div "Engage in open discussions with the vendor to negotiate terms that balance cost…" at bounding box center [410, 215] width 341 height 35
click at [240, 195] on input "b. Engage in open discussions with the vendor to negotiate terms that balance c…" at bounding box center [240, 191] width 0 height 7
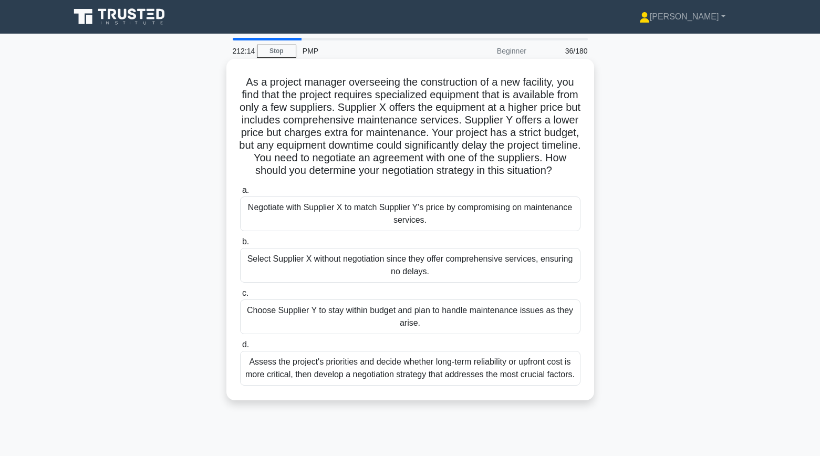
click at [289, 362] on div "Assess the project's priorities and decide whether long-term reliability or upf…" at bounding box center [410, 368] width 341 height 35
click at [240, 348] on input "d. Assess the project's priorities and decide whether long-term reliability or …" at bounding box center [240, 345] width 0 height 7
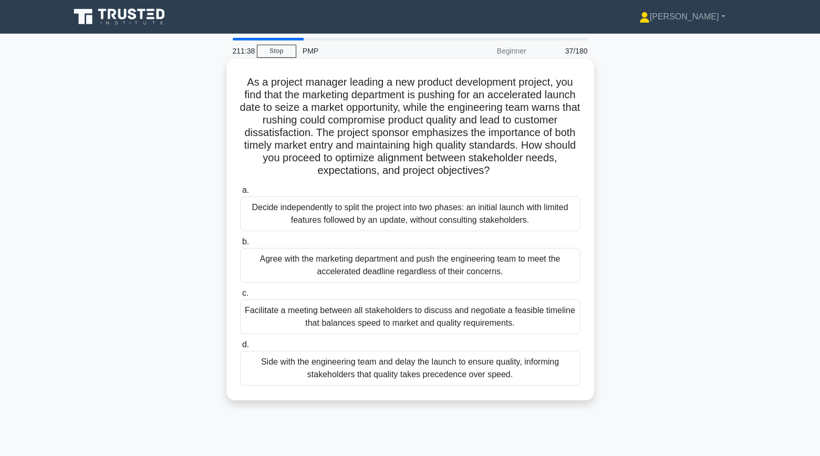
click at [244, 318] on div "Facilitate a meeting between all stakeholders to discuss and negotiate a feasib…" at bounding box center [410, 317] width 341 height 35
click at [240, 297] on input "c. Facilitate a meeting between all stakeholders to discuss and negotiate a fea…" at bounding box center [240, 293] width 0 height 7
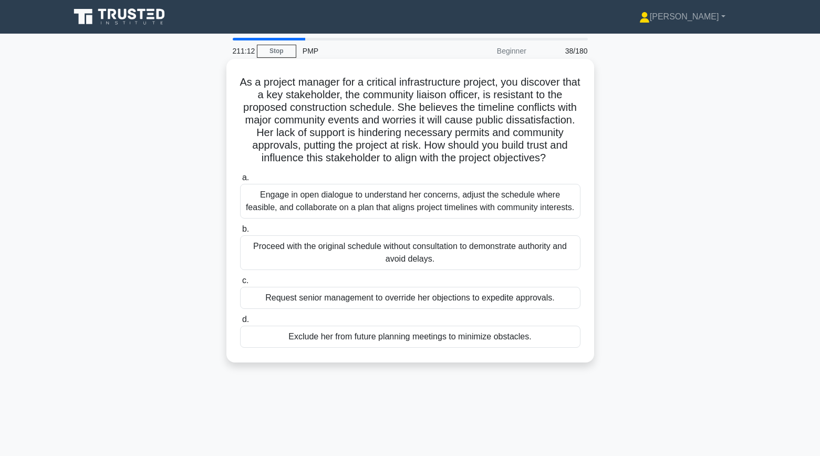
click at [251, 199] on div "Engage in open dialogue to understand her concerns, adjust the schedule where f…" at bounding box center [410, 201] width 341 height 35
click at [240, 181] on input "a. Engage in open dialogue to understand her concerns, adjust the schedule wher…" at bounding box center [240, 177] width 0 height 7
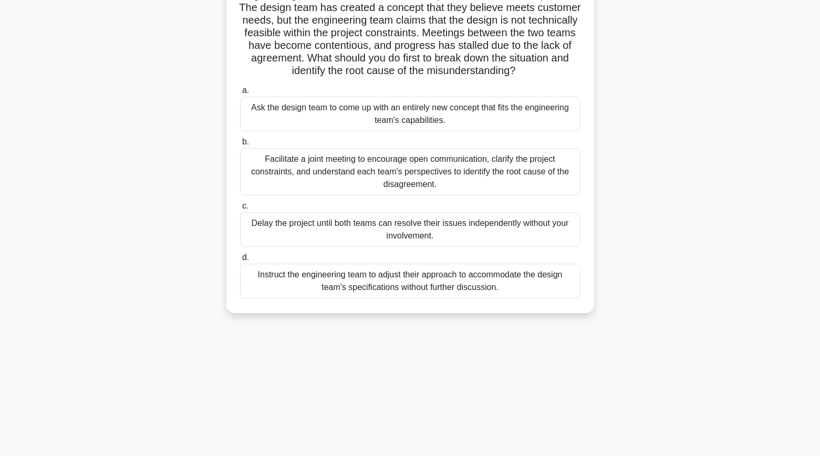
scroll to position [112, 0]
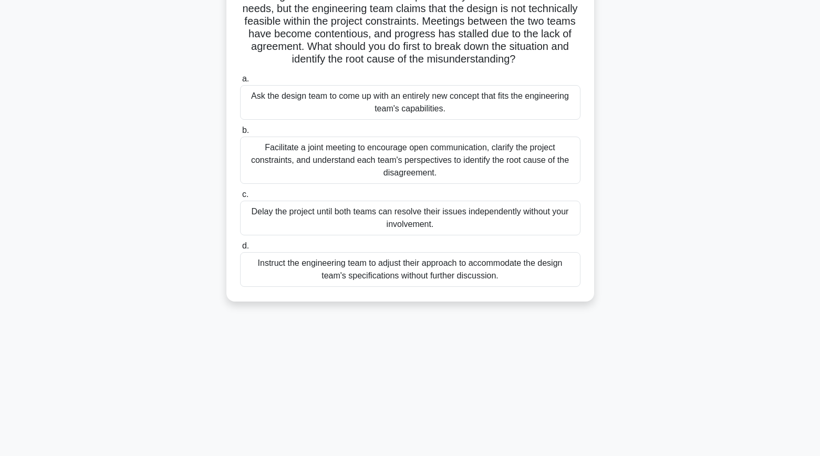
click at [244, 166] on div "Facilitate a joint meeting to encourage open communication, clarify the project…" at bounding box center [410, 160] width 341 height 47
click at [240, 134] on input "b. Facilitate a joint meeting to encourage open communication, clarify the proj…" at bounding box center [240, 130] width 0 height 7
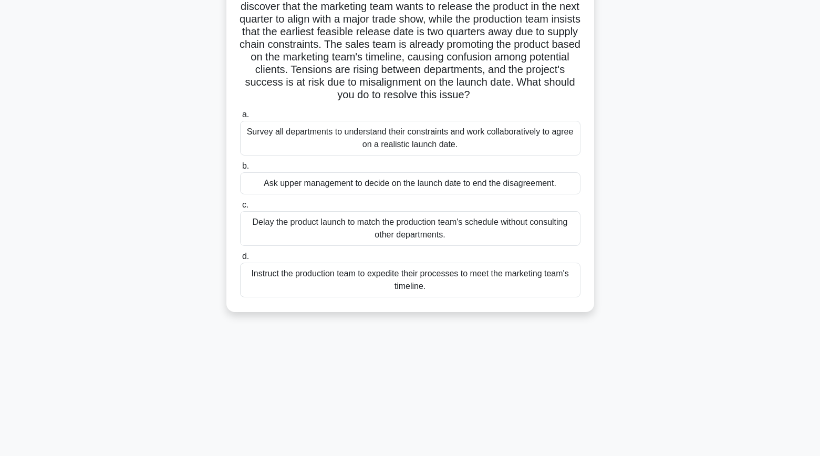
scroll to position [106, 0]
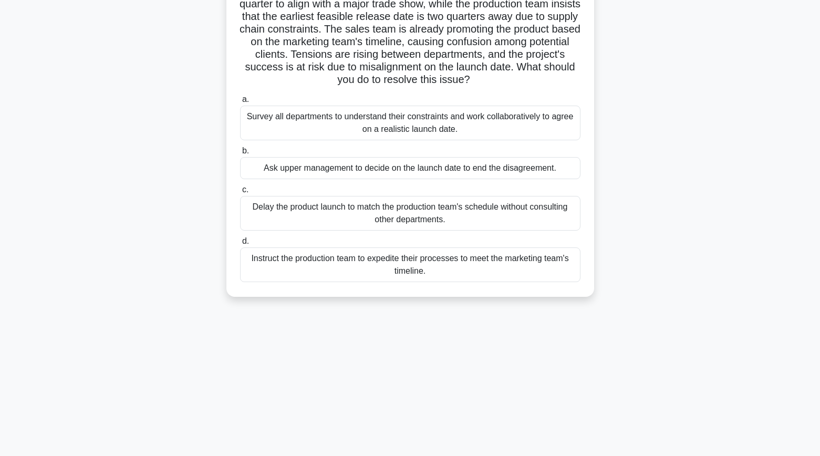
click at [180, 158] on div "As a project manager overseeing the launch of a new product, you discover that …" at bounding box center [411, 132] width 694 height 354
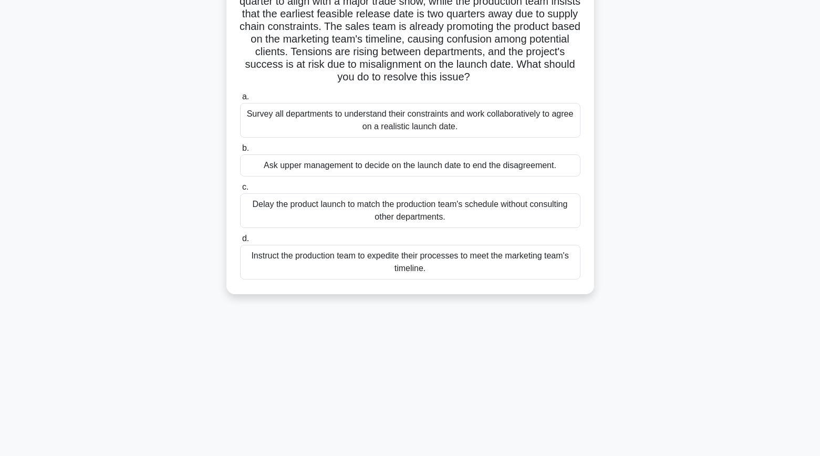
click at [252, 129] on div "Survey all departments to understand their constraints and work collaboratively…" at bounding box center [410, 120] width 341 height 35
click at [240, 100] on input "a. Survey all departments to understand their constraints and work collaborativ…" at bounding box center [240, 97] width 0 height 7
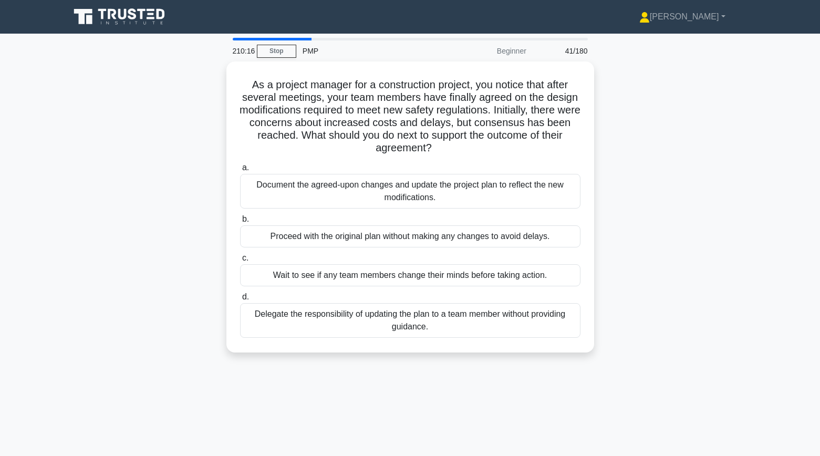
scroll to position [0, 0]
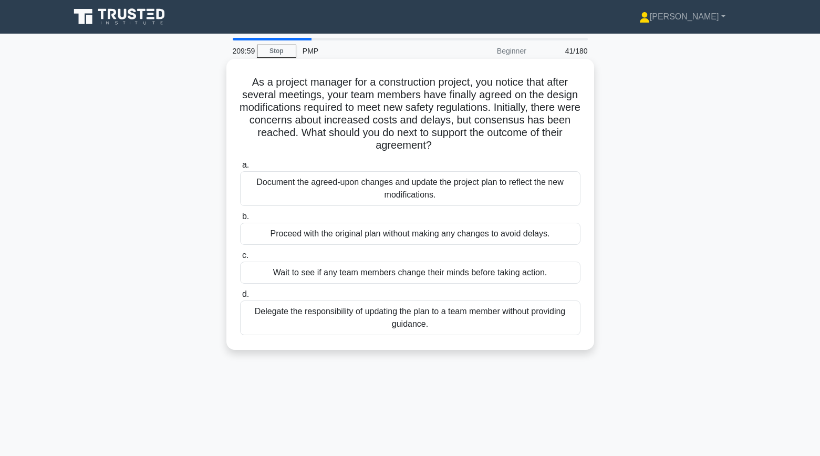
click at [250, 187] on div "Document the agreed-upon changes and update the project plan to reflect the new…" at bounding box center [410, 188] width 341 height 35
click at [240, 169] on input "a. Document the agreed-upon changes and update the project plan to reflect the …" at bounding box center [240, 165] width 0 height 7
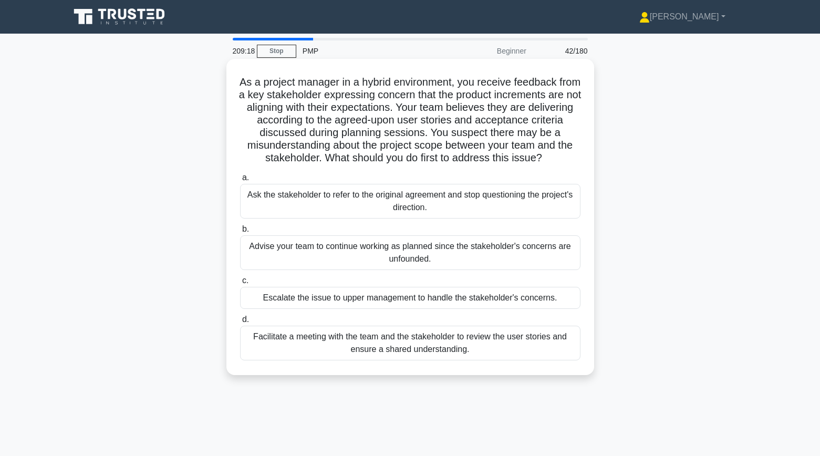
click at [296, 353] on div "Facilitate a meeting with the team and the stakeholder to review the user stori…" at bounding box center [410, 343] width 341 height 35
click at [240, 323] on input "d. Facilitate a meeting with the team and the stakeholder to review the user st…" at bounding box center [240, 319] width 0 height 7
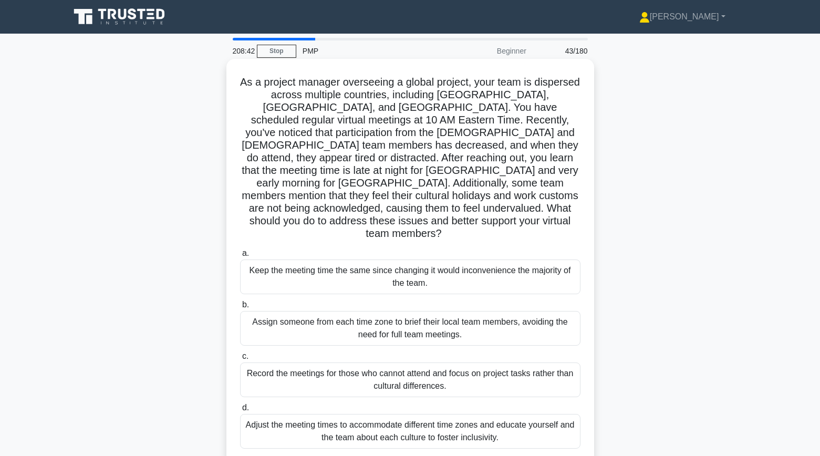
click at [298, 414] on div "Adjust the meeting times to accommodate different time zones and educate yourse…" at bounding box center [410, 431] width 341 height 35
click at [240, 411] on input "d. Adjust the meeting times to accommodate different time zones and educate you…" at bounding box center [240, 408] width 0 height 7
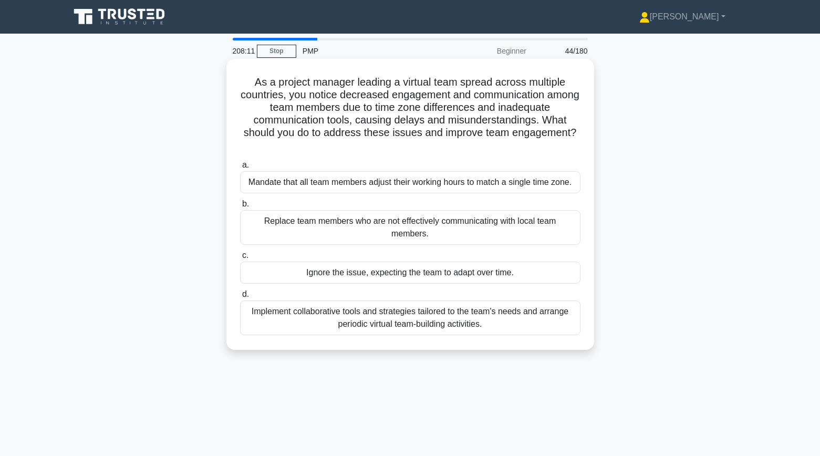
click at [246, 332] on div "Implement collaborative tools and strategies tailored to the team's needs and a…" at bounding box center [410, 318] width 341 height 35
click at [240, 298] on input "d. Implement collaborative tools and strategies tailored to the team's needs an…" at bounding box center [240, 294] width 0 height 7
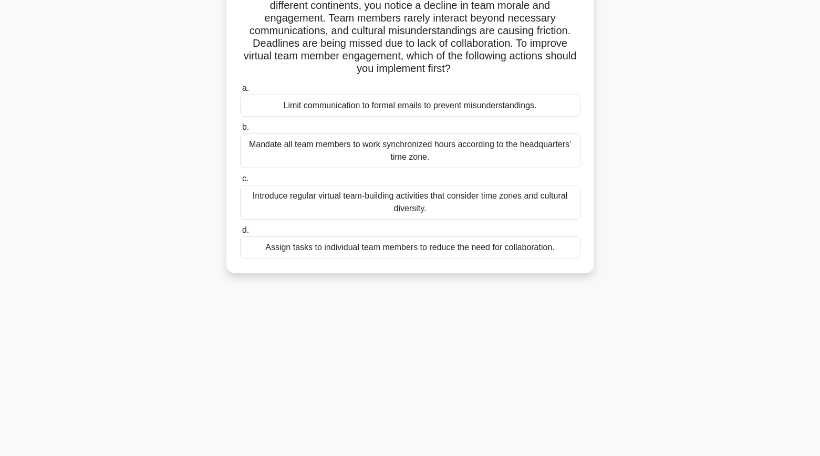
scroll to position [106, 0]
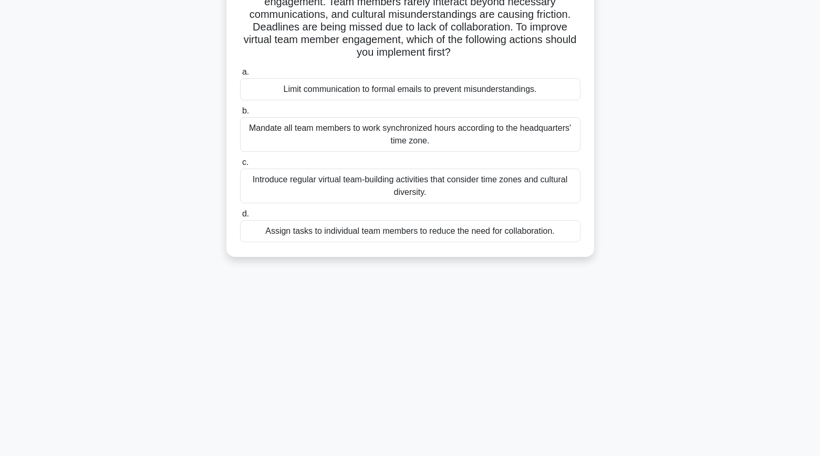
click at [282, 187] on div "Introduce regular virtual team-building activities that consider time zones and…" at bounding box center [410, 186] width 341 height 35
click at [240, 166] on input "c. Introduce regular virtual team-building activities that consider time zones …" at bounding box center [240, 162] width 0 height 7
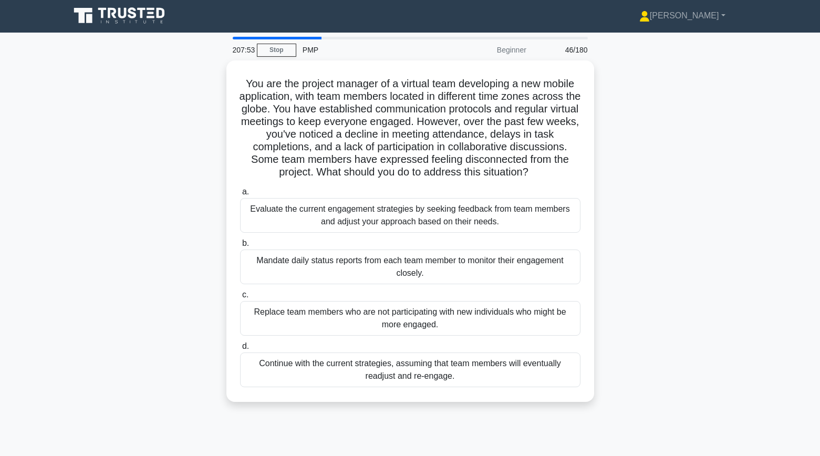
scroll to position [0, 0]
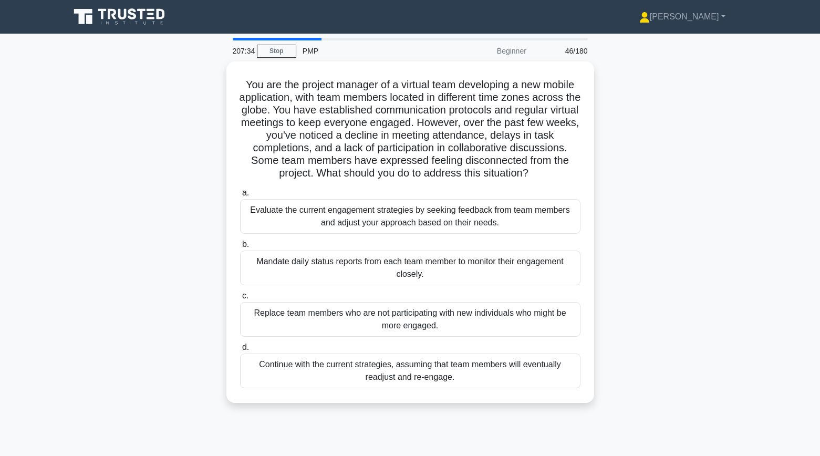
click at [176, 248] on div "You are the project manager of a virtual team developing a new mobile applicati…" at bounding box center [411, 238] width 694 height 354
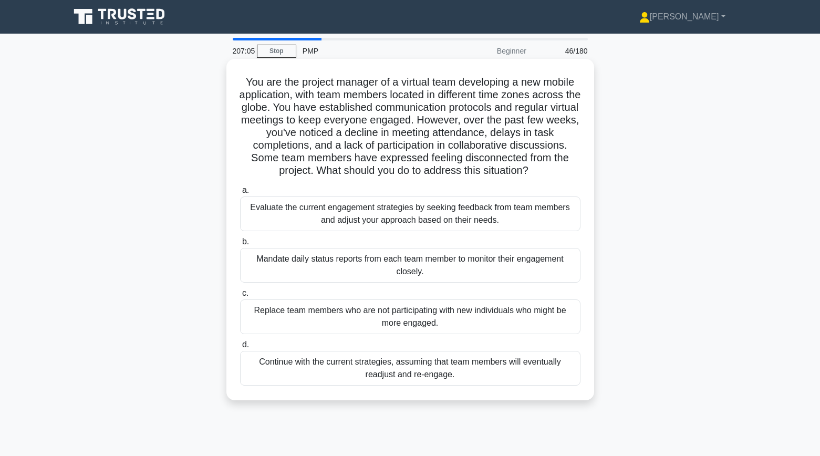
click at [266, 225] on div "Evaluate the current engagement strategies by seeking feedback from team member…" at bounding box center [410, 214] width 341 height 35
click at [240, 194] on input "a. Evaluate the current engagement strategies by seeking feedback from team mem…" at bounding box center [240, 190] width 0 height 7
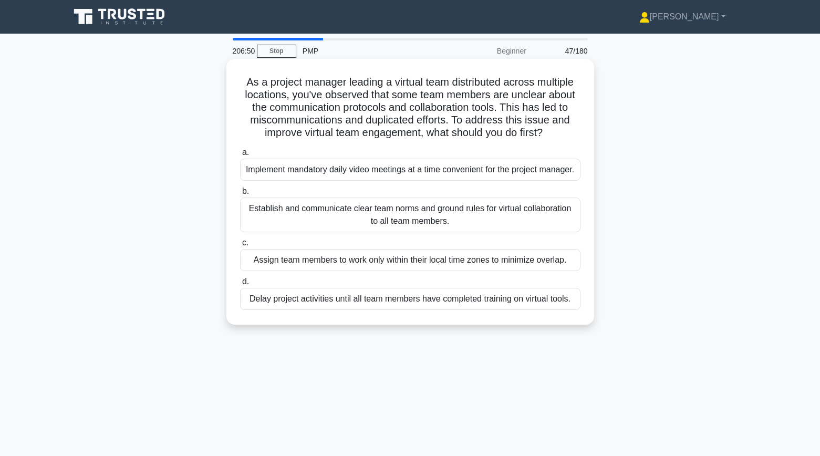
click at [255, 231] on div "Establish and communicate clear team norms and ground rules for virtual collabo…" at bounding box center [410, 215] width 341 height 35
click at [240, 195] on input "b. Establish and communicate clear team norms and ground rules for virtual coll…" at bounding box center [240, 191] width 0 height 7
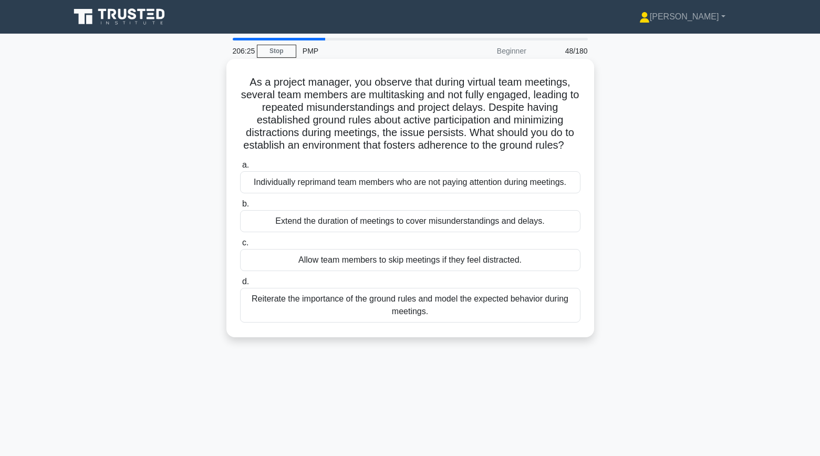
click at [256, 307] on div "Reiterate the importance of the ground rules and model the expected behavior du…" at bounding box center [410, 305] width 341 height 35
click at [240, 285] on input "d. Reiterate the importance of the ground rules and model the expected behavior…" at bounding box center [240, 282] width 0 height 7
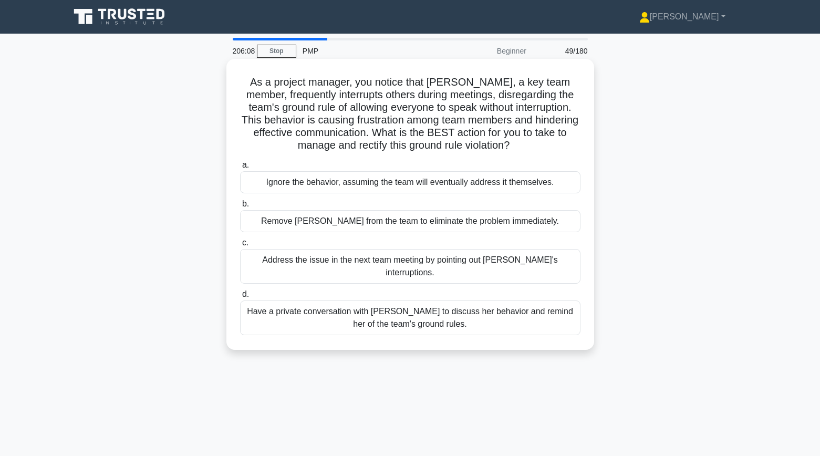
click at [255, 311] on div "Have a private conversation with Rachel to discuss her behavior and remind her …" at bounding box center [410, 318] width 341 height 35
click at [240, 298] on input "d. Have a private conversation with Rachel to discuss her behavior and remind h…" at bounding box center [240, 294] width 0 height 7
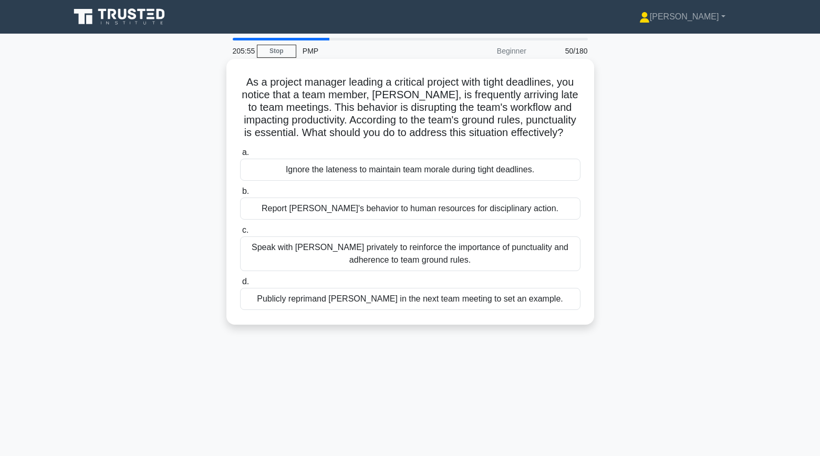
click at [252, 254] on div "Speak with Alex privately to reinforce the importance of punctuality and adhere…" at bounding box center [410, 253] width 341 height 35
click at [240, 234] on input "c. Speak with Alex privately to reinforce the importance of punctuality and adh…" at bounding box center [240, 230] width 0 height 7
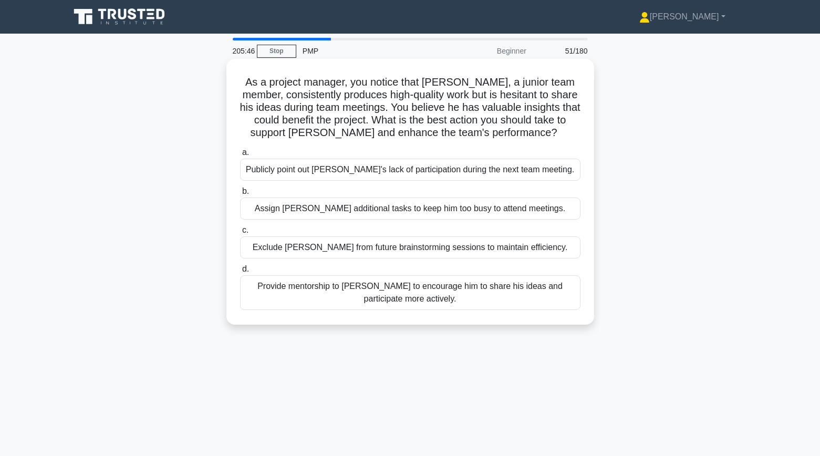
click at [256, 290] on div "Provide mentorship to James to encourage him to share his ideas and participate…" at bounding box center [410, 292] width 341 height 35
click at [240, 273] on input "d. Provide mentorship to James to encourage him to share his ideas and particip…" at bounding box center [240, 269] width 0 height 7
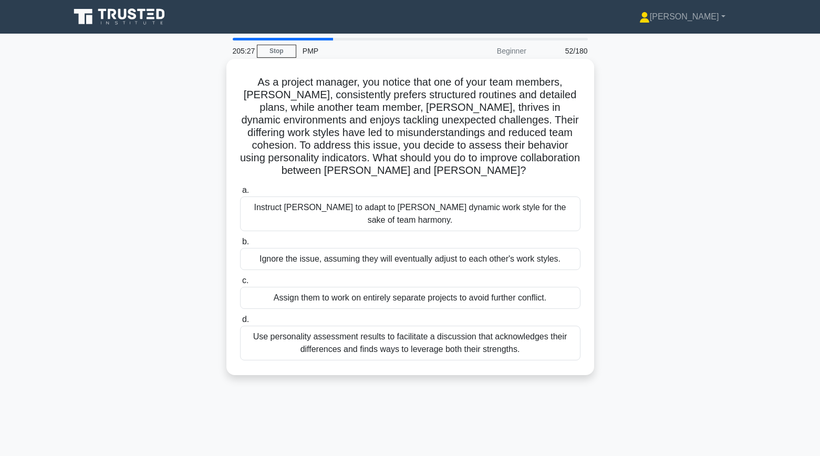
click at [250, 328] on div "Use personality assessment results to facilitate a discussion that acknowledges…" at bounding box center [410, 343] width 341 height 35
click at [240, 323] on input "d. Use personality assessment results to facilitate a discussion that acknowled…" at bounding box center [240, 319] width 0 height 7
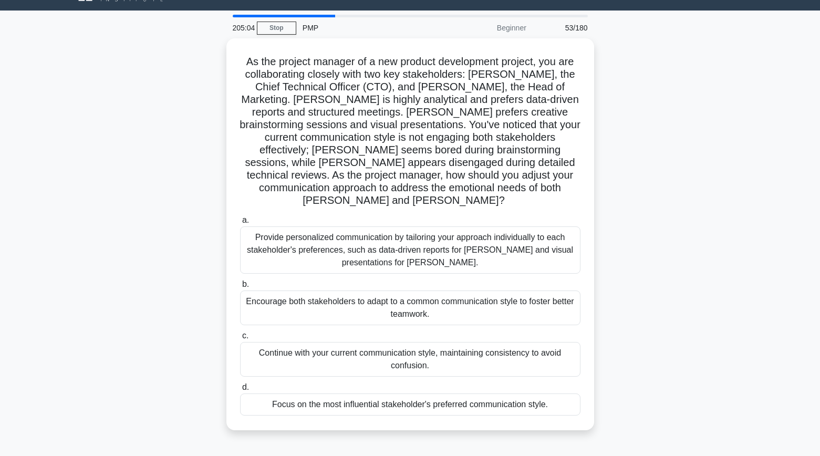
scroll to position [29, 0]
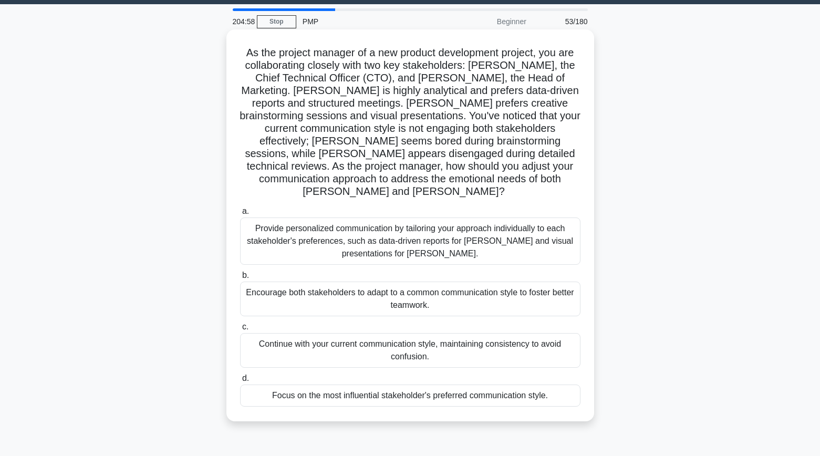
click at [268, 233] on div "Provide personalized communication by tailoring your approach individually to e…" at bounding box center [410, 241] width 341 height 47
click at [240, 215] on input "a. Provide personalized communication by tailoring your approach individually t…" at bounding box center [240, 211] width 0 height 7
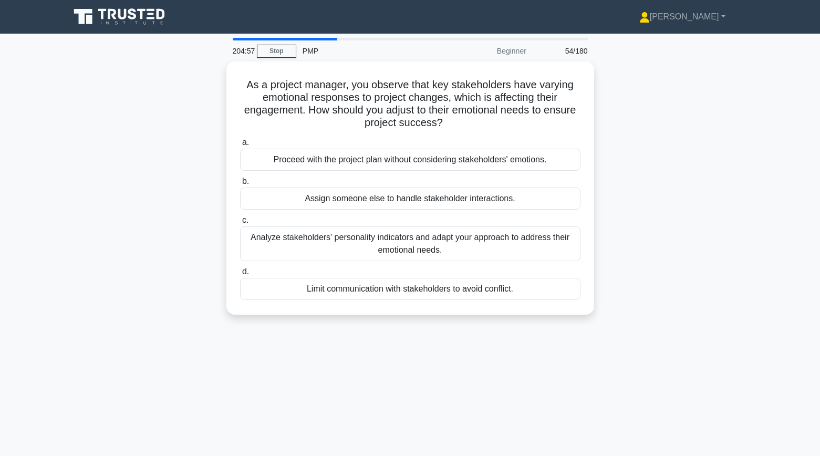
scroll to position [0, 0]
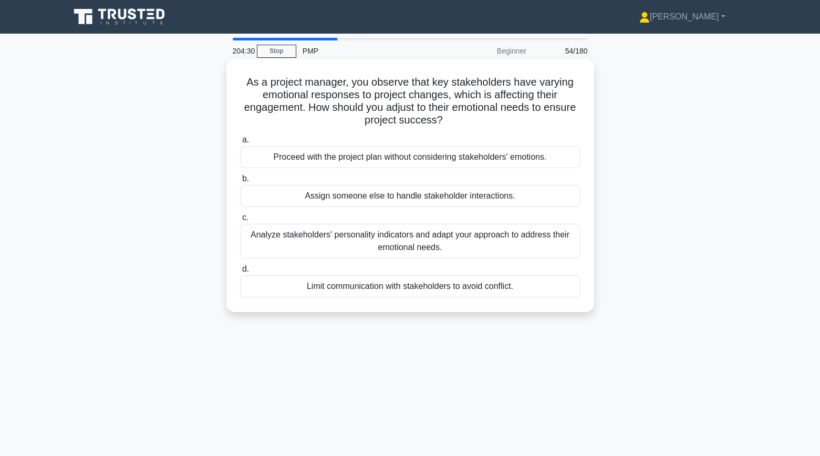
click at [249, 247] on div "Analyze stakeholders' personality indicators and adapt your approach to address…" at bounding box center [410, 241] width 341 height 35
click at [240, 221] on input "c. Analyze stakeholders' personality indicators and adapt your approach to addr…" at bounding box center [240, 217] width 0 height 7
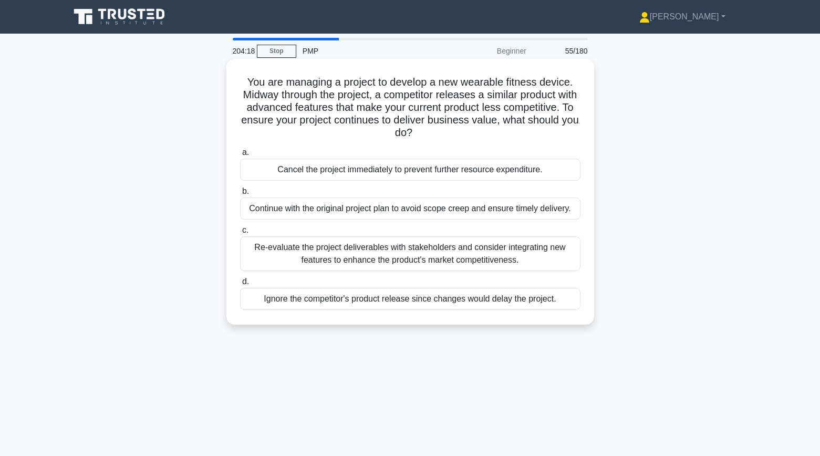
click at [249, 262] on div "Re-evaluate the project deliverables with stakeholders and consider integrating…" at bounding box center [410, 253] width 341 height 35
click at [240, 234] on input "c. Re-evaluate the project deliverables with stakeholders and consider integrat…" at bounding box center [240, 230] width 0 height 7
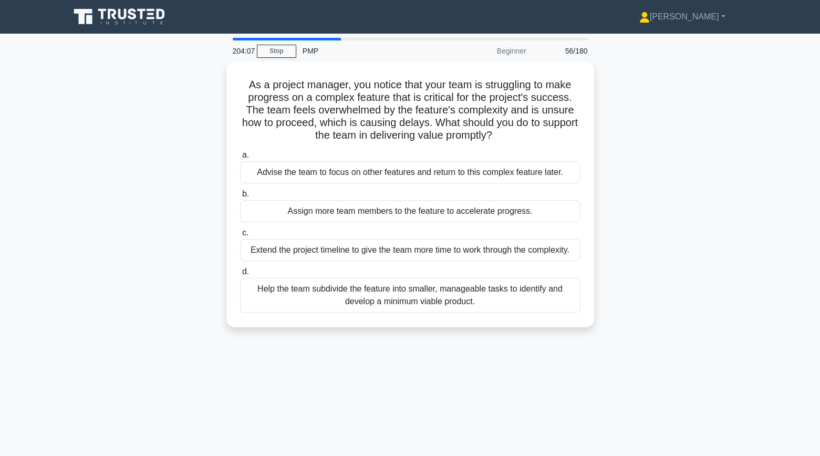
drag, startPoint x: 188, startPoint y: 235, endPoint x: 174, endPoint y: 235, distance: 13.1
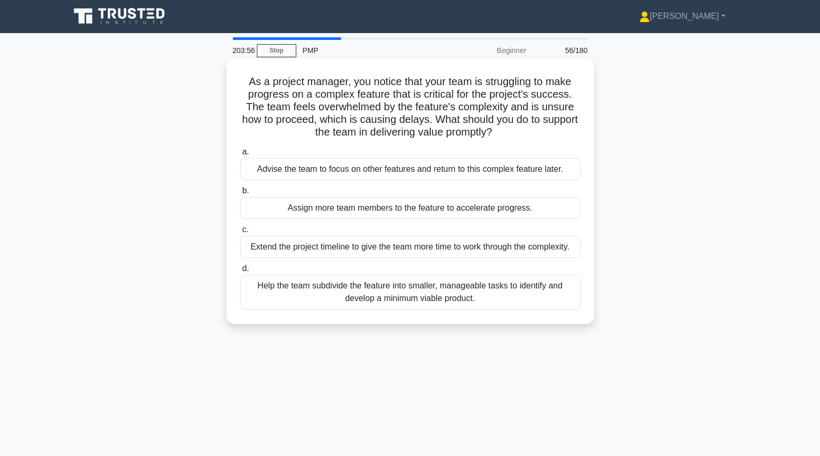
click at [273, 291] on div "Help the team subdivide the feature into smaller, manageable tasks to identify …" at bounding box center [410, 292] width 341 height 35
click at [240, 272] on input "d. Help the team subdivide the feature into smaller, manageable tasks to identi…" at bounding box center [240, 268] width 0 height 7
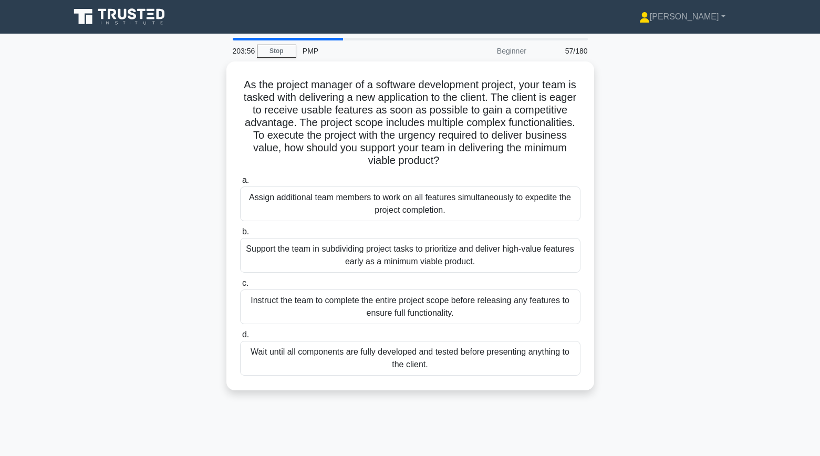
scroll to position [0, 0]
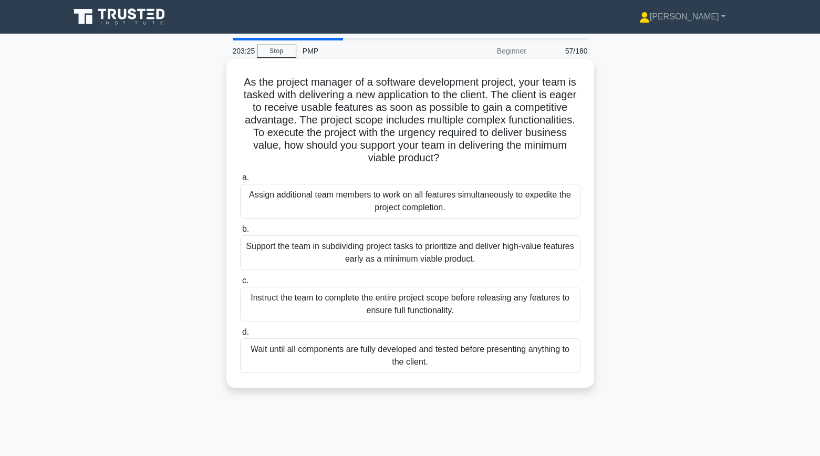
click at [258, 250] on div "Support the team in subdividing project tasks to prioritize and deliver high-va…" at bounding box center [410, 252] width 341 height 35
click at [240, 233] on input "b. Support the team in subdividing project tasks to prioritize and deliver high…" at bounding box center [240, 229] width 0 height 7
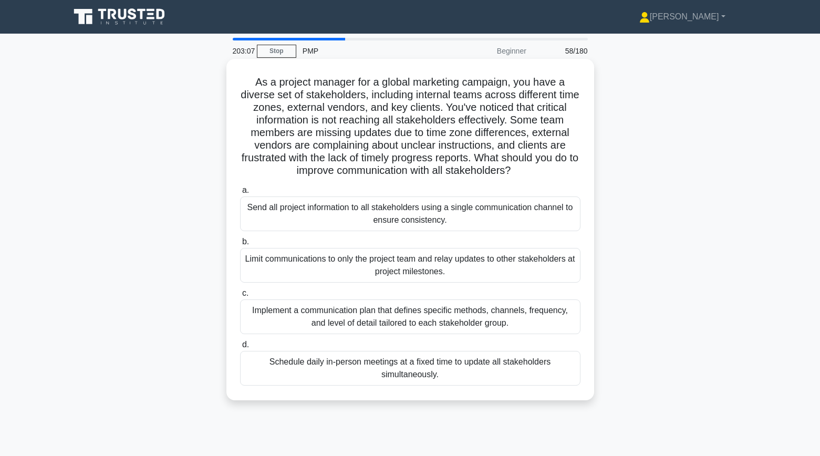
click at [271, 314] on div "Implement a communication plan that defines specific methods, channels, frequen…" at bounding box center [410, 317] width 341 height 35
click at [240, 297] on input "c. Implement a communication plan that defines specific methods, channels, freq…" at bounding box center [240, 293] width 0 height 7
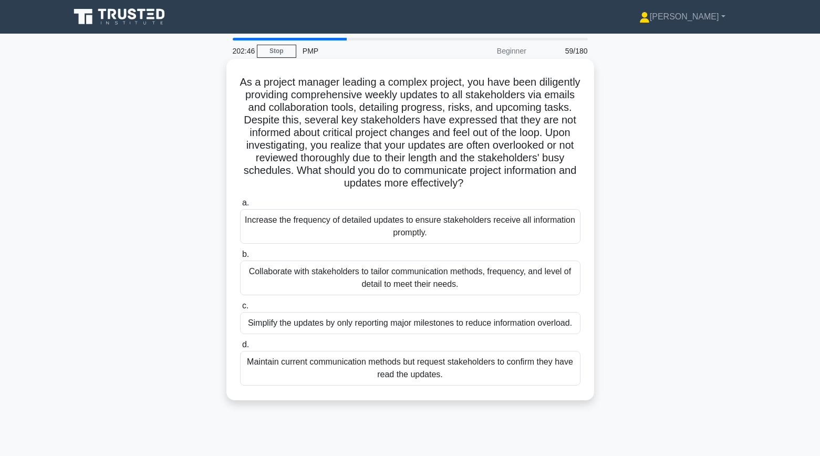
click at [268, 290] on div "Collaborate with stakeholders to tailor communication methods, frequency, and l…" at bounding box center [410, 278] width 341 height 35
click at [240, 258] on input "b. Collaborate with stakeholders to tailor communication methods, frequency, an…" at bounding box center [240, 254] width 0 height 7
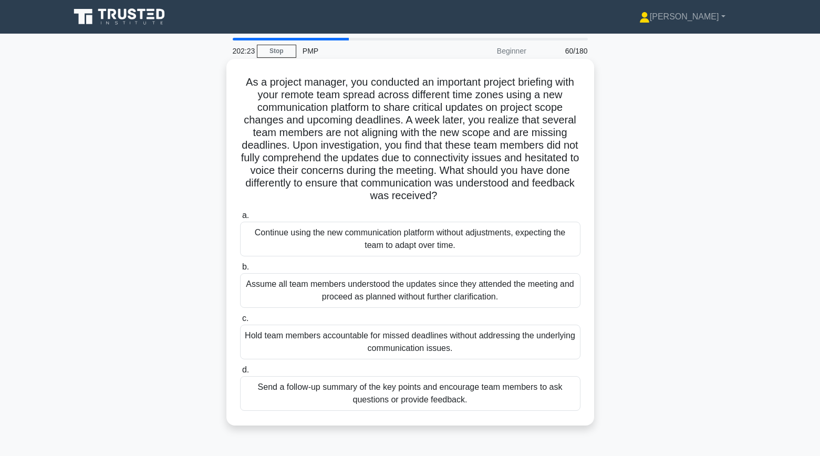
click at [272, 391] on div "Send a follow-up summary of the key points and encourage team members to ask qu…" at bounding box center [410, 393] width 341 height 35
click at [240, 374] on input "d. Send a follow-up summary of the key points and encourage team members to ask…" at bounding box center [240, 370] width 0 height 7
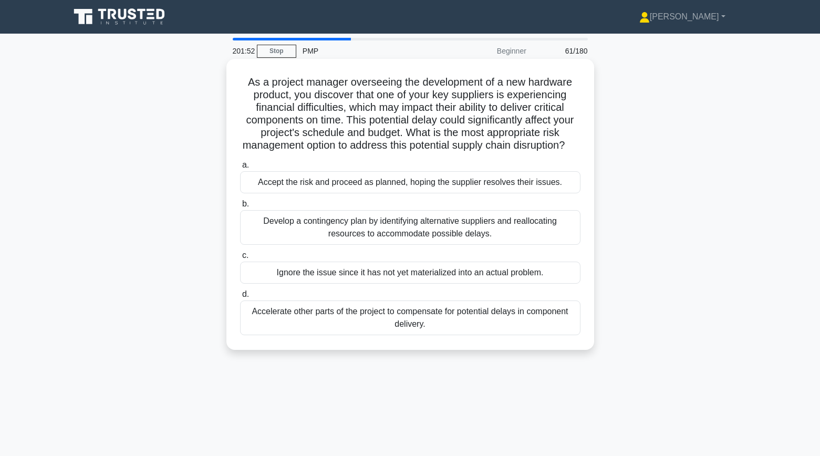
click at [262, 236] on div "Develop a contingency plan by identifying alternative suppliers and reallocatin…" at bounding box center [410, 227] width 341 height 35
click at [240, 208] on input "b. Develop a contingency plan by identifying alternative suppliers and realloca…" at bounding box center [240, 204] width 0 height 7
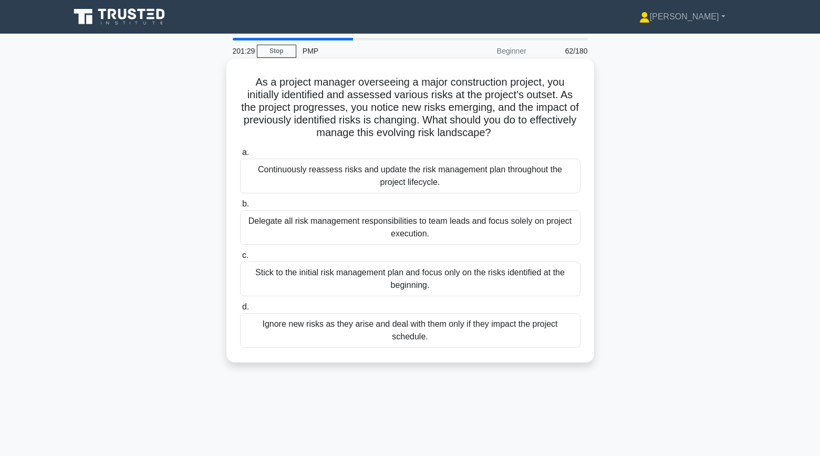
click at [296, 180] on div "Continuously reassess risks and update the risk management plan throughout the …" at bounding box center [410, 176] width 341 height 35
click at [240, 156] on input "a. Continuously reassess risks and update the risk management plan throughout t…" at bounding box center [240, 152] width 0 height 7
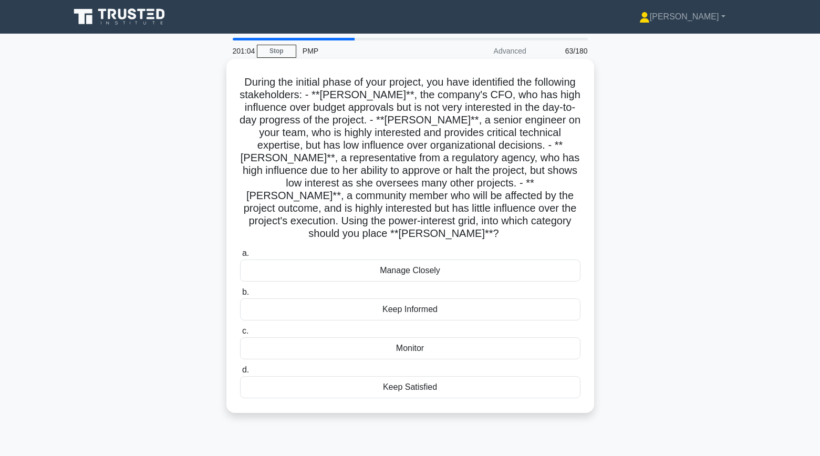
click at [271, 377] on div "Keep Satisfied" at bounding box center [410, 387] width 341 height 22
click at [240, 374] on input "d. Keep Satisfied" at bounding box center [240, 370] width 0 height 7
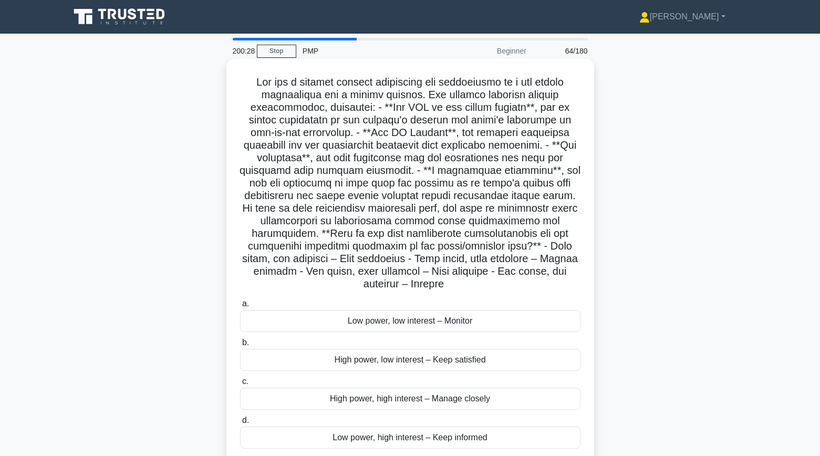
click at [354, 360] on div "High power, low interest – Keep satisfied" at bounding box center [410, 360] width 341 height 22
click at [240, 346] on input "b. High power, low interest – Keep satisfied" at bounding box center [240, 342] width 0 height 7
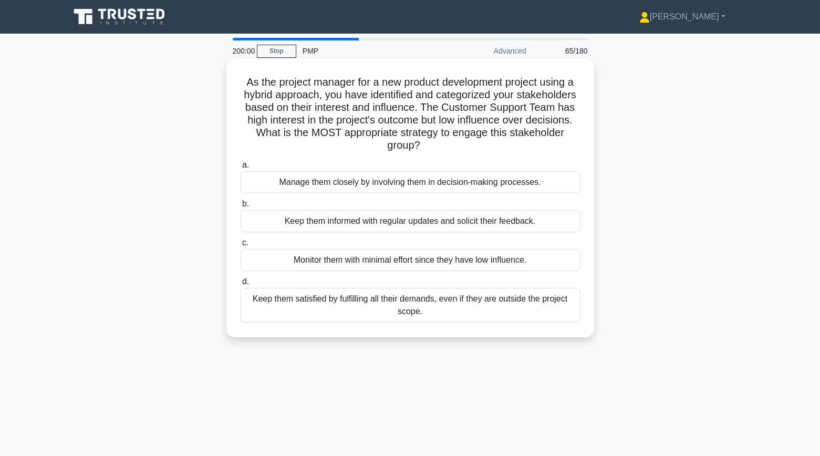
click at [308, 225] on div "Keep them informed with regular updates and solicit their feedback." at bounding box center [410, 221] width 341 height 22
click at [240, 208] on input "b. Keep them informed with regular updates and solicit their feedback." at bounding box center [240, 204] width 0 height 7
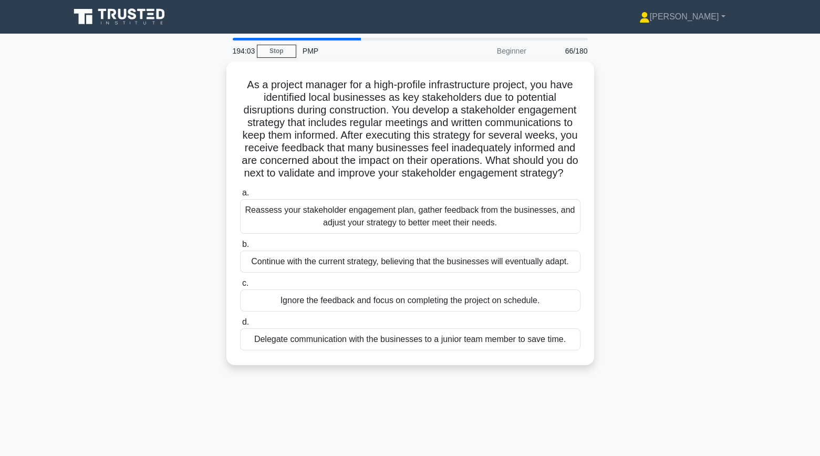
click at [255, 213] on div "Reassess your stakeholder engagement plan, gather feedback from the businesses,…" at bounding box center [410, 216] width 341 height 35
click at [240, 197] on input "a. Reassess your stakeholder engagement plan, gather feedback from the business…" at bounding box center [240, 193] width 0 height 7
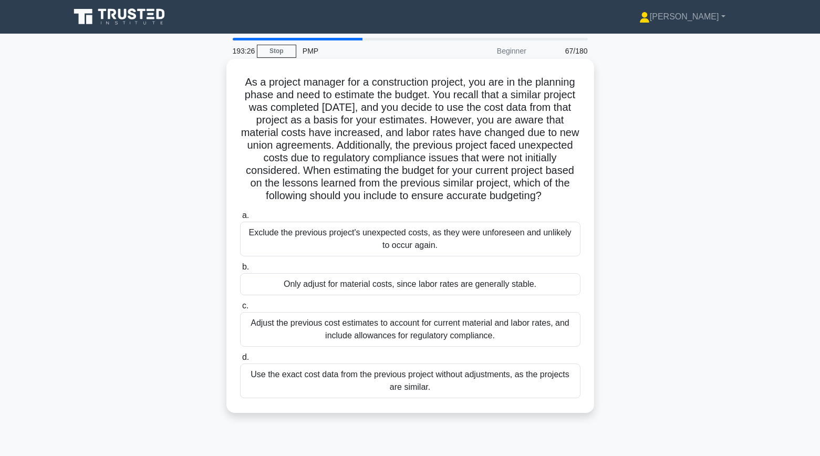
click at [463, 323] on div "Adjust the previous cost estimates to account for current material and labor ra…" at bounding box center [410, 329] width 341 height 35
click at [240, 310] on input "c. Adjust the previous cost estimates to account for current material and labor…" at bounding box center [240, 306] width 0 height 7
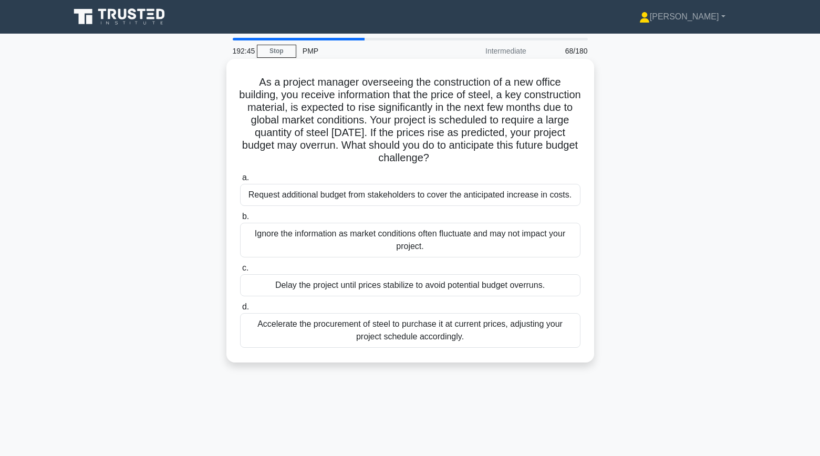
click at [563, 332] on div "Accelerate the procurement of steel to purchase it at current prices, adjusting…" at bounding box center [410, 330] width 341 height 35
click at [240, 311] on input "d. Accelerate the procurement of steel to purchase it at current prices, adjust…" at bounding box center [240, 307] width 0 height 7
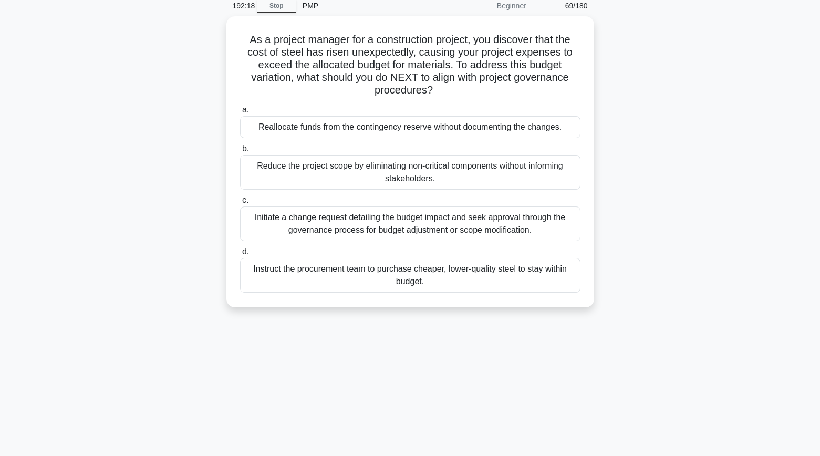
scroll to position [56, 0]
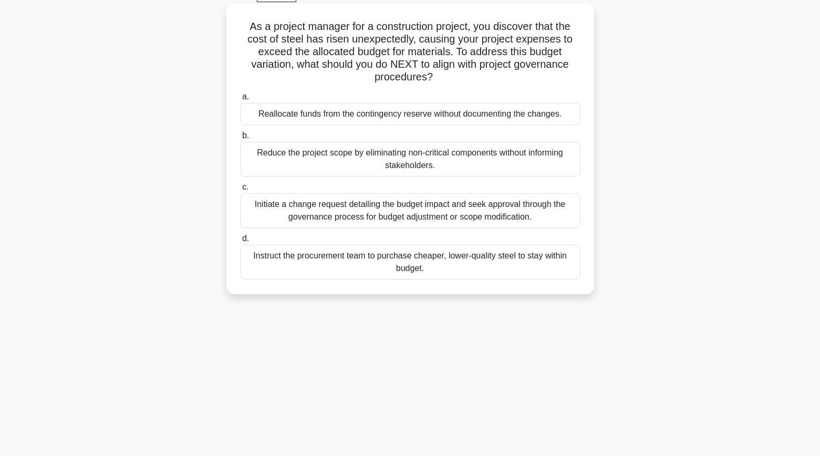
click at [542, 223] on div "Initiate a change request detailing the budget impact and seek approval through…" at bounding box center [410, 210] width 341 height 35
click at [240, 191] on input "c. Initiate a change request detailing the budget impact and seek approval thro…" at bounding box center [240, 187] width 0 height 7
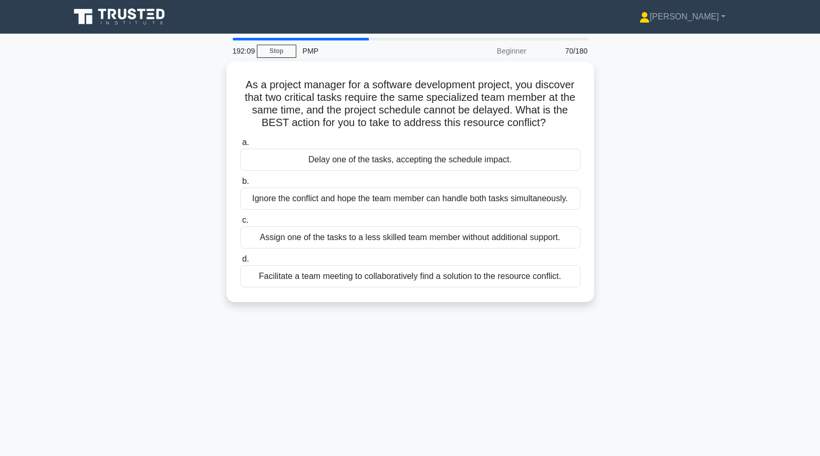
scroll to position [0, 0]
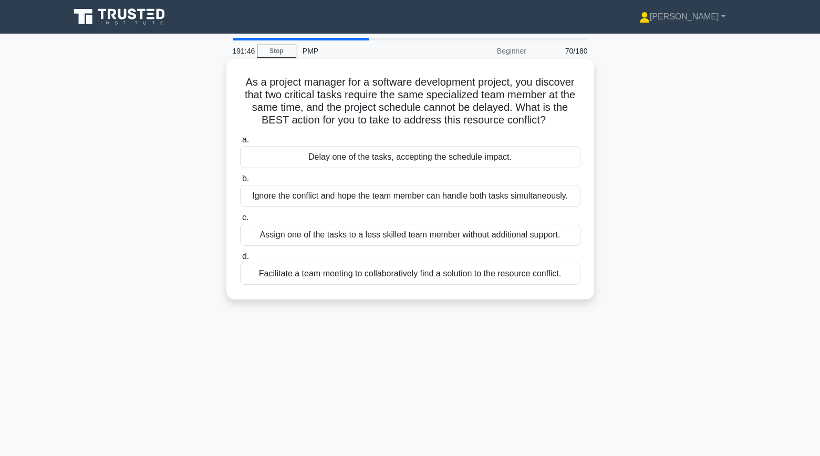
click at [446, 274] on div "Facilitate a team meeting to collaboratively find a solution to the resource co…" at bounding box center [410, 274] width 341 height 22
click at [240, 260] on input "d. Facilitate a team meeting to collaboratively find a solution to the resource…" at bounding box center [240, 256] width 0 height 7
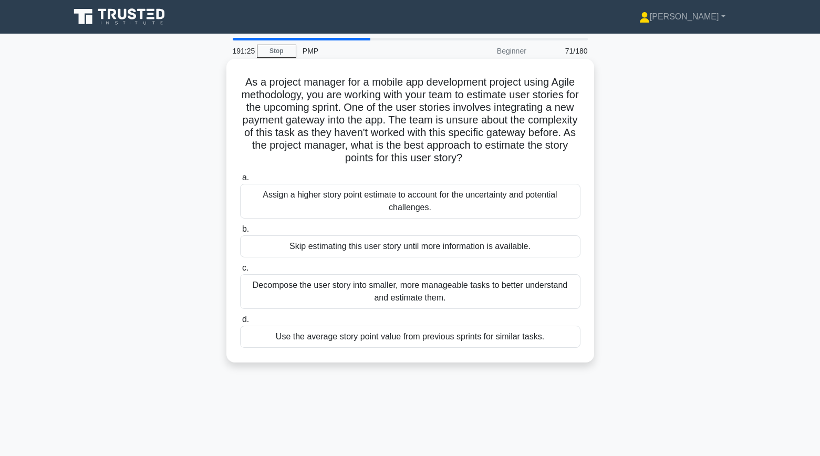
click at [551, 290] on div "Decompose the user story into smaller, more manageable tasks to better understa…" at bounding box center [410, 291] width 341 height 35
click at [240, 272] on input "c. Decompose the user story into smaller, more manageable tasks to better under…" at bounding box center [240, 268] width 0 height 7
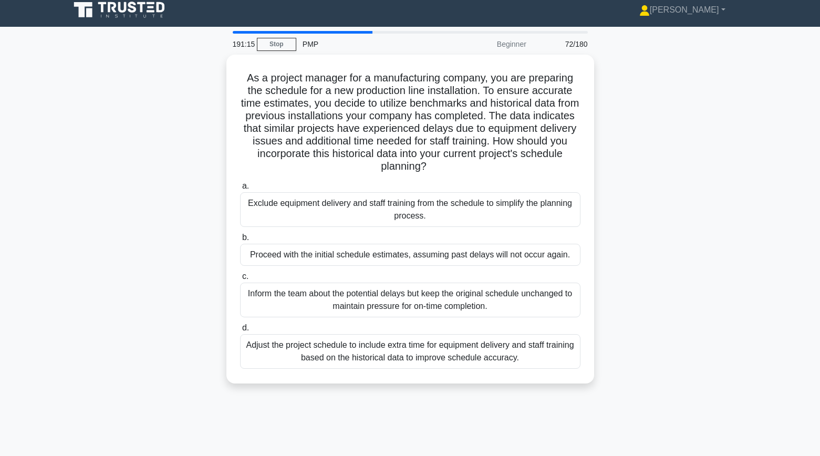
scroll to position [8, 0]
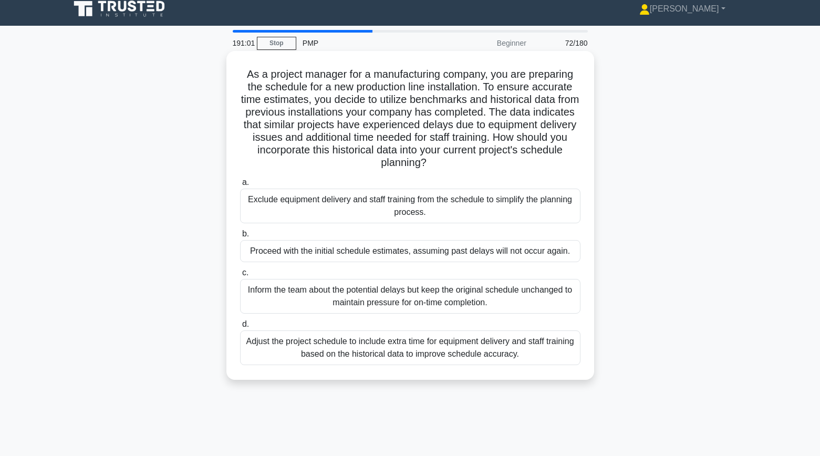
click at [571, 359] on div "Adjust the project schedule to include extra time for equipment delivery and st…" at bounding box center [410, 348] width 341 height 35
click at [240, 328] on input "d. Adjust the project schedule to include extra time for equipment delivery and…" at bounding box center [240, 324] width 0 height 7
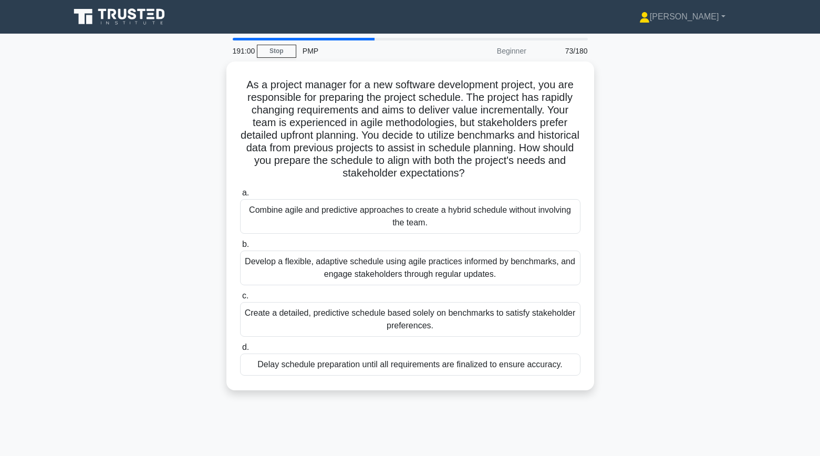
scroll to position [0, 0]
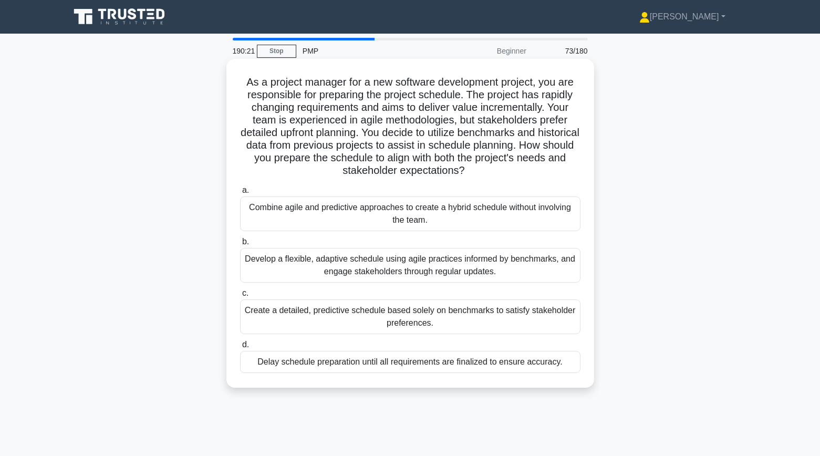
click at [454, 265] on div "Develop a flexible, adaptive schedule using agile practices informed by benchma…" at bounding box center [410, 265] width 341 height 35
click at [240, 245] on input "b. Develop a flexible, adaptive schedule using agile practices informed by benc…" at bounding box center [240, 242] width 0 height 7
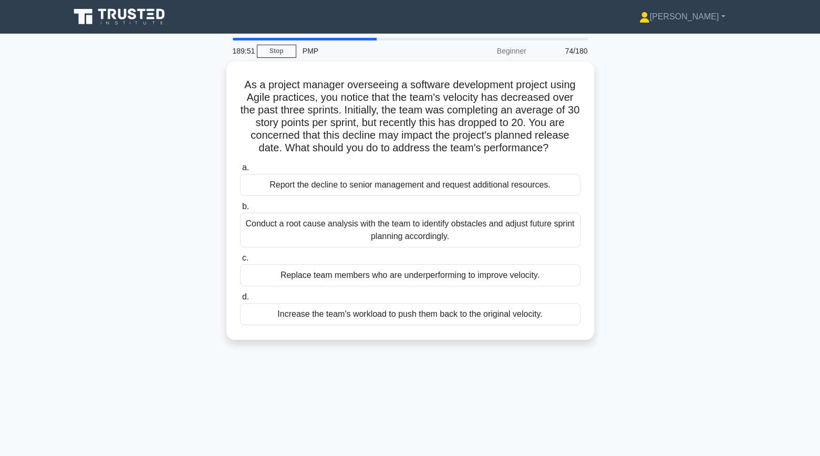
click at [808, 233] on main "189:51 Stop PMP Beginner 74/180 As a project manager overseeing a software deve…" at bounding box center [410, 301] width 820 height 534
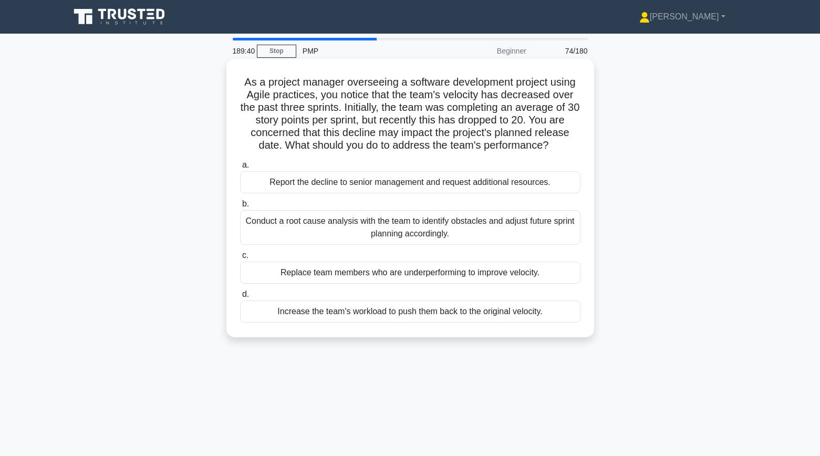
click at [564, 226] on div "Conduct a root cause analysis with the team to identify obstacles and adjust fu…" at bounding box center [410, 227] width 341 height 35
click at [240, 208] on input "b. Conduct a root cause analysis with the team to identify obstacles and adjust…" at bounding box center [240, 204] width 0 height 7
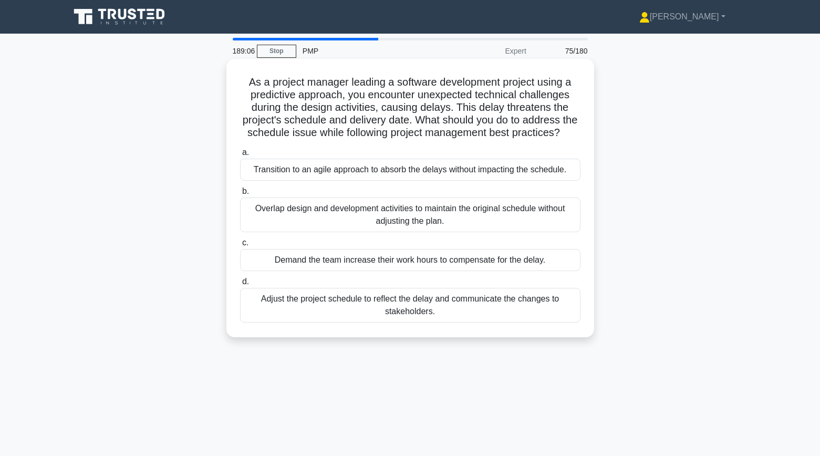
click at [517, 316] on div "Adjust the project schedule to reflect the delay and communicate the changes to…" at bounding box center [410, 305] width 341 height 35
click at [240, 285] on input "d. Adjust the project schedule to reflect the delay and communicate the changes…" at bounding box center [240, 282] width 0 height 7
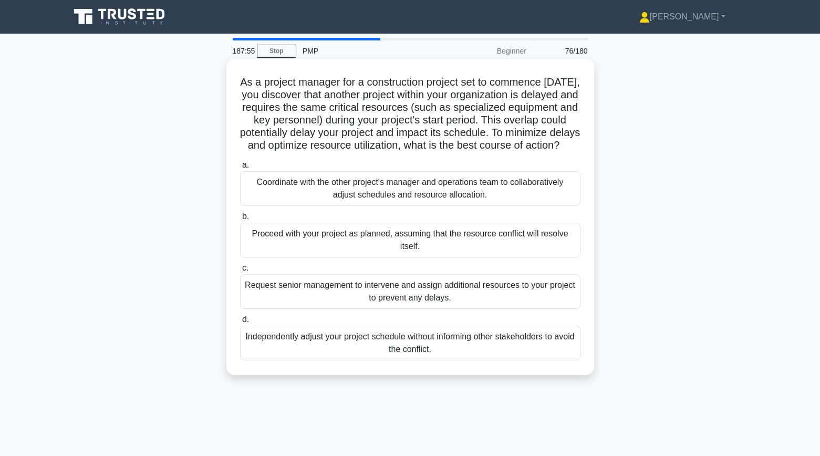
click at [261, 204] on div "Coordinate with the other project's manager and operations team to collaborativ…" at bounding box center [410, 188] width 341 height 35
click at [240, 169] on input "a. Coordinate with the other project's manager and operations team to collabora…" at bounding box center [240, 165] width 0 height 7
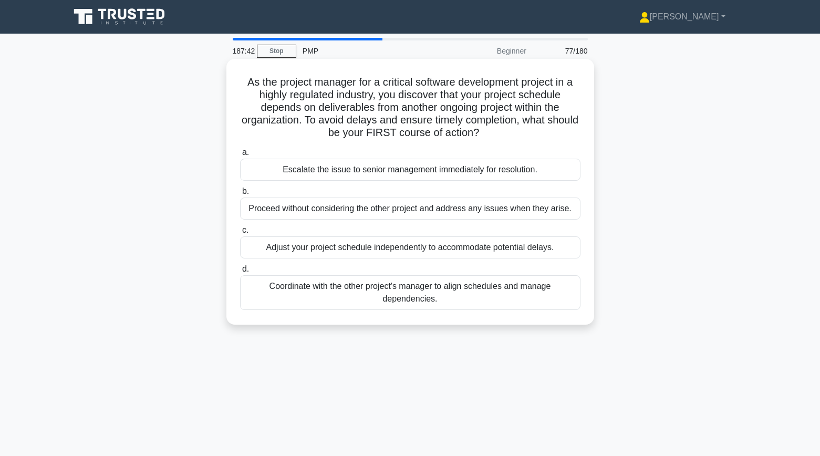
click at [286, 288] on div "Coordinate with the other project's manager to align schedules and manage depen…" at bounding box center [410, 292] width 341 height 35
click at [240, 273] on input "d. Coordinate with the other project's manager to align schedules and manage de…" at bounding box center [240, 269] width 0 height 7
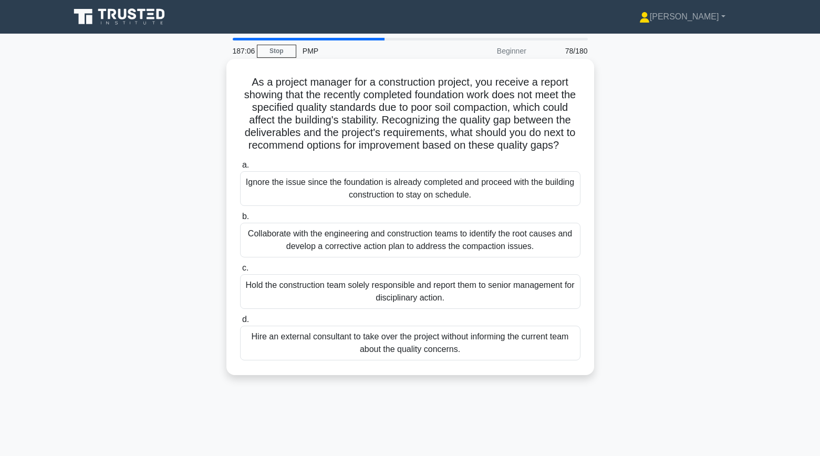
click at [281, 235] on div "Collaborate with the engineering and construction teams to identify the root ca…" at bounding box center [410, 240] width 341 height 35
click at [240, 220] on input "b. Collaborate with the engineering and construction teams to identify the root…" at bounding box center [240, 216] width 0 height 7
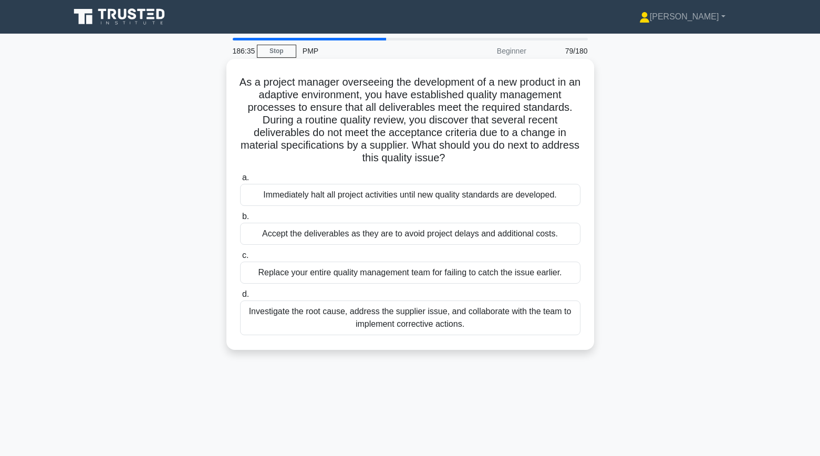
click at [264, 318] on div "Investigate the root cause, address the supplier issue, and collaborate with th…" at bounding box center [410, 318] width 341 height 35
click at [240, 298] on input "d. Investigate the root cause, address the supplier issue, and collaborate with…" at bounding box center [240, 294] width 0 height 7
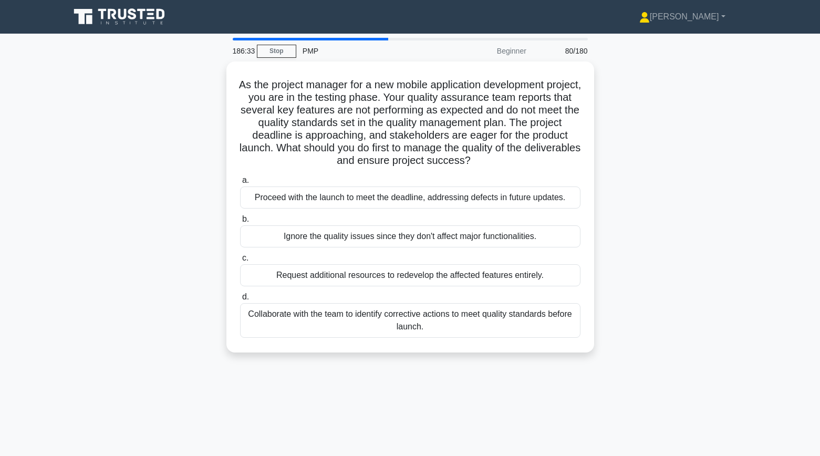
click at [171, 283] on div "As the project manager for a new mobile application development project, you ar…" at bounding box center [411, 213] width 694 height 304
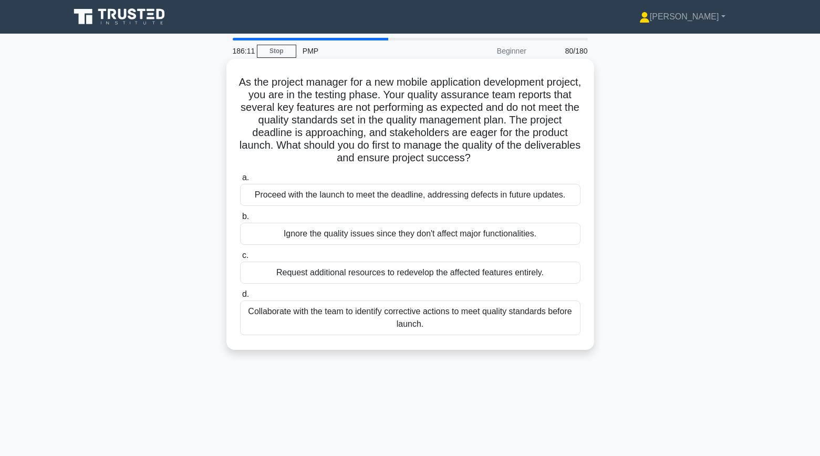
click at [252, 324] on div "Collaborate with the team to identify corrective actions to meet quality standa…" at bounding box center [410, 318] width 341 height 35
click at [240, 298] on input "d. Collaborate with the team to identify corrective actions to meet quality sta…" at bounding box center [240, 294] width 0 height 7
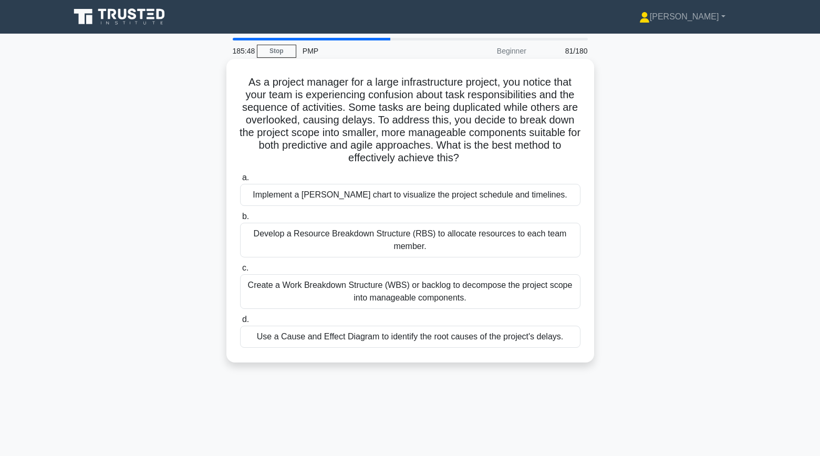
click at [259, 291] on div "Create a Work Breakdown Structure (WBS) or backlog to decompose the project sco…" at bounding box center [410, 291] width 341 height 35
click at [240, 272] on input "c. Create a Work Breakdown Structure (WBS) or backlog to decompose the project …" at bounding box center [240, 268] width 0 height 7
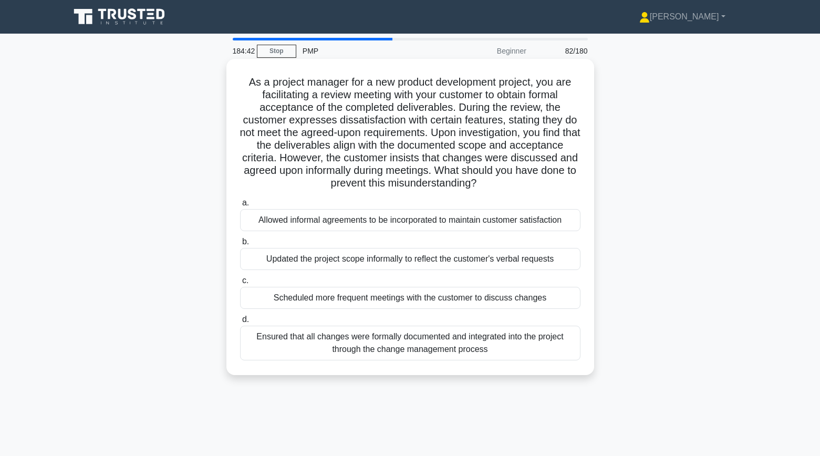
click at [289, 348] on div "Ensured that all changes were formally documented and integrated into the proje…" at bounding box center [410, 343] width 341 height 35
click at [240, 323] on input "d. Ensured that all changes were formally documented and integrated into the pr…" at bounding box center [240, 319] width 0 height 7
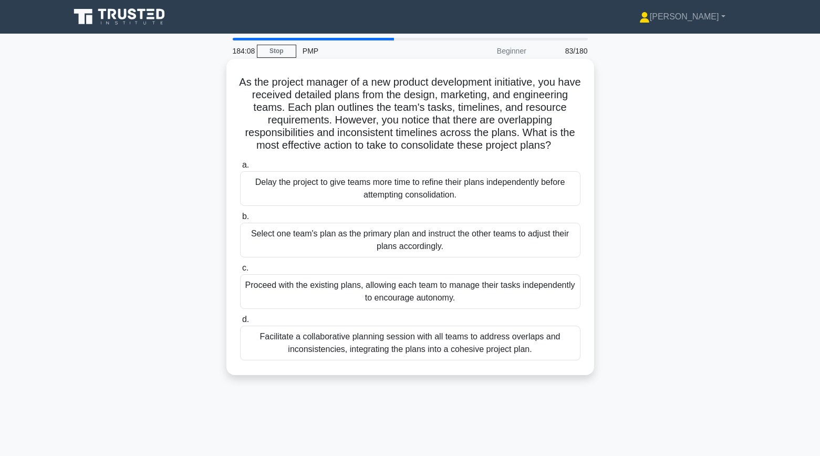
click at [280, 352] on div "Facilitate a collaborative planning session with all teams to address overlaps …" at bounding box center [410, 343] width 341 height 35
click at [240, 323] on input "d. Facilitate a collaborative planning session with all teams to address overla…" at bounding box center [240, 319] width 0 height 7
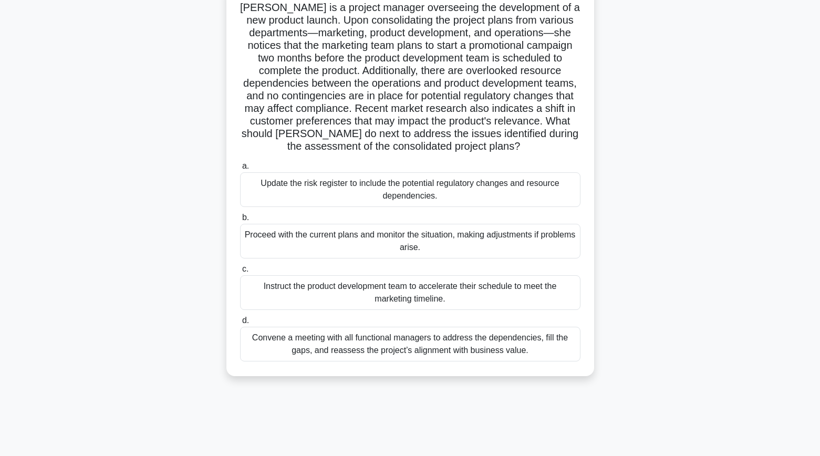
scroll to position [78, 0]
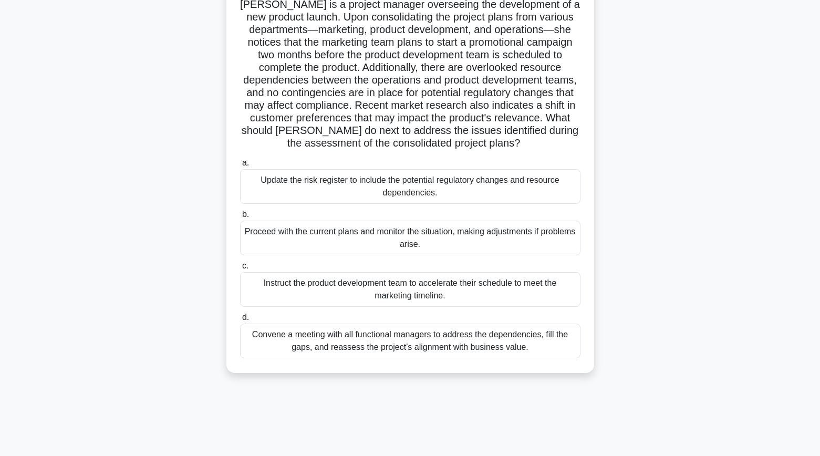
click at [260, 340] on div "Convene a meeting with all functional managers to address the dependencies, fil…" at bounding box center [410, 341] width 341 height 35
click at [240, 321] on input "d. Convene a meeting with all functional managers to address the dependencies, …" at bounding box center [240, 317] width 0 height 7
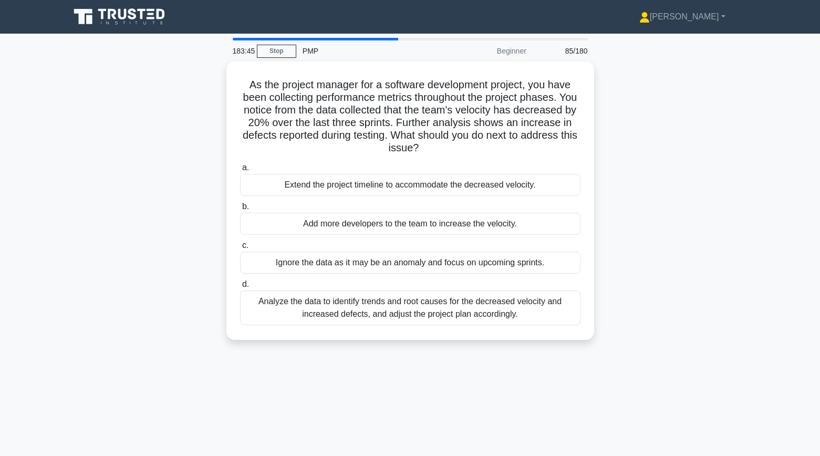
scroll to position [0, 0]
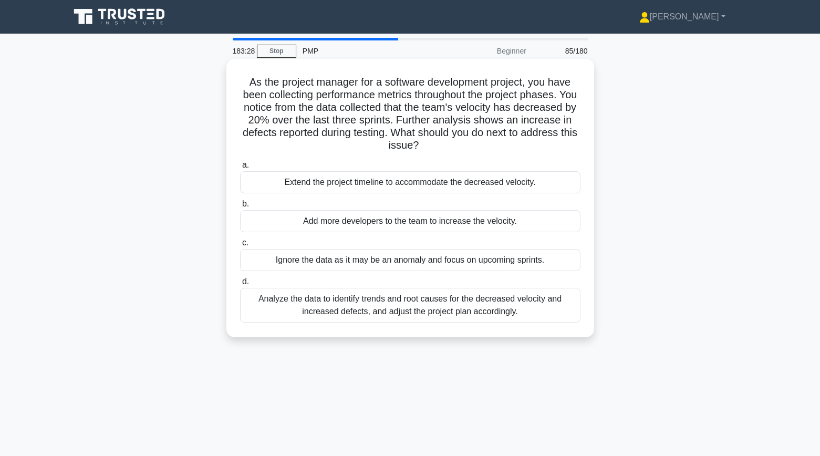
click at [305, 306] on div "Analyze the data to identify trends and root causes for the decreased velocity …" at bounding box center [410, 305] width 341 height 35
click at [240, 285] on input "d. Analyze the data to identify trends and root causes for the decreased veloci…" at bounding box center [240, 282] width 0 height 7
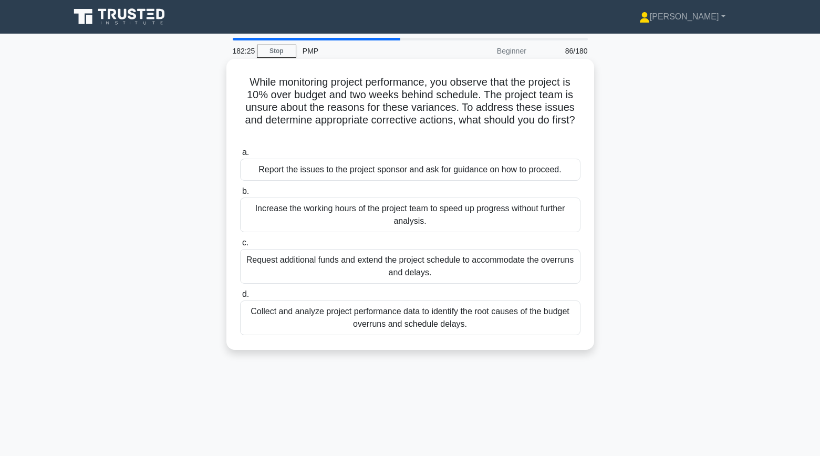
click at [271, 317] on div "Collect and analyze project performance data to identify the root causes of the…" at bounding box center [410, 318] width 341 height 35
click at [240, 298] on input "d. Collect and analyze project performance data to identify the root causes of …" at bounding box center [240, 294] width 0 height 7
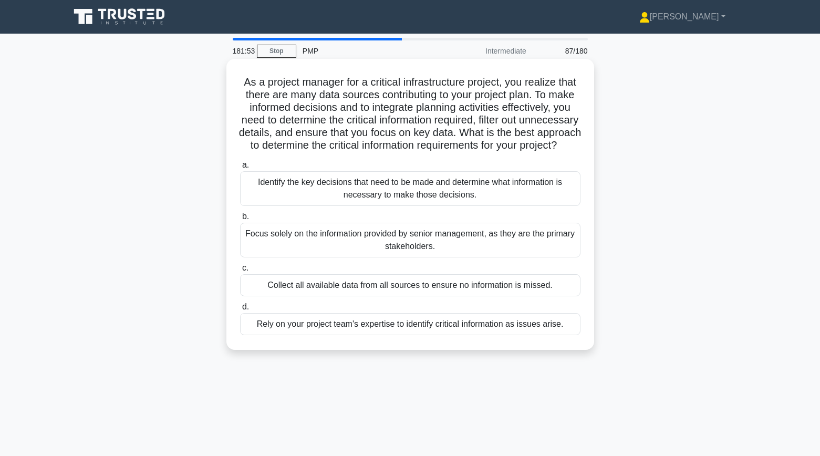
click at [262, 195] on div "Identify the key decisions that need to be made and determine what information …" at bounding box center [410, 188] width 341 height 35
click at [240, 169] on input "a. Identify the key decisions that need to be made and determine what informati…" at bounding box center [240, 165] width 0 height 7
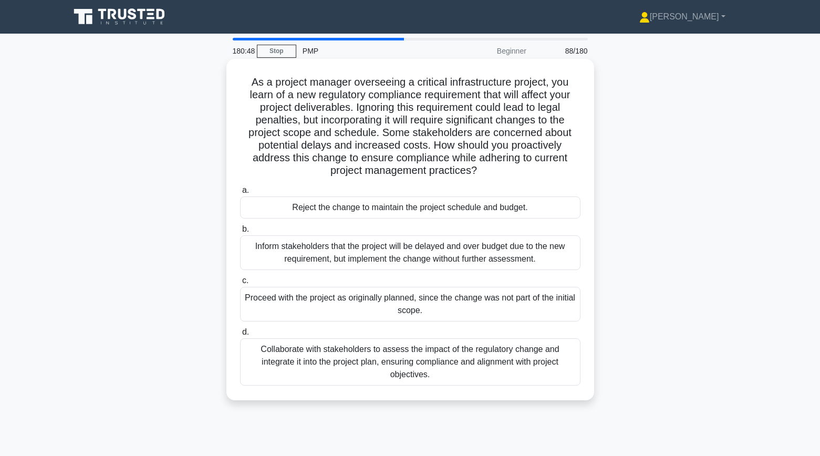
click at [297, 360] on div "Collaborate with stakeholders to assess the impact of the regulatory change and…" at bounding box center [410, 361] width 341 height 47
click at [240, 336] on input "d. Collaborate with stakeholders to assess the impact of the regulatory change …" at bounding box center [240, 332] width 0 height 7
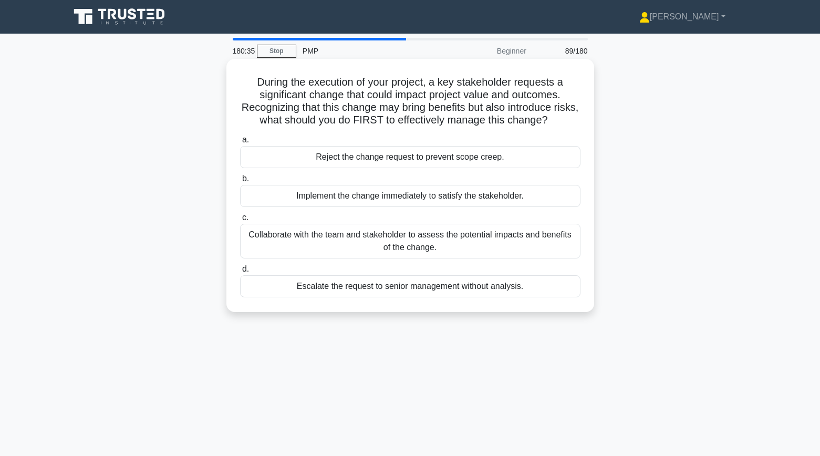
click at [272, 249] on div "Collaborate with the team and stakeholder to assess the potential impacts and b…" at bounding box center [410, 241] width 341 height 35
click at [240, 221] on input "c. Collaborate with the team and stakeholder to assess the potential impacts an…" at bounding box center [240, 217] width 0 height 7
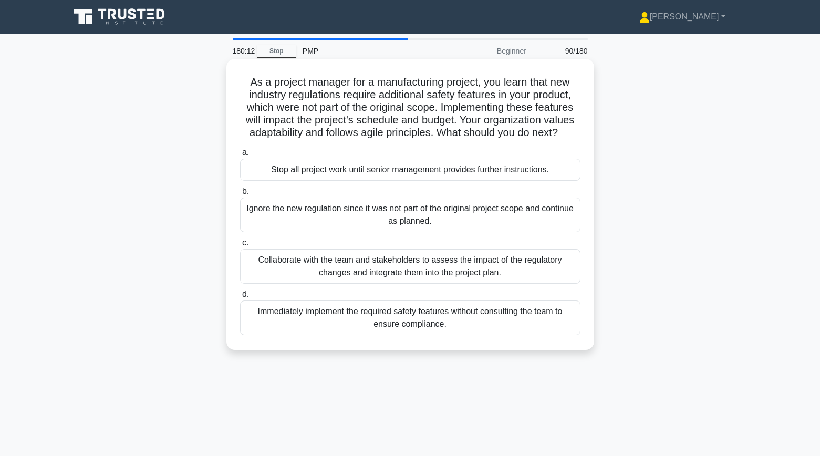
click at [252, 266] on div "Collaborate with the team and stakeholders to assess the impact of the regulato…" at bounding box center [410, 266] width 341 height 35
click at [240, 246] on input "c. Collaborate with the team and stakeholders to assess the impact of the regul…" at bounding box center [240, 243] width 0 height 7
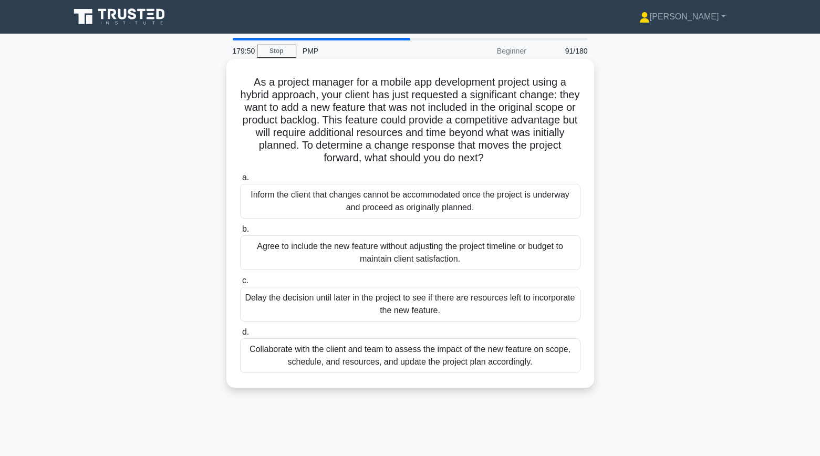
click at [261, 360] on div "Collaborate with the client and team to assess the impact of the new feature on…" at bounding box center [410, 355] width 341 height 35
click at [240, 336] on input "d. Collaborate with the client and team to assess the impact of the new feature…" at bounding box center [240, 332] width 0 height 7
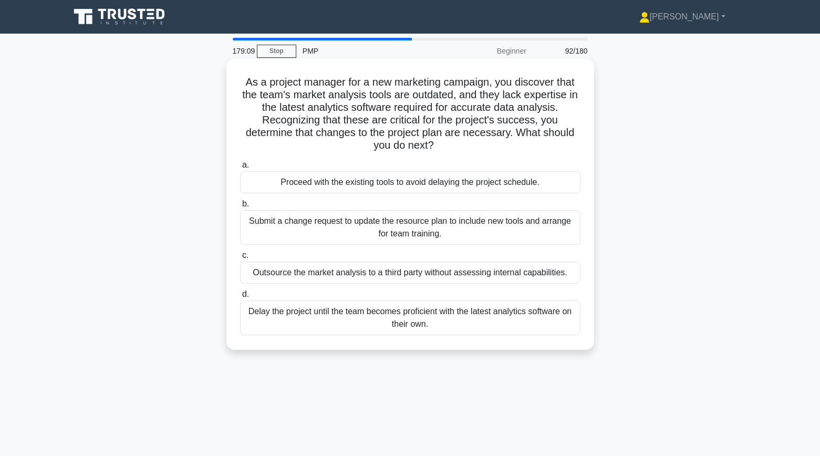
click at [309, 238] on div "Submit a change request to update the resource plan to include new tools and ar…" at bounding box center [410, 227] width 341 height 35
click at [240, 208] on input "b. Submit a change request to update the resource plan to include new tools and…" at bounding box center [240, 204] width 0 height 7
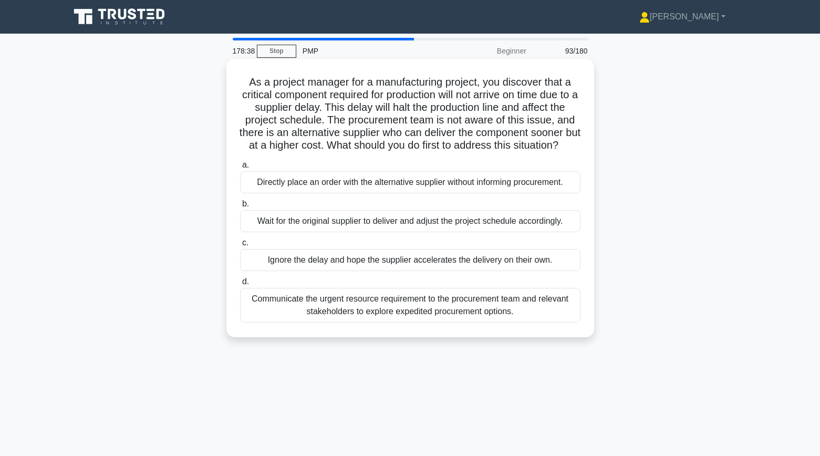
click at [307, 316] on div "Communicate the urgent resource requirement to the procurement team and relevan…" at bounding box center [410, 305] width 341 height 35
click at [240, 285] on input "d. Communicate the urgent resource requirement to the procurement team and rele…" at bounding box center [240, 282] width 0 height 7
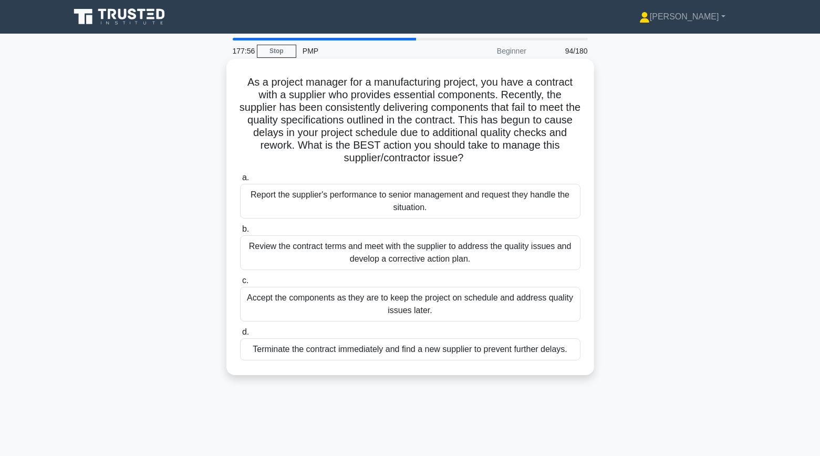
click at [249, 254] on div "Review the contract terms and meet with the supplier to address the quality iss…" at bounding box center [410, 252] width 341 height 35
click at [240, 233] on input "b. Review the contract terms and meet with the supplier to address the quality …" at bounding box center [240, 229] width 0 height 7
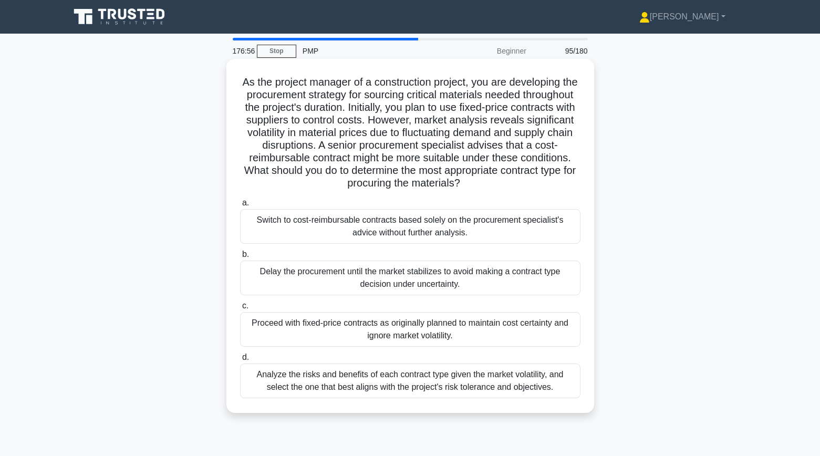
click at [258, 383] on div "Analyze the risks and benefits of each contract type given the market volatilit…" at bounding box center [410, 381] width 341 height 35
click at [240, 361] on input "d. Analyze the risks and benefits of each contract type given the market volati…" at bounding box center [240, 357] width 0 height 7
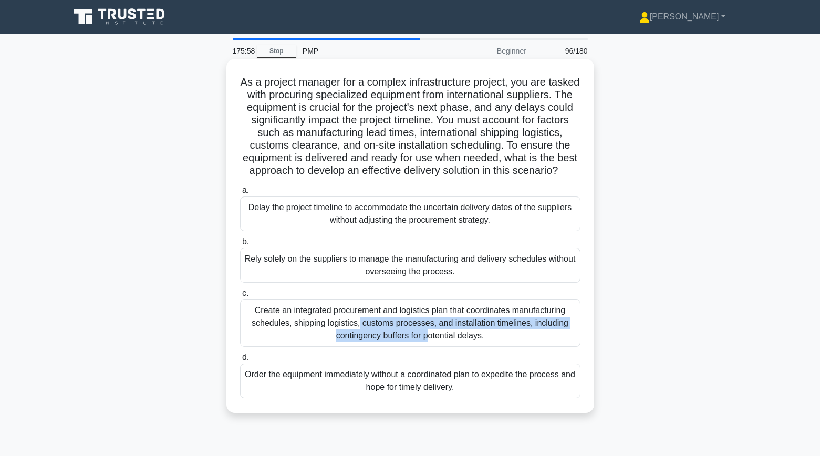
click at [262, 318] on div "Create an integrated procurement and logistics plan that coordinates manufactur…" at bounding box center [410, 323] width 341 height 47
click at [240, 297] on input "c. Create an integrated procurement and logistics plan that coordinates manufac…" at bounding box center [240, 293] width 0 height 7
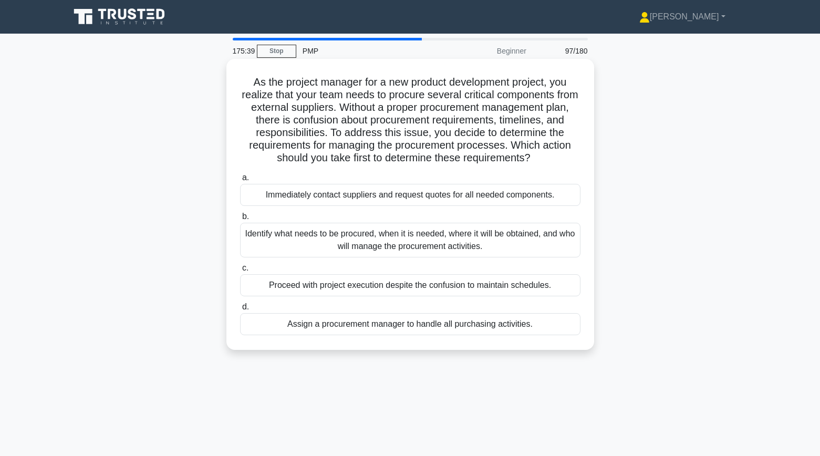
click at [250, 242] on div "Identify what needs to be procured, when it is needed, where it will be obtaine…" at bounding box center [410, 240] width 341 height 35
click at [240, 220] on input "b. Identify what needs to be procured, when it is needed, where it will be obta…" at bounding box center [240, 216] width 0 height 7
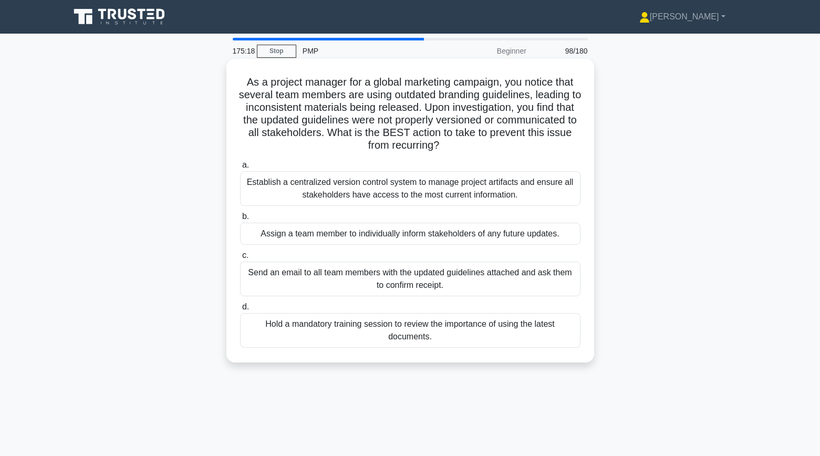
click at [249, 192] on div "Establish a centralized version control system to manage project artifacts and …" at bounding box center [410, 188] width 341 height 35
click at [240, 169] on input "a. Establish a centralized version control system to manage project artifacts a…" at bounding box center [240, 165] width 0 height 7
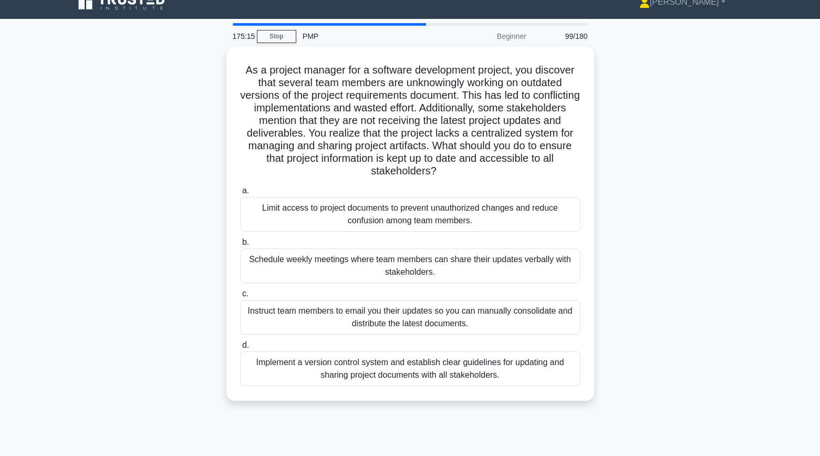
scroll to position [15, 0]
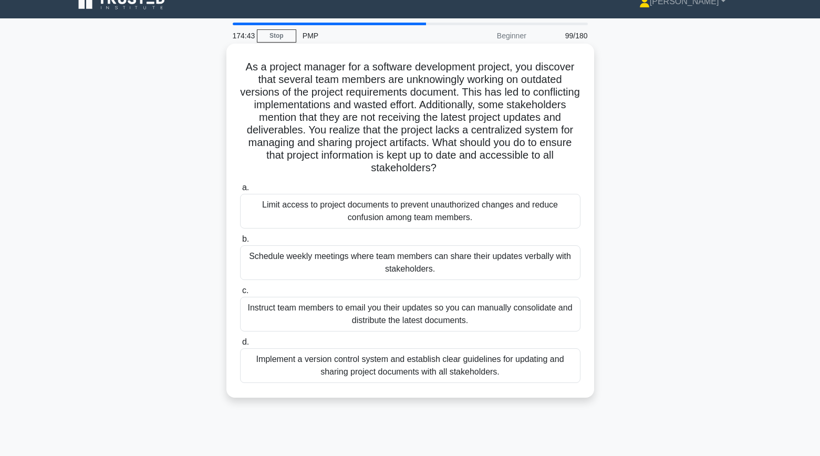
click at [283, 362] on div "Implement a version control system and establish clear guidelines for updating …" at bounding box center [410, 365] width 341 height 35
click at [240, 346] on input "d. Implement a version control system and establish clear guidelines for updati…" at bounding box center [240, 342] width 0 height 7
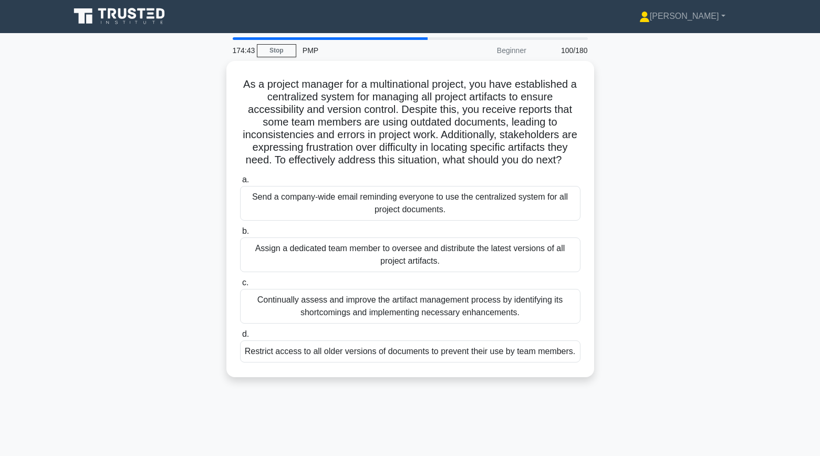
scroll to position [0, 0]
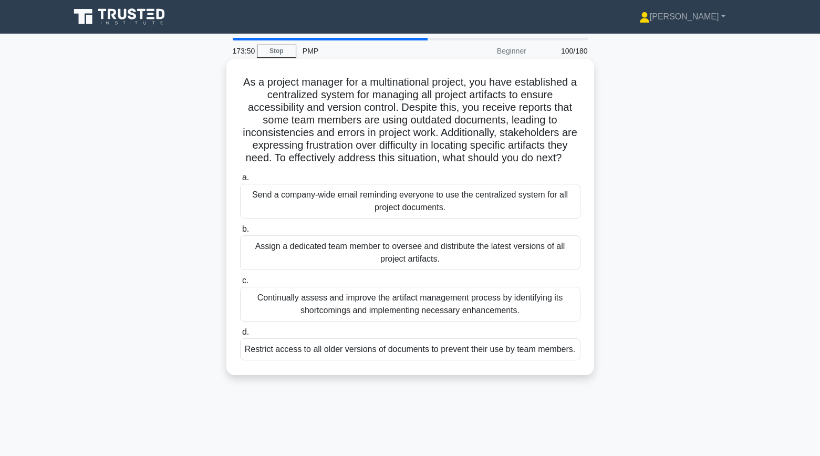
click at [287, 304] on div "Continually assess and improve the artifact management process by identifying i…" at bounding box center [410, 304] width 341 height 35
click at [240, 284] on input "c. Continually assess and improve the artifact management process by identifyin…" at bounding box center [240, 280] width 0 height 7
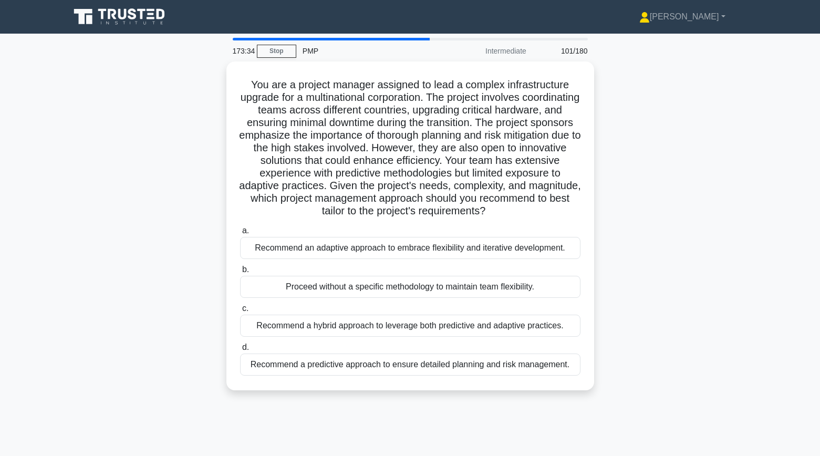
scroll to position [1, 0]
click at [192, 270] on div "You are a project manager assigned to lead a complex infrastructure upgrade for…" at bounding box center [411, 232] width 694 height 342
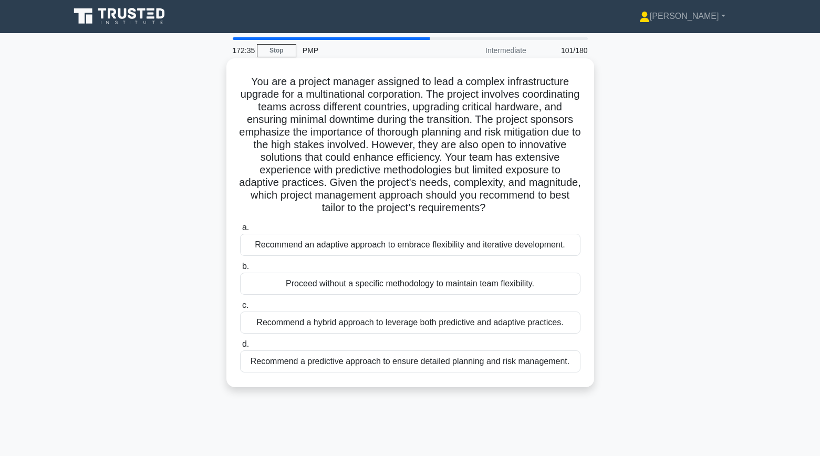
click at [269, 366] on div "Recommend a predictive approach to ensure detailed planning and risk management." at bounding box center [410, 362] width 341 height 22
click at [240, 348] on input "d. Recommend a predictive approach to ensure detailed planning and risk managem…" at bounding box center [240, 344] width 0 height 7
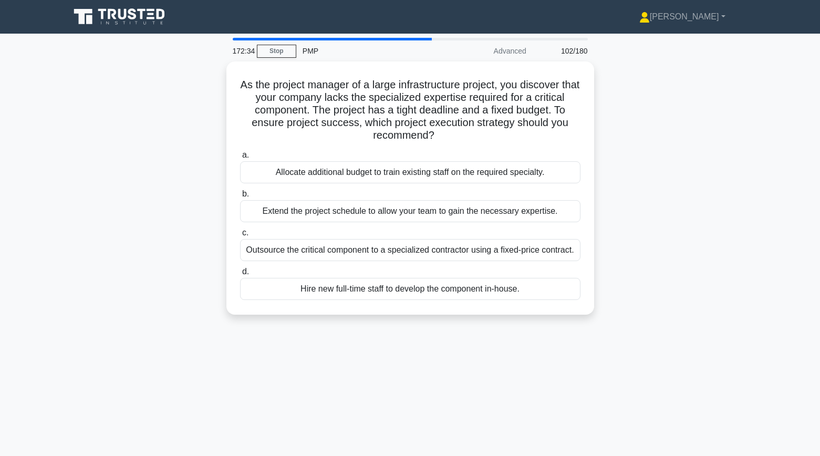
scroll to position [0, 0]
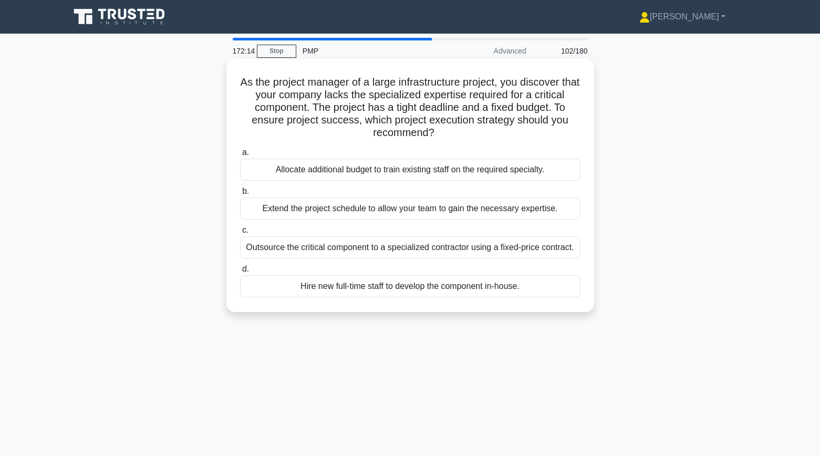
click at [274, 248] on div "Outsource the critical component to a specialized contractor using a fixed-pric…" at bounding box center [410, 247] width 341 height 22
click at [240, 234] on input "c. Outsource the critical component to a specialized contractor using a fixed-p…" at bounding box center [240, 230] width 0 height 7
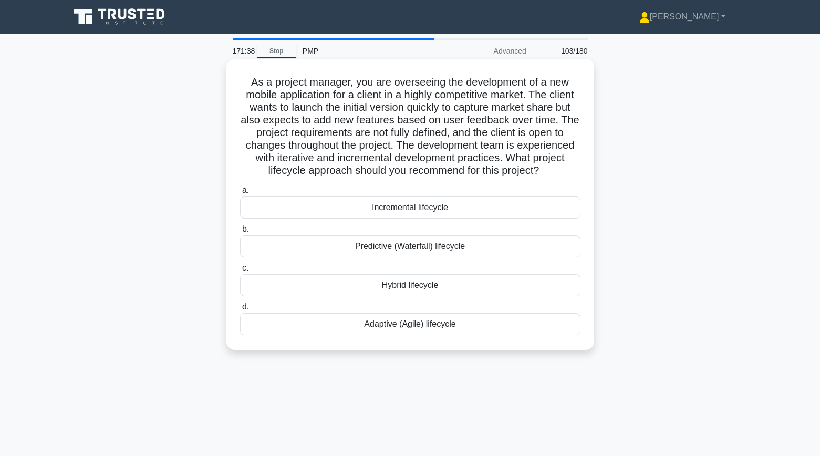
click at [271, 330] on div "Adaptive (Agile) lifecycle" at bounding box center [410, 324] width 341 height 22
click at [240, 311] on input "d. Adaptive (Agile) lifecycle" at bounding box center [240, 307] width 0 height 7
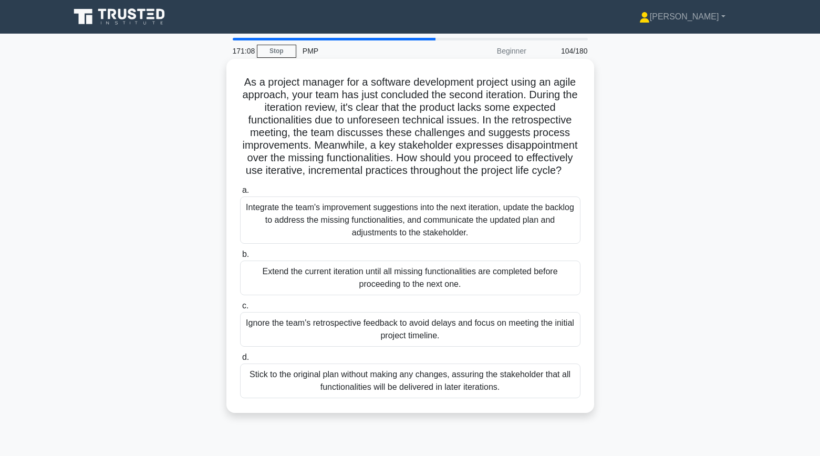
click at [255, 229] on div "Integrate the team's improvement suggestions into the next iteration, update th…" at bounding box center [410, 220] width 341 height 47
click at [240, 194] on input "a. Integrate the team's improvement suggestions into the next iteration, update…" at bounding box center [240, 190] width 0 height 7
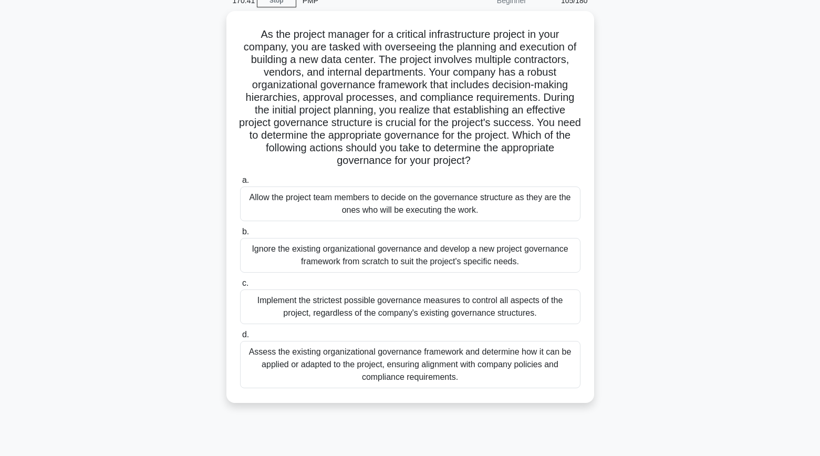
scroll to position [54, 0]
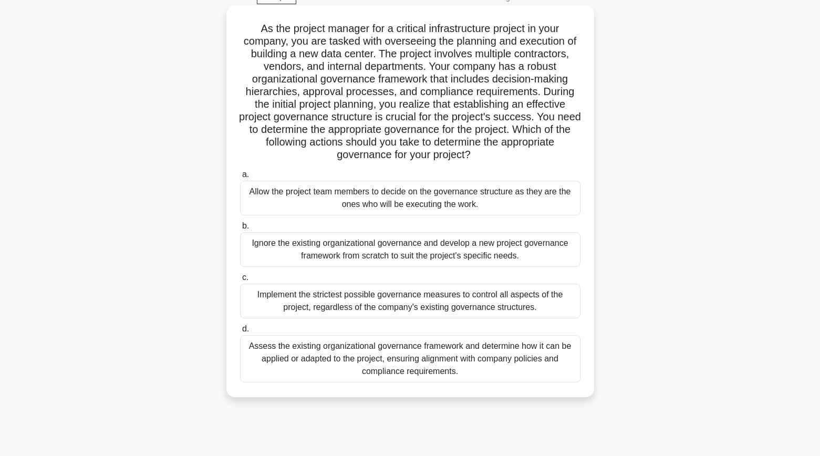
click at [254, 375] on div "Assess the existing organizational governance framework and determine how it ca…" at bounding box center [410, 358] width 341 height 47
click at [240, 333] on input "d. Assess the existing organizational governance framework and determine how it…" at bounding box center [240, 329] width 0 height 7
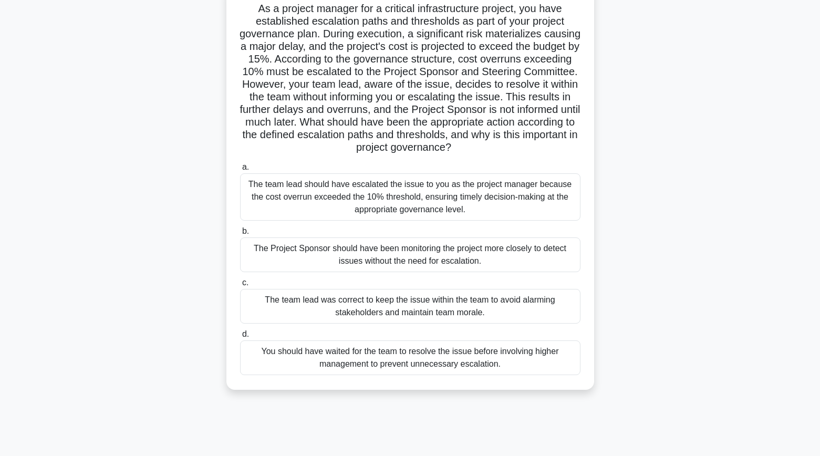
scroll to position [84, 0]
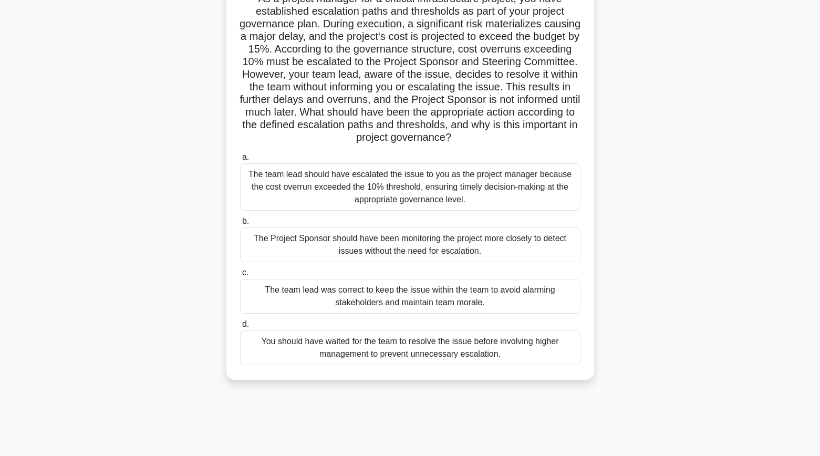
click at [246, 195] on div "The team lead should have escalated the issue to you as the project manager bec…" at bounding box center [410, 186] width 341 height 47
click at [240, 161] on input "a. The team lead should have escalated the issue to you as the project manager …" at bounding box center [240, 157] width 0 height 7
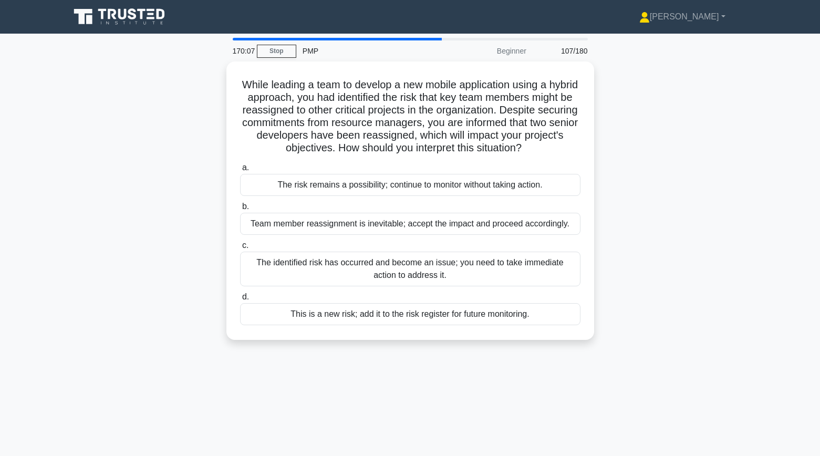
scroll to position [0, 0]
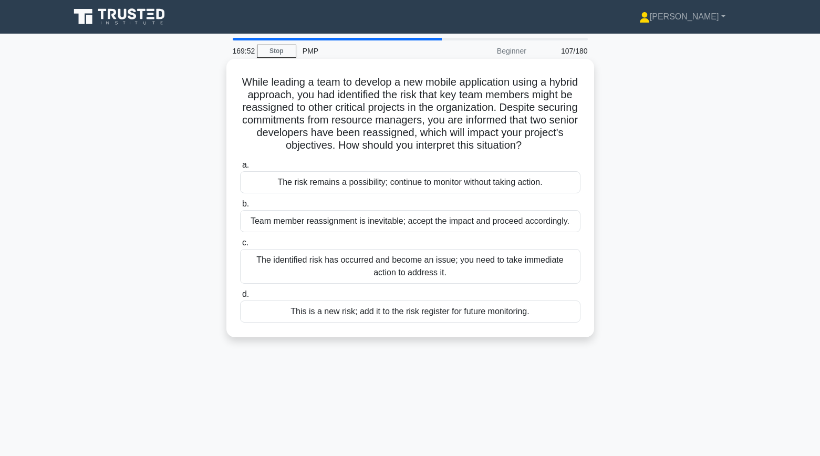
click at [269, 267] on div "The identified risk has occurred and become an issue; you need to take immediat…" at bounding box center [410, 266] width 341 height 35
click at [240, 246] on input "c. The identified risk has occurred and become an issue; you need to take immed…" at bounding box center [240, 243] width 0 height 7
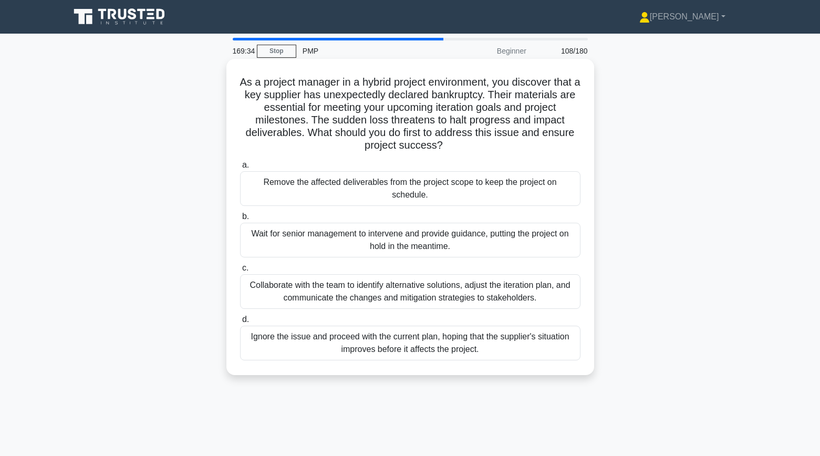
click at [278, 292] on div "Collaborate with the team to identify alternative solutions, adjust the iterati…" at bounding box center [410, 291] width 341 height 35
click at [240, 272] on input "c. Collaborate with the team to identify alternative solutions, adjust the iter…" at bounding box center [240, 268] width 0 height 7
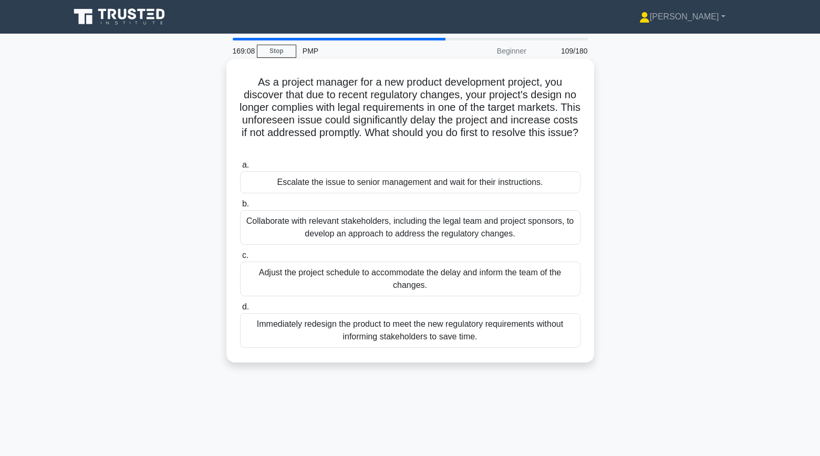
click at [254, 235] on div "Collaborate with relevant stakeholders, including the legal team and project sp…" at bounding box center [410, 227] width 341 height 35
click at [240, 208] on input "b. Collaborate with relevant stakeholders, including the legal team and project…" at bounding box center [240, 204] width 0 height 7
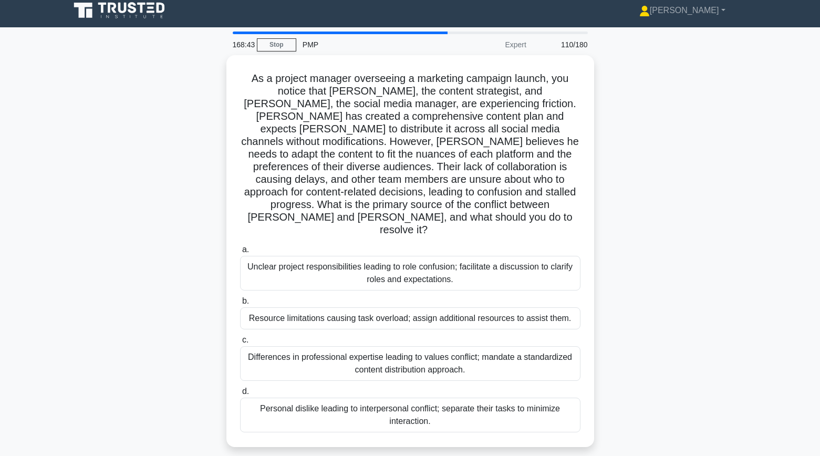
scroll to position [7, 0]
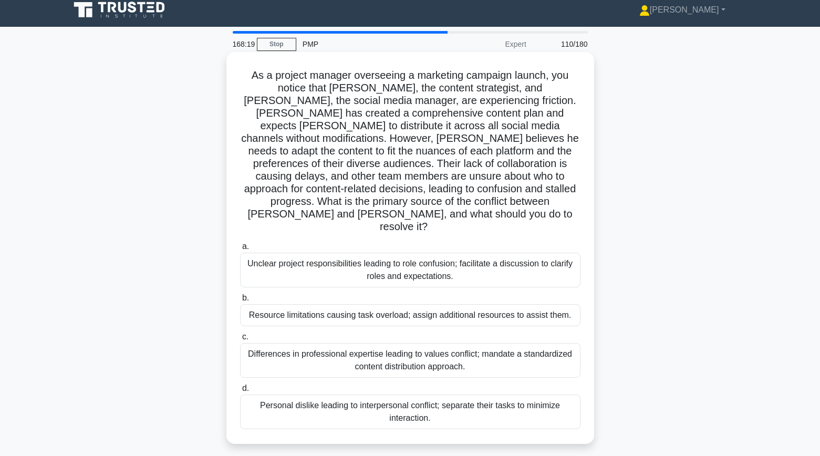
click at [252, 253] on div "Unclear project responsibilities leading to role confusion; facilitate a discus…" at bounding box center [410, 270] width 341 height 35
click at [240, 243] on input "a. Unclear project responsibilities leading to role confusion; facilitate a dis…" at bounding box center [240, 246] width 0 height 7
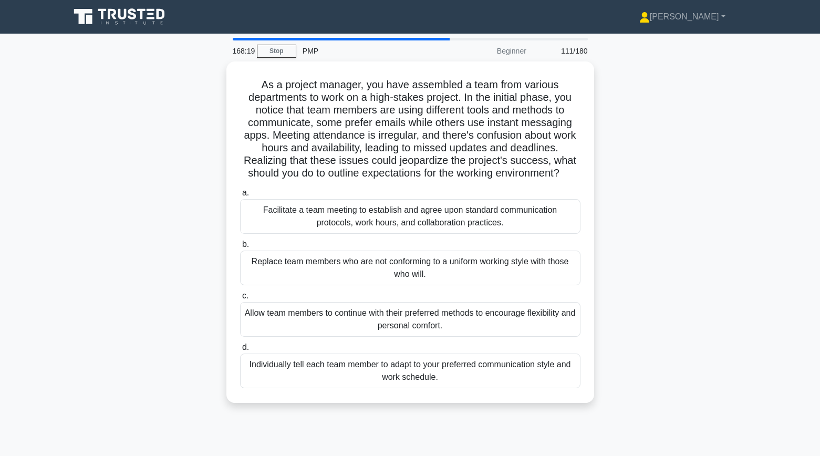
scroll to position [0, 0]
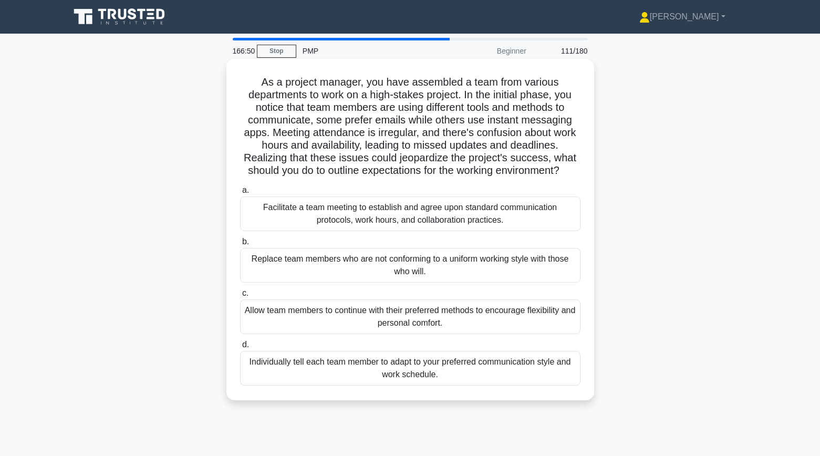
click at [273, 212] on div "Facilitate a team meeting to establish and agree upon standard communication pr…" at bounding box center [410, 214] width 341 height 35
click at [240, 194] on input "a. Facilitate a team meeting to establish and agree upon standard communication…" at bounding box center [240, 190] width 0 height 7
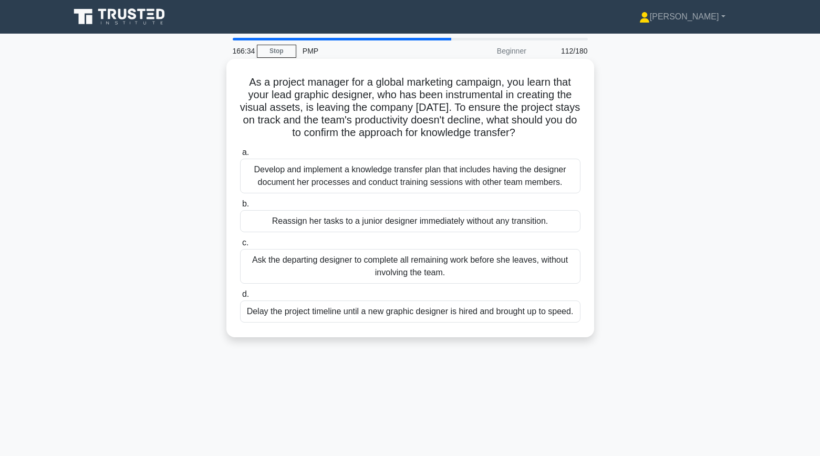
click at [257, 177] on div "Develop and implement a knowledge transfer plan that includes having the design…" at bounding box center [410, 176] width 341 height 35
click at [240, 156] on input "a. Develop and implement a knowledge transfer plan that includes having the des…" at bounding box center [240, 152] width 0 height 7
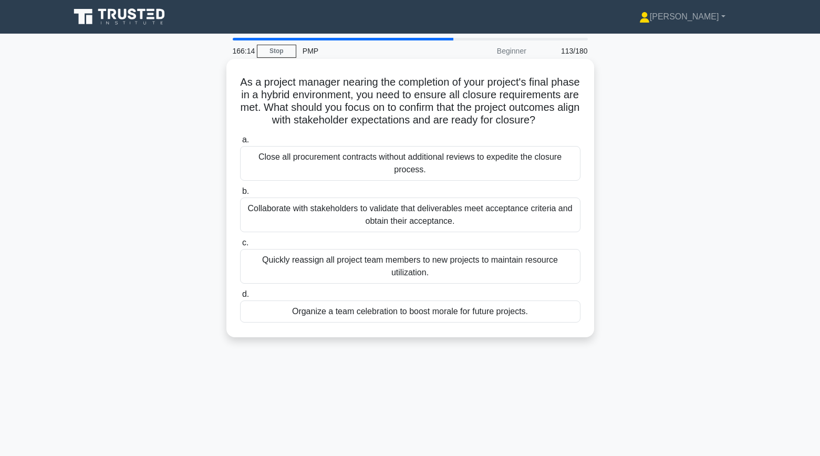
click at [246, 217] on div "Collaborate with stakeholders to validate that deliverables meet acceptance cri…" at bounding box center [410, 215] width 341 height 35
click at [240, 195] on input "b. Collaborate with stakeholders to validate that deliverables meet acceptance …" at bounding box center [240, 191] width 0 height 7
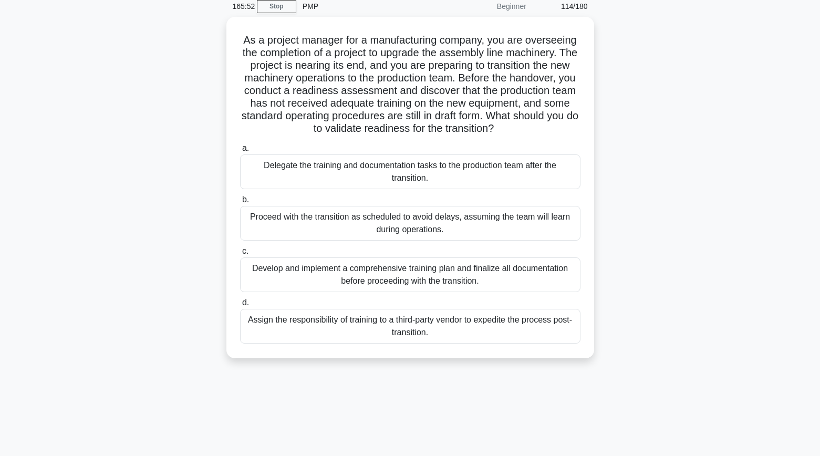
scroll to position [47, 0]
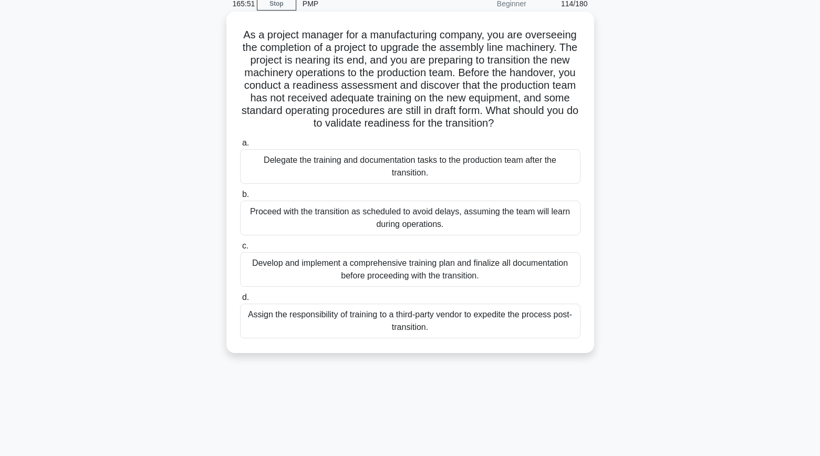
click at [252, 270] on div "Develop and implement a comprehensive training plan and finalize all documentat…" at bounding box center [410, 269] width 341 height 35
click at [240, 250] on input "c. Develop and implement a comprehensive training plan and finalize all documen…" at bounding box center [240, 246] width 0 height 7
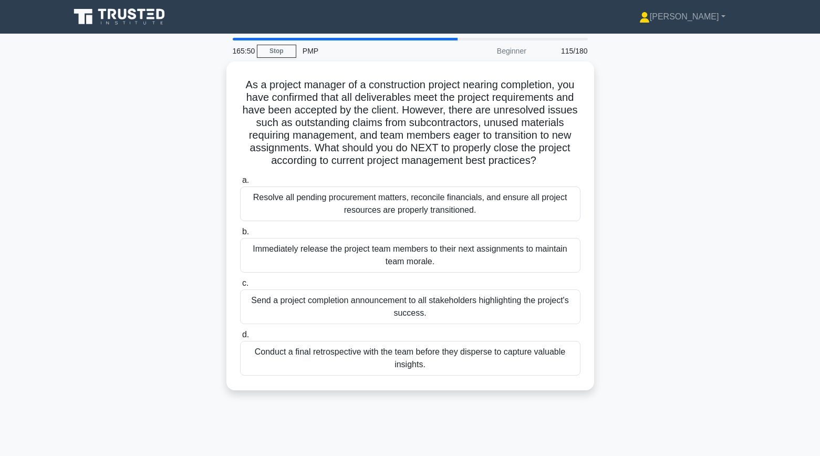
scroll to position [0, 0]
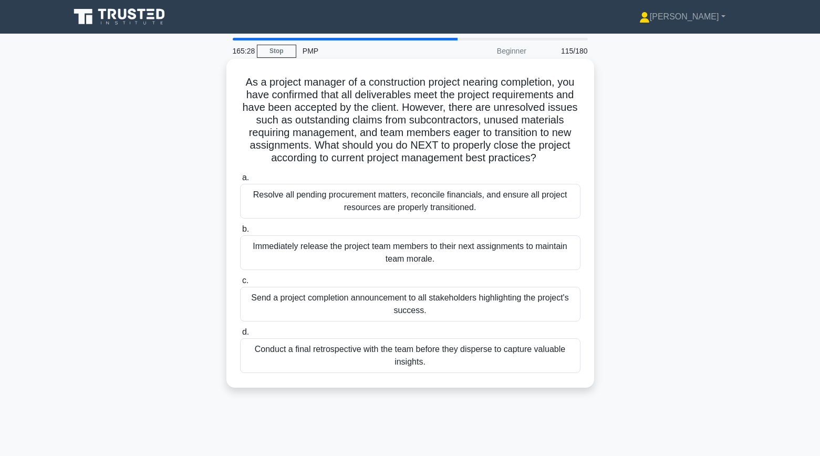
click at [266, 207] on div "Resolve all pending procurement matters, reconcile financials, and ensure all p…" at bounding box center [410, 201] width 341 height 35
click at [240, 181] on input "a. Resolve all pending procurement matters, reconcile financials, and ensure al…" at bounding box center [240, 177] width 0 height 7
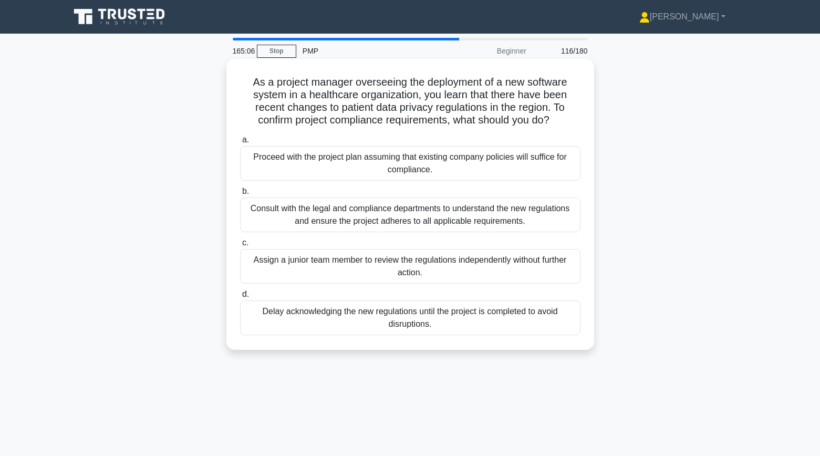
click at [252, 211] on div "Consult with the legal and compliance departments to understand the new regulat…" at bounding box center [410, 215] width 341 height 35
click at [240, 195] on input "b. Consult with the legal and compliance departments to understand the new regu…" at bounding box center [240, 191] width 0 height 7
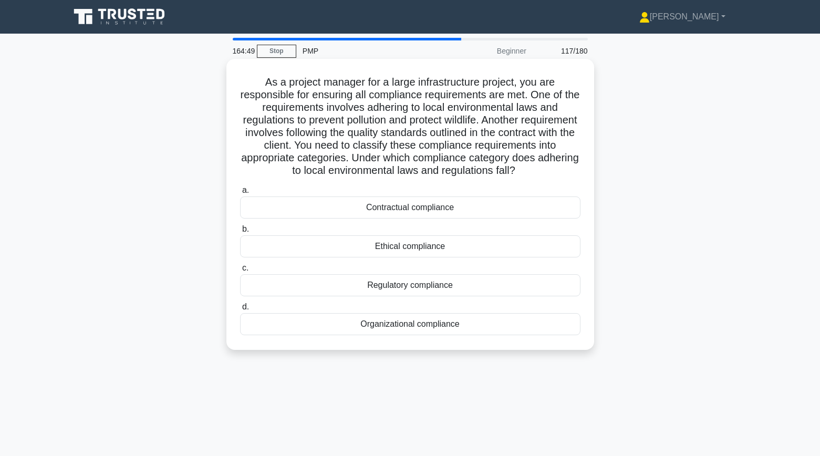
click at [304, 284] on div "Regulatory compliance" at bounding box center [410, 285] width 341 height 22
click at [240, 272] on input "c. Regulatory compliance" at bounding box center [240, 268] width 0 height 7
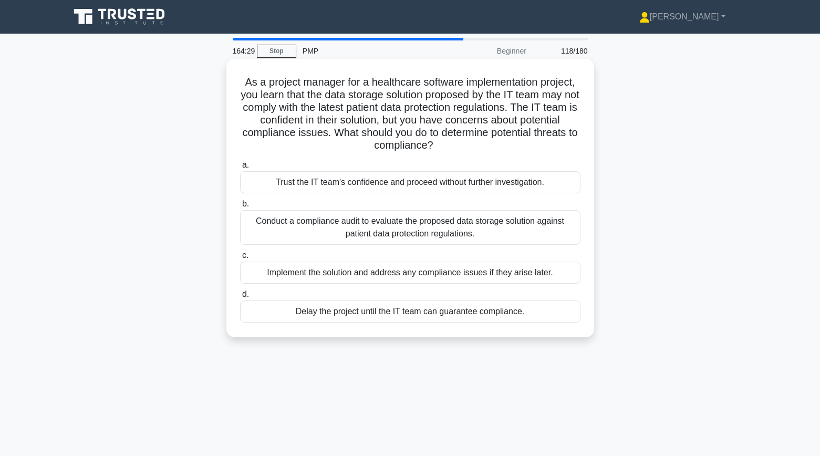
click at [267, 226] on div "Conduct a compliance audit to evaluate the proposed data storage solution again…" at bounding box center [410, 227] width 341 height 35
click at [240, 208] on input "b. Conduct a compliance audit to evaluate the proposed data storage solution ag…" at bounding box center [240, 204] width 0 height 7
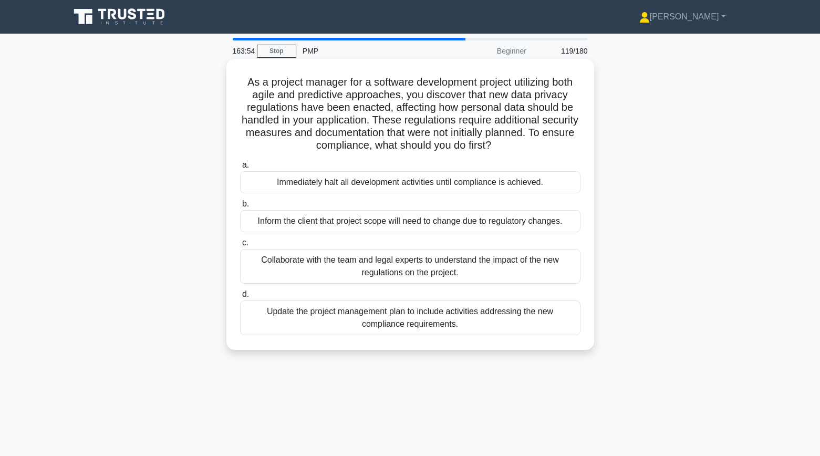
click at [272, 265] on div "Collaborate with the team and legal experts to understand the impact of the new…" at bounding box center [410, 266] width 341 height 35
click at [240, 246] on input "c. Collaborate with the team and legal experts to understand the impact of the …" at bounding box center [240, 243] width 0 height 7
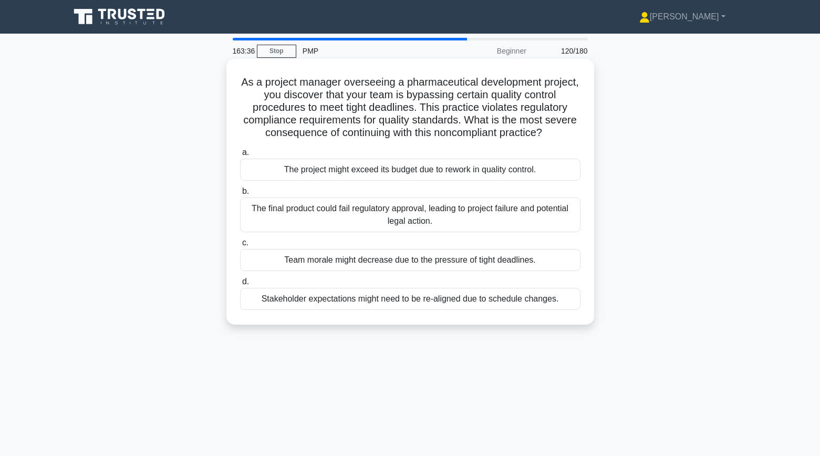
click at [262, 219] on div "The final product could fail regulatory approval, leading to project failure an…" at bounding box center [410, 215] width 341 height 35
click at [240, 195] on input "b. The final product could fail regulatory approval, leading to project failure…" at bounding box center [240, 191] width 0 height 7
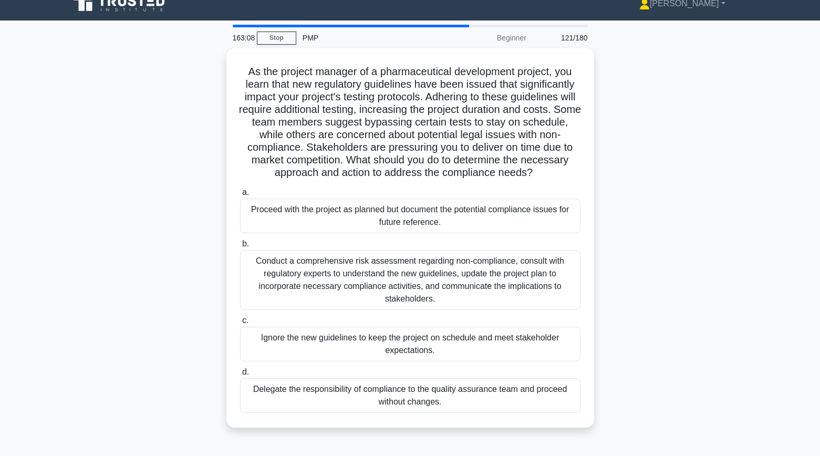
scroll to position [16, 0]
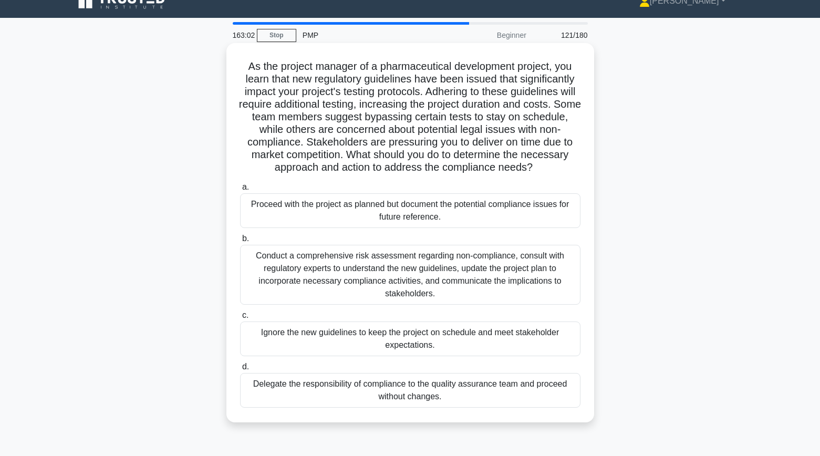
click at [297, 271] on div "Conduct a comprehensive risk assessment regarding non-compliance, consult with …" at bounding box center [410, 275] width 341 height 60
click at [240, 242] on input "b. Conduct a comprehensive risk assessment regarding non-compliance, consult wi…" at bounding box center [240, 238] width 0 height 7
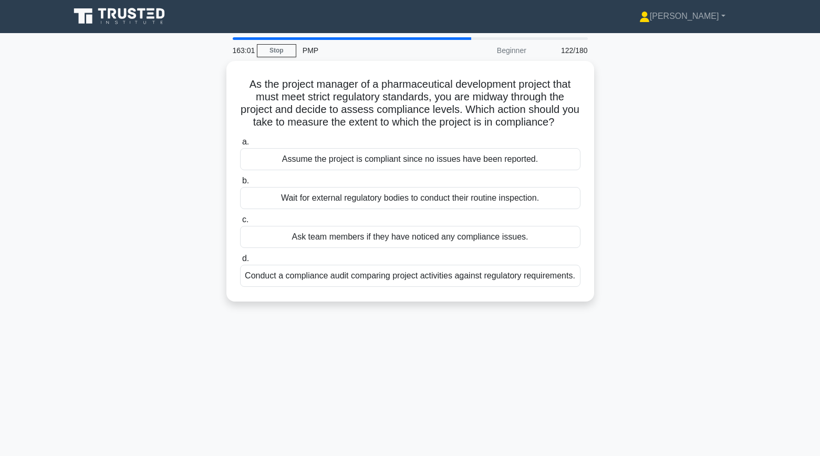
scroll to position [0, 0]
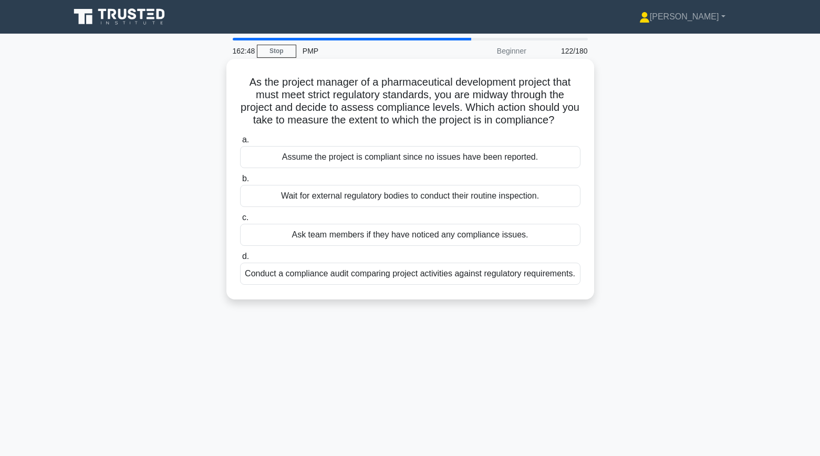
click at [274, 271] on div "Conduct a compliance audit comparing project activities against regulatory requ…" at bounding box center [410, 274] width 341 height 22
click at [240, 260] on input "d. Conduct a compliance audit comparing project activities against regulatory r…" at bounding box center [240, 256] width 0 height 7
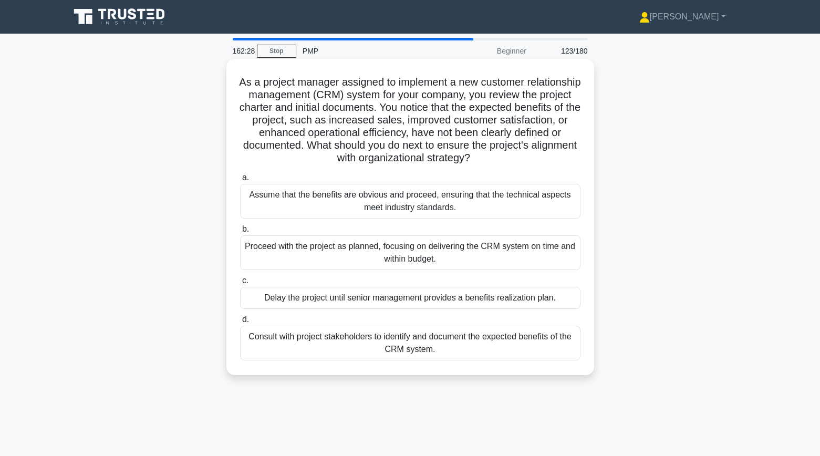
click at [274, 344] on div "Consult with project stakeholders to identify and document the expected benefit…" at bounding box center [410, 343] width 341 height 35
click at [240, 323] on input "d. Consult with project stakeholders to identify and document the expected bene…" at bounding box center [240, 319] width 0 height 7
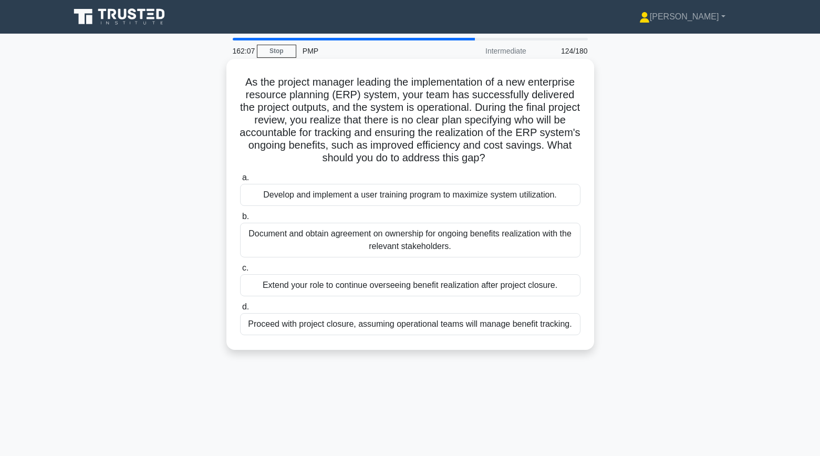
click at [257, 244] on div "Document and obtain agreement on ownership for ongoing benefits realization wit…" at bounding box center [410, 240] width 341 height 35
click at [240, 220] on input "b. Document and obtain agreement on ownership for ongoing benefits realization …" at bounding box center [240, 216] width 0 height 7
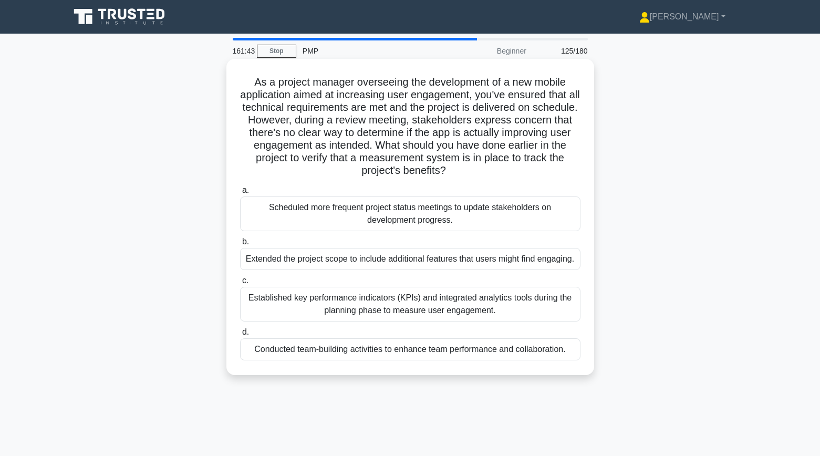
click at [269, 308] on div "Established key performance indicators (KPIs) and integrated analytics tools du…" at bounding box center [410, 304] width 341 height 35
click at [240, 284] on input "c. Established key performance indicators (KPIs) and integrated analytics tools…" at bounding box center [240, 280] width 0 height 7
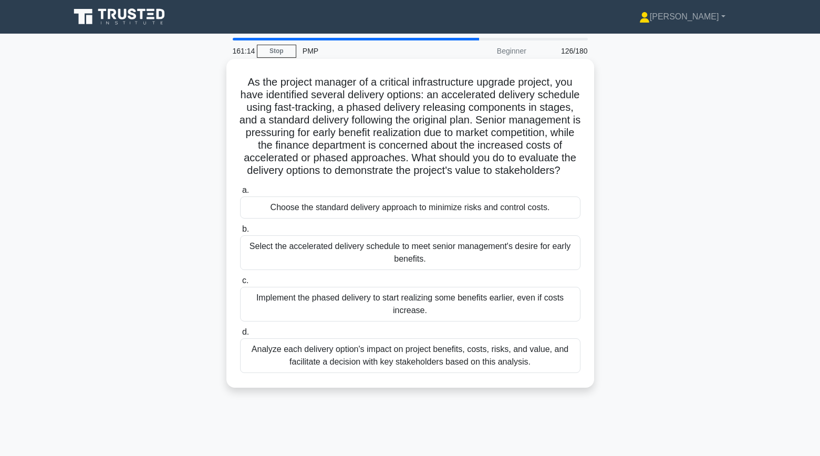
click at [270, 356] on div "Analyze each delivery option's impact on project benefits, costs, risks, and va…" at bounding box center [410, 355] width 341 height 35
click at [240, 336] on input "d. Analyze each delivery option's impact on project benefits, costs, risks, and…" at bounding box center [240, 332] width 0 height 7
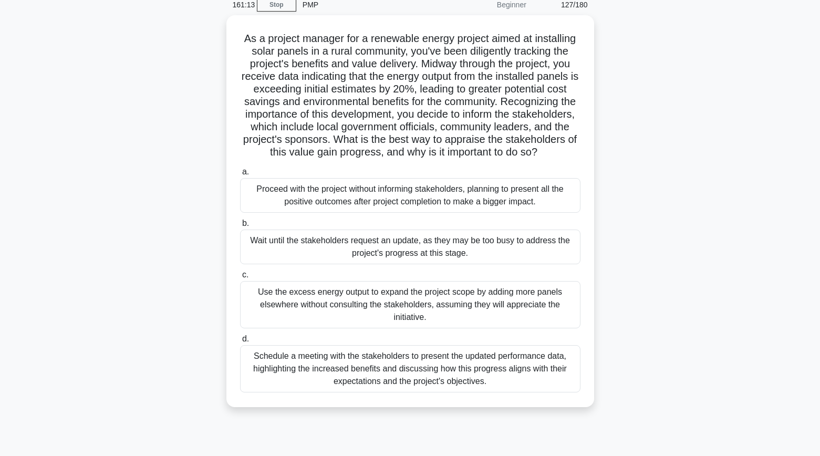
scroll to position [50, 0]
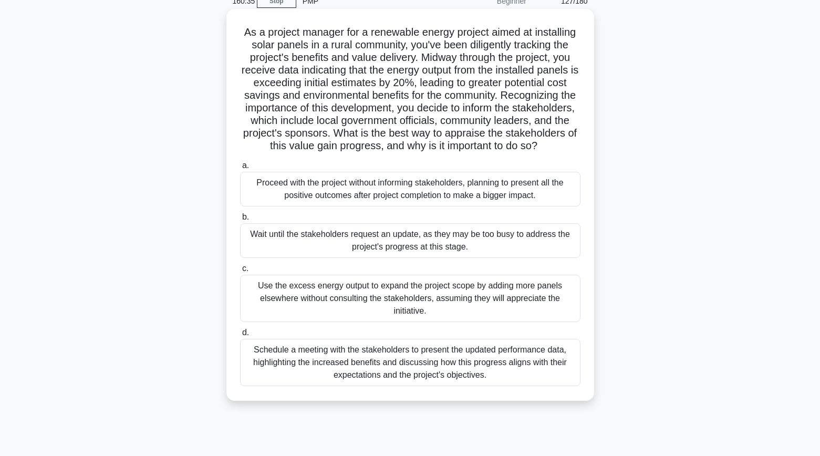
click at [253, 368] on div "Schedule a meeting with the stakeholders to present the updated performance dat…" at bounding box center [410, 362] width 341 height 47
click at [240, 336] on input "d. Schedule a meeting with the stakeholders to present the updated performance …" at bounding box center [240, 332] width 0 height 7
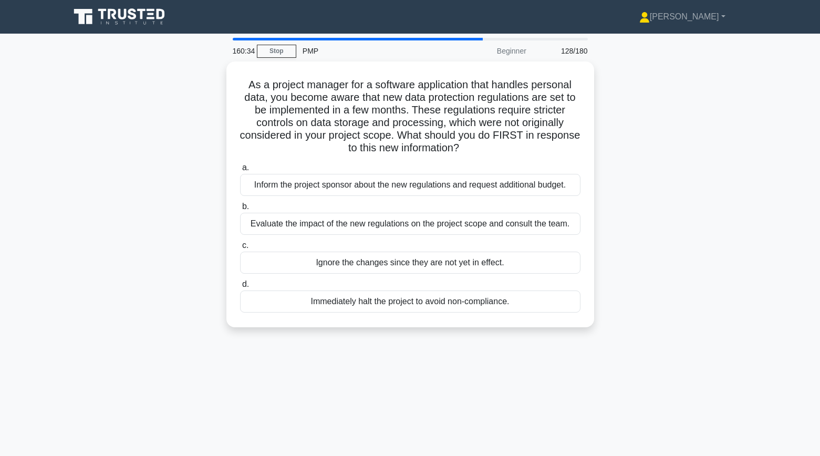
scroll to position [0, 0]
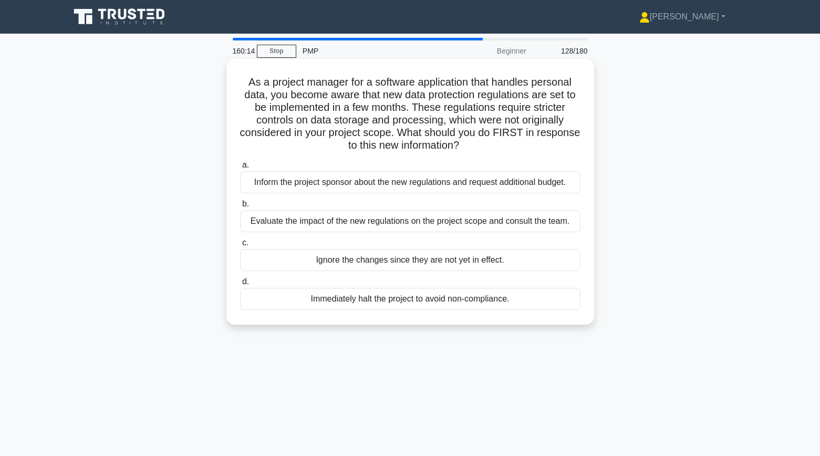
click at [264, 220] on div "Evaluate the impact of the new regulations on the project scope and consult the…" at bounding box center [410, 221] width 341 height 22
click at [240, 208] on input "b. Evaluate the impact of the new regulations on the project scope and consult …" at bounding box center [240, 204] width 0 height 7
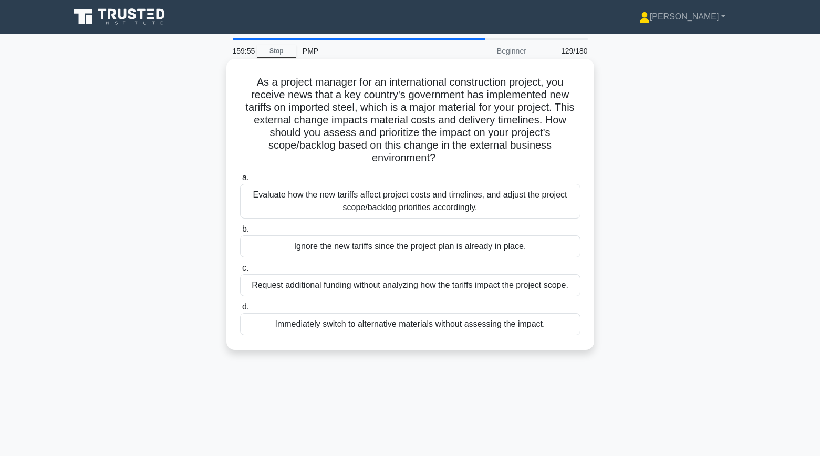
click at [253, 184] on div "Evaluate how the new tariffs affect project costs and timelines, and adjust the…" at bounding box center [410, 201] width 341 height 35
click at [240, 181] on input "a. Evaluate how the new tariffs affect project costs and timelines, and adjust …" at bounding box center [240, 177] width 0 height 7
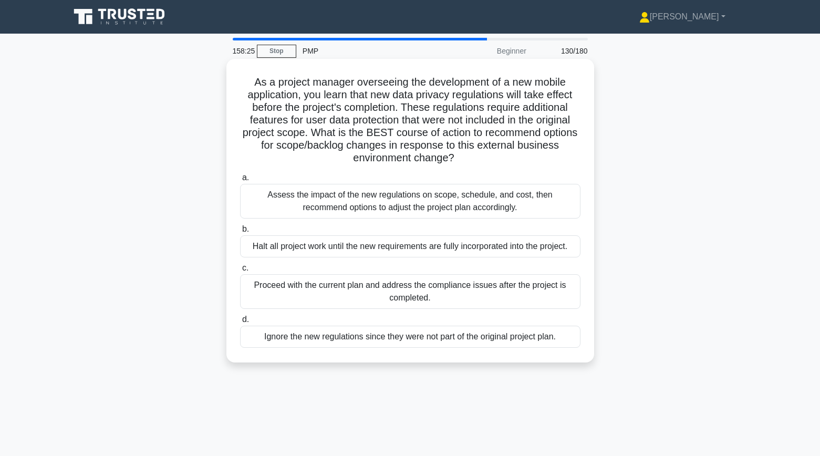
click at [259, 203] on div "Assess the impact of the new regulations on scope, schedule, and cost, then rec…" at bounding box center [410, 201] width 341 height 35
click at [240, 181] on input "a. Assess the impact of the new regulations on scope, schedule, and cost, then …" at bounding box center [240, 177] width 0 height 7
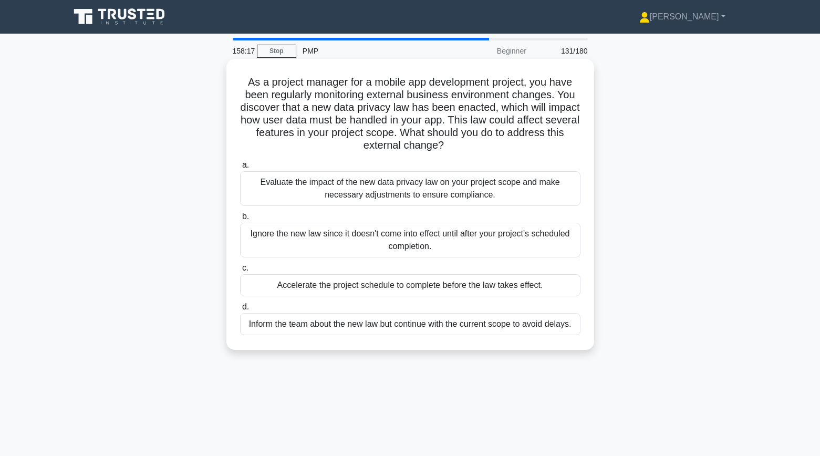
click at [293, 197] on div "Evaluate the impact of the new data privacy law on your project scope and make …" at bounding box center [410, 188] width 341 height 35
click at [240, 169] on input "a. Evaluate the impact of the new data privacy law on your project scope and ma…" at bounding box center [240, 165] width 0 height 7
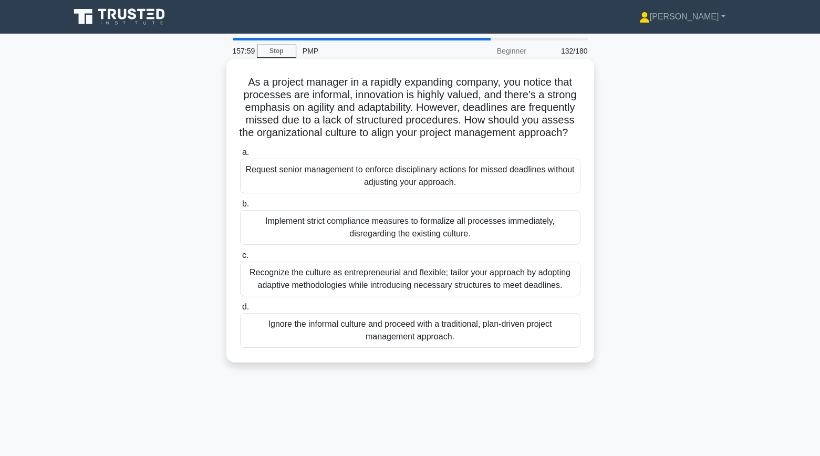
click at [259, 293] on div "Recognize the culture as entrepreneurial and flexible; tailor your approach by …" at bounding box center [410, 279] width 341 height 35
click at [240, 259] on input "c. Recognize the culture as entrepreneurial and flexible; tailor your approach …" at bounding box center [240, 255] width 0 height 7
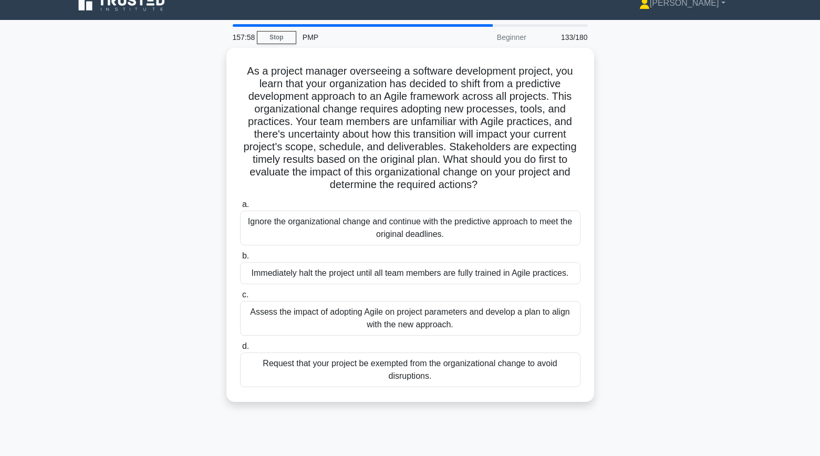
scroll to position [21, 0]
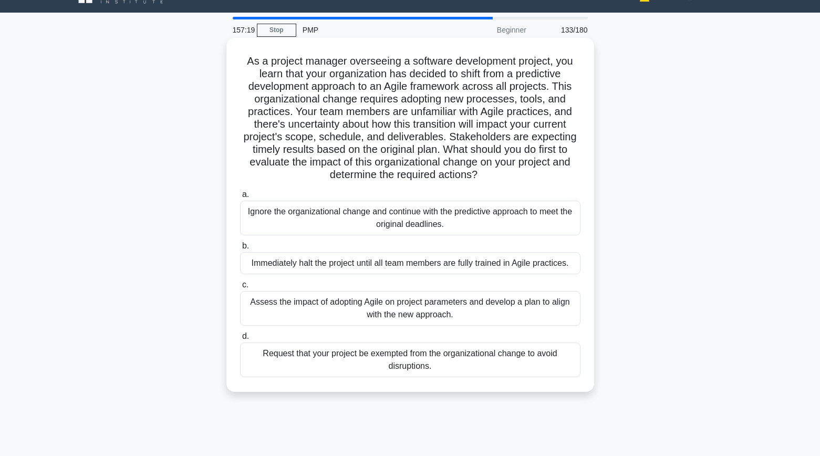
click at [280, 308] on div "Assess the impact of adopting Agile on project parameters and develop a plan to…" at bounding box center [410, 308] width 341 height 35
click at [240, 288] on input "c. Assess the impact of adopting Agile on project parameters and develop a plan…" at bounding box center [240, 285] width 0 height 7
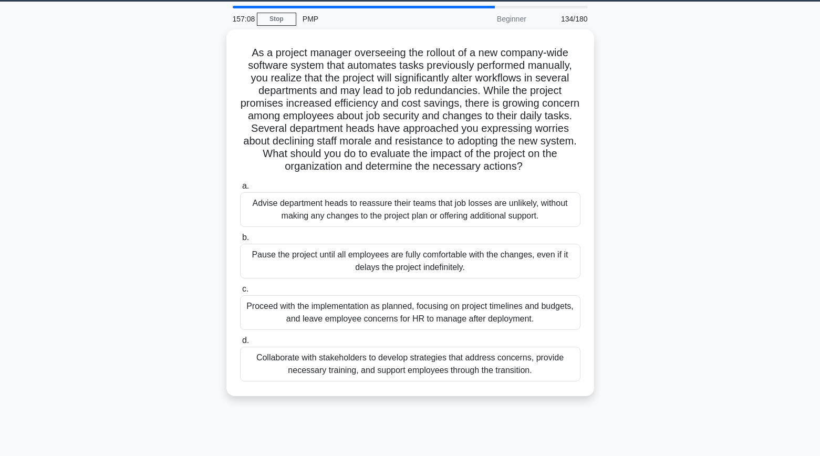
scroll to position [33, 0]
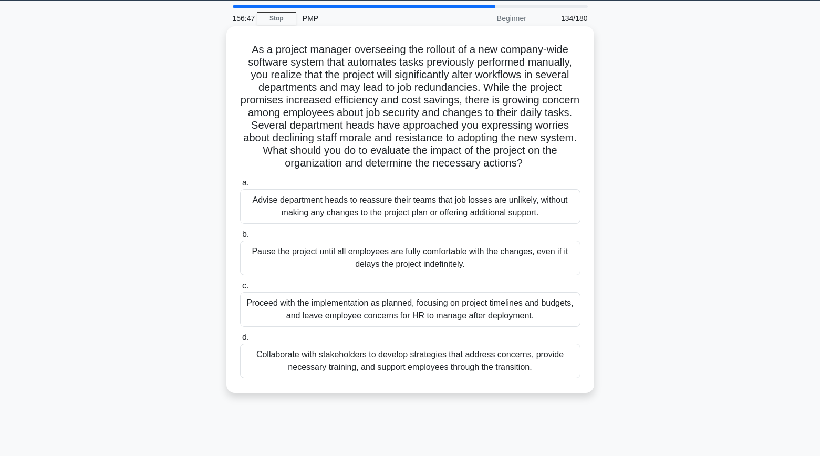
click at [297, 362] on div "Collaborate with stakeholders to develop strategies that address concerns, prov…" at bounding box center [410, 361] width 341 height 35
click at [240, 341] on input "d. Collaborate with stakeholders to develop strategies that address concerns, p…" at bounding box center [240, 337] width 0 height 7
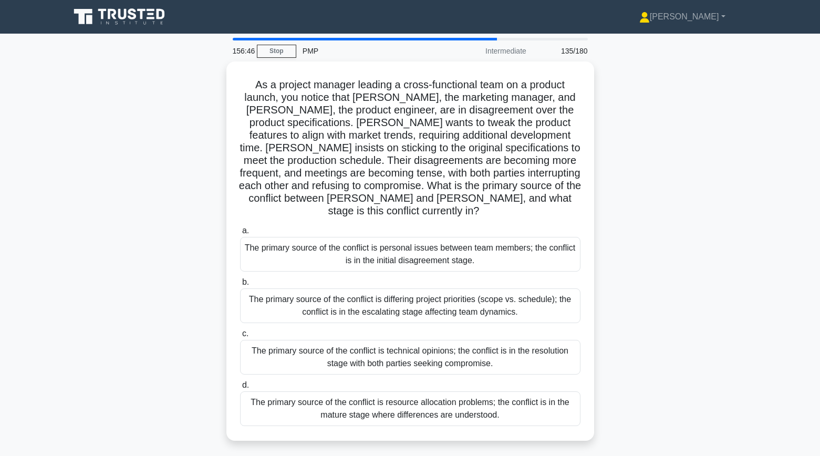
scroll to position [0, 0]
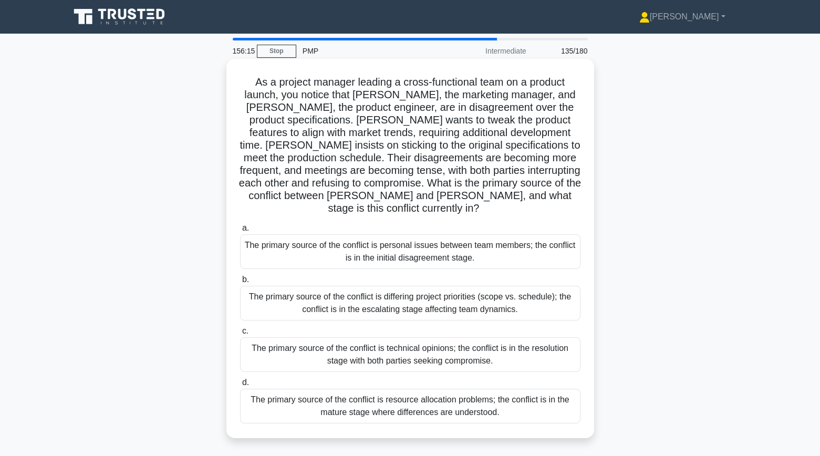
click at [254, 302] on div "The primary source of the conflict is differing project priorities (scope vs. s…" at bounding box center [410, 303] width 341 height 35
click at [240, 283] on input "b. The primary source of the conflict is differing project priorities (scope vs…" at bounding box center [240, 279] width 0 height 7
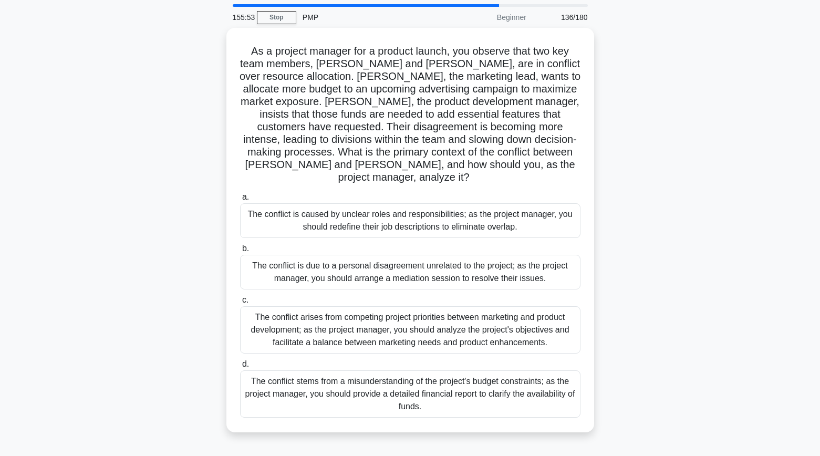
scroll to position [42, 0]
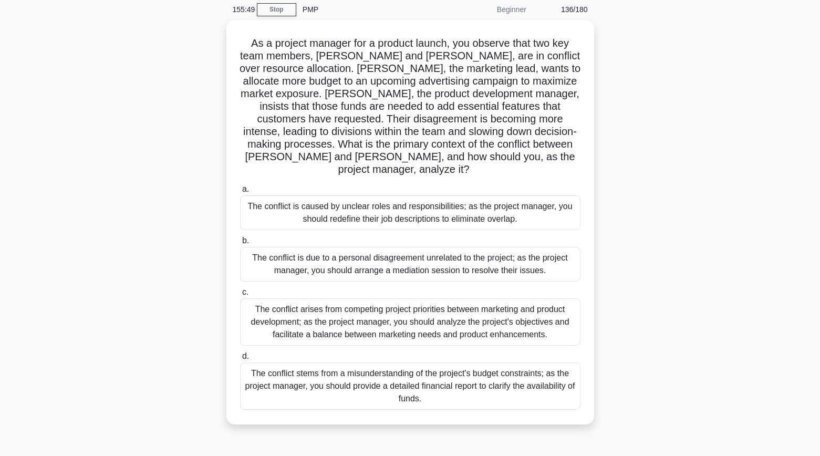
click at [184, 303] on div "As a project manager for a product launch, you observe that two key team member…" at bounding box center [411, 228] width 694 height 417
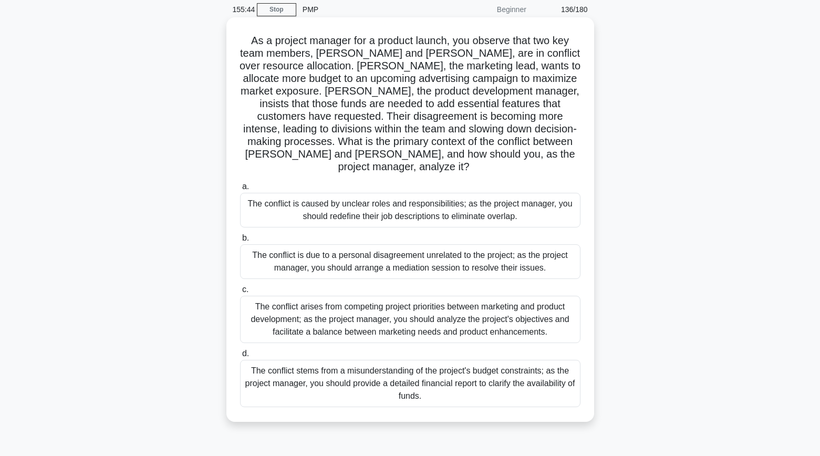
click at [270, 315] on div "The conflict arises from competing project priorities between marketing and pro…" at bounding box center [410, 319] width 341 height 47
click at [240, 293] on input "c. The conflict arises from competing project priorities between marketing and …" at bounding box center [240, 289] width 0 height 7
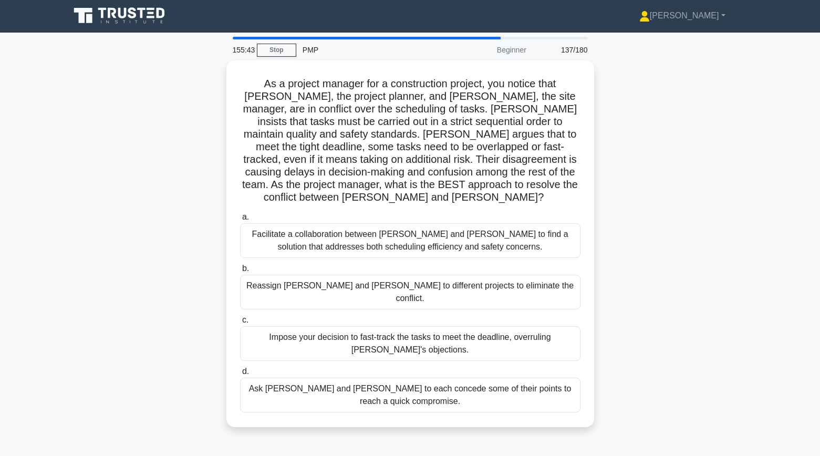
scroll to position [0, 0]
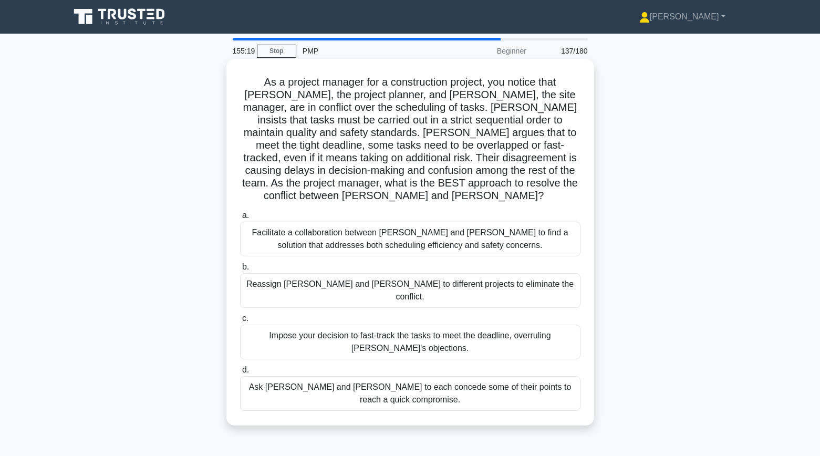
click at [281, 233] on div "Facilitate a collaboration between Karen and Dave to find a solution that addre…" at bounding box center [410, 239] width 341 height 35
click at [240, 219] on input "a. Facilitate a collaboration between Karen and Dave to find a solution that ad…" at bounding box center [240, 215] width 0 height 7
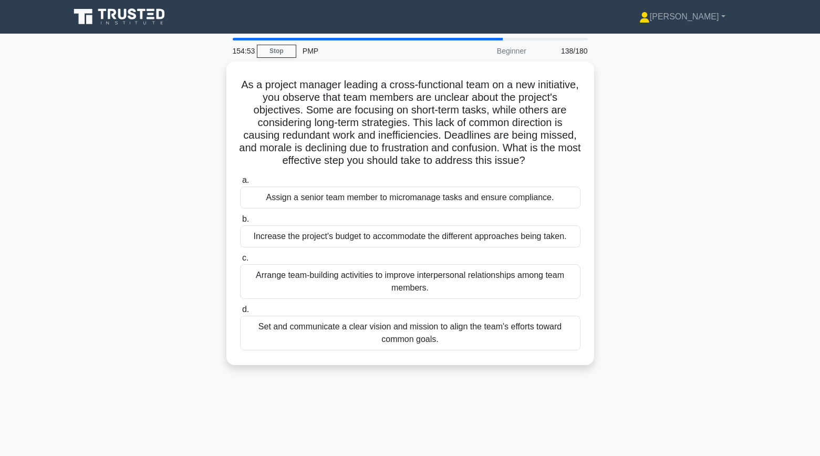
click at [205, 256] on div "As a project manager leading a cross-functional team on a new initiative, you o…" at bounding box center [411, 219] width 694 height 316
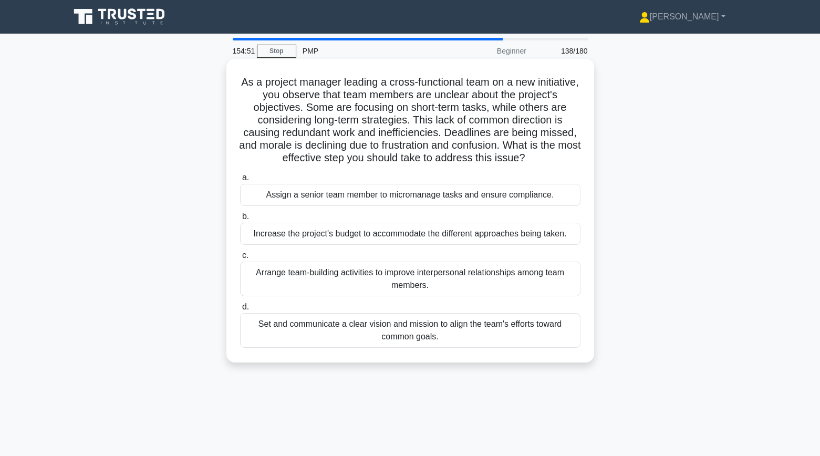
click at [287, 346] on div "Set and communicate a clear vision and mission to align the team's efforts towa…" at bounding box center [410, 330] width 341 height 35
click at [240, 311] on input "d. Set and communicate a clear vision and mission to align the team's efforts t…" at bounding box center [240, 307] width 0 height 7
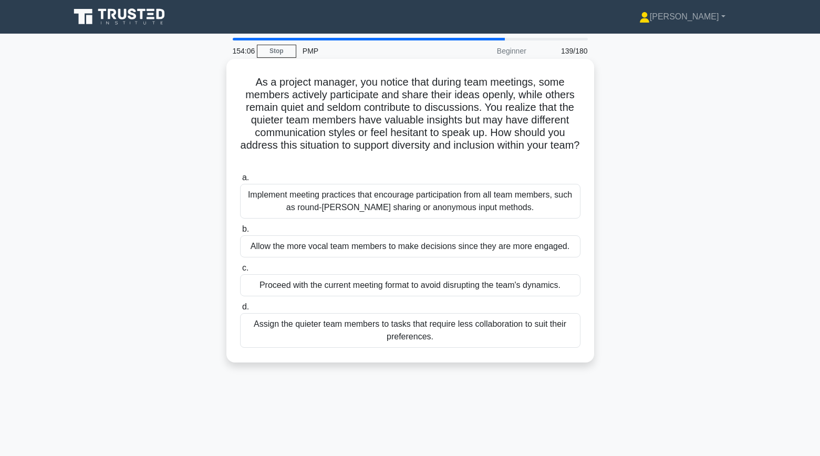
click at [284, 201] on div "Implement meeting practices that encourage participation from all team members,…" at bounding box center [410, 201] width 341 height 35
click at [240, 181] on input "a. Implement meeting practices that encourage participation from all team membe…" at bounding box center [240, 177] width 0 height 7
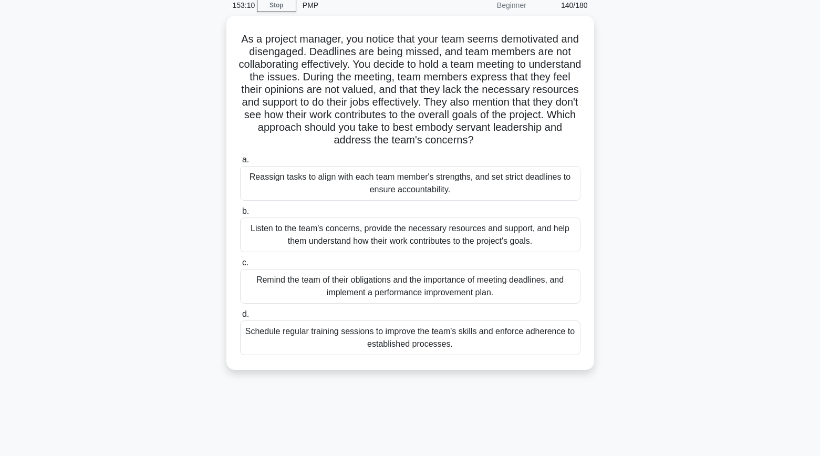
scroll to position [49, 0]
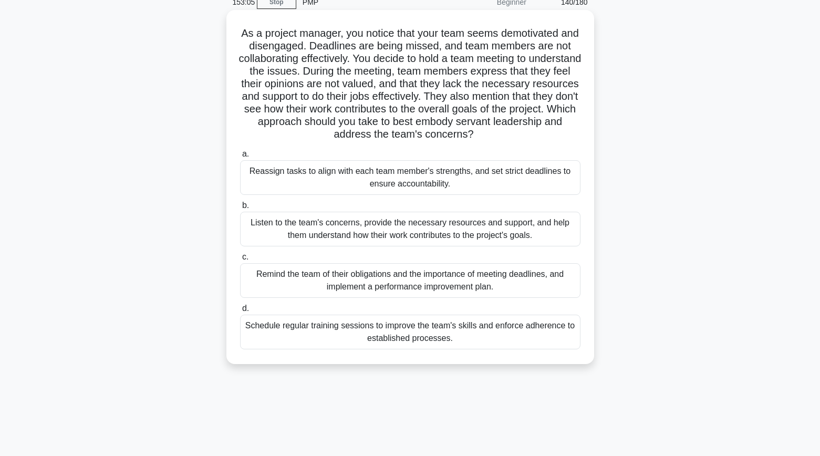
click at [289, 232] on div "Listen to the team's concerns, provide the necessary resources and support, and…" at bounding box center [410, 229] width 341 height 35
click at [240, 209] on input "b. Listen to the team's concerns, provide the necessary resources and support, …" at bounding box center [240, 205] width 0 height 7
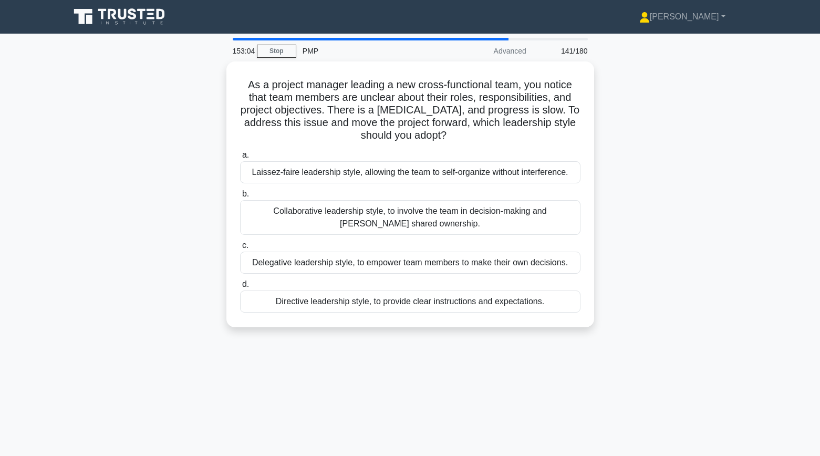
scroll to position [0, 0]
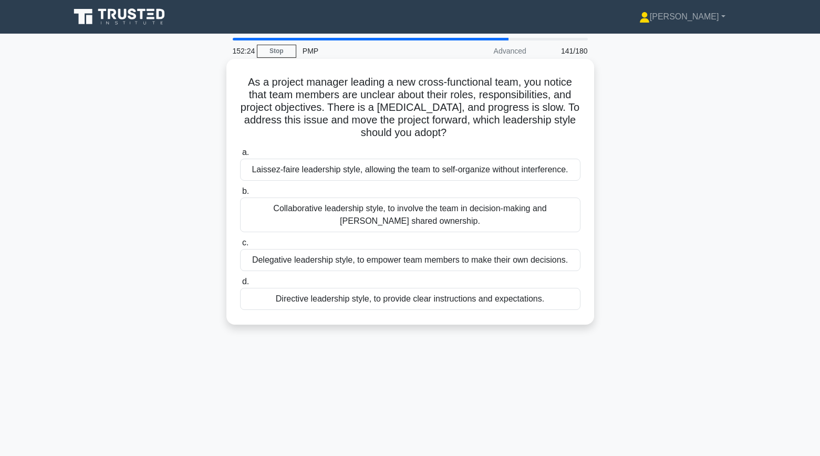
click at [268, 305] on div "Directive leadership style, to provide clear instructions and expectations." at bounding box center [410, 299] width 341 height 22
click at [240, 285] on input "d. Directive leadership style, to provide clear instructions and expectations." at bounding box center [240, 282] width 0 height 7
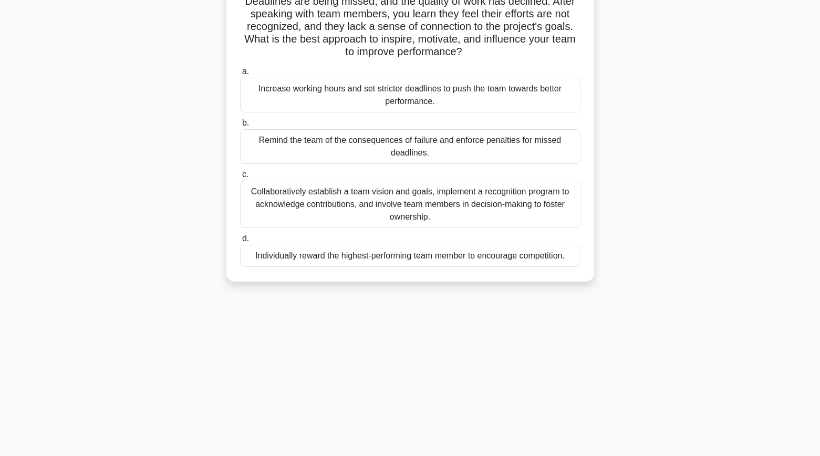
scroll to position [112, 0]
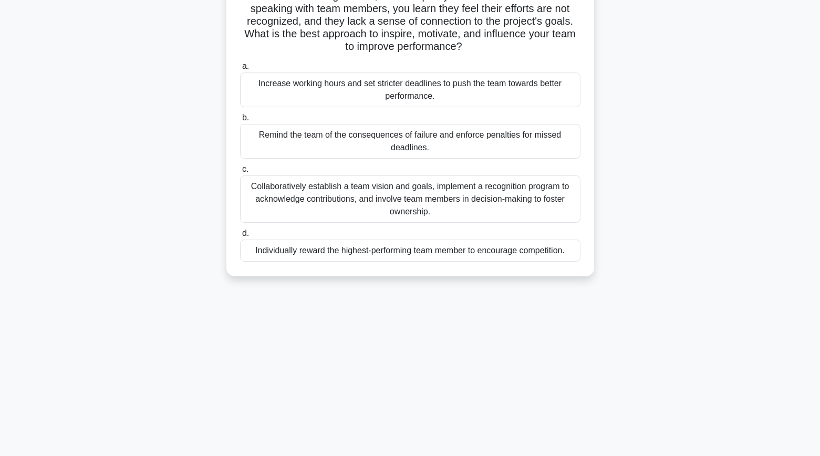
click at [256, 204] on div "Collaboratively establish a team vision and goals, implement a recognition prog…" at bounding box center [410, 199] width 341 height 47
click at [240, 173] on input "c. Collaboratively establish a team vision and goals, implement a recognition p…" at bounding box center [240, 169] width 0 height 7
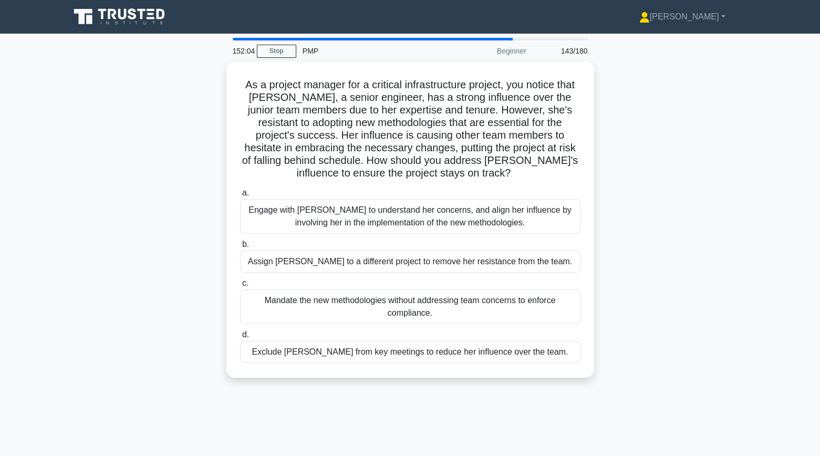
scroll to position [0, 0]
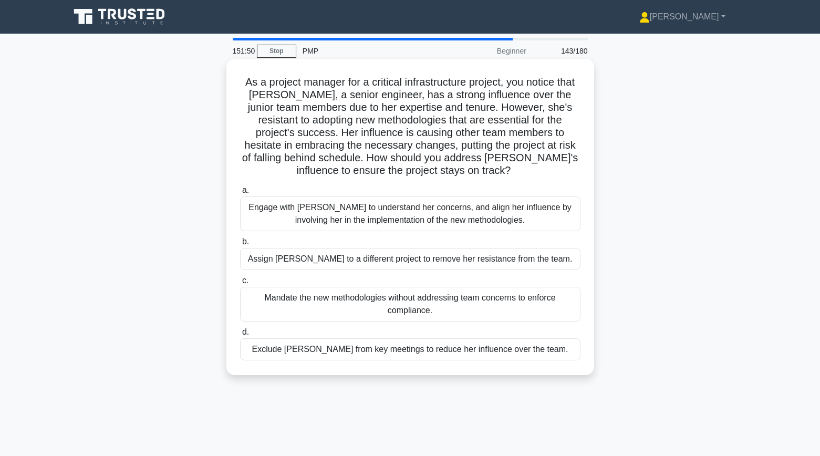
click at [251, 219] on div "Engage with Emily to understand her concerns, and align her influence by involv…" at bounding box center [410, 214] width 341 height 35
click at [240, 194] on input "a. Engage with Emily to understand her concerns, and align her influence by inv…" at bounding box center [240, 190] width 0 height 7
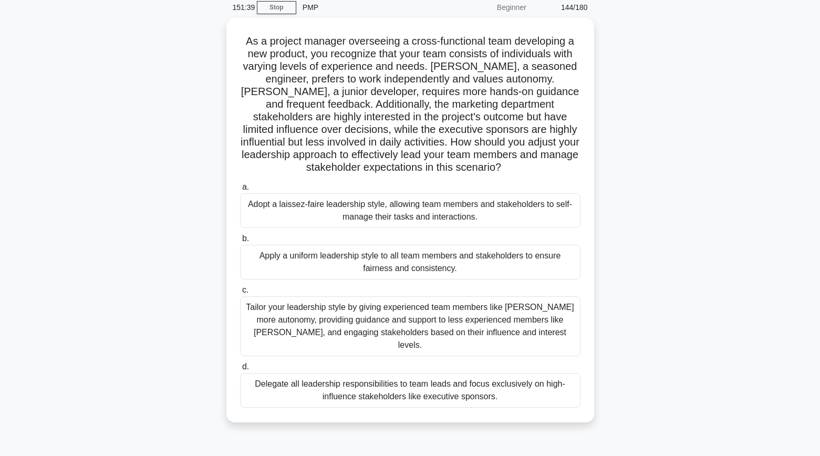
scroll to position [45, 0]
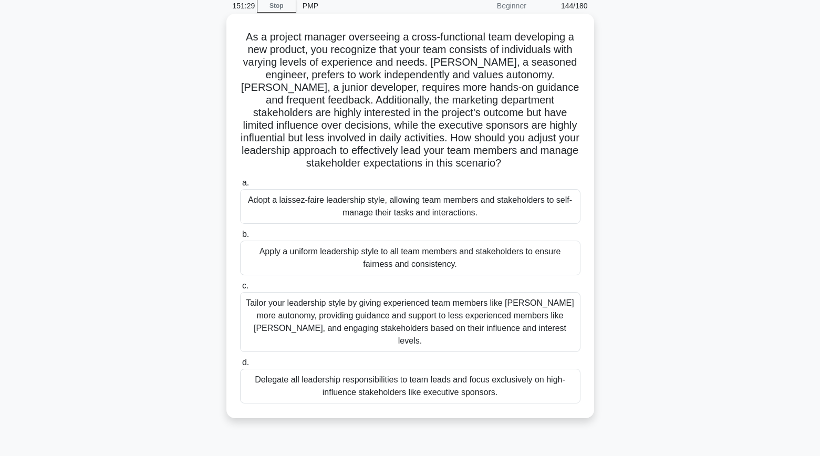
click at [251, 331] on div "Tailor your leadership style by giving experienced team members like Emma more …" at bounding box center [410, 322] width 341 height 60
click at [240, 290] on input "c. Tailor your leadership style by giving experienced team members like Emma mo…" at bounding box center [240, 286] width 0 height 7
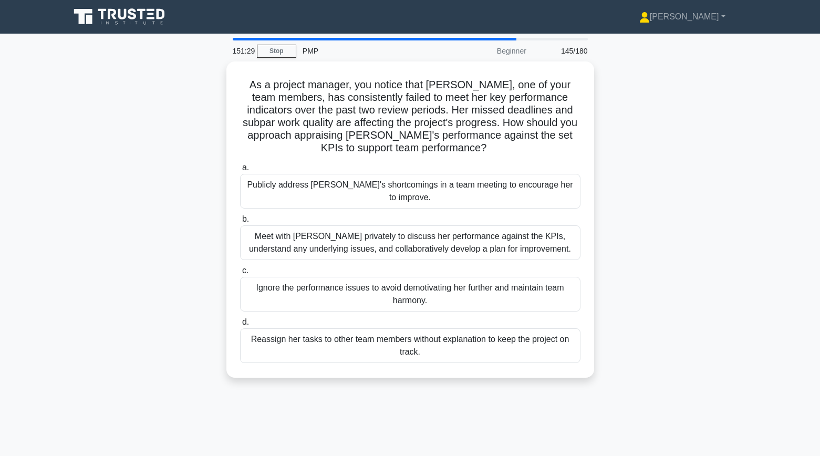
scroll to position [0, 0]
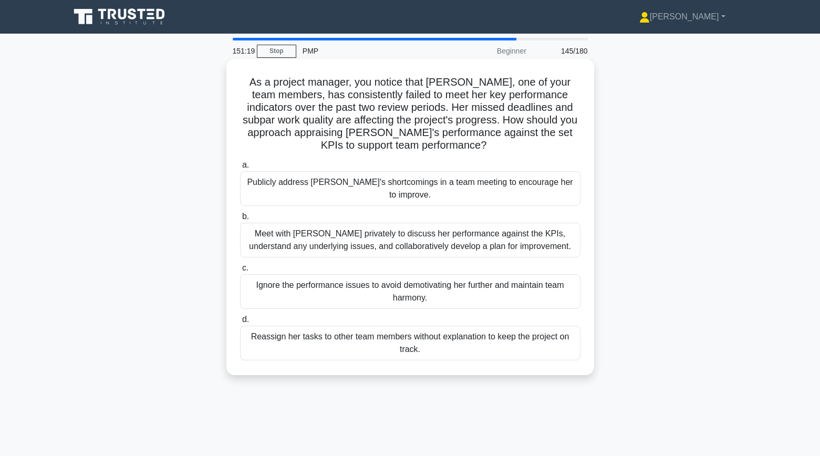
click at [254, 233] on div "Meet with Karen privately to discuss her performance against the KPIs, understa…" at bounding box center [410, 240] width 341 height 35
click at [240, 220] on input "b. Meet with Karen privately to discuss her performance against the KPIs, under…" at bounding box center [240, 216] width 0 height 7
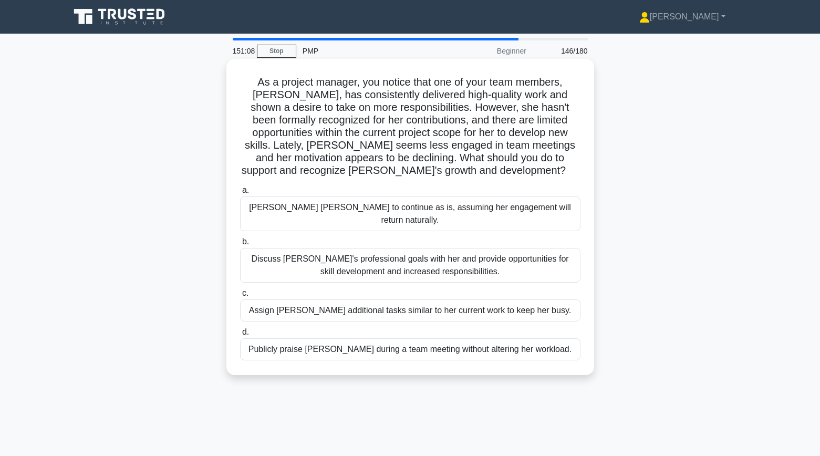
click at [264, 255] on div "Discuss Emily's professional goals with her and provide opportunities for skill…" at bounding box center [410, 265] width 341 height 35
click at [240, 245] on input "b. Discuss Emily's professional goals with her and provide opportunities for sk…" at bounding box center [240, 242] width 0 height 7
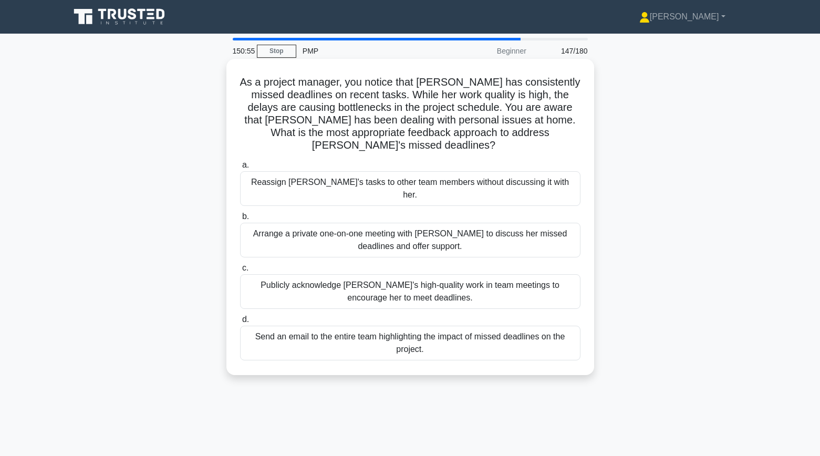
click at [260, 223] on div "Arrange a private one-on-one meeting with Emily to discuss her missed deadlines…" at bounding box center [410, 240] width 341 height 35
click at [240, 215] on input "b. Arrange a private one-on-one meeting with Emily to discuss her missed deadli…" at bounding box center [240, 216] width 0 height 7
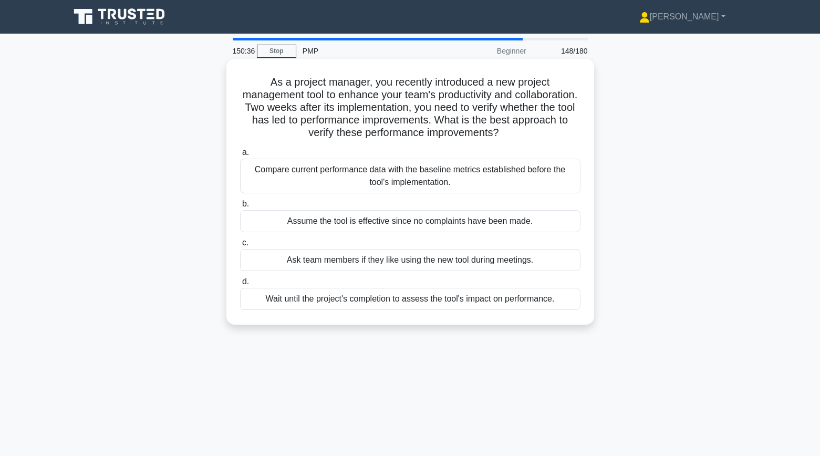
click at [263, 174] on div "Compare current performance data with the baseline metrics established before t…" at bounding box center [410, 176] width 341 height 35
click at [240, 156] on input "a. Compare current performance data with the baseline metrics established befor…" at bounding box center [240, 152] width 0 height 7
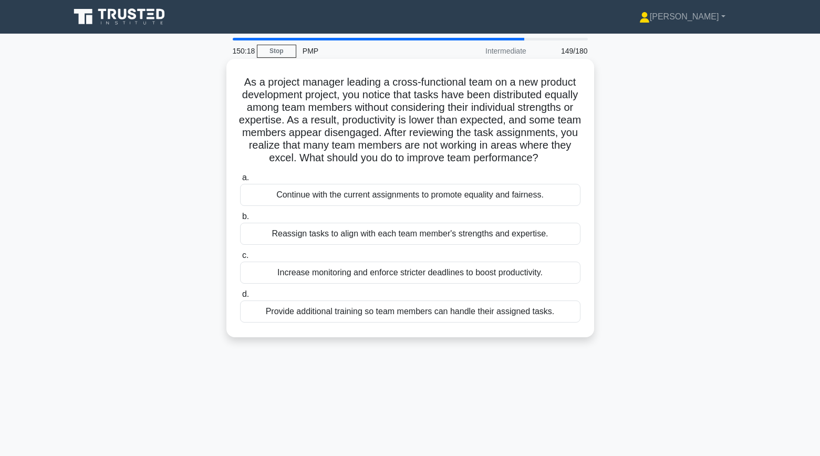
click at [255, 232] on div "Reassign tasks to align with each team member's strengths and expertise." at bounding box center [410, 234] width 341 height 22
click at [240, 220] on input "b. Reassign tasks to align with each team member's strengths and expertise." at bounding box center [240, 216] width 0 height 7
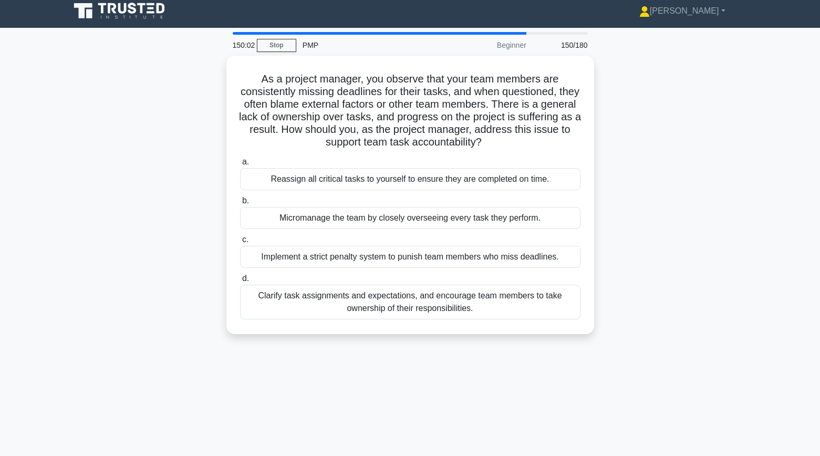
scroll to position [7, 0]
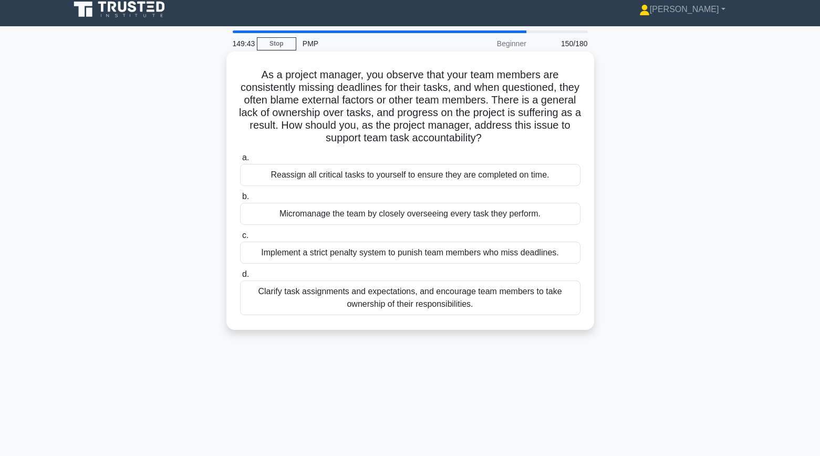
click at [345, 304] on div "Clarify task assignments and expectations, and encourage team members to take o…" at bounding box center [410, 298] width 341 height 35
click at [240, 278] on input "d. Clarify task assignments and expectations, and encourage team members to tak…" at bounding box center [240, 274] width 0 height 7
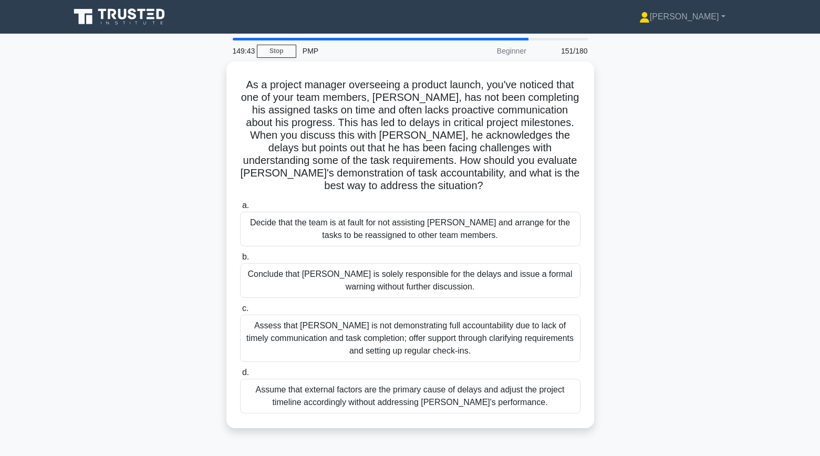
scroll to position [0, 0]
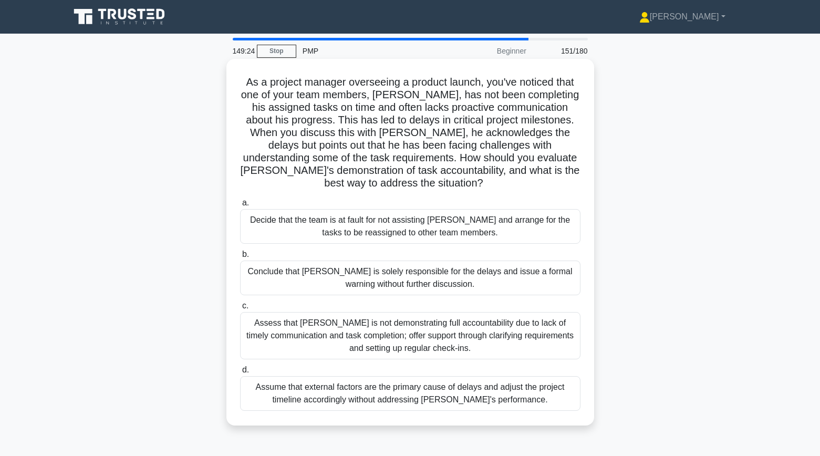
click at [281, 325] on div "Assess that Alex is not demonstrating full accountability due to lack of timely…" at bounding box center [410, 335] width 341 height 47
click at [240, 310] on input "c. Assess that Alex is not demonstrating full accountability due to lack of tim…" at bounding box center [240, 306] width 0 height 7
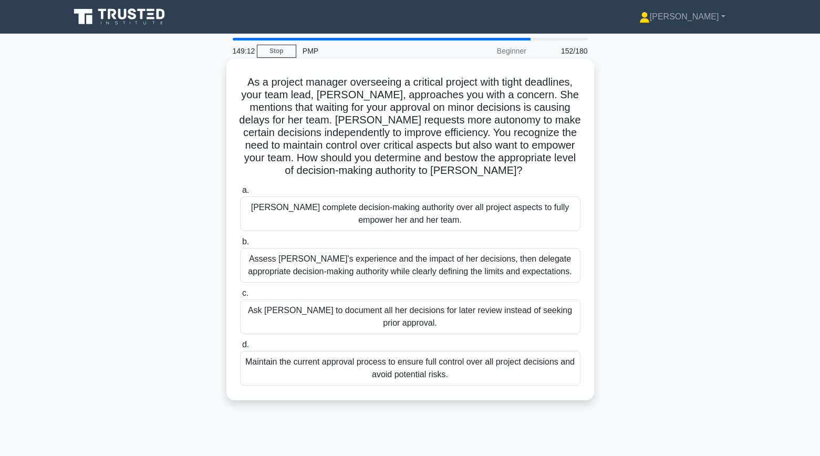
click at [255, 261] on div "Assess Emily's experience and the impact of her decisions, then delegate approp…" at bounding box center [410, 265] width 341 height 35
click at [240, 245] on input "b. Assess Emily's experience and the impact of her decisions, then delegate app…" at bounding box center [240, 242] width 0 height 7
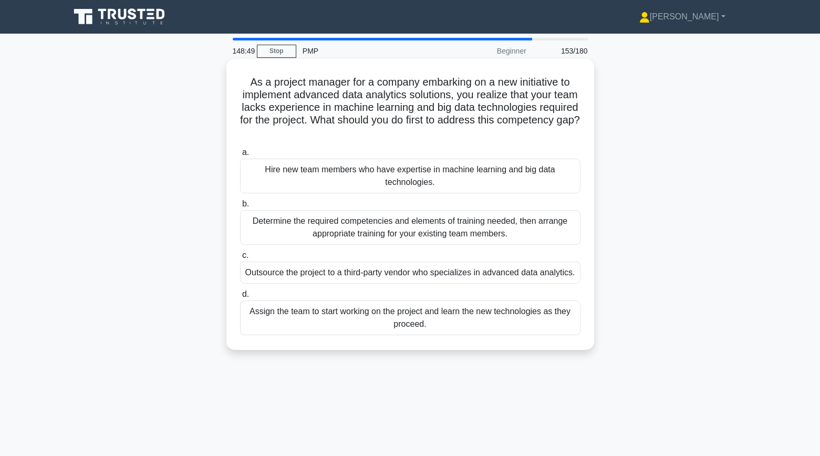
click at [242, 223] on div "Determine the required competencies and elements of training needed, then arran…" at bounding box center [410, 227] width 341 height 35
click at [240, 208] on input "b. Determine the required competencies and elements of training needed, then ar…" at bounding box center [240, 204] width 0 height 7
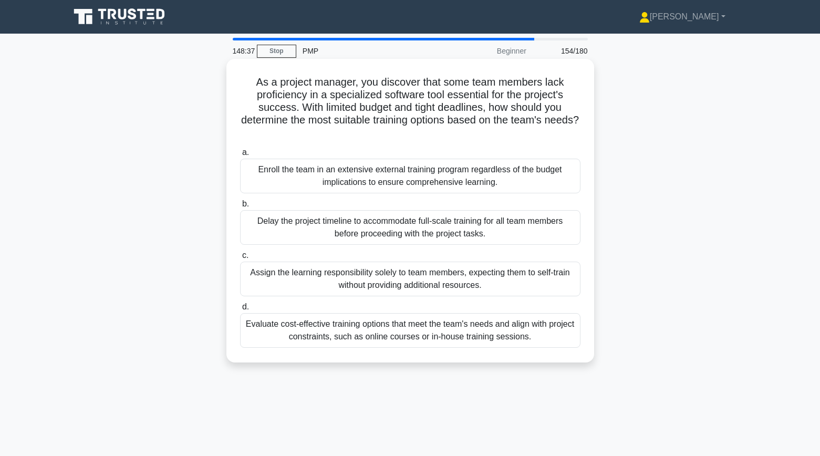
click at [260, 330] on div "Evaluate cost-effective training options that meet the team's needs and align w…" at bounding box center [410, 330] width 341 height 35
click at [240, 311] on input "d. Evaluate cost-effective training options that meet the team's needs and alig…" at bounding box center [240, 307] width 0 height 7
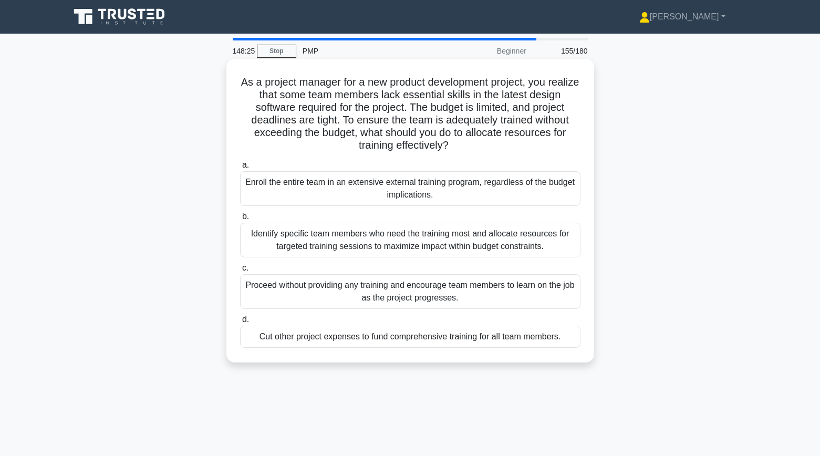
click at [257, 250] on div "Identify specific team members who need the training most and allocate resource…" at bounding box center [410, 240] width 341 height 35
click at [240, 220] on input "b. Identify specific team members who need the training most and allocate resou…" at bounding box center [240, 216] width 0 height 7
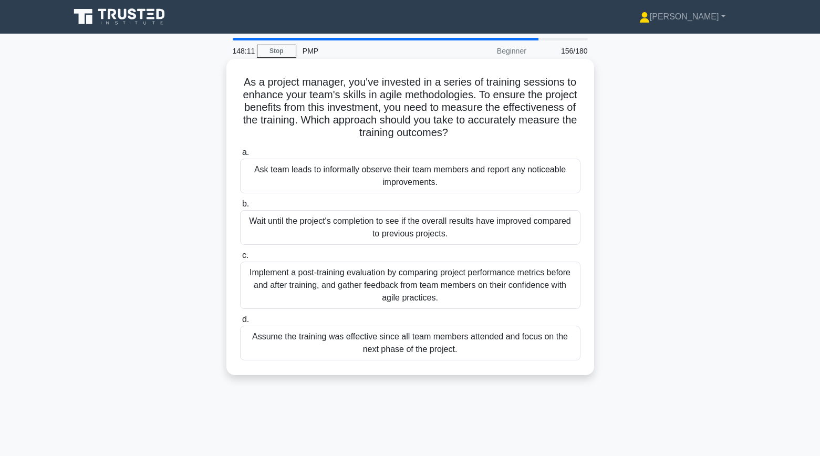
click at [274, 277] on div "Implement a post-training evaluation by comparing project performance metrics b…" at bounding box center [410, 285] width 341 height 47
click at [240, 259] on input "c. Implement a post-training evaluation by comparing project performance metric…" at bounding box center [240, 255] width 0 height 7
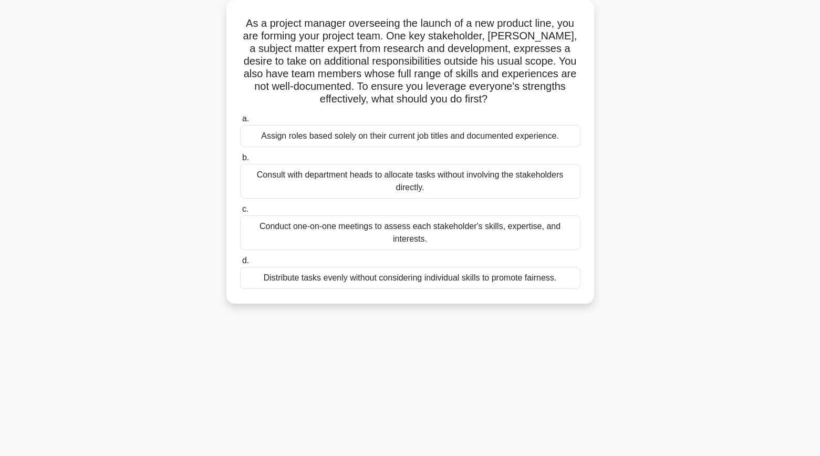
scroll to position [44, 0]
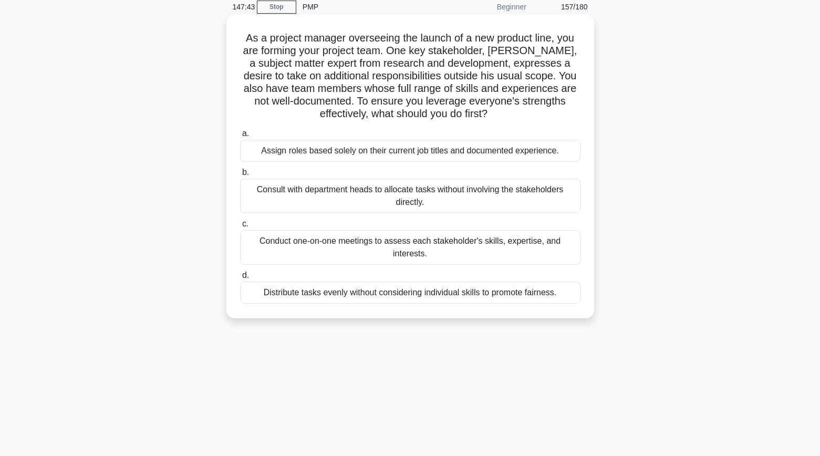
click at [262, 242] on div "Conduct one-on-one meetings to assess each stakeholder's skills, expertise, and…" at bounding box center [410, 247] width 341 height 35
click at [240, 228] on input "c. Conduct one-on-one meetings to assess each stakeholder's skills, expertise, …" at bounding box center [240, 224] width 0 height 7
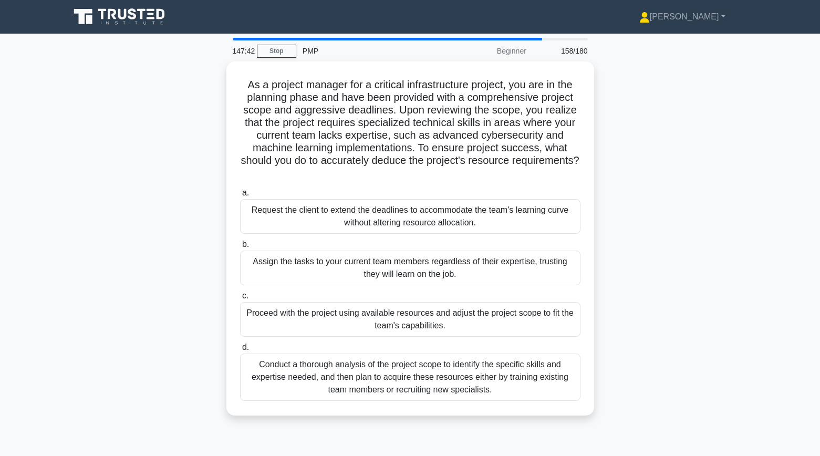
scroll to position [0, 0]
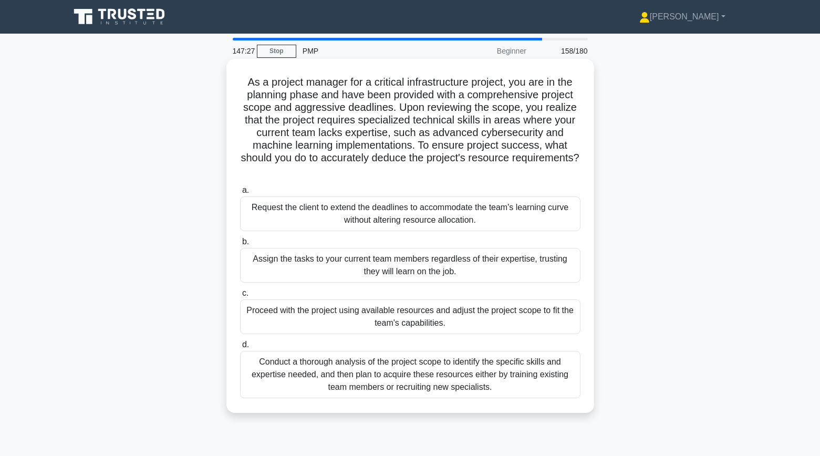
click at [244, 380] on div "Conduct a thorough analysis of the project scope to identify the specific skill…" at bounding box center [410, 374] width 341 height 47
click at [240, 348] on input "d. Conduct a thorough analysis of the project scope to identify the specific sk…" at bounding box center [240, 345] width 0 height 7
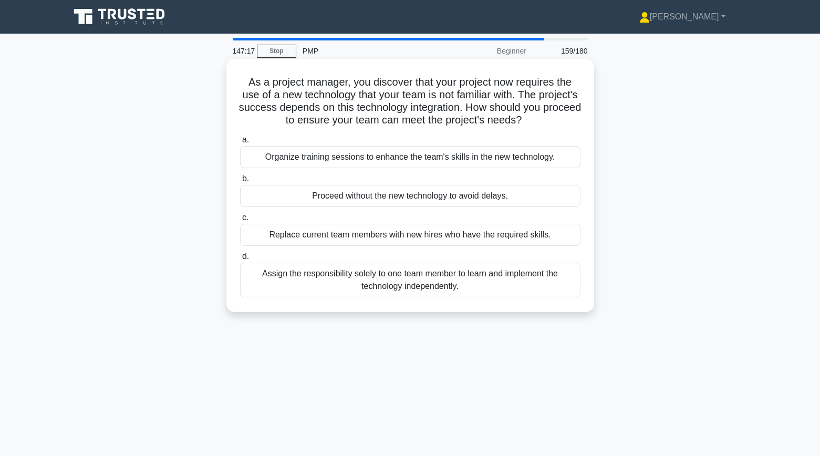
click at [275, 159] on div "Organize training sessions to enhance the team's skills in the new technology." at bounding box center [410, 157] width 341 height 22
click at [240, 143] on input "a. Organize training sessions to enhance the team's skills in the new technolog…" at bounding box center [240, 140] width 0 height 7
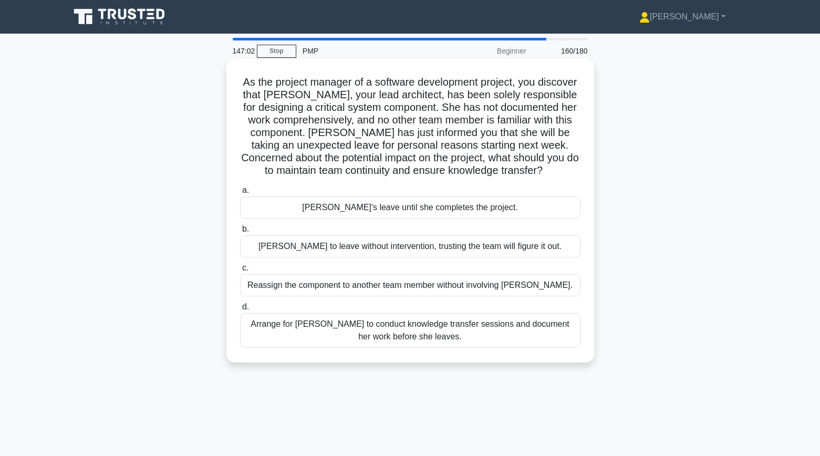
click at [275, 327] on div "Arrange for Maria to conduct knowledge transfer sessions and document her work …" at bounding box center [410, 330] width 341 height 35
click at [240, 311] on input "d. Arrange for Maria to conduct knowledge transfer sessions and document her wo…" at bounding box center [240, 307] width 0 height 7
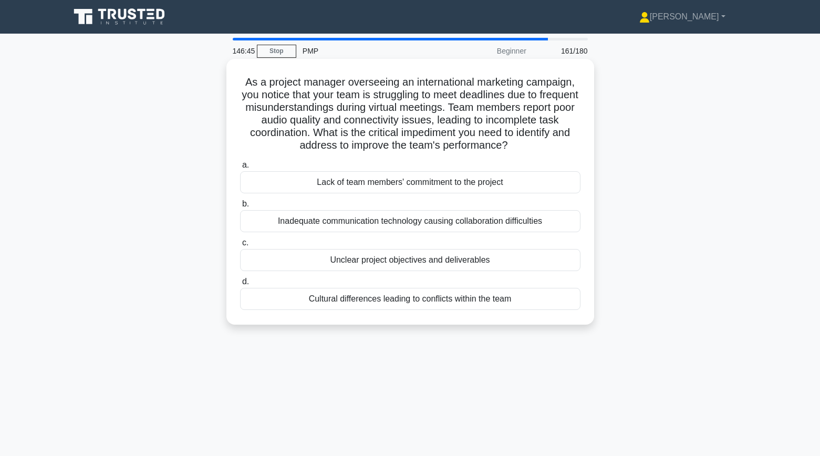
click at [260, 226] on div "Inadequate communication technology causing collaboration difficulties" at bounding box center [410, 221] width 341 height 22
click at [240, 208] on input "b. Inadequate communication technology causing collaboration difficulties" at bounding box center [240, 204] width 0 height 7
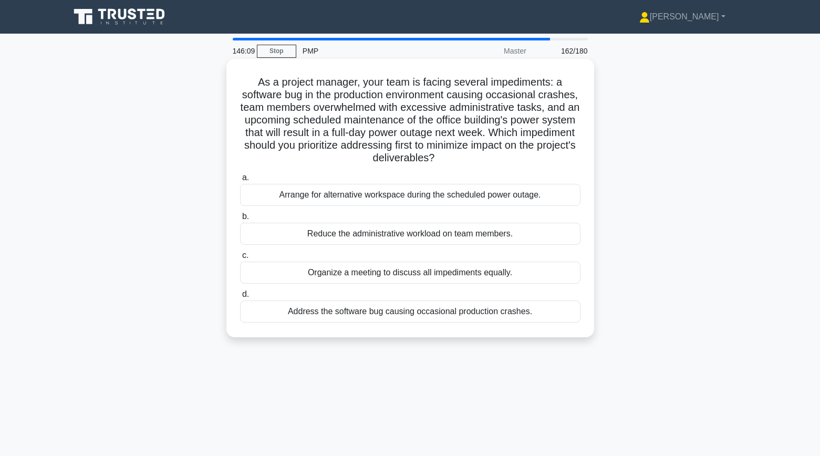
click at [317, 234] on div "Reduce the administrative workload on team members." at bounding box center [410, 234] width 341 height 22
click at [240, 220] on input "b. Reduce the administrative workload on team members." at bounding box center [240, 216] width 0 height 7
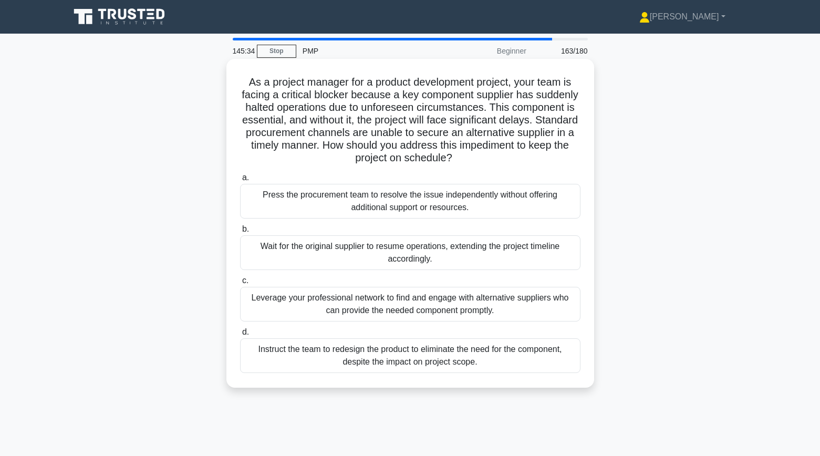
click at [344, 311] on div "Leverage your professional network to find and engage with alternative supplier…" at bounding box center [410, 304] width 341 height 35
click at [240, 284] on input "c. Leverage your professional network to find and engage with alternative suppl…" at bounding box center [240, 280] width 0 height 7
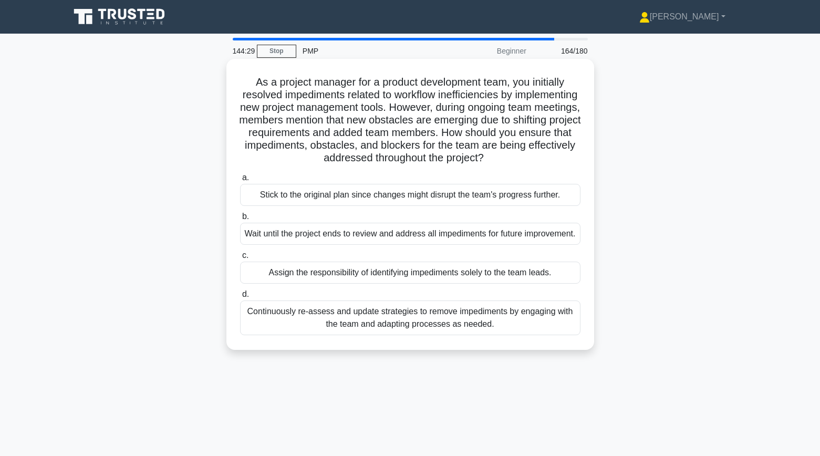
click at [363, 324] on div "Continuously re-assess and update strategies to remove impediments by engaging …" at bounding box center [410, 318] width 341 height 35
click at [240, 298] on input "d. Continuously re-assess and update strategies to remove impediments by engagi…" at bounding box center [240, 294] width 0 height 7
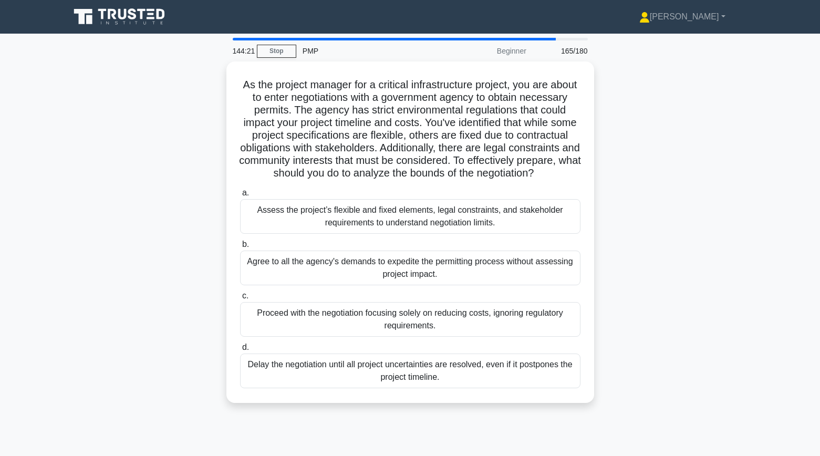
click at [202, 245] on div "As the project manager for a critical infrastructure project, you are about to …" at bounding box center [411, 238] width 694 height 354
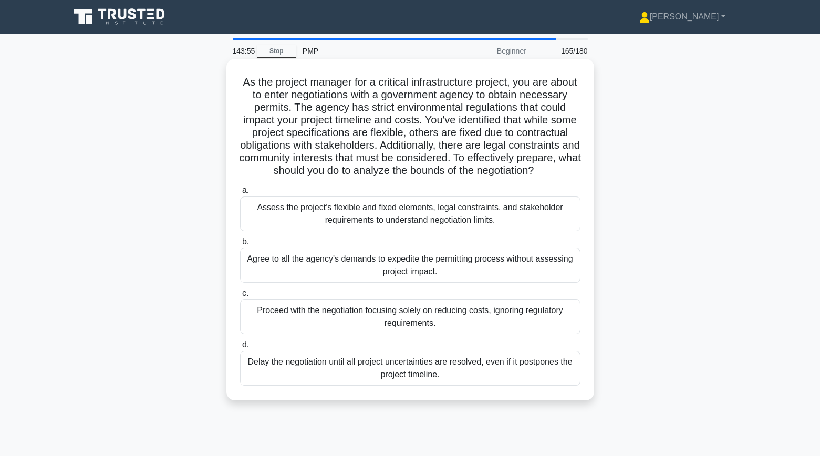
click at [262, 215] on div "Assess the project’s flexible and fixed elements, legal constraints, and stakeh…" at bounding box center [410, 214] width 341 height 35
click at [240, 194] on input "a. Assess the project’s flexible and fixed elements, legal constraints, and sta…" at bounding box center [240, 190] width 0 height 7
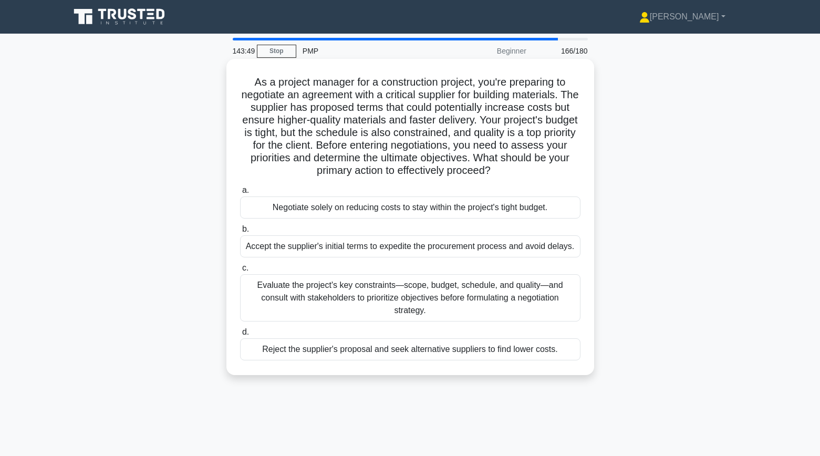
click at [277, 297] on div "Evaluate the project's key constraints—scope, budget, schedule, and quality—and…" at bounding box center [410, 297] width 341 height 47
click at [240, 272] on input "c. Evaluate the project's key constraints—scope, budget, schedule, and quality—…" at bounding box center [240, 268] width 0 height 7
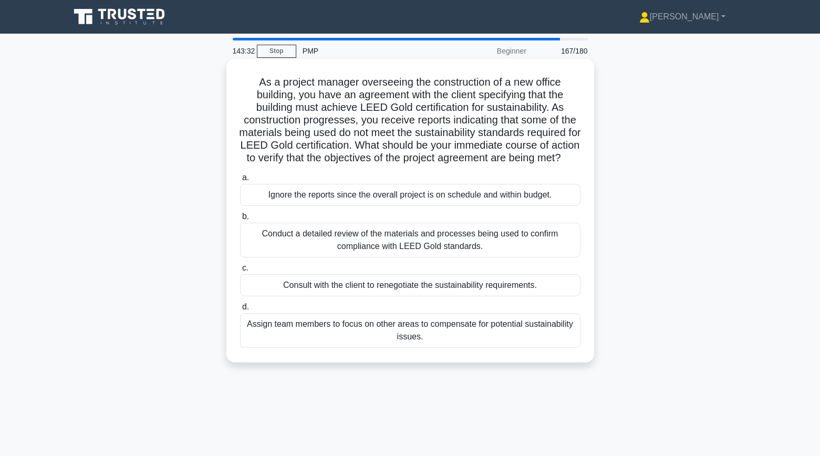
click at [287, 251] on div "Conduct a detailed review of the materials and processes being used to confirm …" at bounding box center [410, 240] width 341 height 35
click at [240, 220] on input "b. Conduct a detailed review of the materials and processes being used to confi…" at bounding box center [240, 216] width 0 height 7
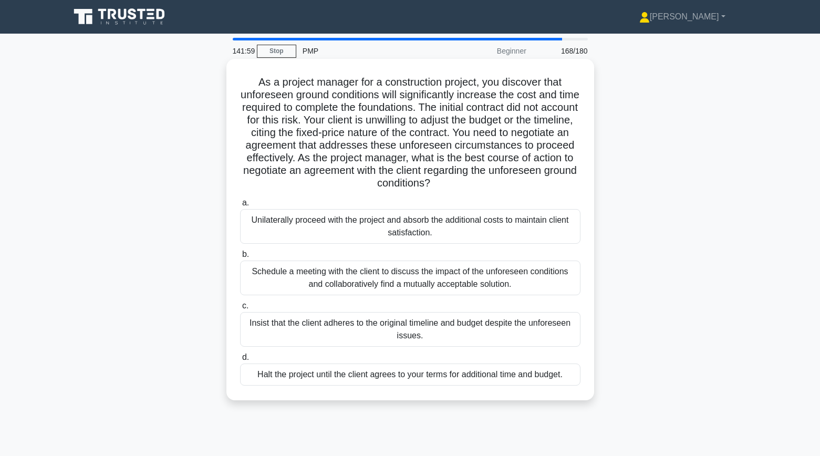
click at [258, 280] on div "Schedule a meeting with the client to discuss the impact of the unforeseen cond…" at bounding box center [410, 278] width 341 height 35
click at [240, 258] on input "b. Schedule a meeting with the client to discuss the impact of the unforeseen c…" at bounding box center [240, 254] width 0 height 7
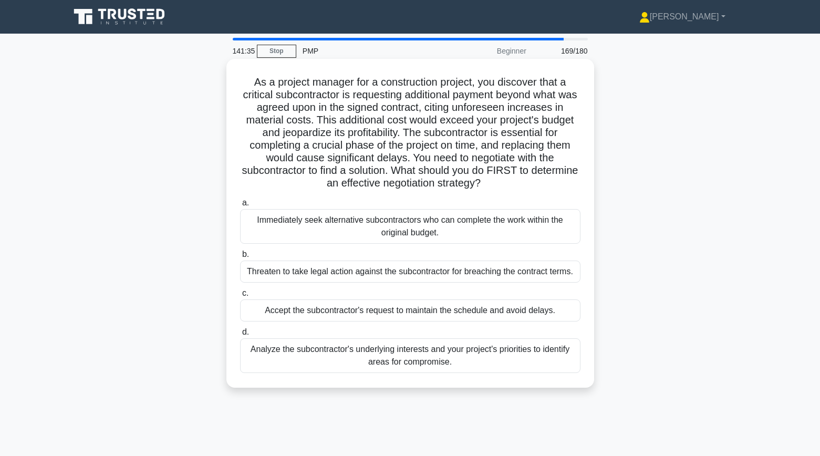
click at [275, 351] on div "Analyze the subcontractor's underlying interests and your project's priorities …" at bounding box center [410, 355] width 341 height 35
click at [240, 336] on input "d. Analyze the subcontractor's underlying interests and your project's prioriti…" at bounding box center [240, 332] width 0 height 7
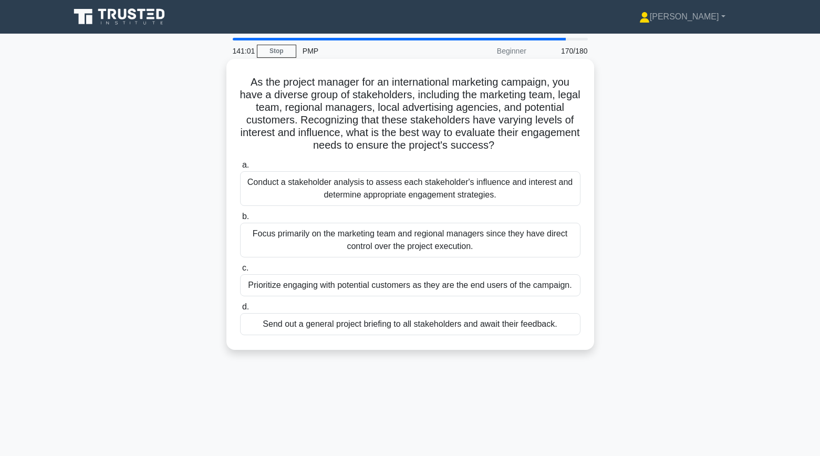
click at [253, 186] on div "Conduct a stakeholder analysis to assess each stakeholder's influence and inter…" at bounding box center [410, 188] width 341 height 35
click at [240, 169] on input "a. Conduct a stakeholder analysis to assess each stakeholder's influence and in…" at bounding box center [240, 165] width 0 height 7
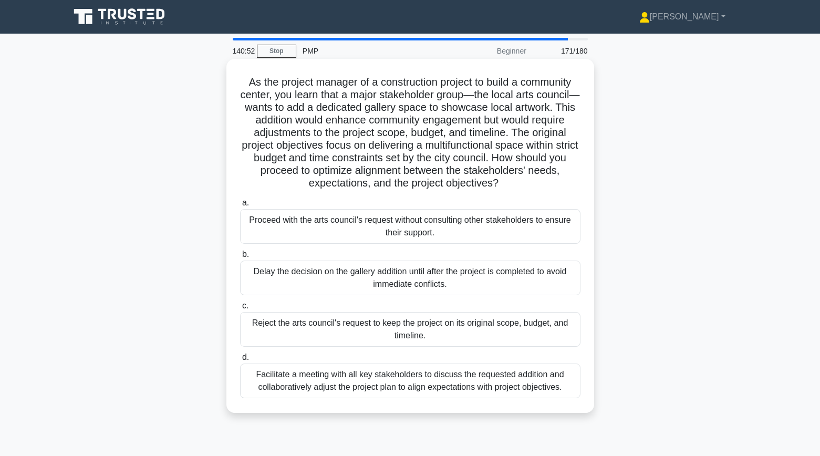
click at [286, 383] on div "Facilitate a meeting with all key stakeholders to discuss the requested additio…" at bounding box center [410, 381] width 341 height 35
click at [240, 361] on input "d. Facilitate a meeting with all key stakeholders to discuss the requested addi…" at bounding box center [240, 357] width 0 height 7
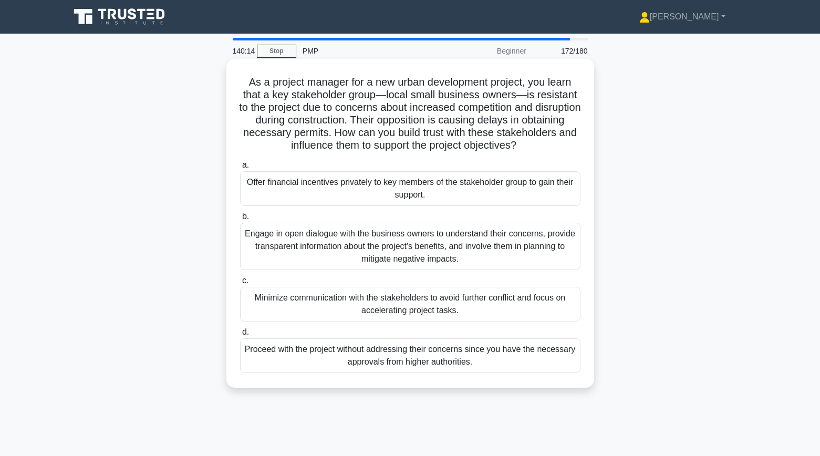
click at [267, 249] on div "Engage in open dialogue with the business owners to understand their concerns, …" at bounding box center [410, 246] width 341 height 47
click at [240, 220] on input "b. Engage in open dialogue with the business owners to understand their concern…" at bounding box center [240, 216] width 0 height 7
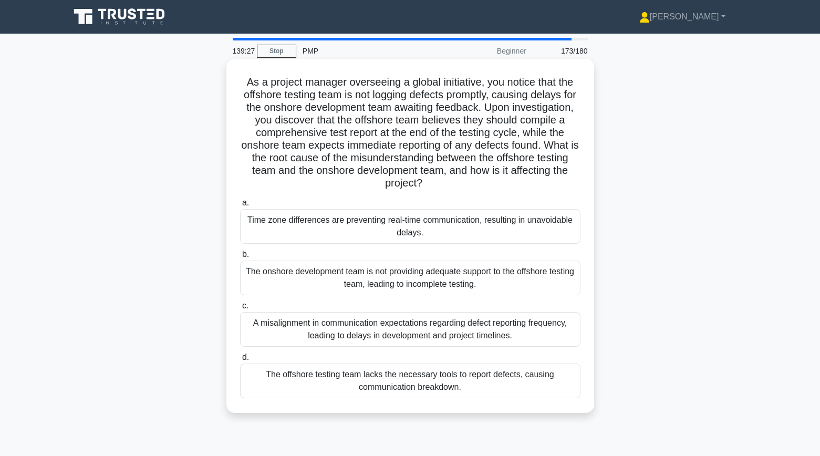
click at [264, 331] on div "A misalignment in communication expectations regarding defect reporting frequen…" at bounding box center [410, 329] width 341 height 35
click at [240, 310] on input "c. A misalignment in communication expectations regarding defect reporting freq…" at bounding box center [240, 306] width 0 height 7
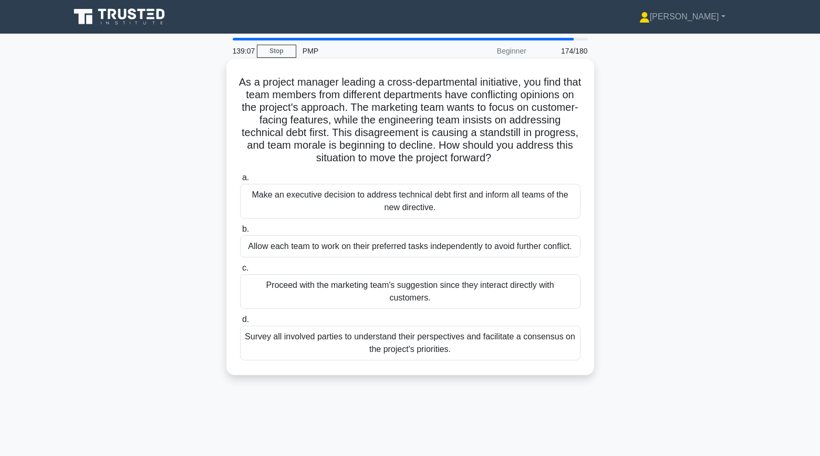
click at [252, 348] on div "Survey all involved parties to understand their perspectives and facilitate a c…" at bounding box center [410, 343] width 341 height 35
click at [240, 323] on input "d. Survey all involved parties to understand their perspectives and facilitate …" at bounding box center [240, 319] width 0 height 7
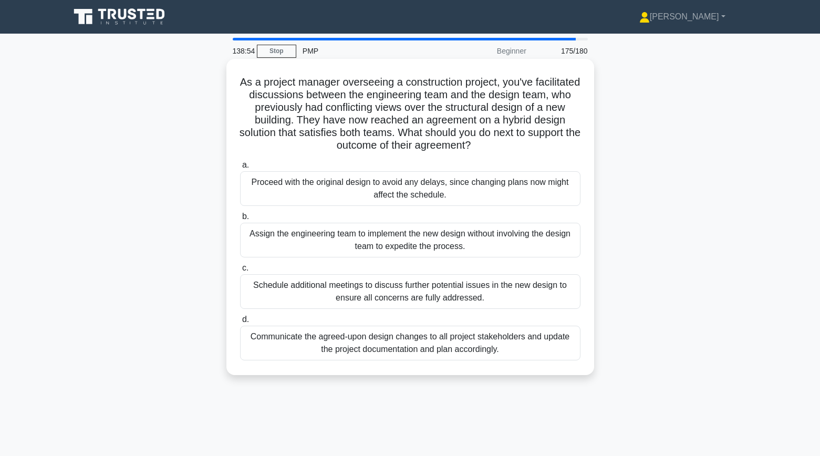
click at [279, 342] on div "Communicate the agreed-upon design changes to all project stakeholders and upda…" at bounding box center [410, 343] width 341 height 35
click at [240, 323] on input "d. Communicate the agreed-upon design changes to all project stakeholders and u…" at bounding box center [240, 319] width 0 height 7
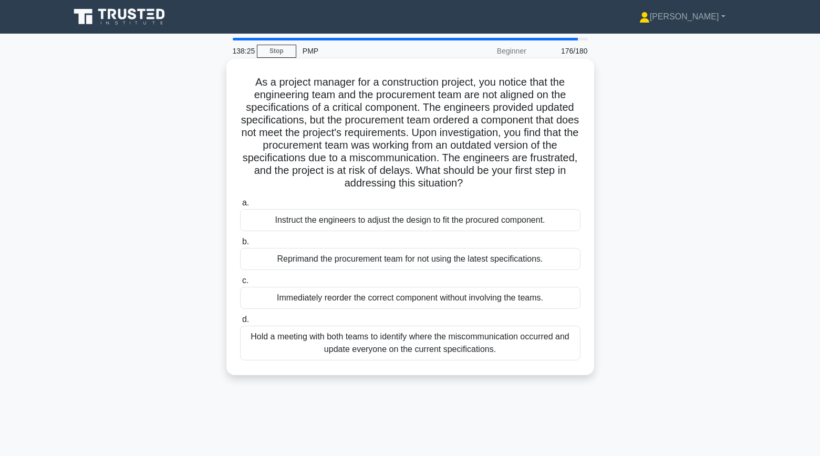
click at [356, 342] on div "Hold a meeting with both teams to identify where the miscommunication occurred …" at bounding box center [410, 343] width 341 height 35
click at [240, 323] on input "d. Hold a meeting with both teams to identify where the miscommunication occurr…" at bounding box center [240, 319] width 0 height 7
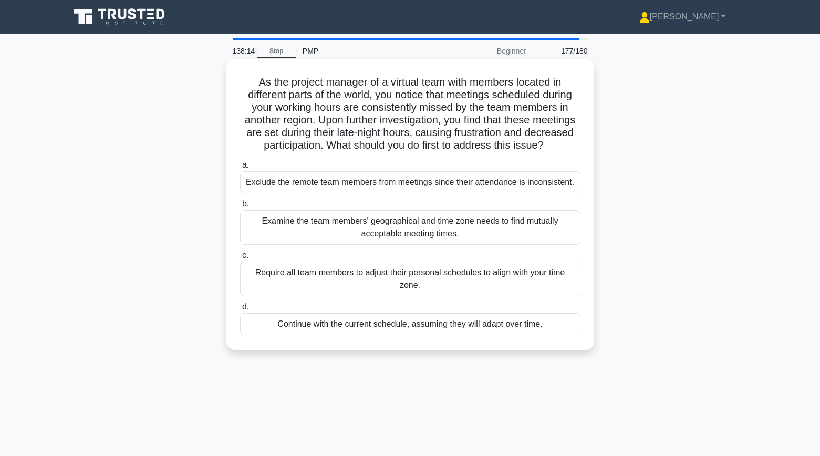
click at [277, 232] on div "Examine the team members' geographical and time zone needs to find mutually acc…" at bounding box center [410, 227] width 341 height 35
click at [240, 208] on input "b. Examine the team members' geographical and time zone needs to find mutually …" at bounding box center [240, 204] width 0 height 7
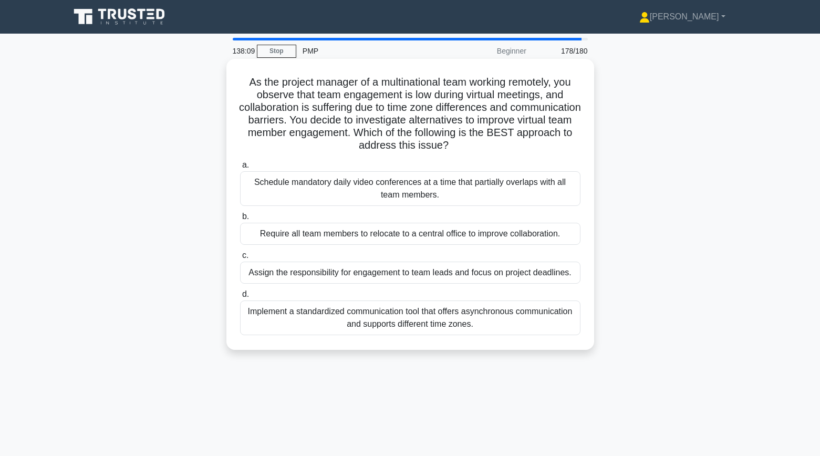
click at [258, 323] on div "Implement a standardized communication tool that offers asynchronous communicat…" at bounding box center [410, 318] width 341 height 35
click at [240, 298] on input "d. Implement a standardized communication tool that offers asynchronous communi…" at bounding box center [240, 294] width 0 height 7
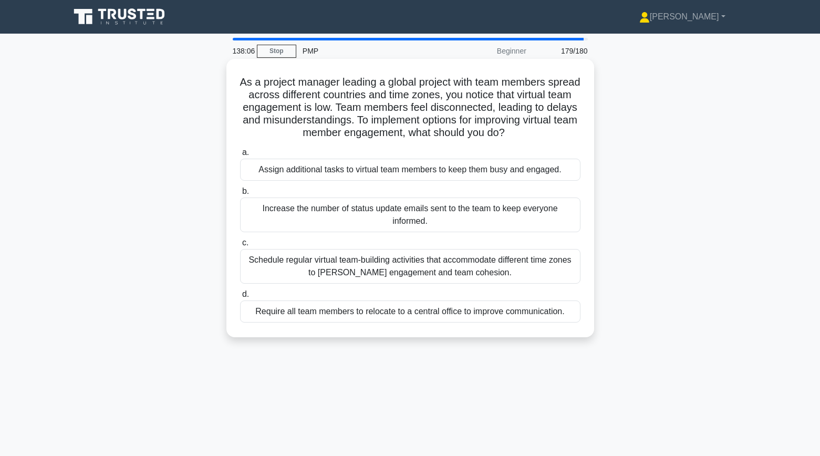
click at [256, 276] on div "Schedule regular virtual team-building activities that accommodate different ti…" at bounding box center [410, 266] width 341 height 35
click at [240, 246] on input "c. Schedule regular virtual team-building activities that accommodate different…" at bounding box center [240, 243] width 0 height 7
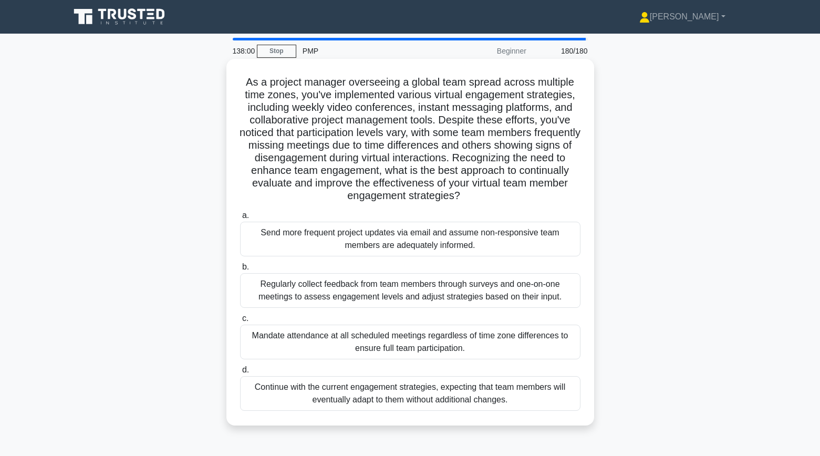
click at [282, 292] on div "Regularly collect feedback from team members through surveys and one-on-one mee…" at bounding box center [410, 290] width 341 height 35
click at [240, 271] on input "b. Regularly collect feedback from team members through surveys and one-on-one …" at bounding box center [240, 267] width 0 height 7
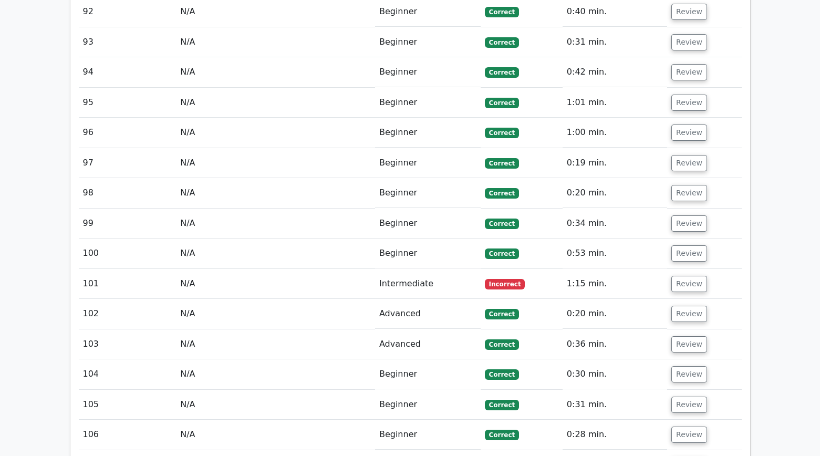
scroll to position [3872, 0]
click at [692, 275] on button "Review" at bounding box center [690, 283] width 36 height 16
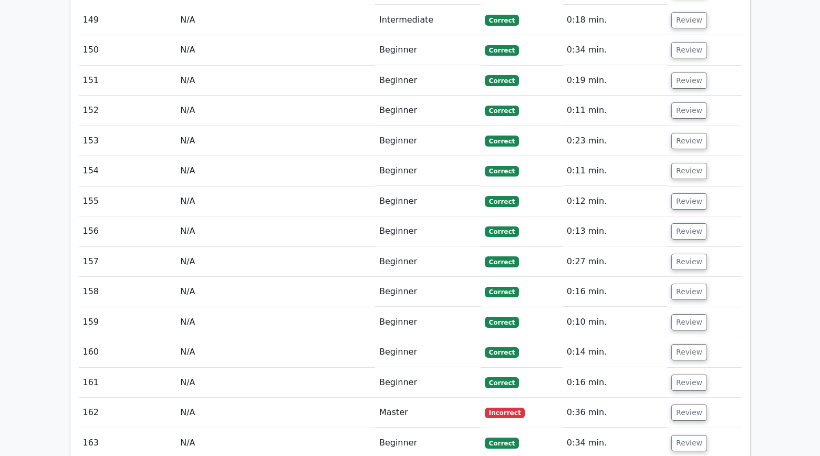
scroll to position [6163, 0]
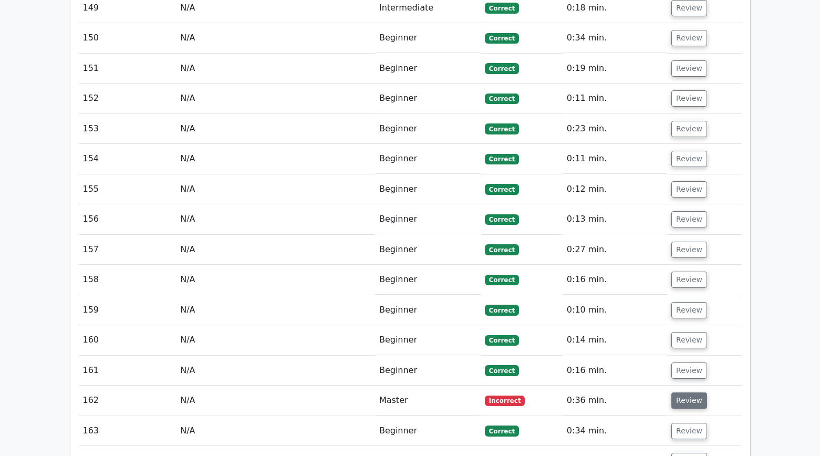
click at [700, 393] on button "Review" at bounding box center [690, 401] width 36 height 16
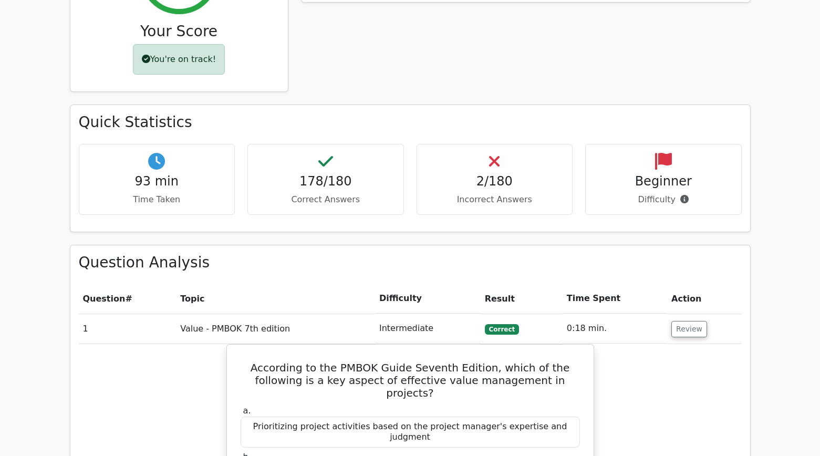
scroll to position [0, 0]
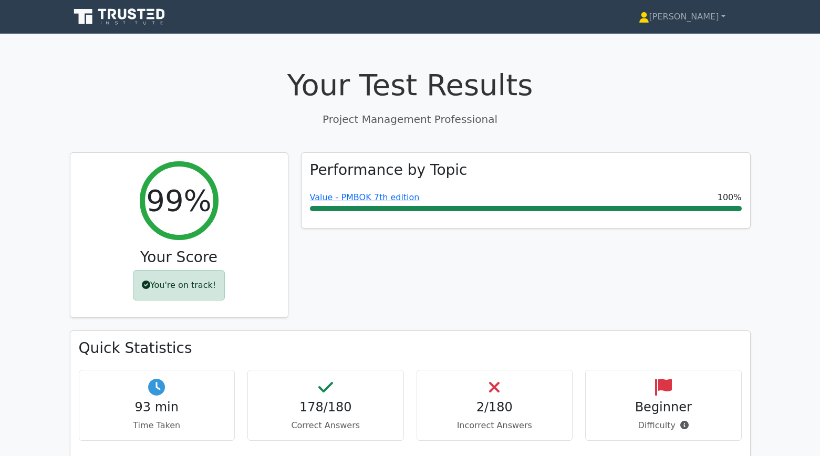
click at [129, 23] on icon at bounding box center [120, 17] width 101 height 20
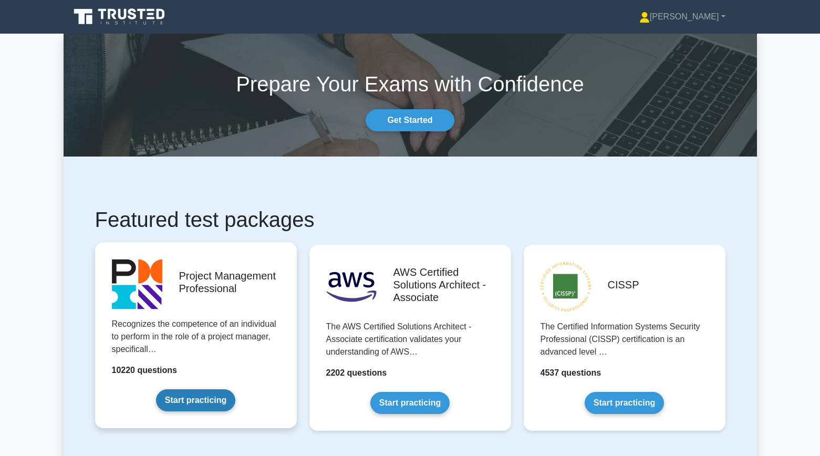
click at [177, 398] on link "Start practicing" at bounding box center [195, 400] width 79 height 22
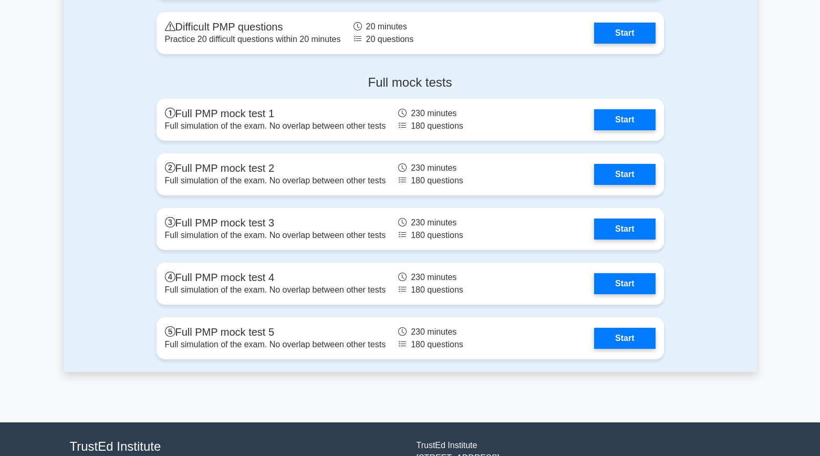
scroll to position [3532, 0]
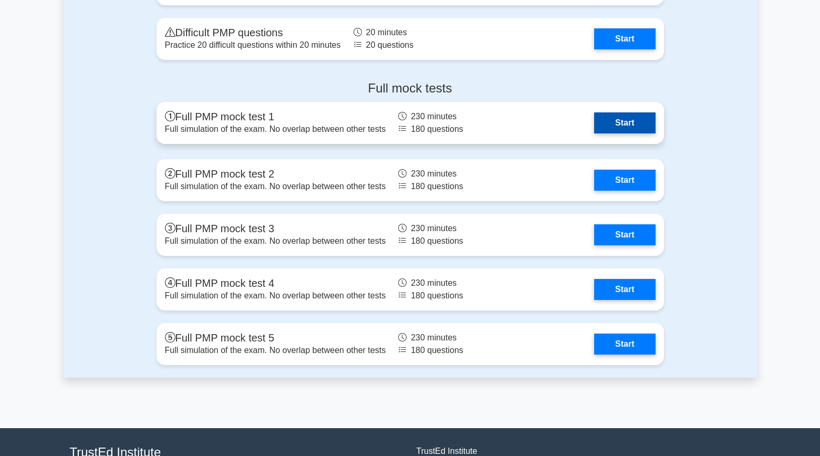
click at [594, 120] on link "Start" at bounding box center [624, 122] width 61 height 21
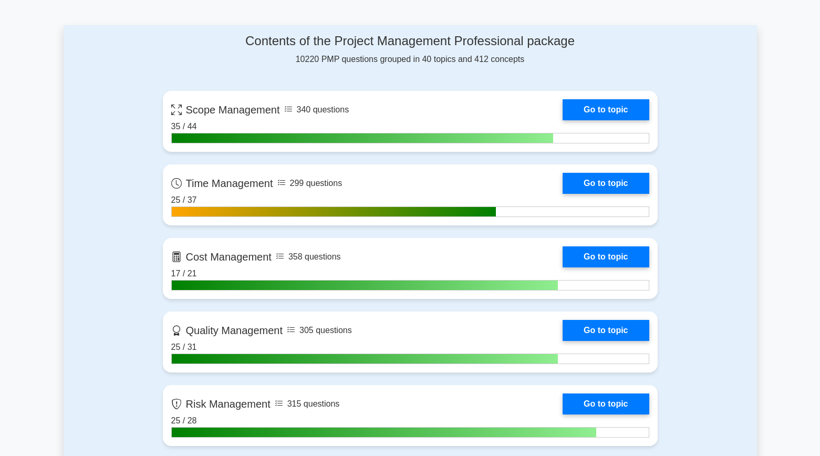
scroll to position [419, 0]
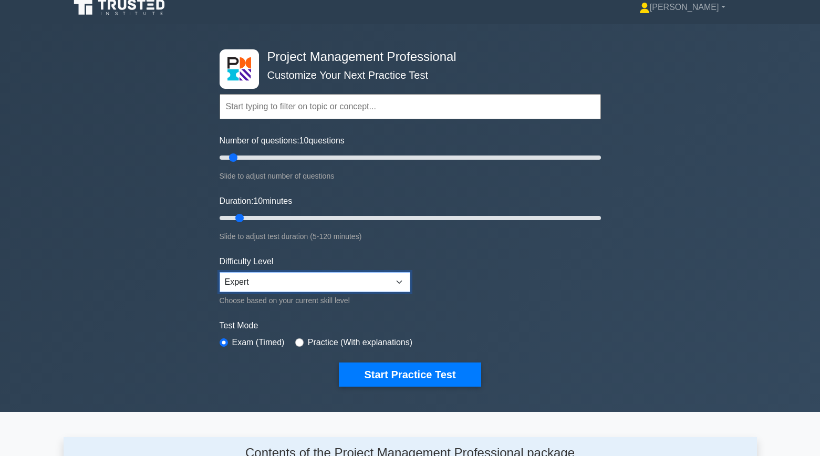
scroll to position [0, 0]
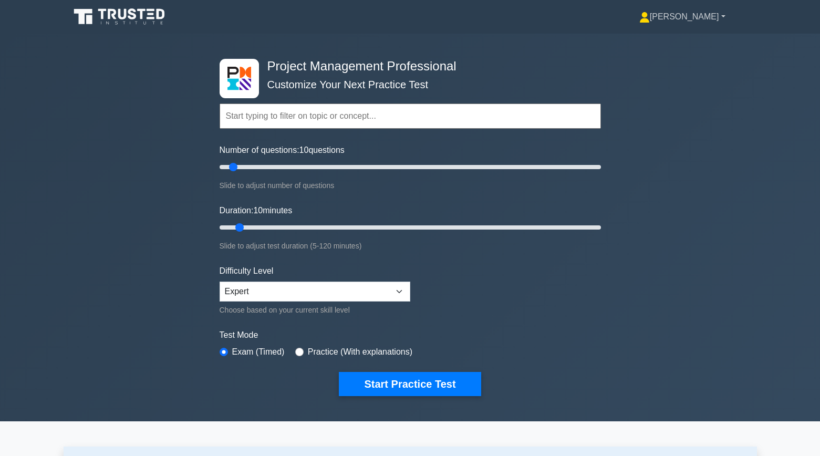
click at [698, 19] on link "[PERSON_NAME]" at bounding box center [682, 16] width 137 height 21
click at [666, 44] on link "Profile" at bounding box center [656, 41] width 83 height 17
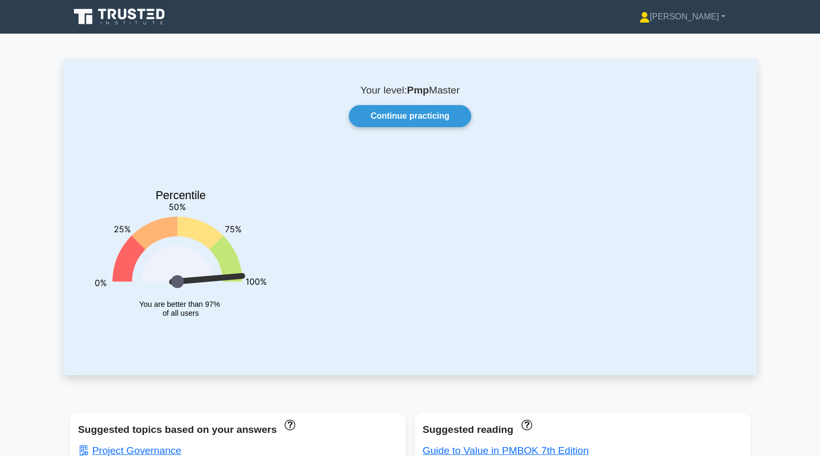
click at [353, 264] on div at bounding box center [502, 244] width 459 height 185
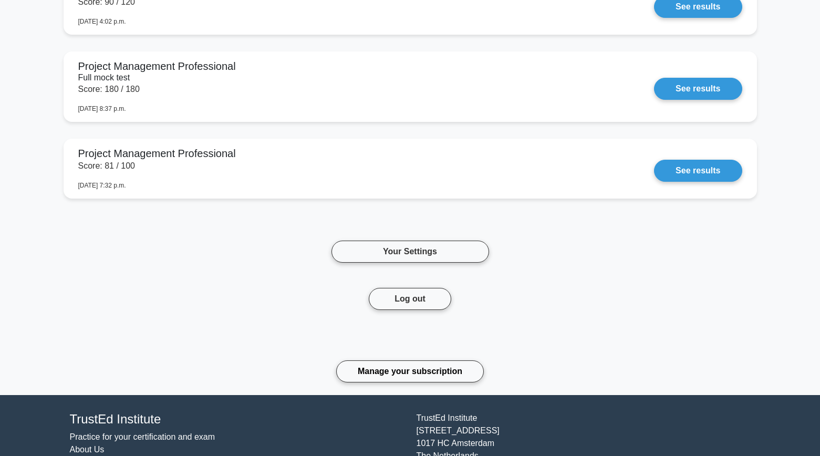
scroll to position [1244, 0]
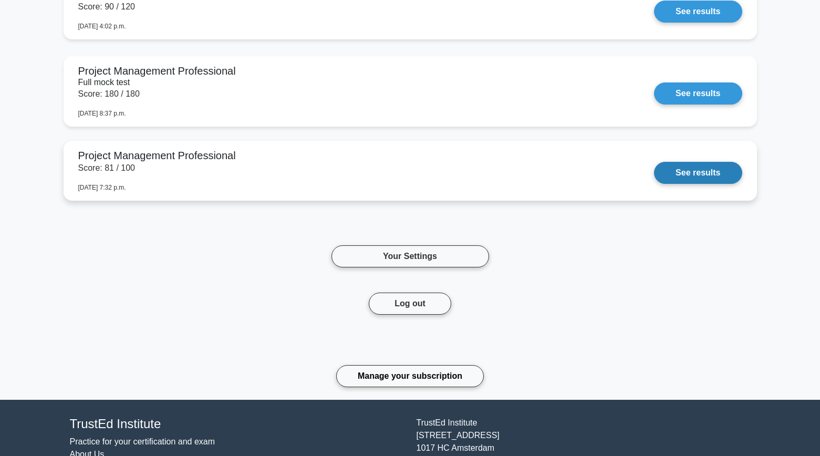
click at [654, 174] on link "See results" at bounding box center [698, 173] width 88 height 22
click at [692, 178] on link "See results" at bounding box center [698, 173] width 88 height 22
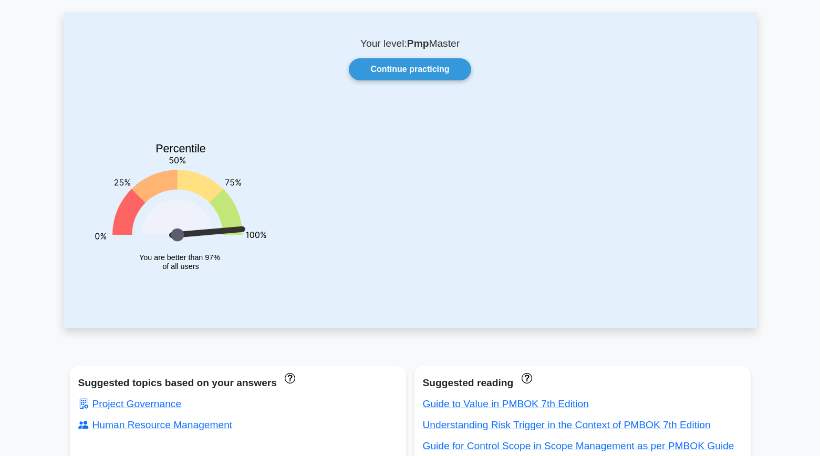
scroll to position [55, 0]
